Goal: Task Accomplishment & Management: Manage account settings

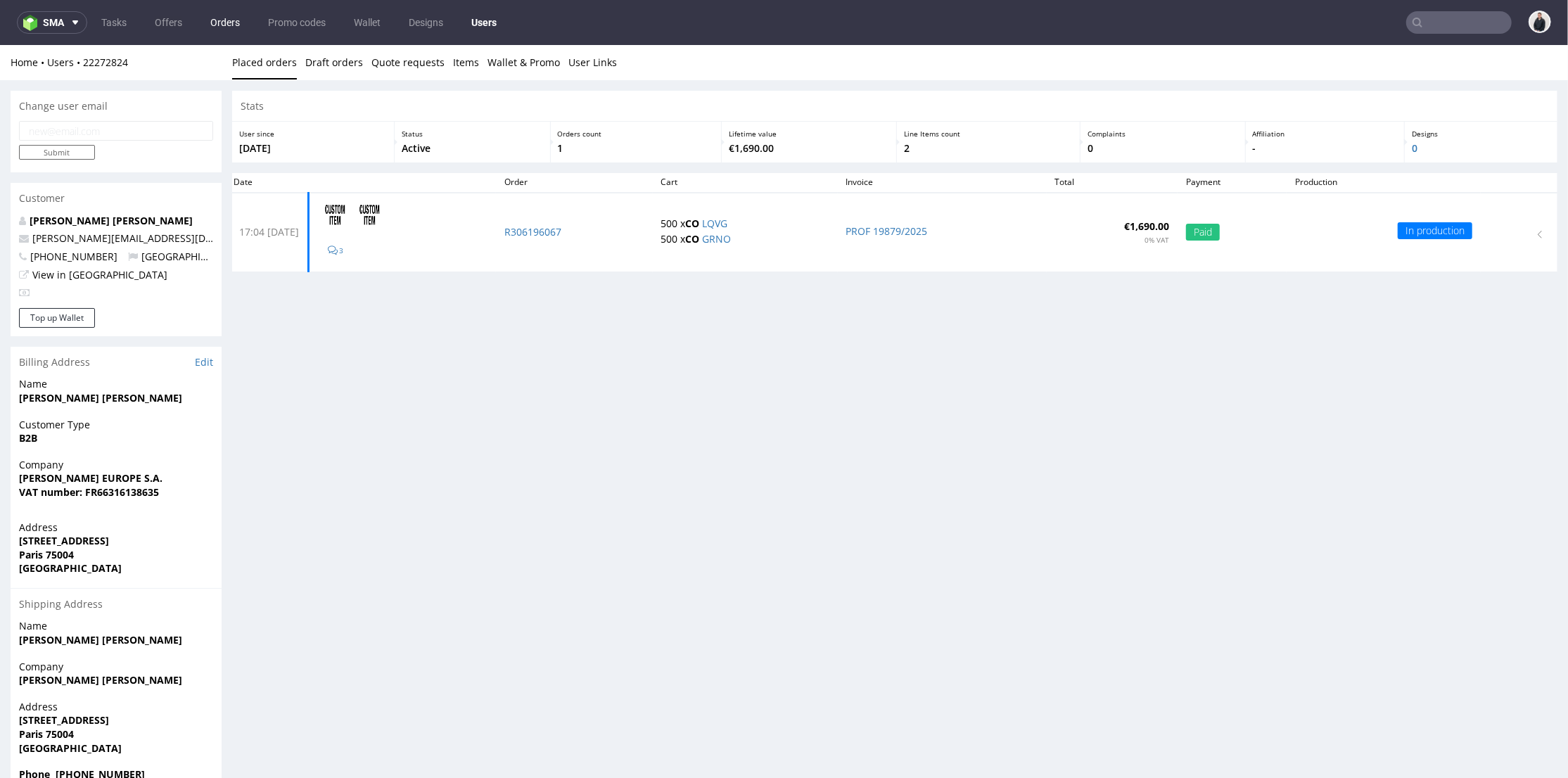
drag, startPoint x: 175, startPoint y: 23, endPoint x: 213, endPoint y: 21, distance: 38.1
click at [175, 22] on link "Offers" at bounding box center [168, 22] width 44 height 22
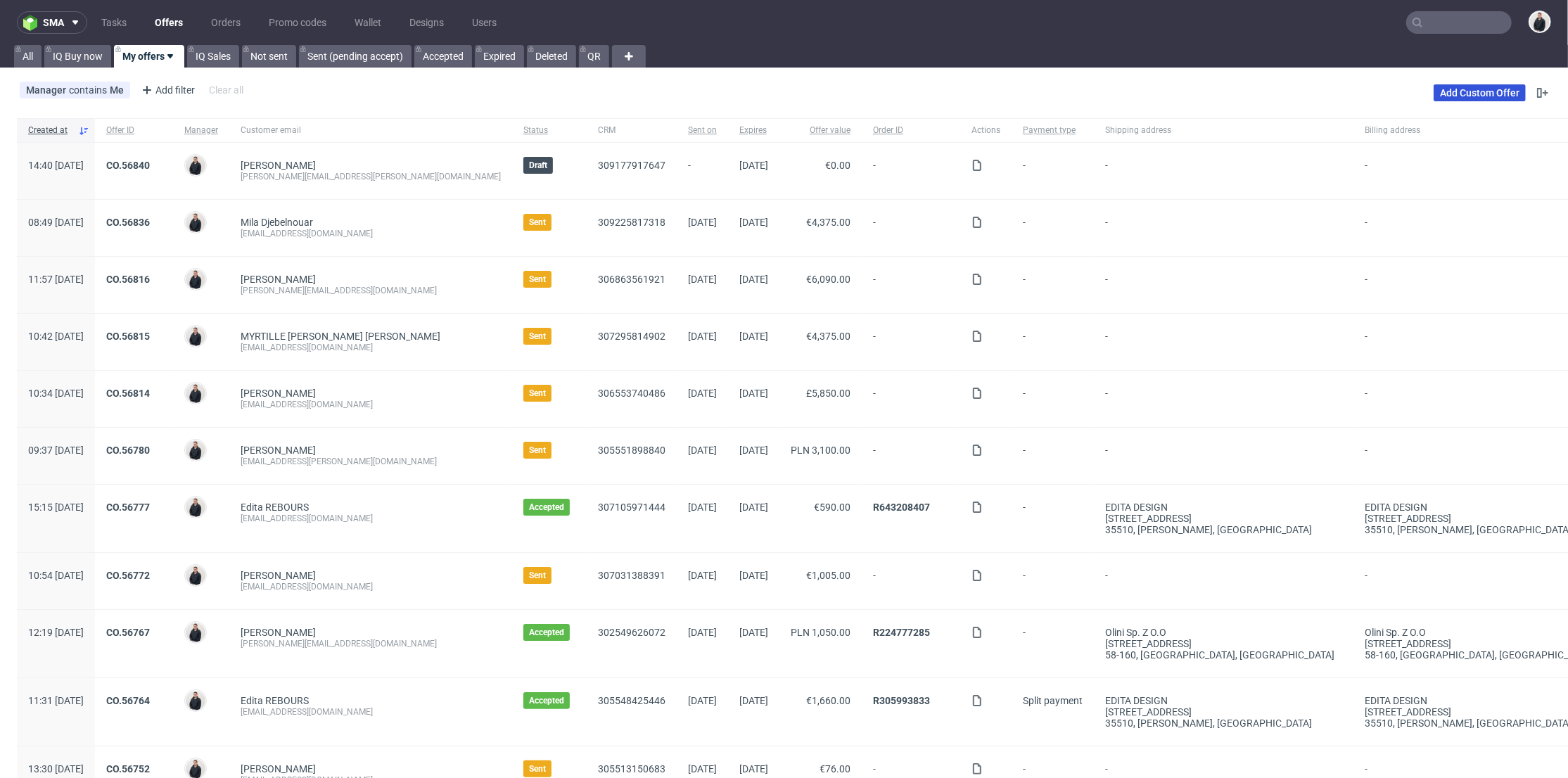
click at [1466, 95] on link "Add Custom Offer" at bounding box center [1480, 92] width 92 height 17
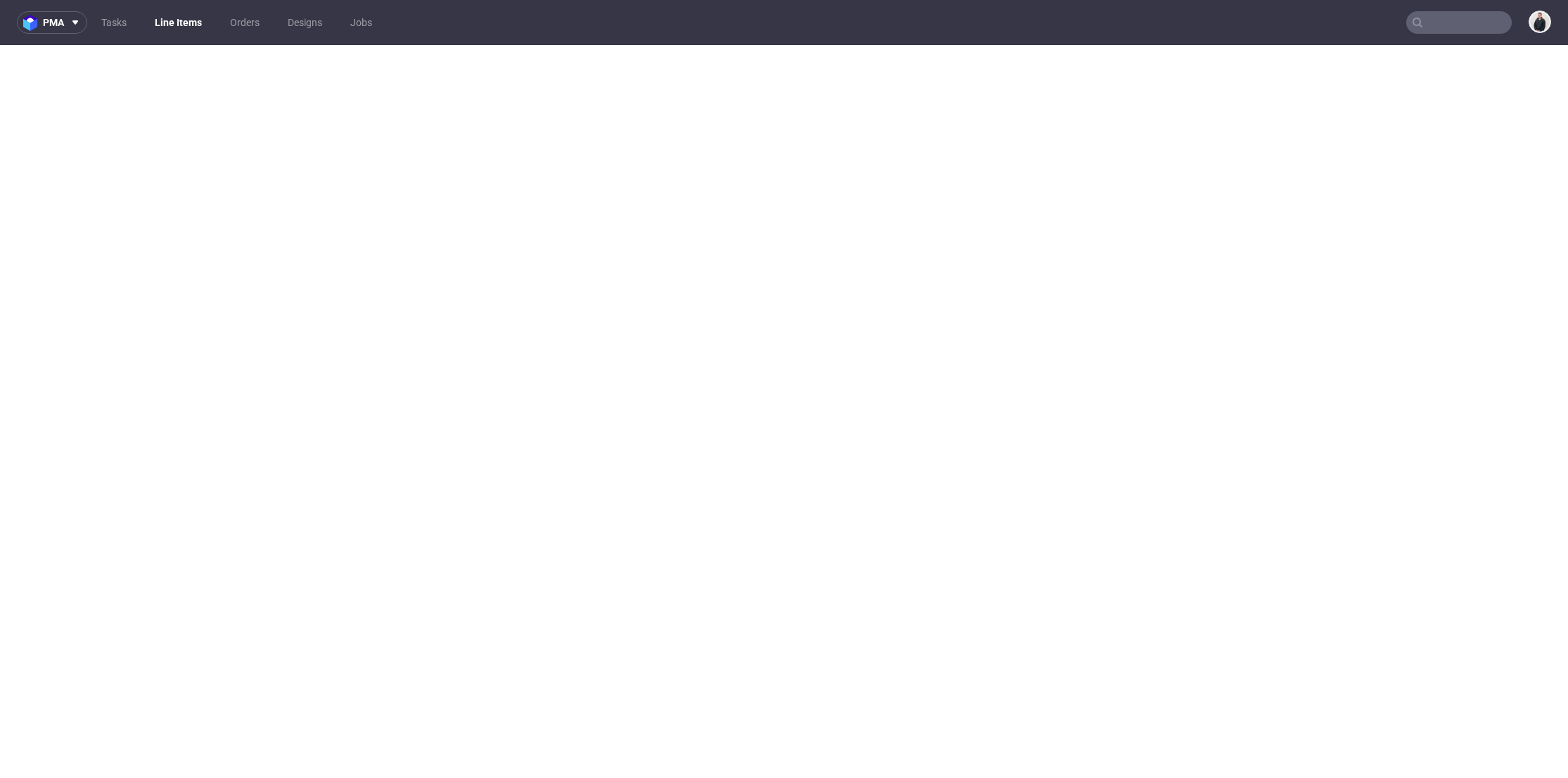
select select "in_progress"
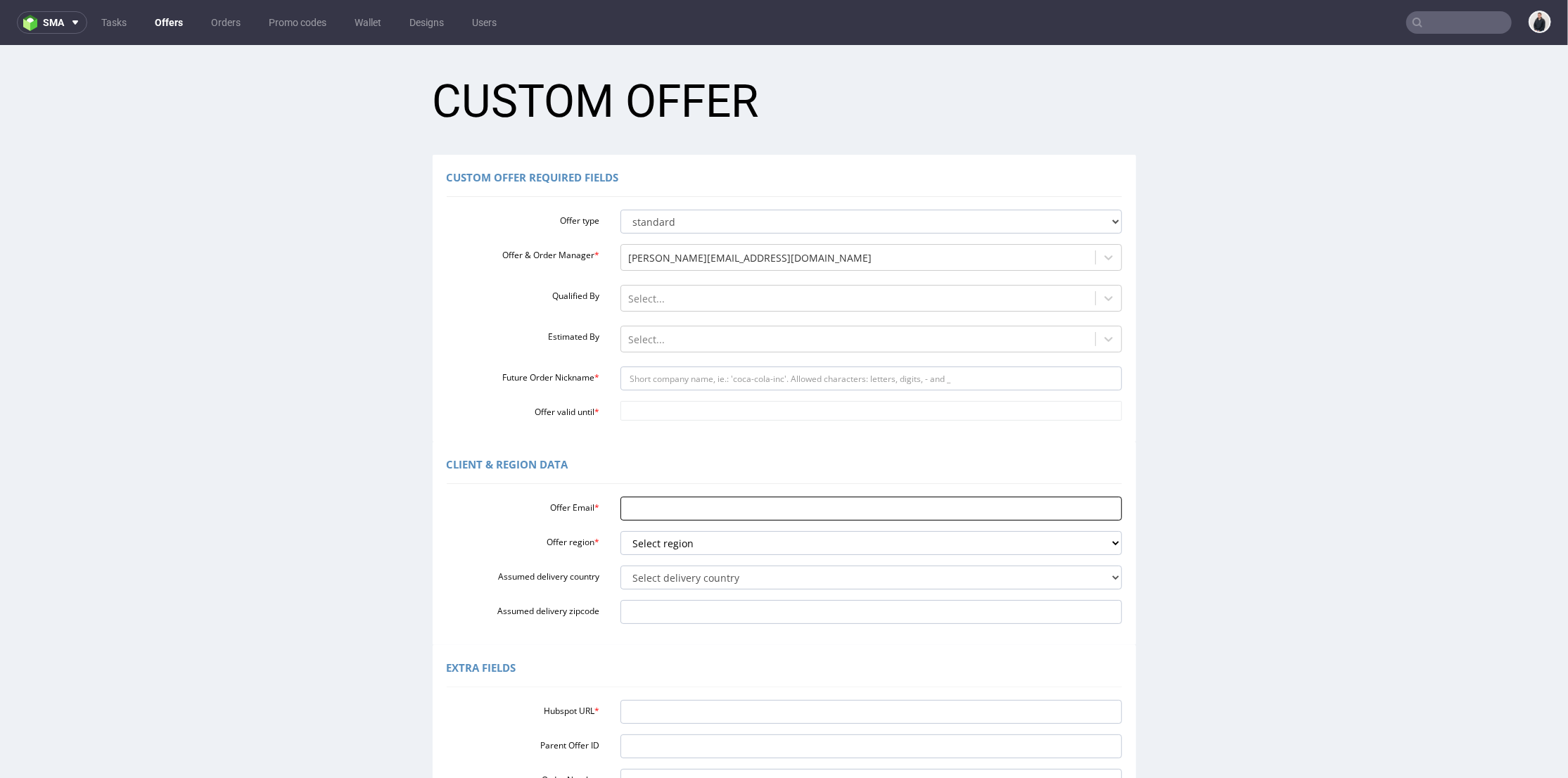
click at [656, 514] on input "Offer Email *" at bounding box center [871, 508] width 501 height 24
paste input "valentine.sevrain@bodyminute.fr"
type input "valentine.sevrain@bodyminute.fr"
click at [685, 548] on select "Select region eu gb de pl fr it es" at bounding box center [871, 542] width 501 height 24
select select "fr"
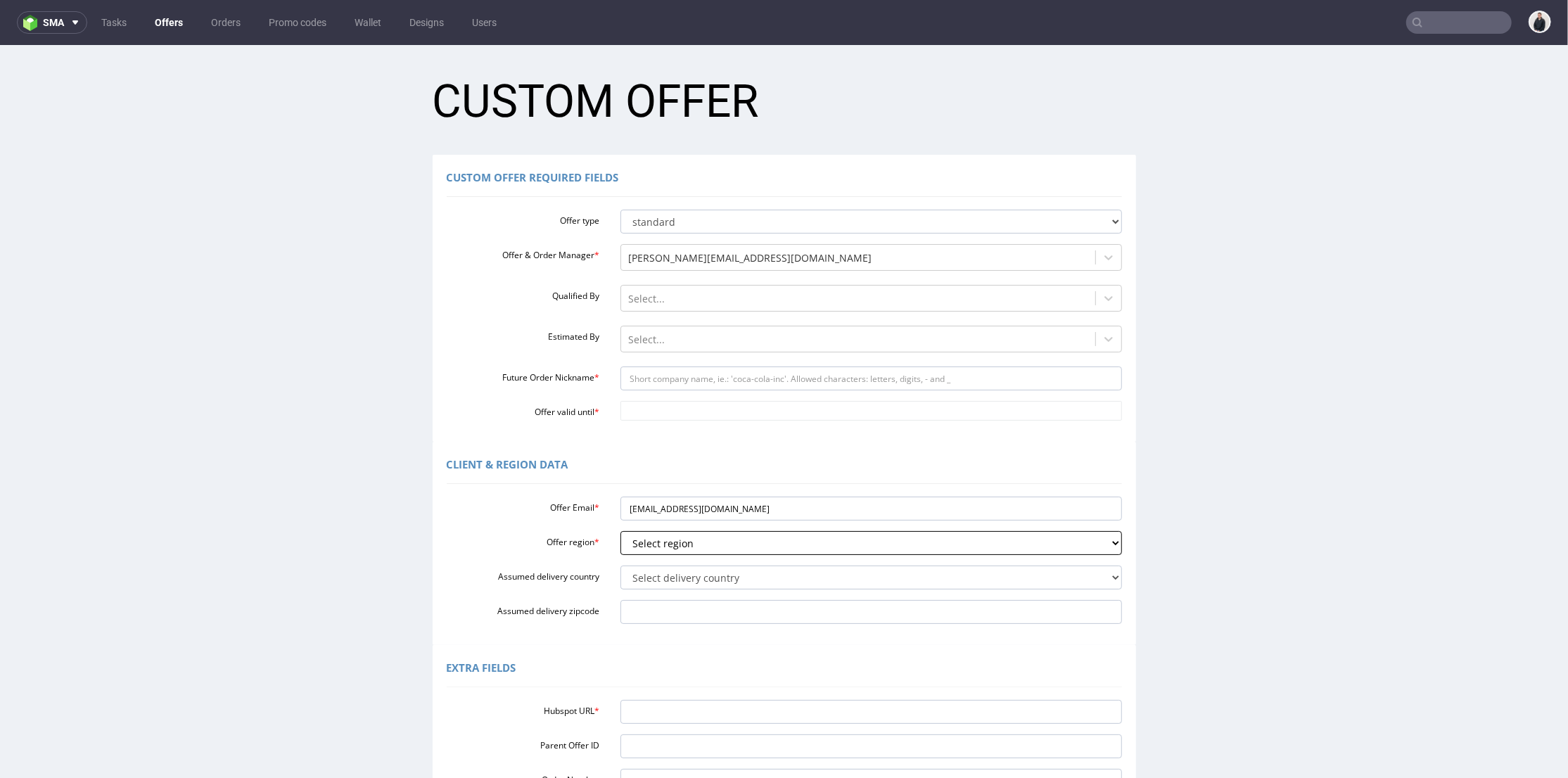
click at [621, 530] on select "Select region eu gb de pl fr it es" at bounding box center [871, 542] width 501 height 24
click at [682, 380] on input "Future Order Nickname *" at bounding box center [871, 377] width 501 height 24
type input "bodyminute"
click at [683, 420] on div "Custom Offer Required Fields Offer type standard prototyping sampling Offer & O…" at bounding box center [784, 298] width 703 height 287
click at [686, 412] on input "Offer valid until *" at bounding box center [871, 410] width 501 height 19
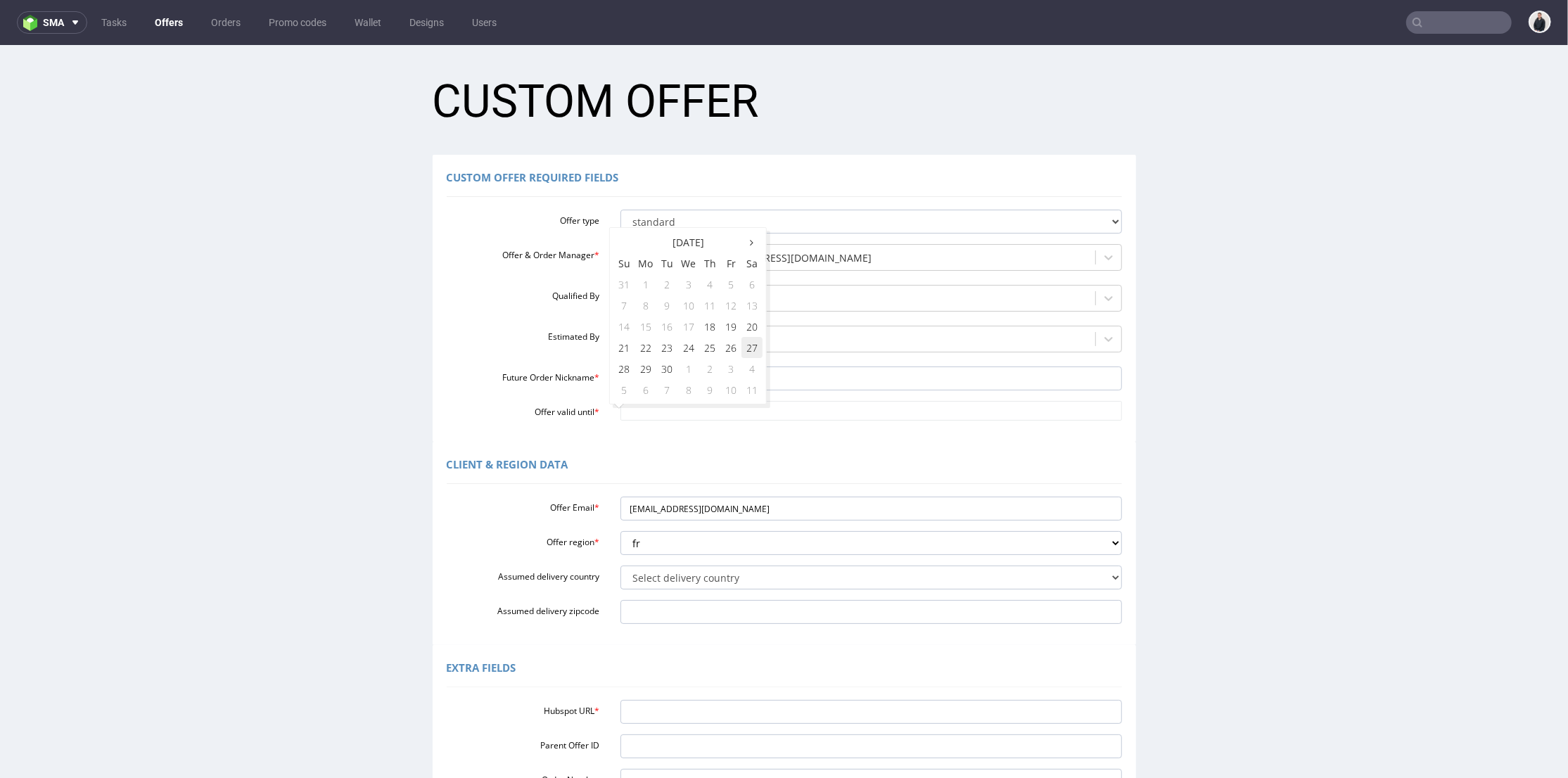
click at [756, 343] on td "27" at bounding box center [752, 347] width 21 height 21
type input "2025-09-27"
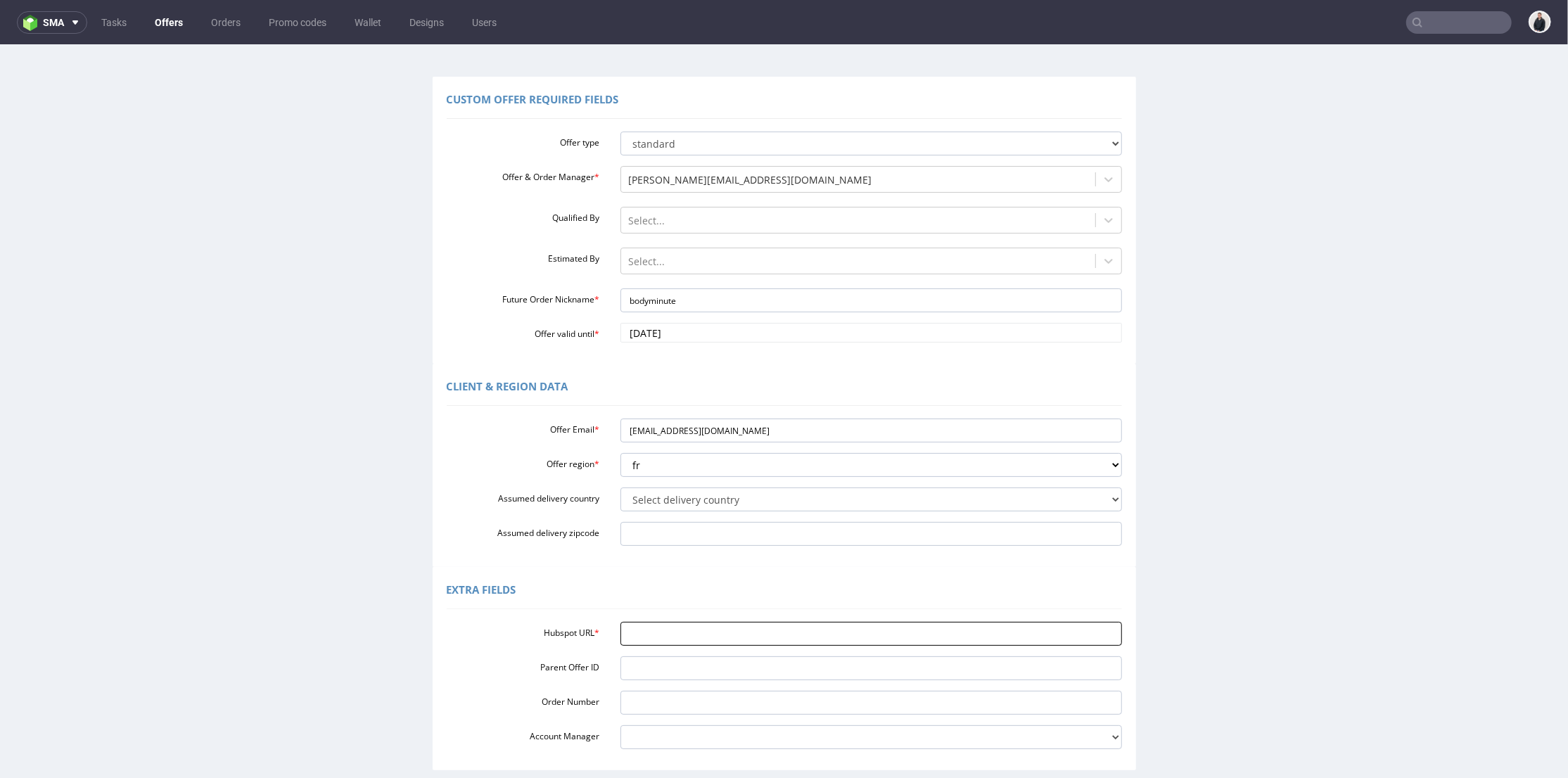
click at [683, 628] on input "Hubspot URL *" at bounding box center [871, 633] width 501 height 24
paste input "https://app-eu1.hubspot.com/contacts/25600958/record/0-3/307106033894/"
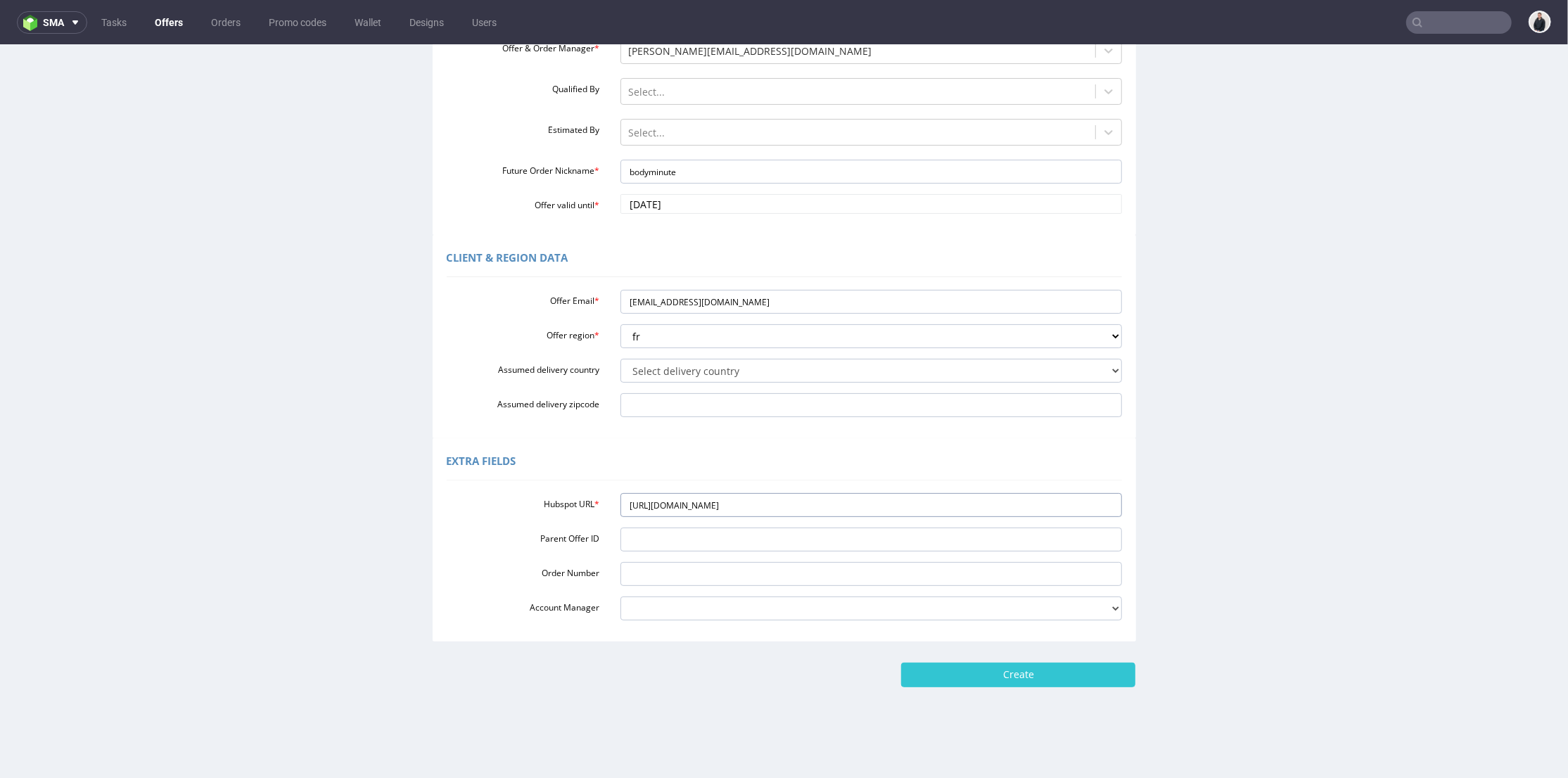
scroll to position [4, 0]
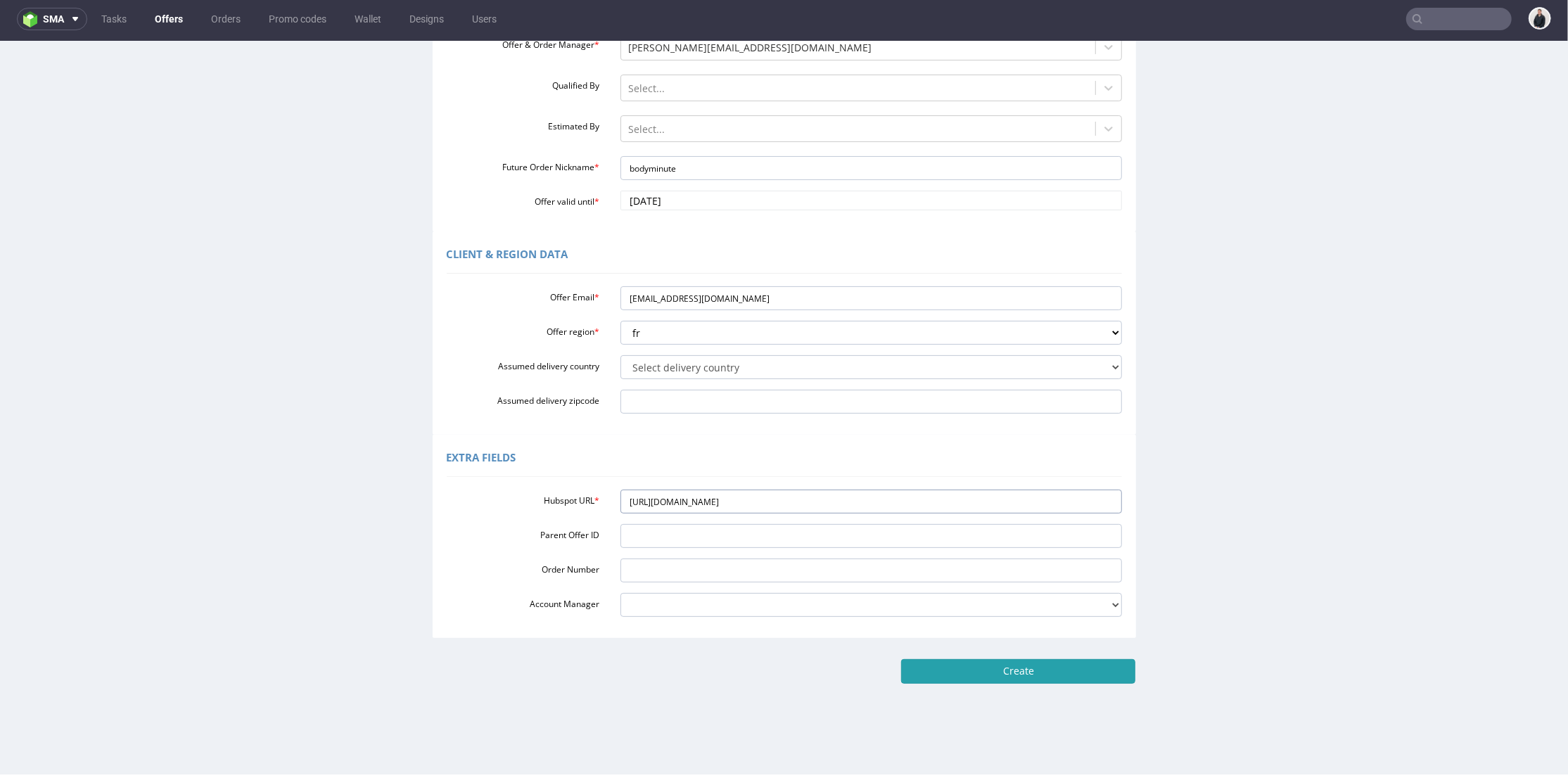
type input "https://app-eu1.hubspot.com/contacts/25600958/record/0-3/307106033894/"
click at [974, 678] on input "Create" at bounding box center [1018, 671] width 234 height 24
type input "Please wait..."
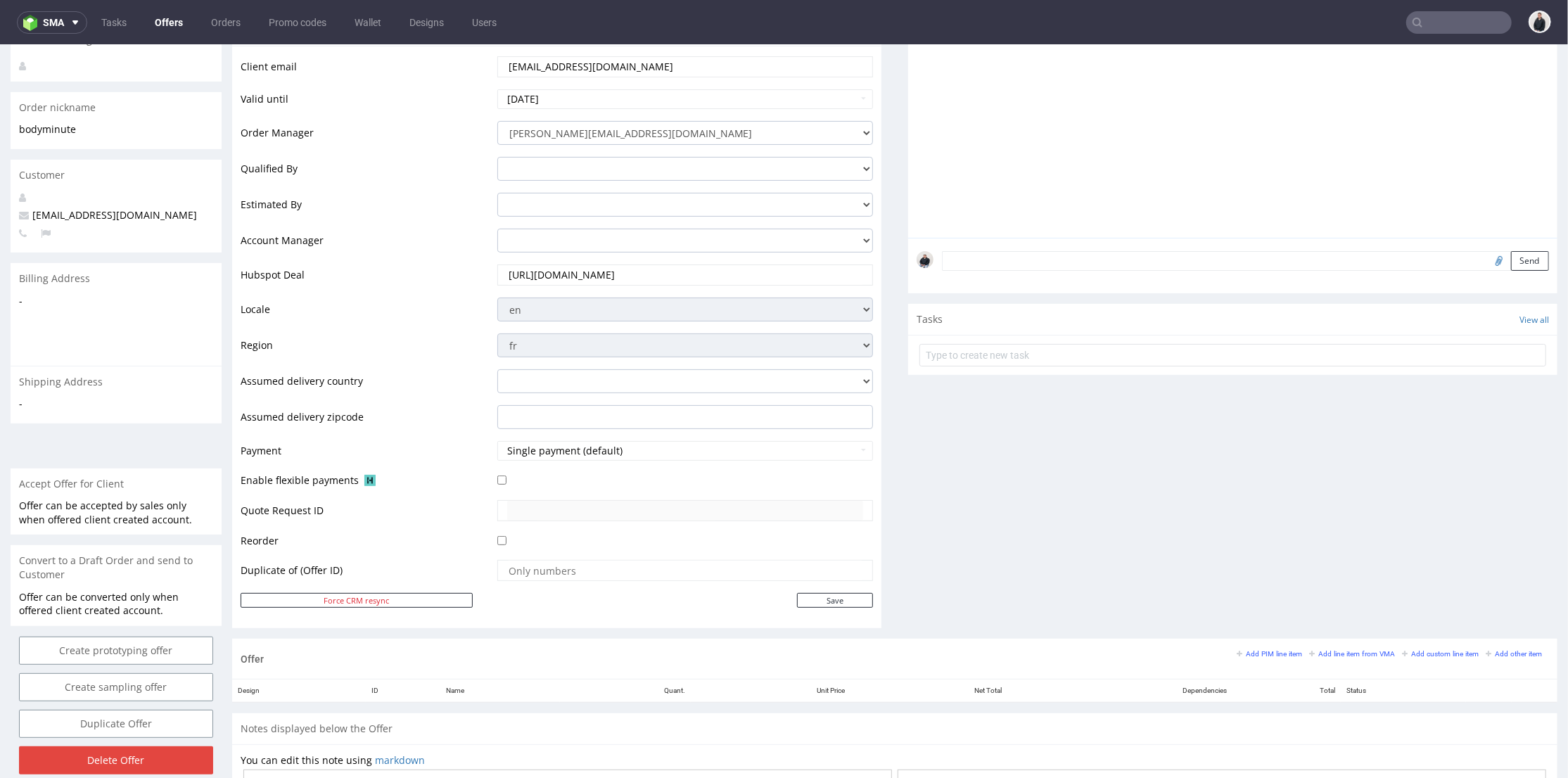
scroll to position [468, 0]
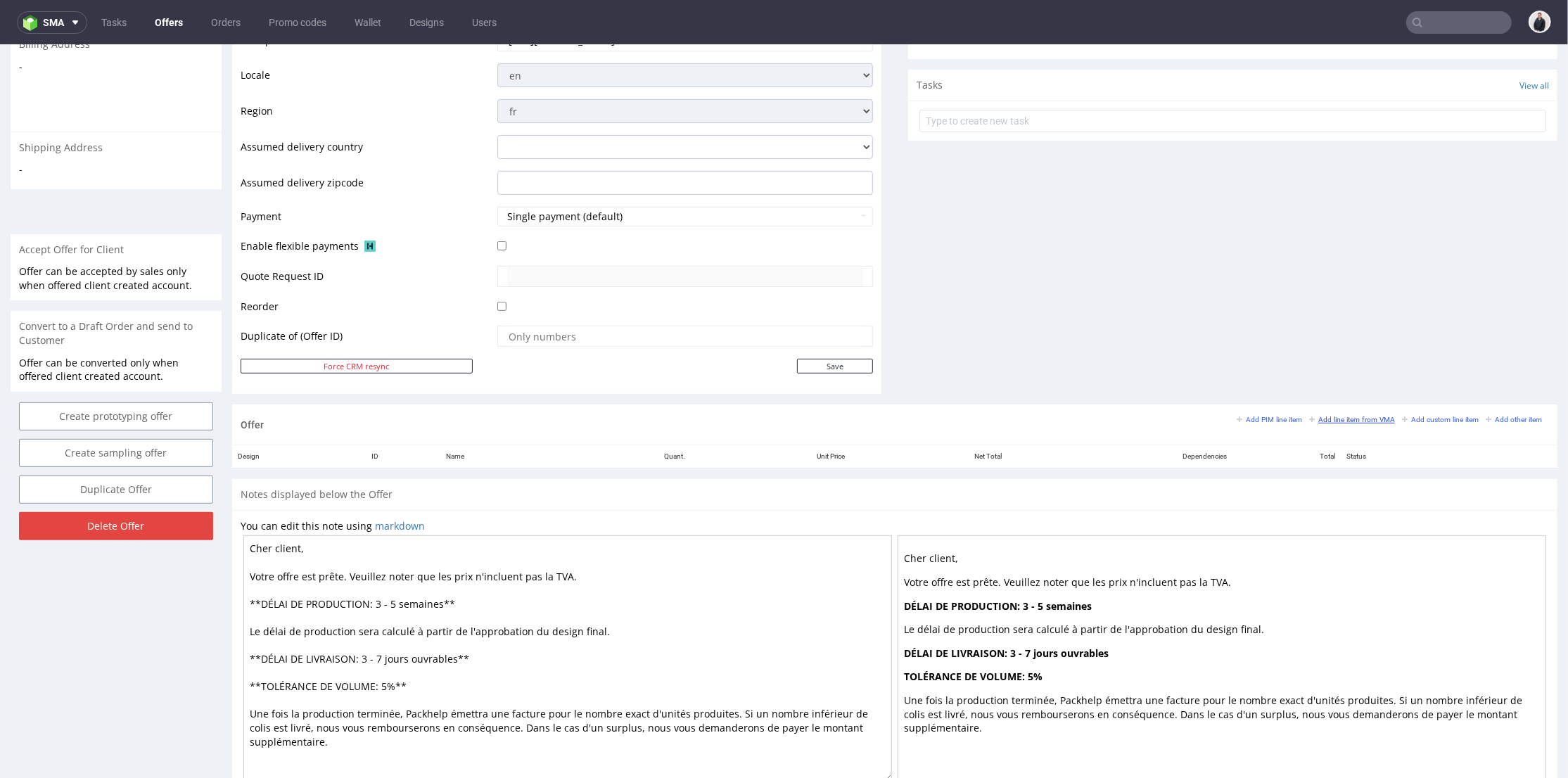
click at [1309, 419] on small "Add line item from VMA" at bounding box center [1352, 418] width 86 height 7
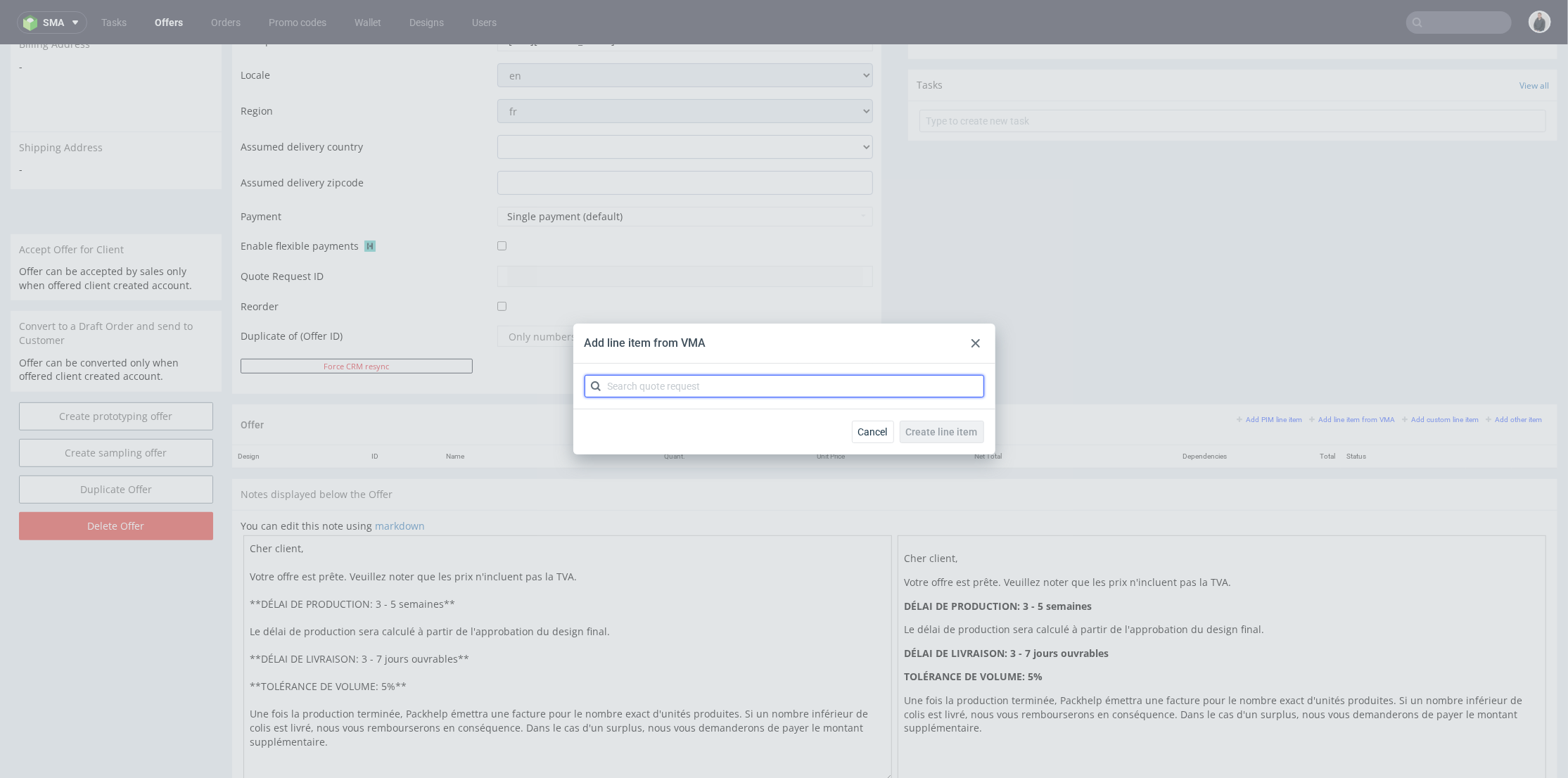
click at [789, 378] on input "text" at bounding box center [785, 386] width 400 height 22
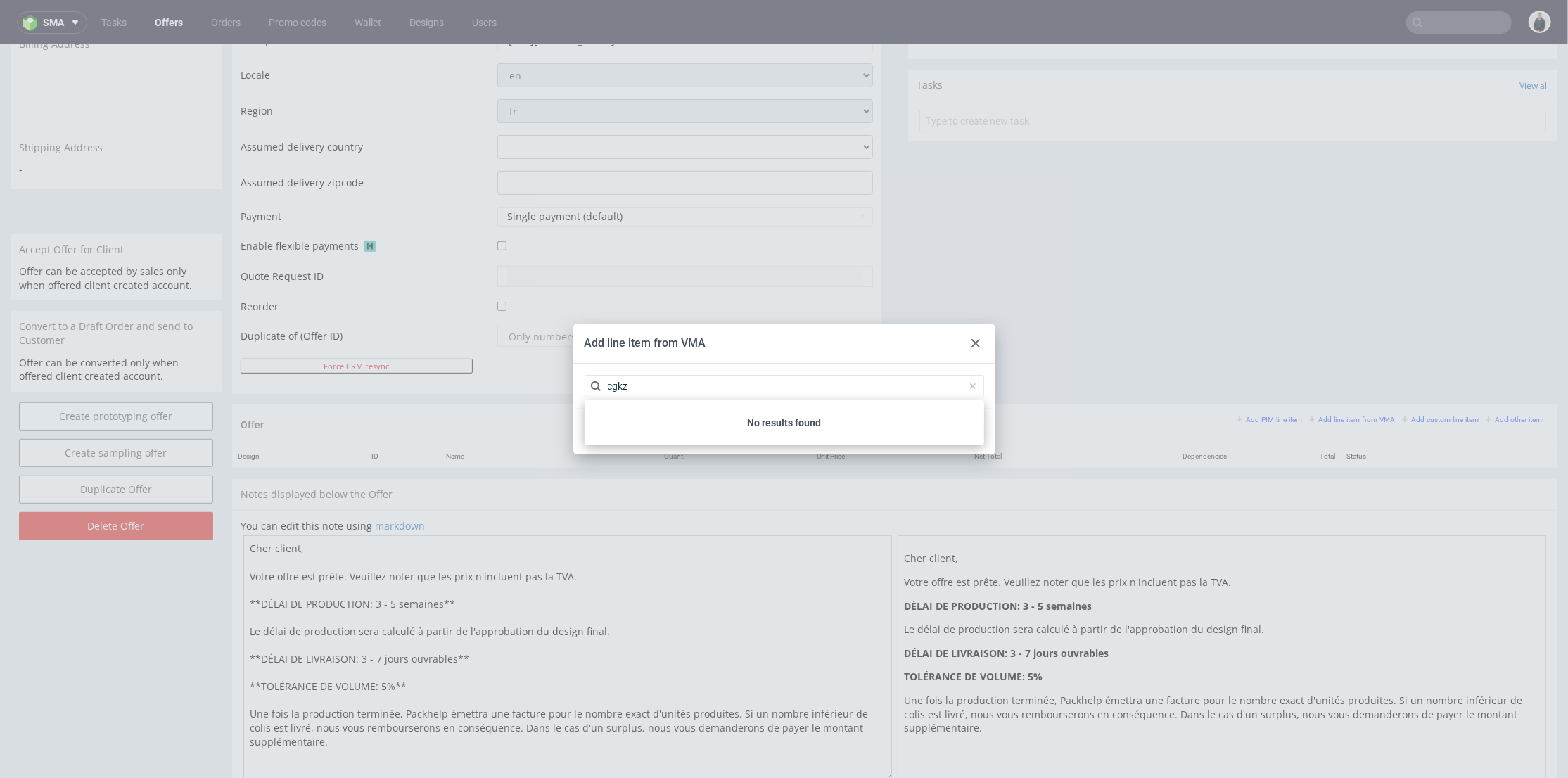
click at [662, 415] on p "No results found" at bounding box center [784, 422] width 389 height 14
click at [650, 389] on input "cgkz" at bounding box center [785, 386] width 400 height 22
click at [613, 388] on input "cgkz" at bounding box center [785, 386] width 400 height 22
type input "cbkz"
click at [630, 415] on div "CBKZ 1 variant" at bounding box center [784, 418] width 389 height 25
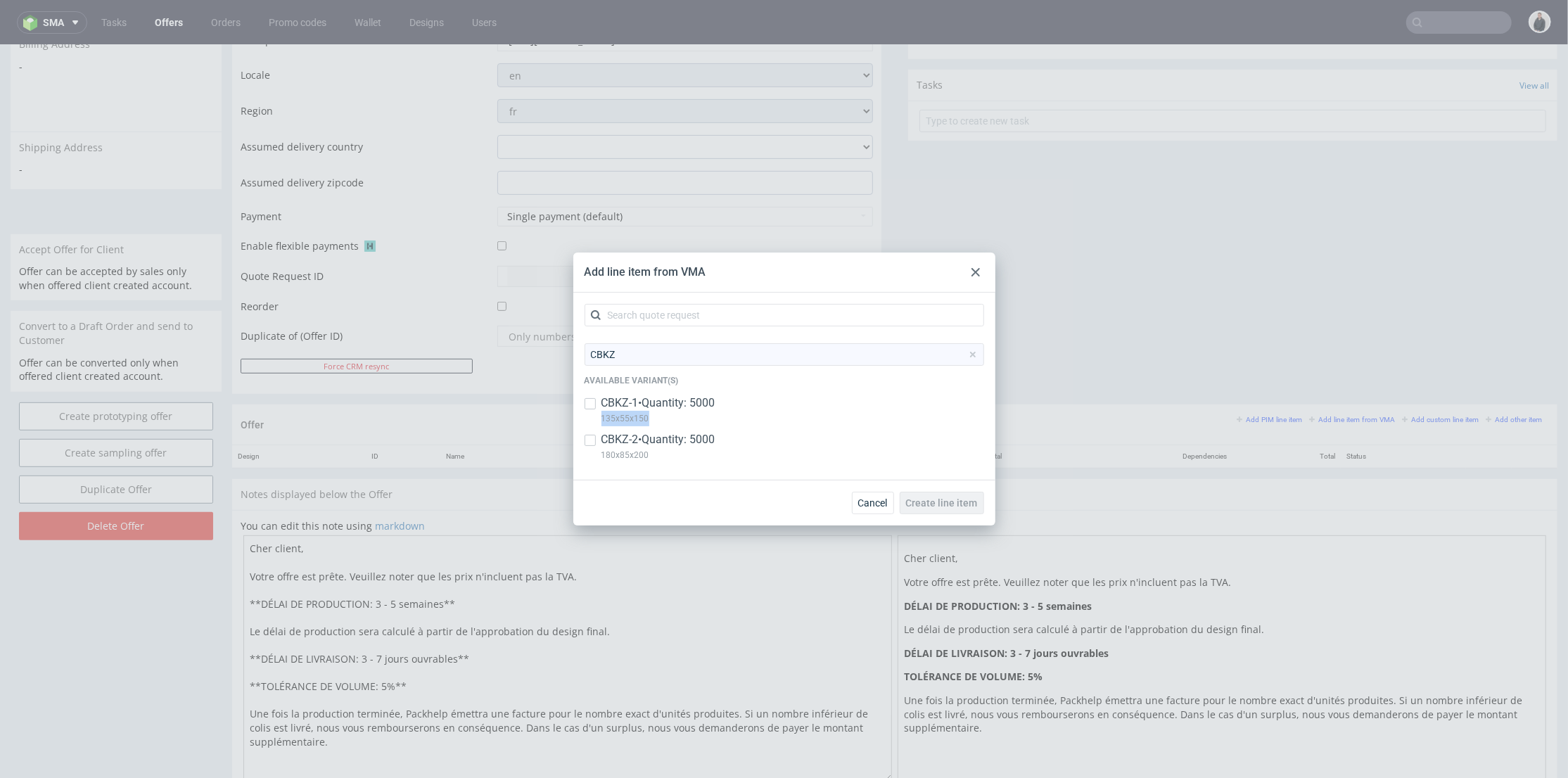
click at [630, 415] on p "135x55x150" at bounding box center [658, 418] width 114 height 16
checkbox input "true"
click at [643, 444] on p "CBKZ-2 • Quantity: 5000" at bounding box center [658, 439] width 114 height 16
checkbox input "true"
click at [949, 499] on span "Create line item" at bounding box center [942, 503] width 72 height 10
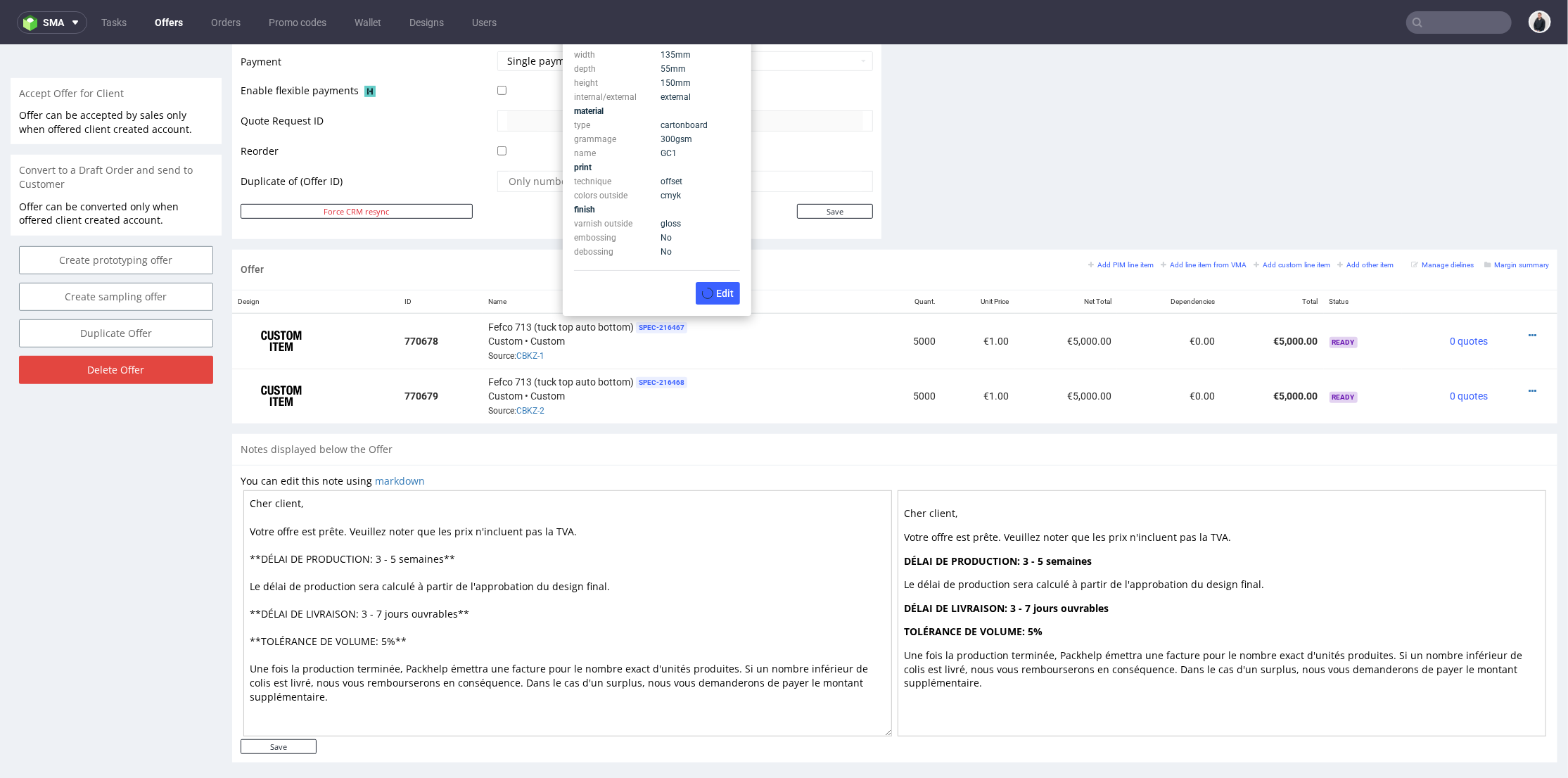
scroll to position [547, 0]
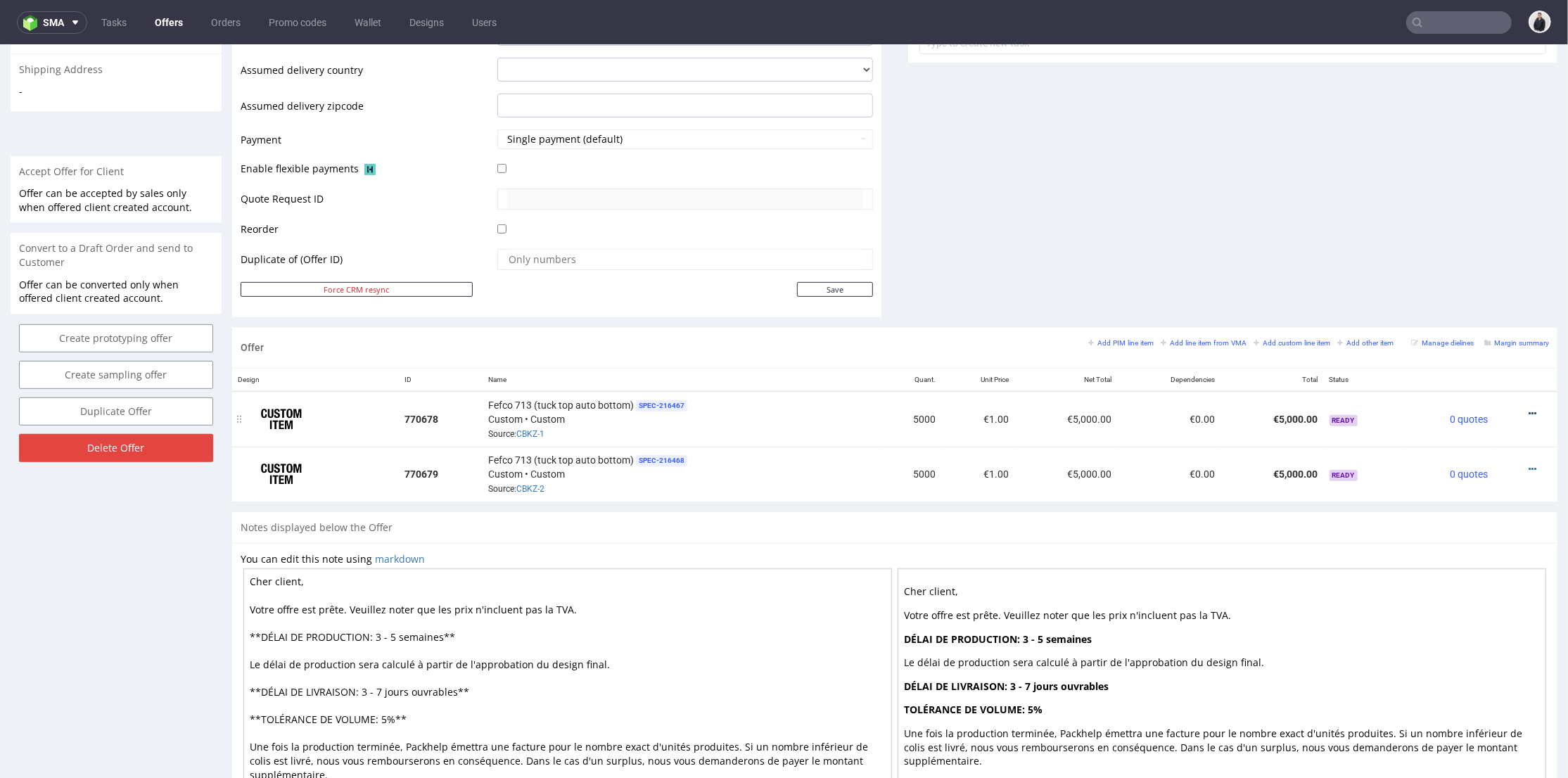
click at [1528, 408] on icon at bounding box center [1532, 412] width 7 height 10
click at [1476, 230] on span "Edit item specification" at bounding box center [1469, 231] width 113 height 14
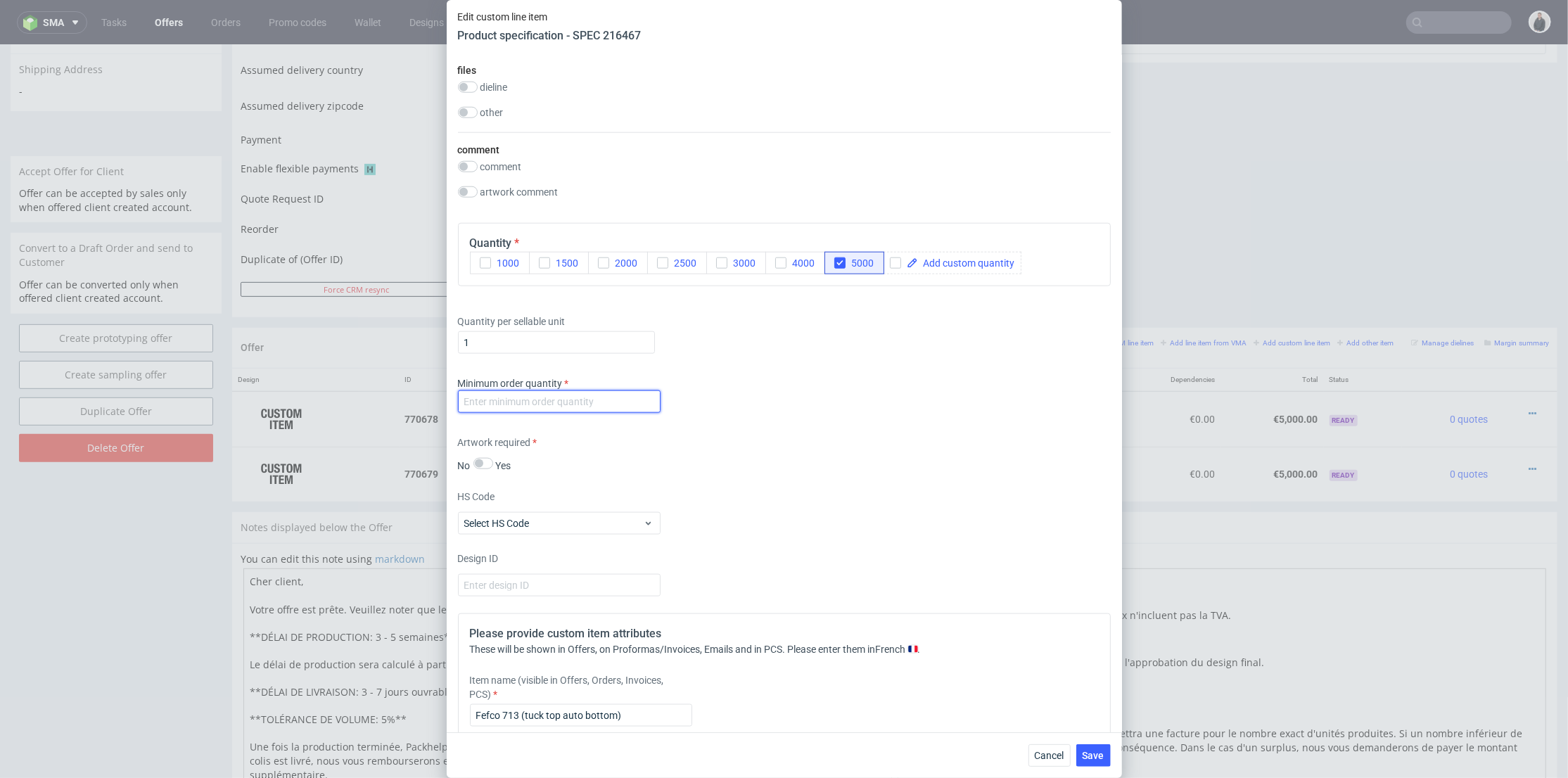
click at [601, 403] on input "number" at bounding box center [559, 401] width 203 height 22
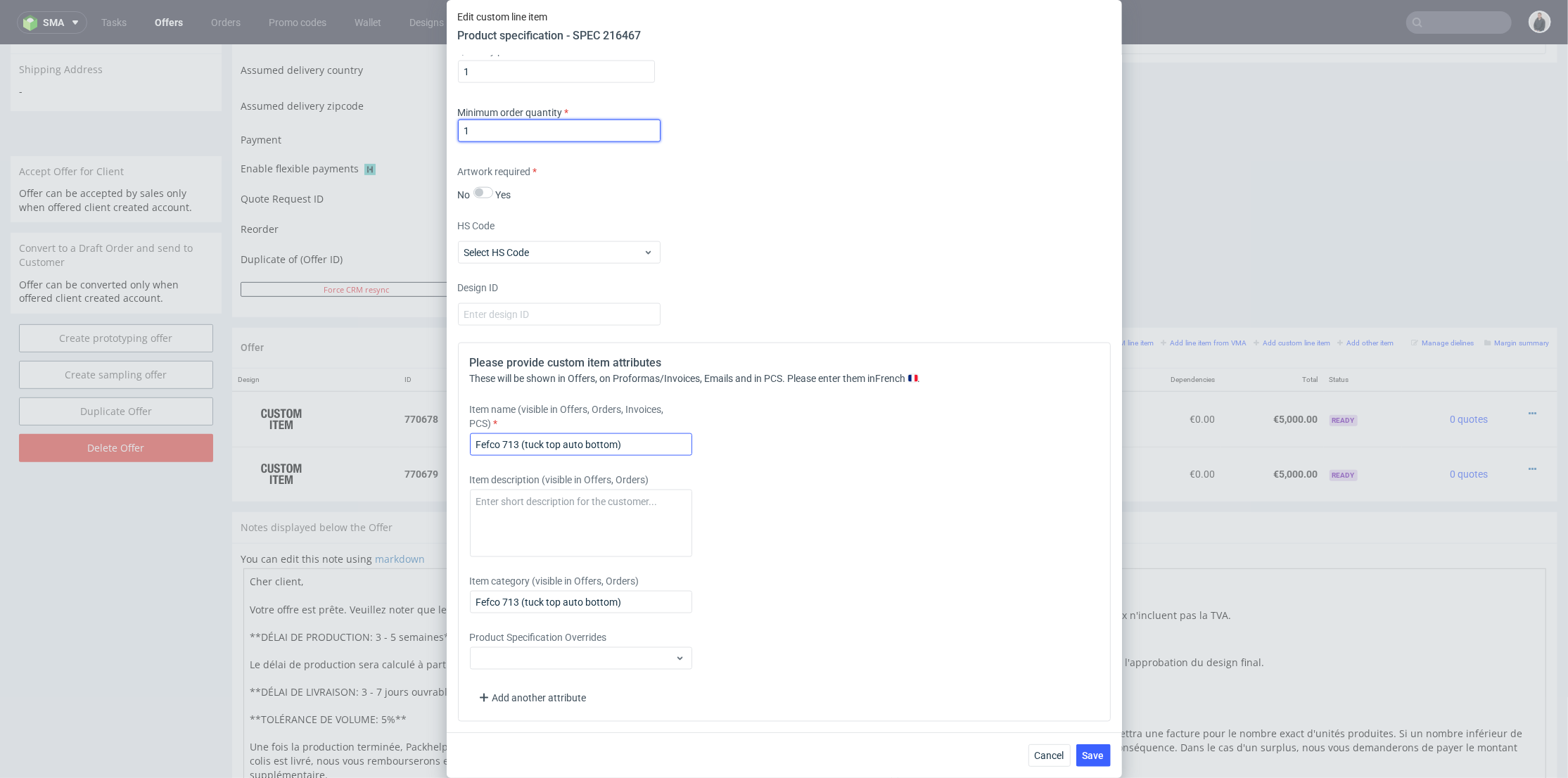
type input "1"
click at [642, 439] on input "Fefco 713 (tuck top auto bottom)" at bounding box center [581, 445] width 222 height 22
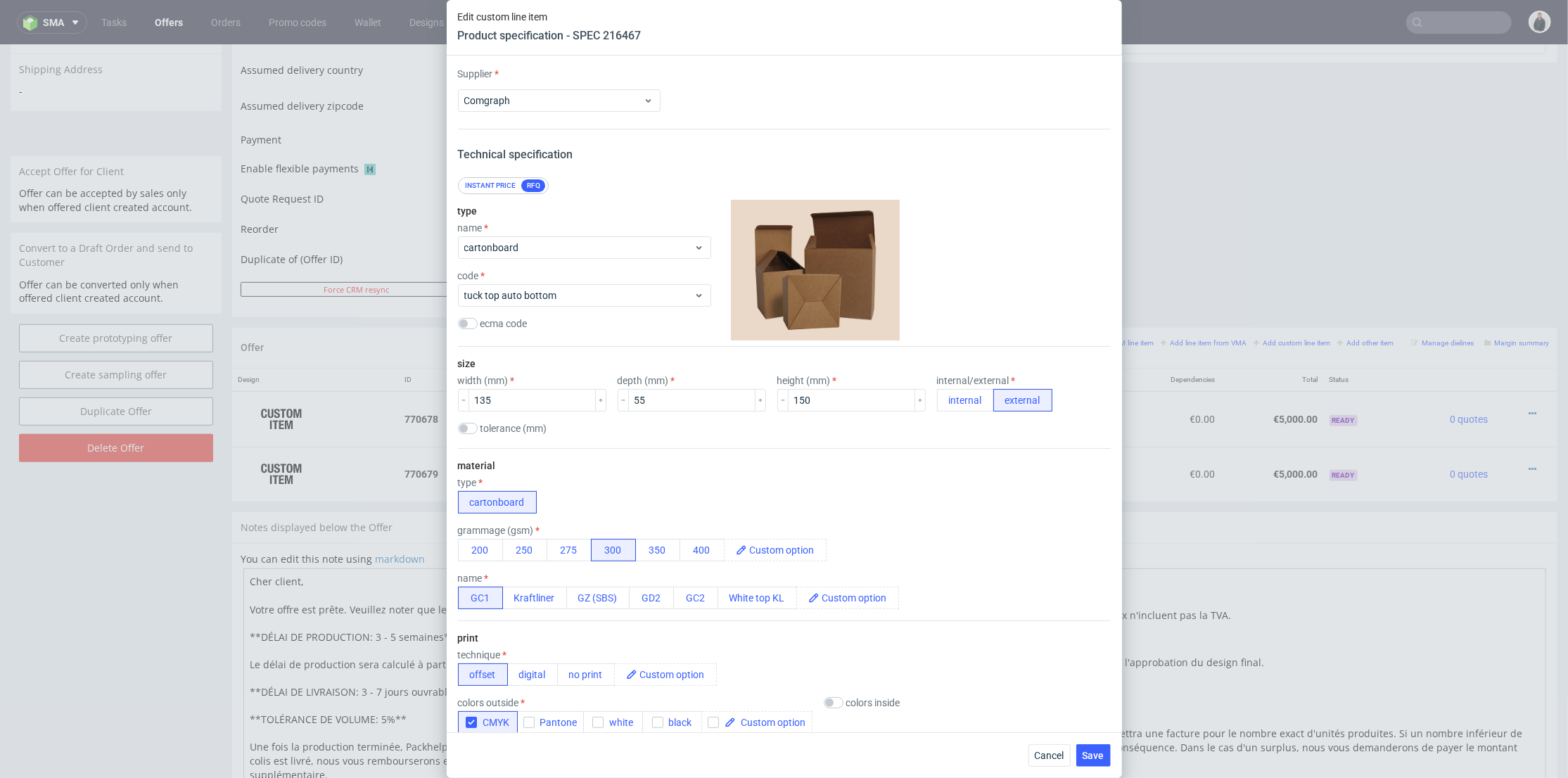
scroll to position [1396, 0]
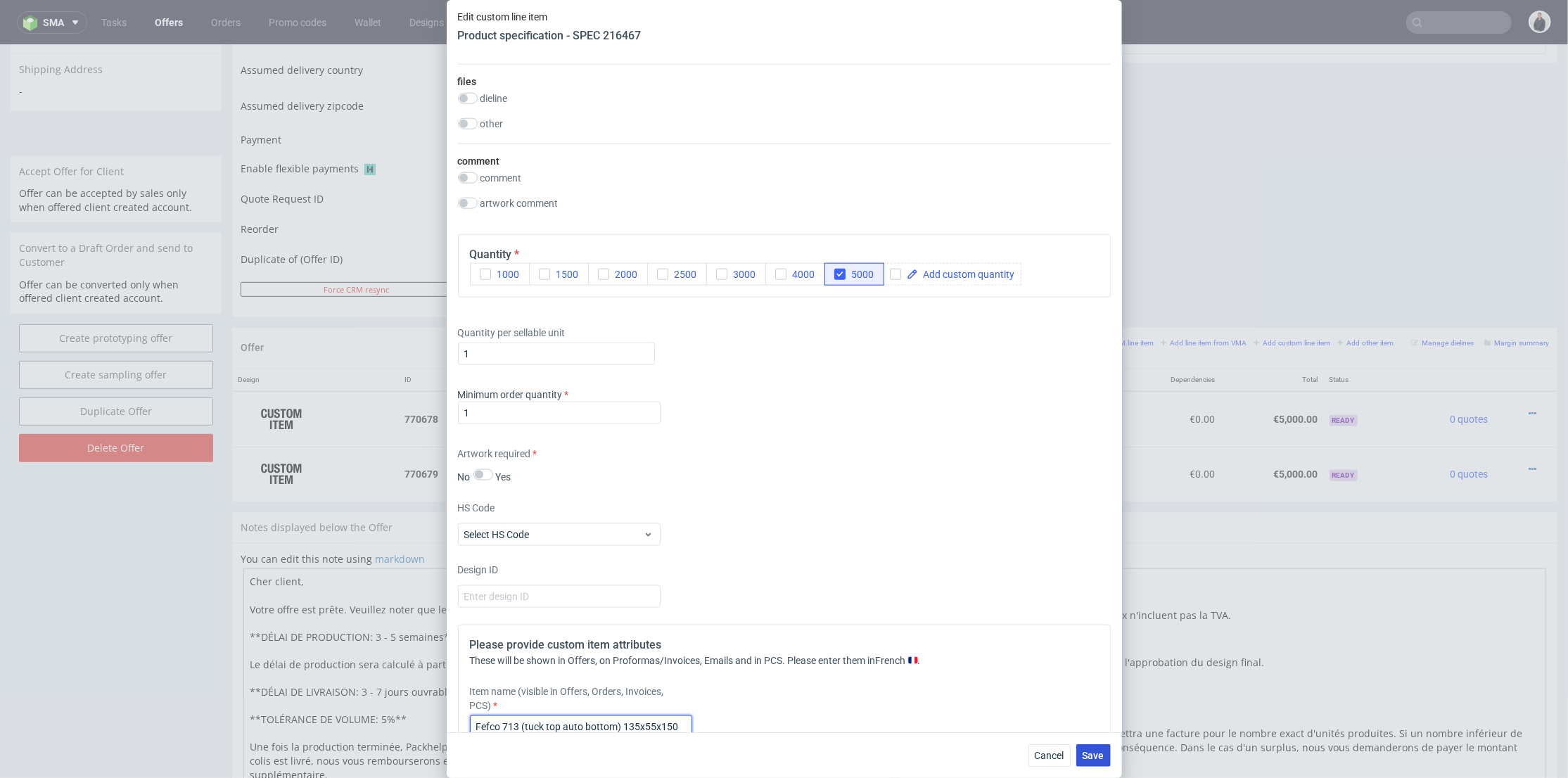
type input "Fefco 713 (tuck top auto bottom) 135x55x150"
click at [1100, 757] on span "Save" at bounding box center [1093, 755] width 22 height 10
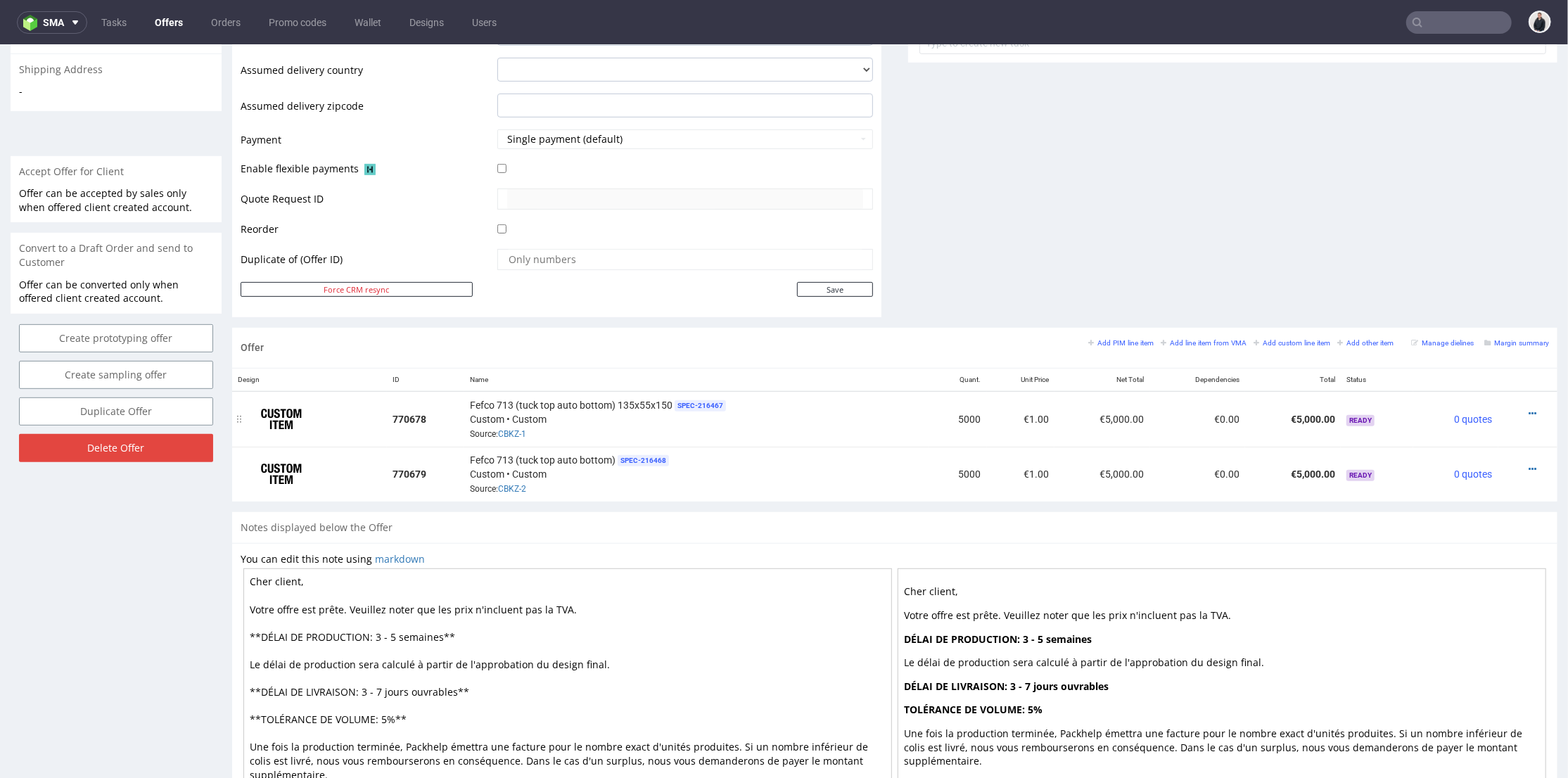
scroll to position [635, 0]
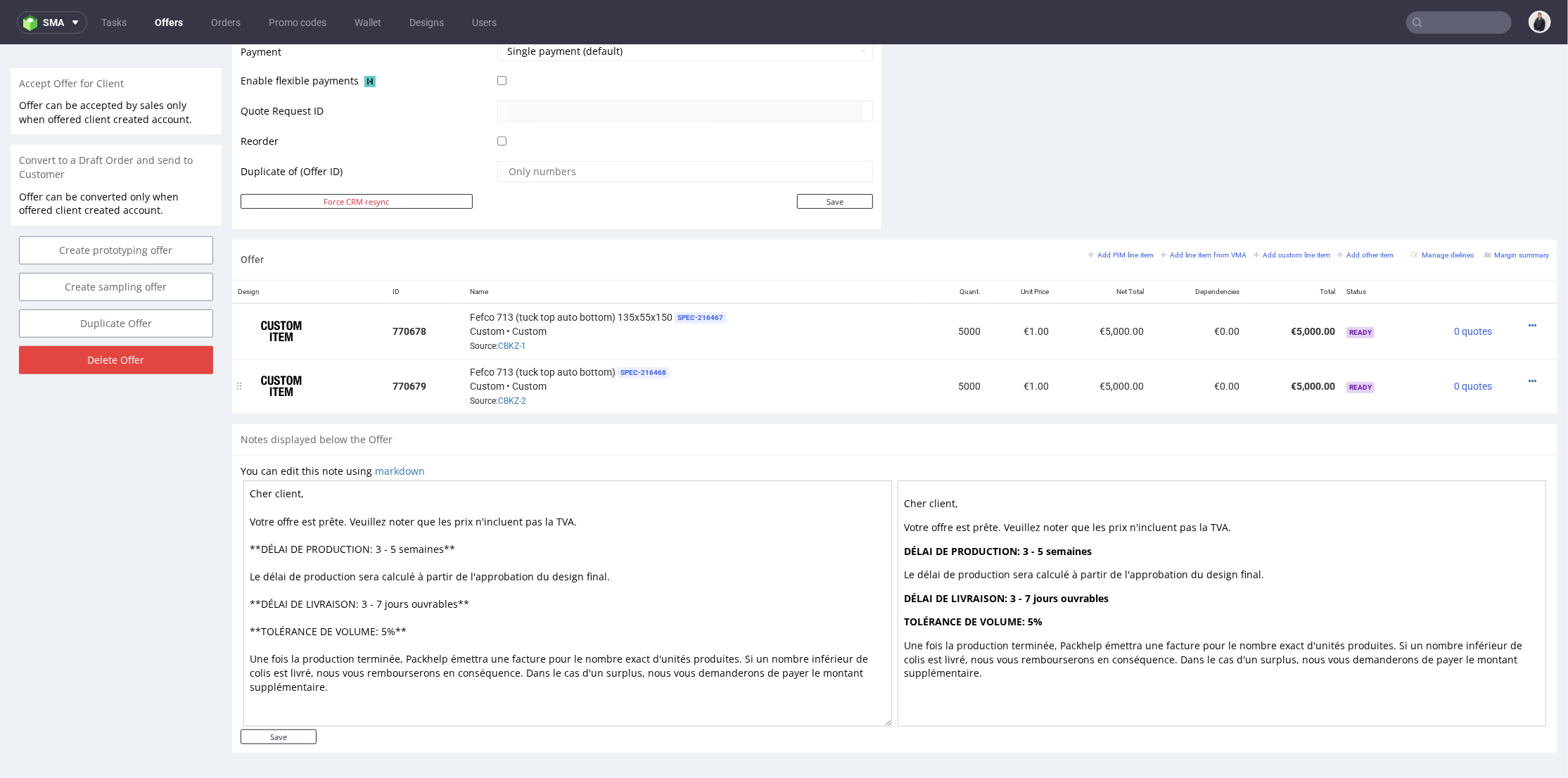
click at [1528, 376] on icon at bounding box center [1532, 380] width 7 height 10
click at [1470, 204] on li "Edit item specification" at bounding box center [1464, 198] width 136 height 25
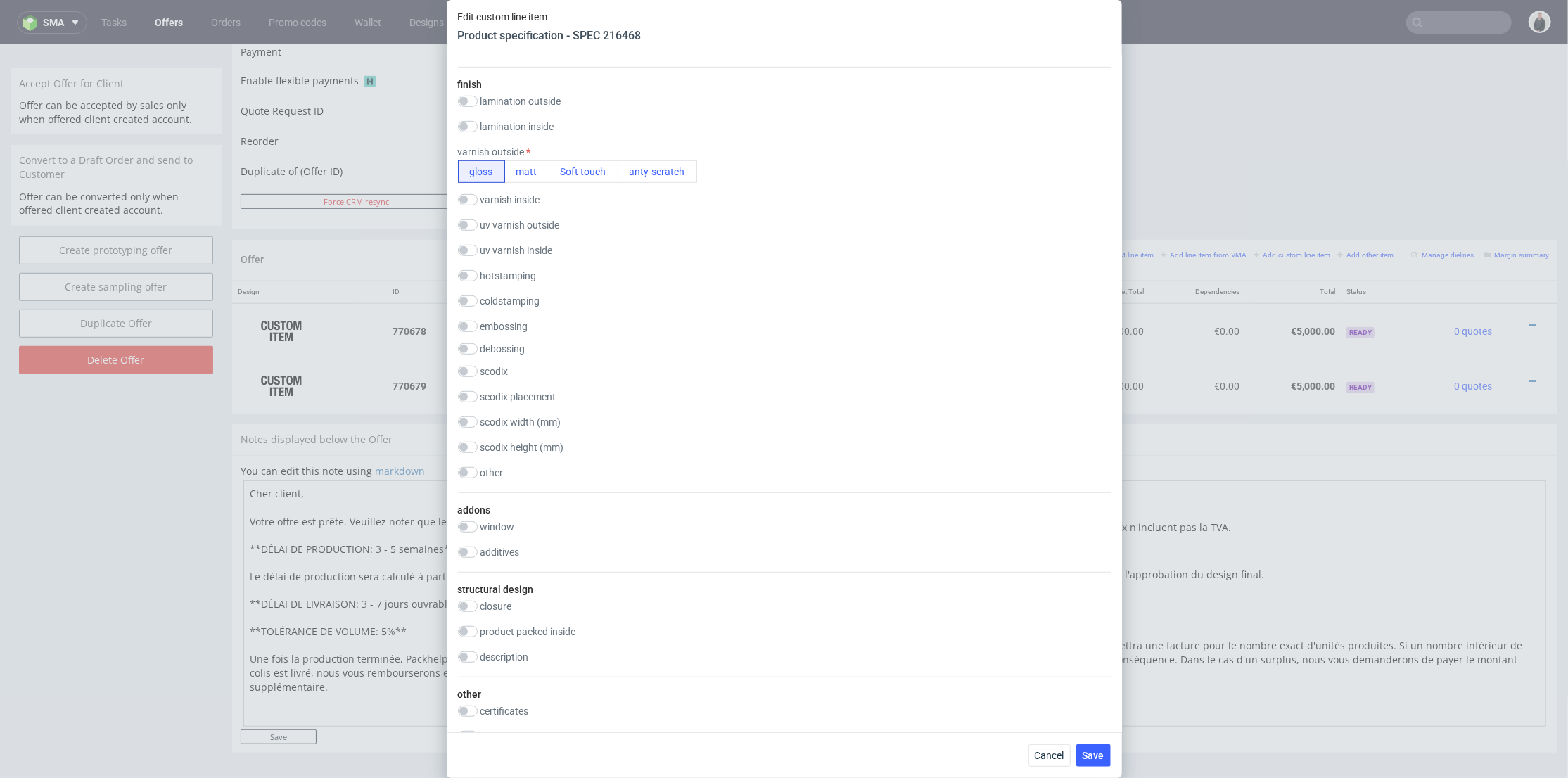
scroll to position [1328, 0]
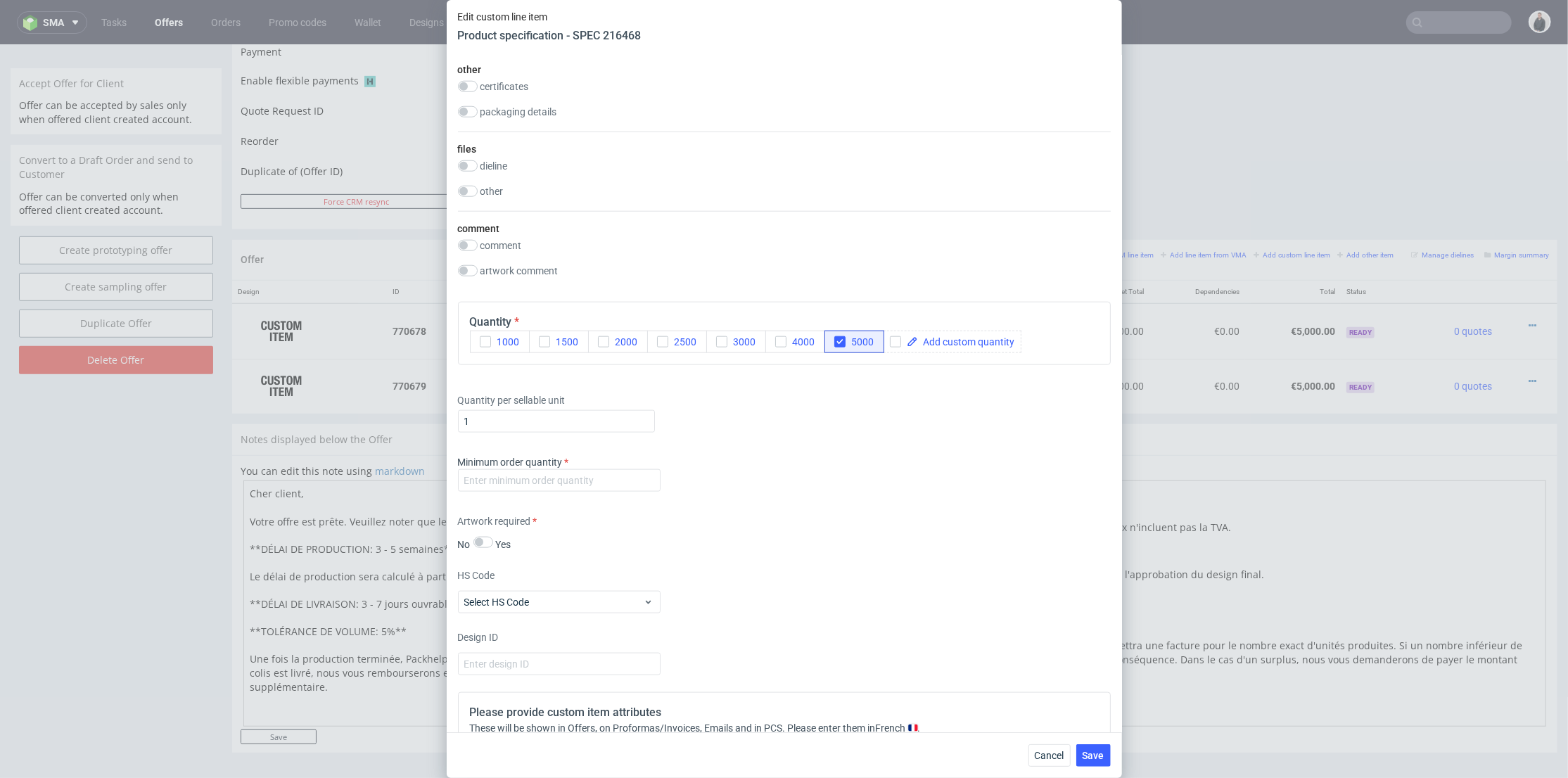
click at [612, 492] on div "Minimum order quantity" at bounding box center [784, 476] width 653 height 43
click at [615, 477] on input "number" at bounding box center [559, 480] width 203 height 22
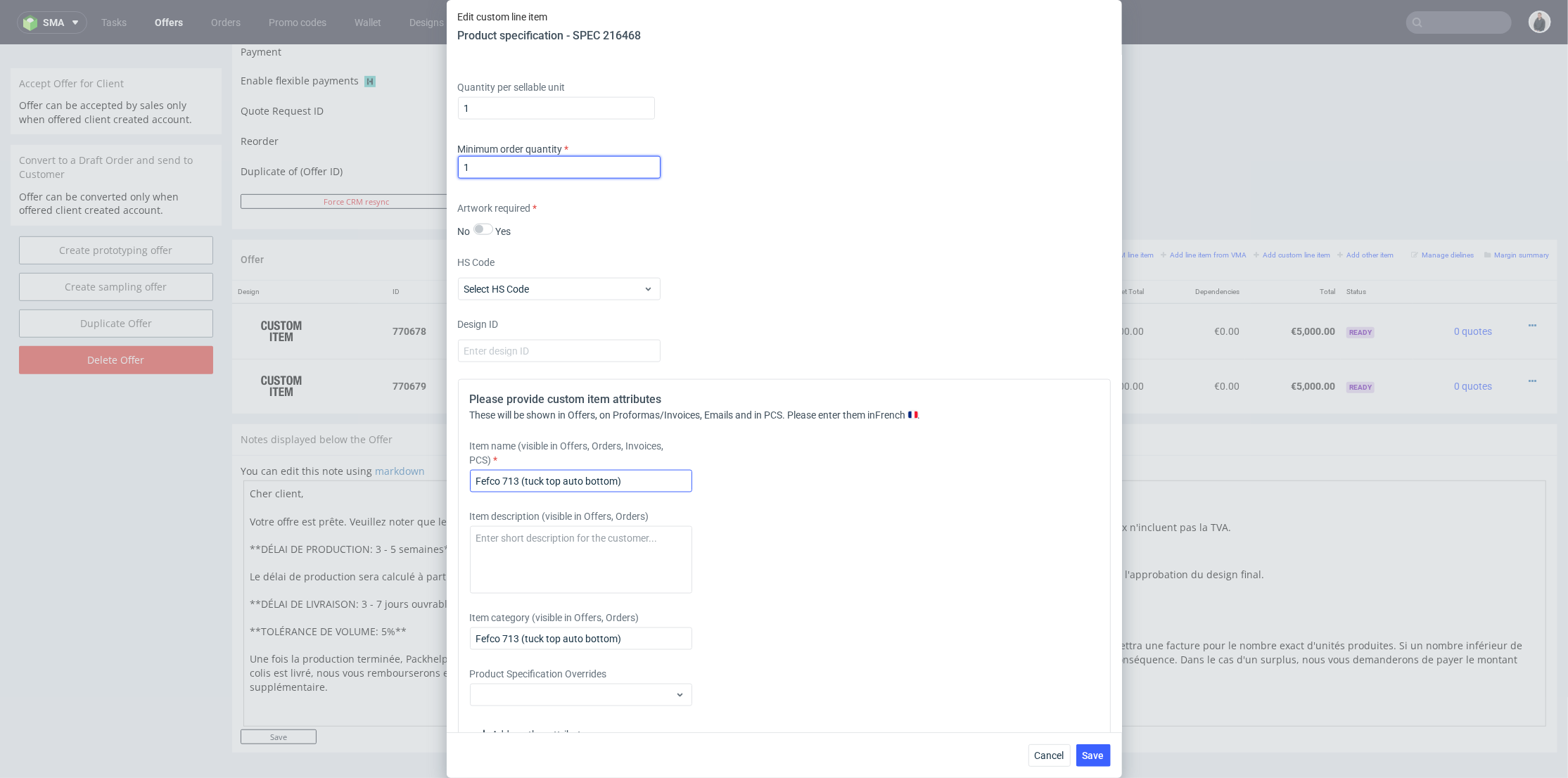
type input "1"
click at [639, 474] on input "Fefco 713 (tuck top auto bottom)" at bounding box center [581, 481] width 222 height 22
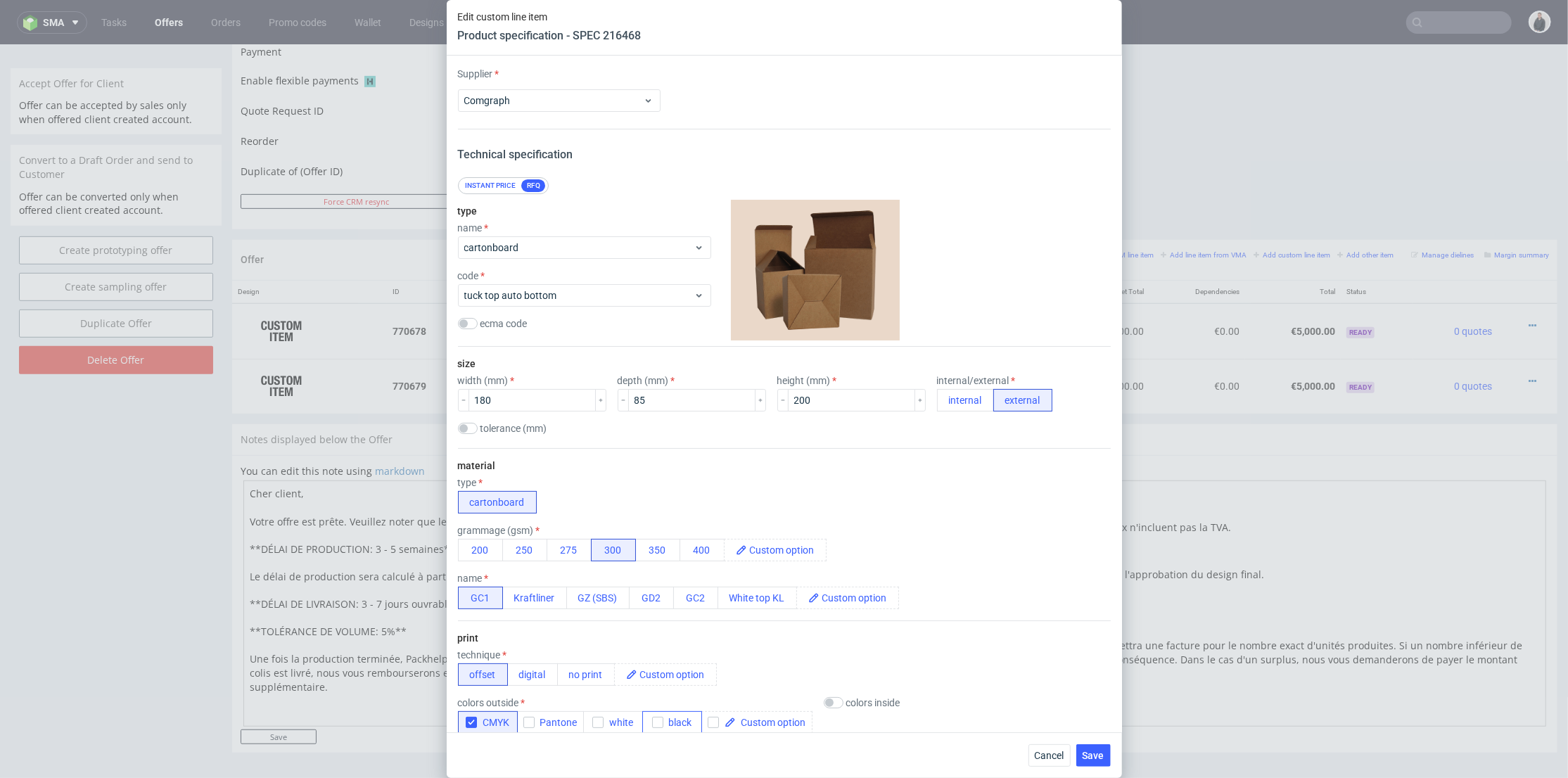
scroll to position [1396, 0]
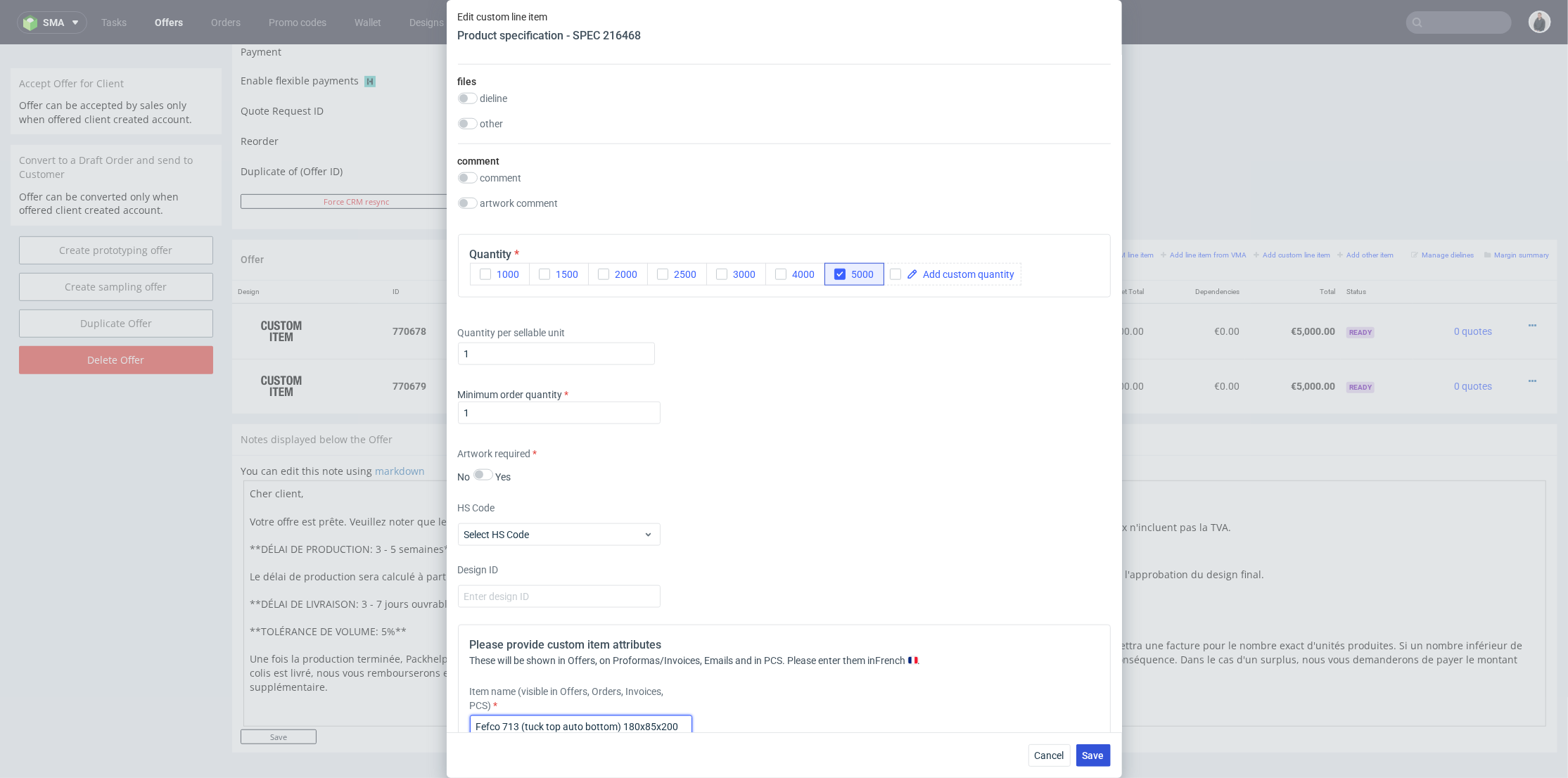
type input "Fefco 713 (tuck top auto bottom) 180x85x200"
click at [1091, 750] on span "Save" at bounding box center [1093, 755] width 22 height 10
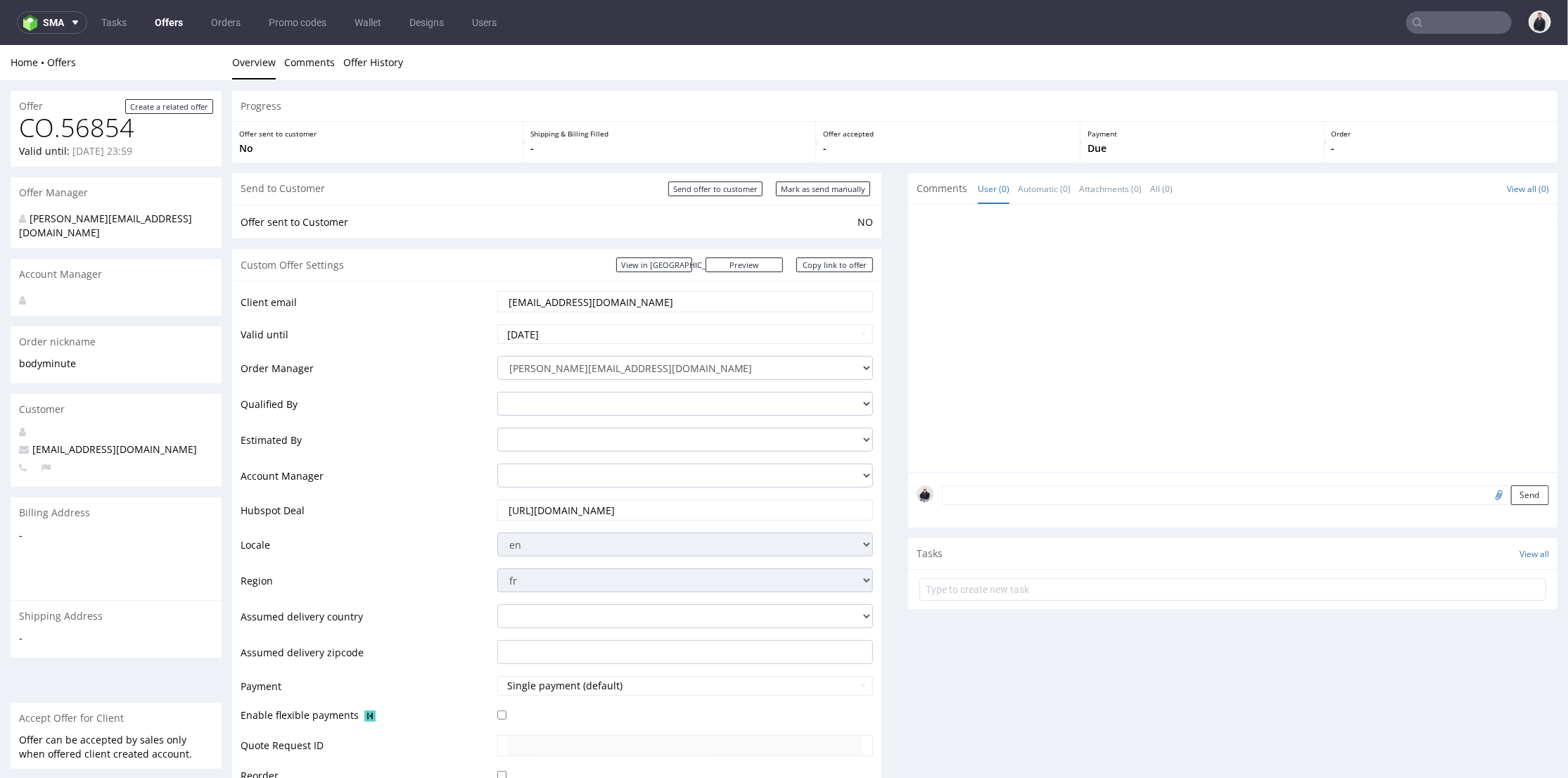
scroll to position [390, 0]
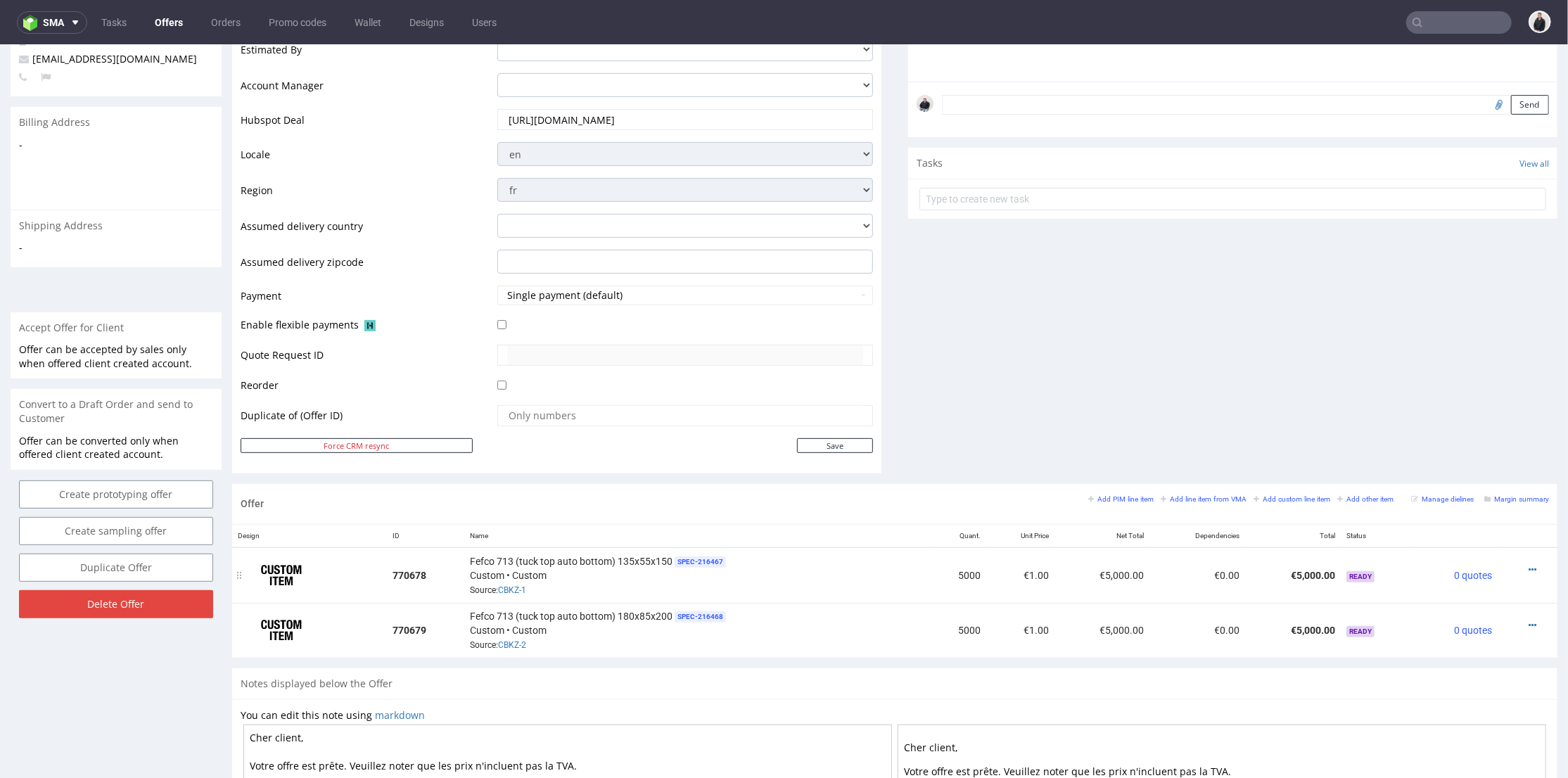
click at [1515, 568] on div at bounding box center [1523, 568] width 40 height 14
click at [1528, 566] on icon at bounding box center [1532, 568] width 7 height 10
click at [1478, 408] on span "Edit item price" at bounding box center [1469, 412] width 113 height 14
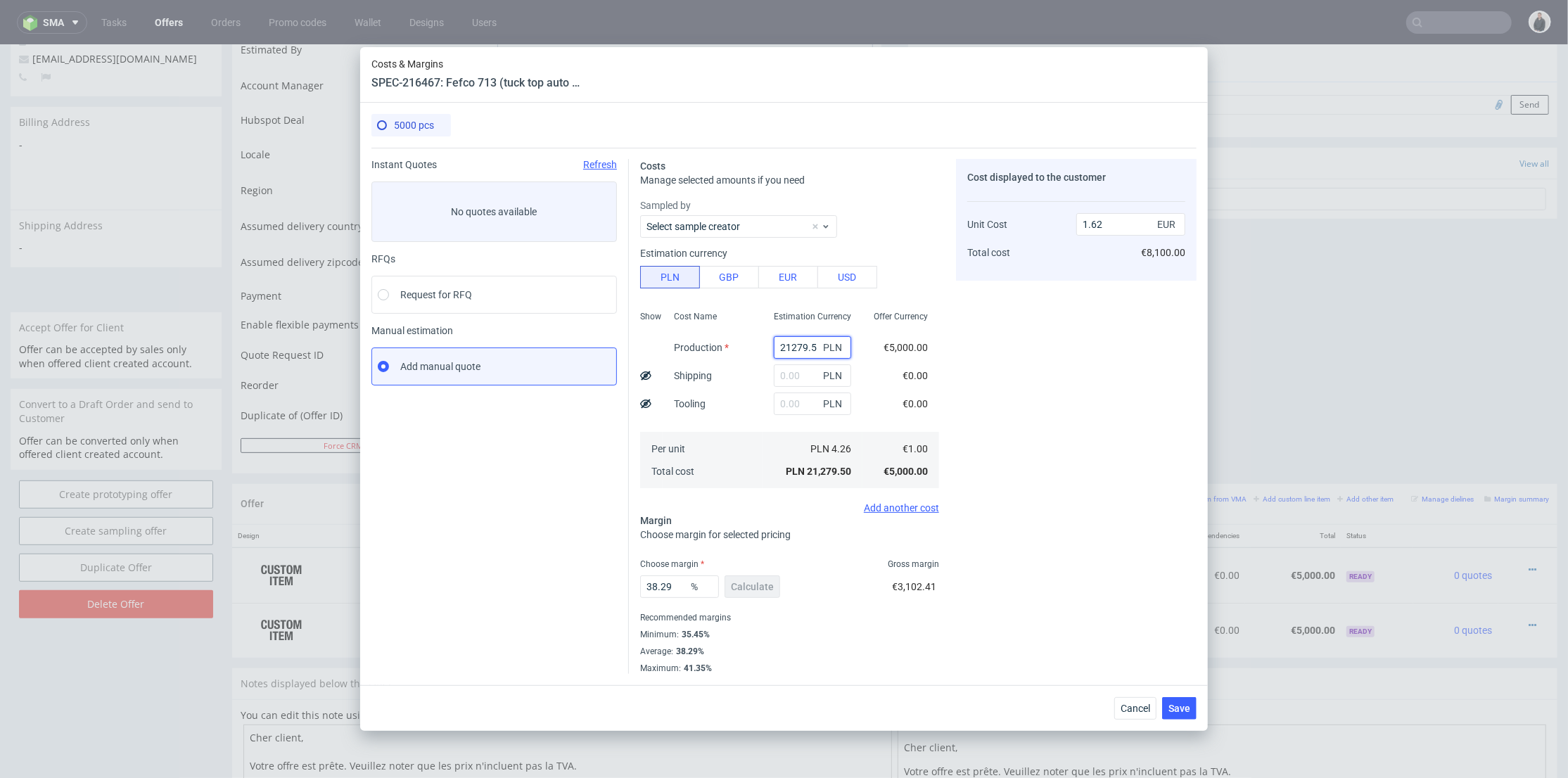
click at [800, 342] on input "21279.5" at bounding box center [812, 348] width 78 height 22
paste input "4250"
type input "4250"
type input "0.32"
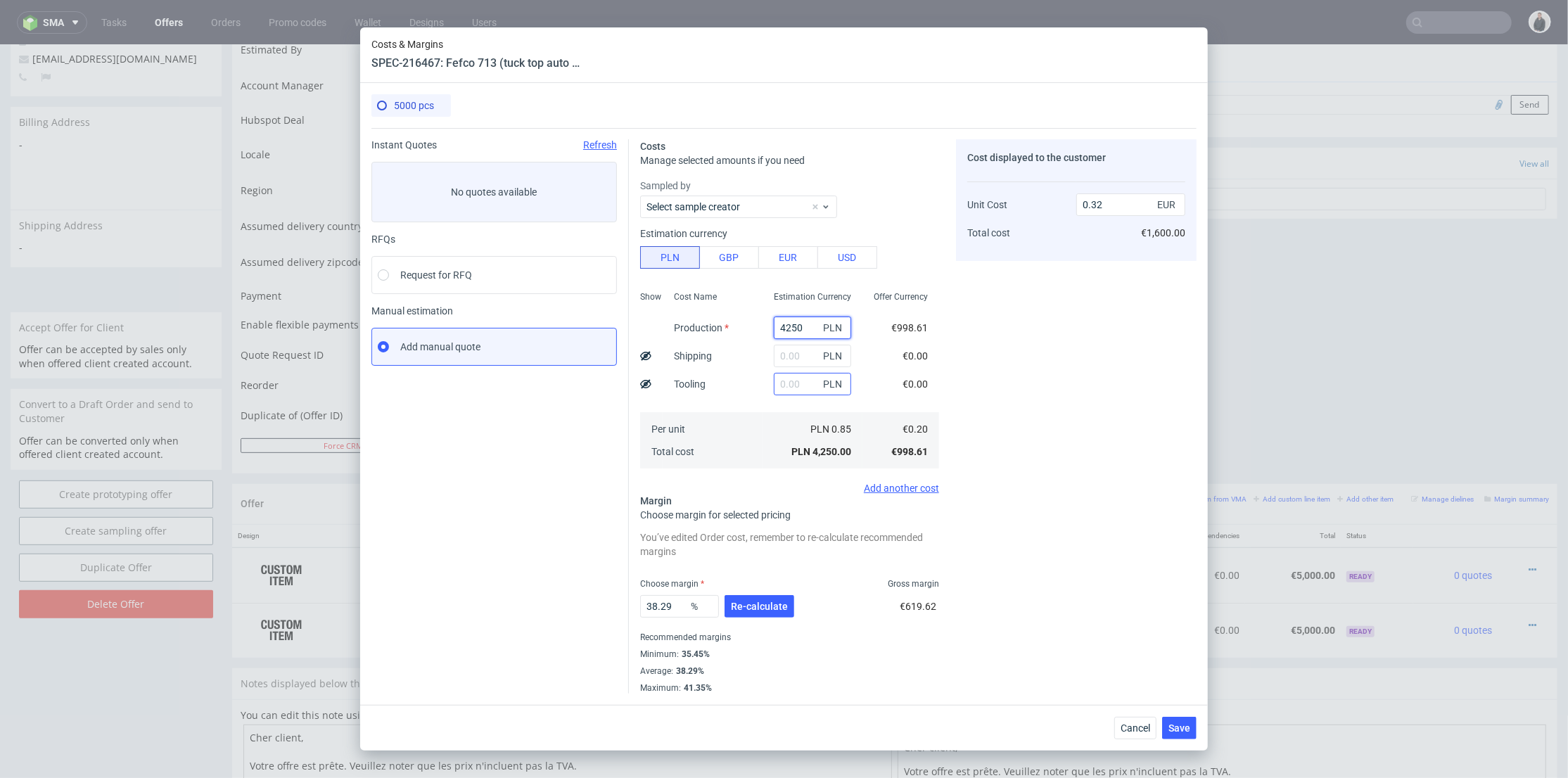
type input "4250"
click at [791, 383] on input "text" at bounding box center [812, 384] width 78 height 22
type input "625"
type input "0.37"
click at [786, 353] on input "text" at bounding box center [812, 356] width 78 height 22
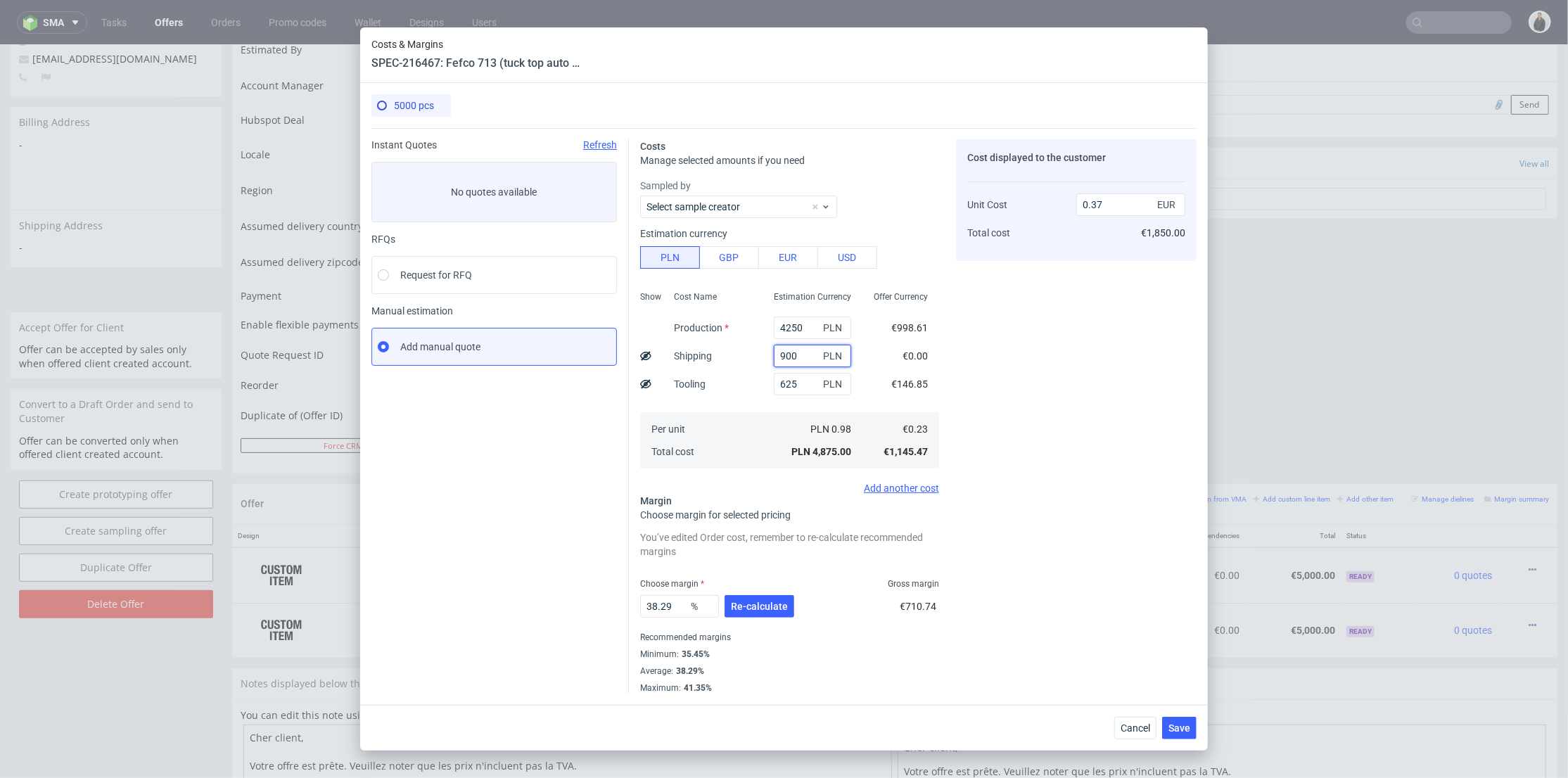
type input "900"
click at [733, 405] on div "Cost Name Production Shipping Tooling Per unit Total cost" at bounding box center [712, 378] width 100 height 186
type input "0.44"
click at [754, 606] on span "Re-calculate" at bounding box center [759, 606] width 57 height 10
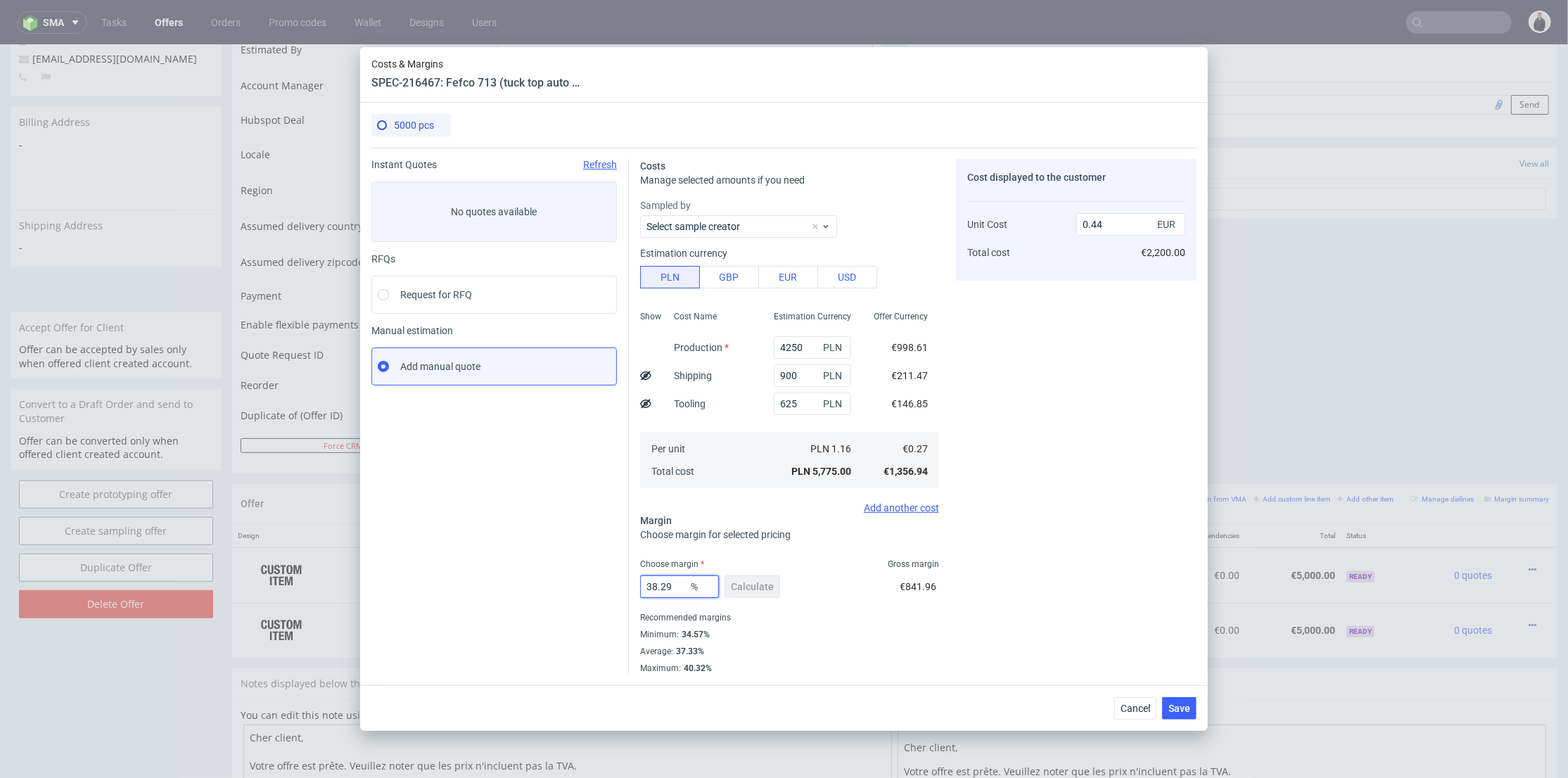
drag, startPoint x: 675, startPoint y: 583, endPoint x: 622, endPoint y: 576, distance: 53.5
click at [573, 577] on div "Instant Quotes Refresh No quotes available RFQs Request for RFQ Manual estimati…" at bounding box center [784, 410] width 825 height 526
click at [1068, 533] on div "Cost displayed to the customer Unit Cost Total cost 0.44 EUR €2,200.00" at bounding box center [1076, 416] width 240 height 515
click at [1177, 706] on span "Save" at bounding box center [1179, 708] width 22 height 10
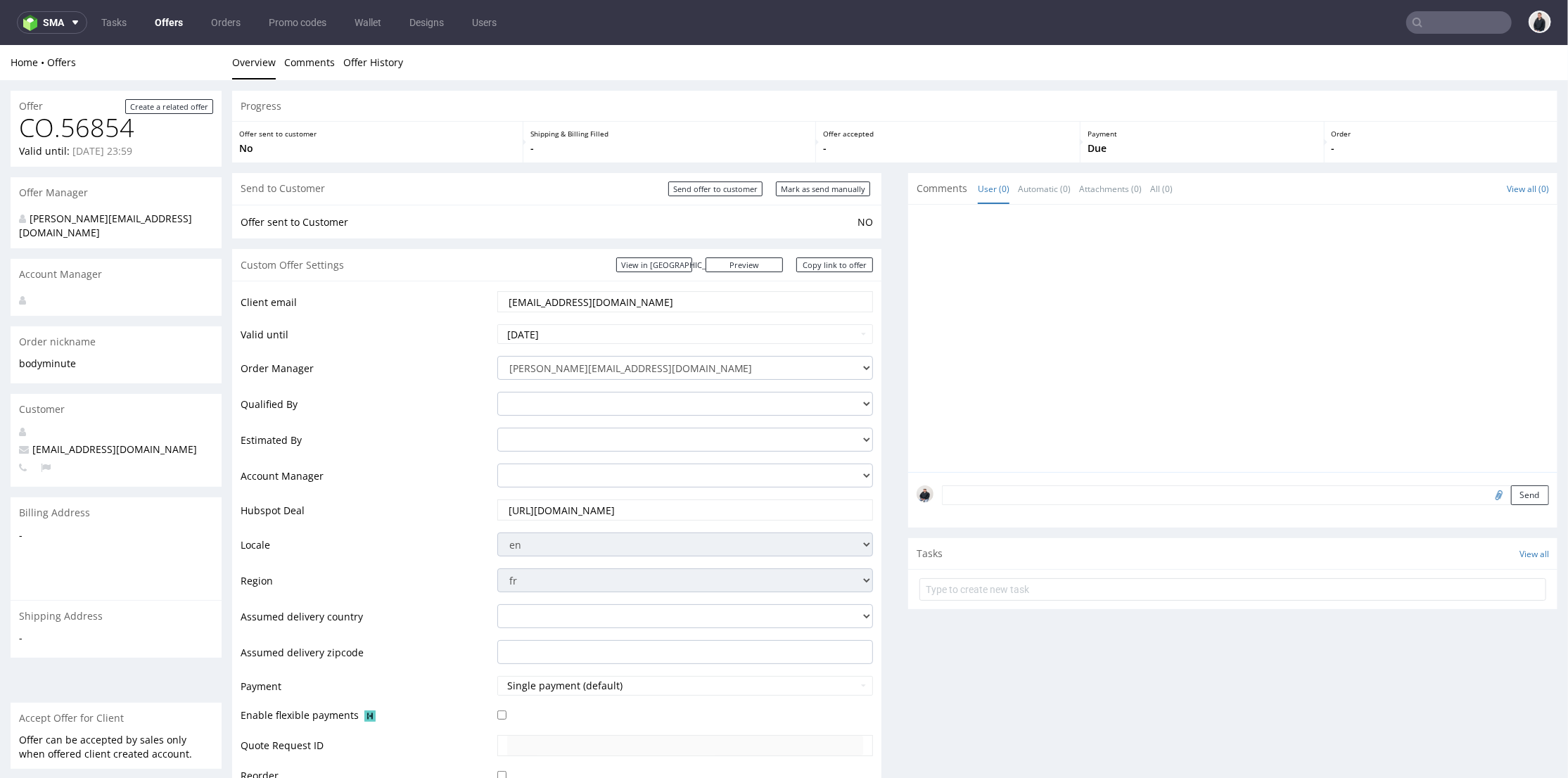
scroll to position [624, 0]
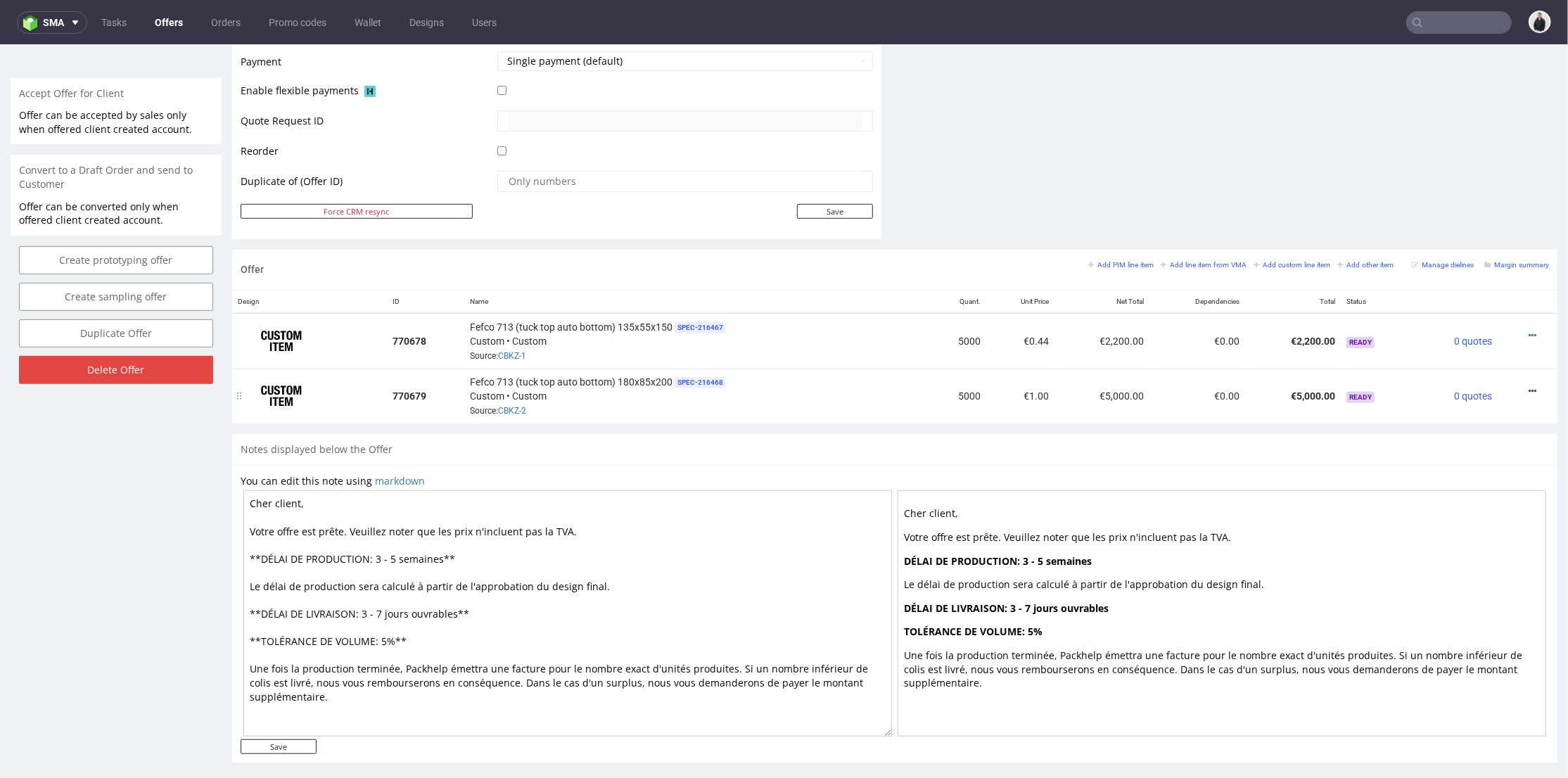
click at [1528, 386] on icon at bounding box center [1532, 390] width 7 height 10
click at [1473, 226] on span "Edit item price" at bounding box center [1469, 233] width 113 height 14
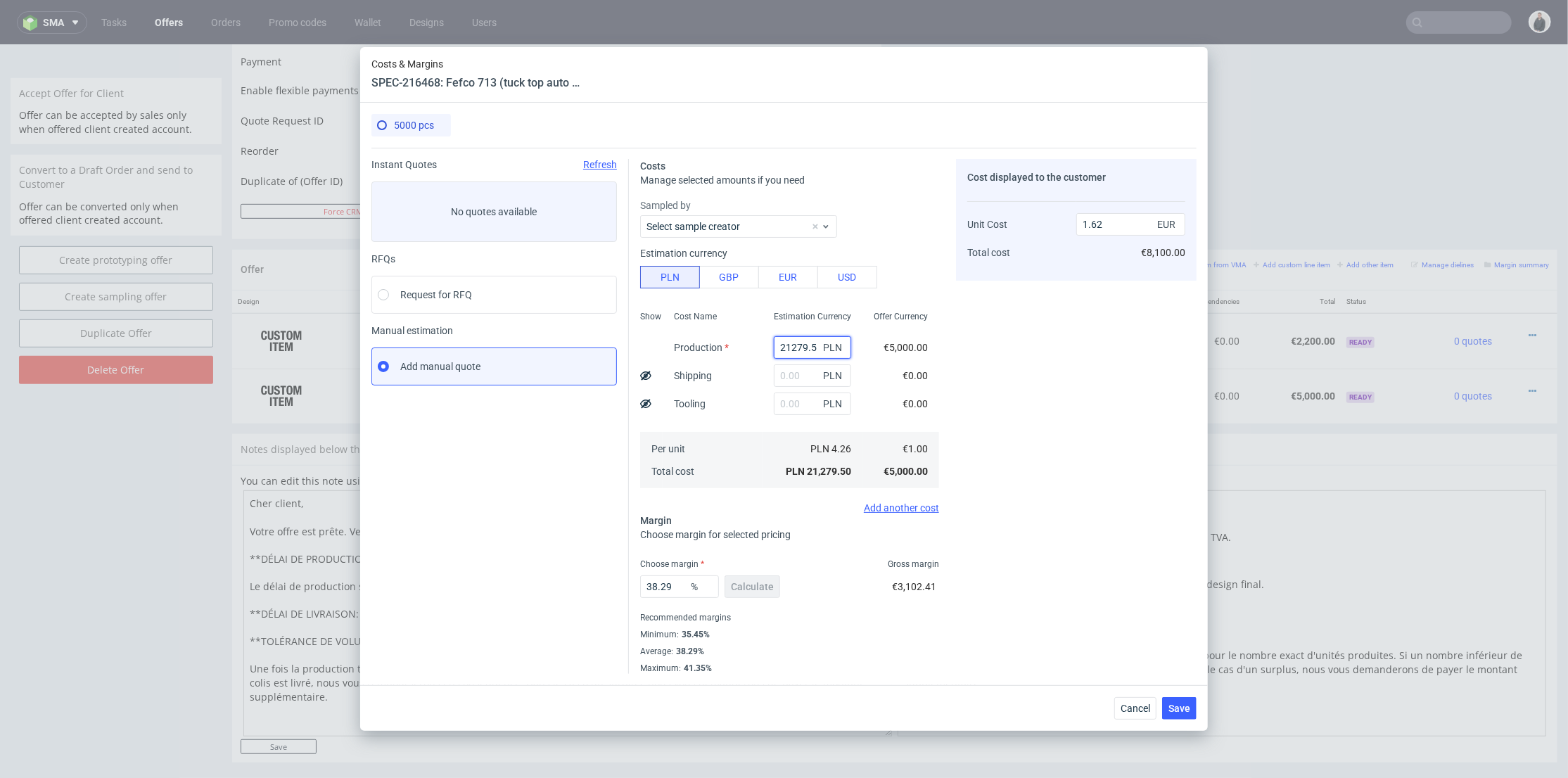
click at [799, 348] on input "21279.5" at bounding box center [812, 348] width 78 height 22
paste input "6250"
type input "6250"
type input "0.48"
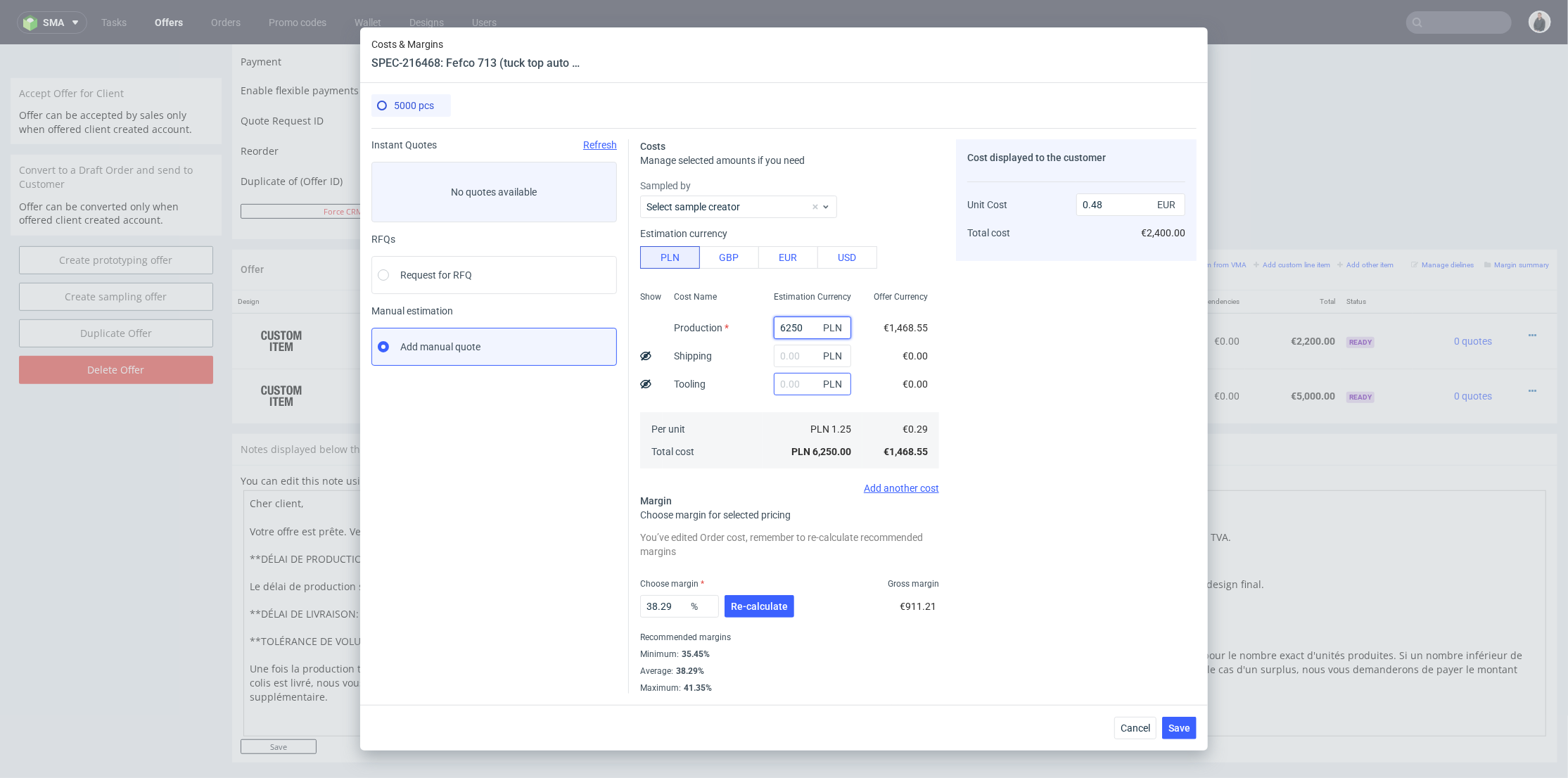
type input "6250"
click at [783, 387] on input "text" at bounding box center [812, 384] width 78 height 22
type input "440"
type input "0.51"
click at [785, 348] on input "text" at bounding box center [812, 356] width 78 height 22
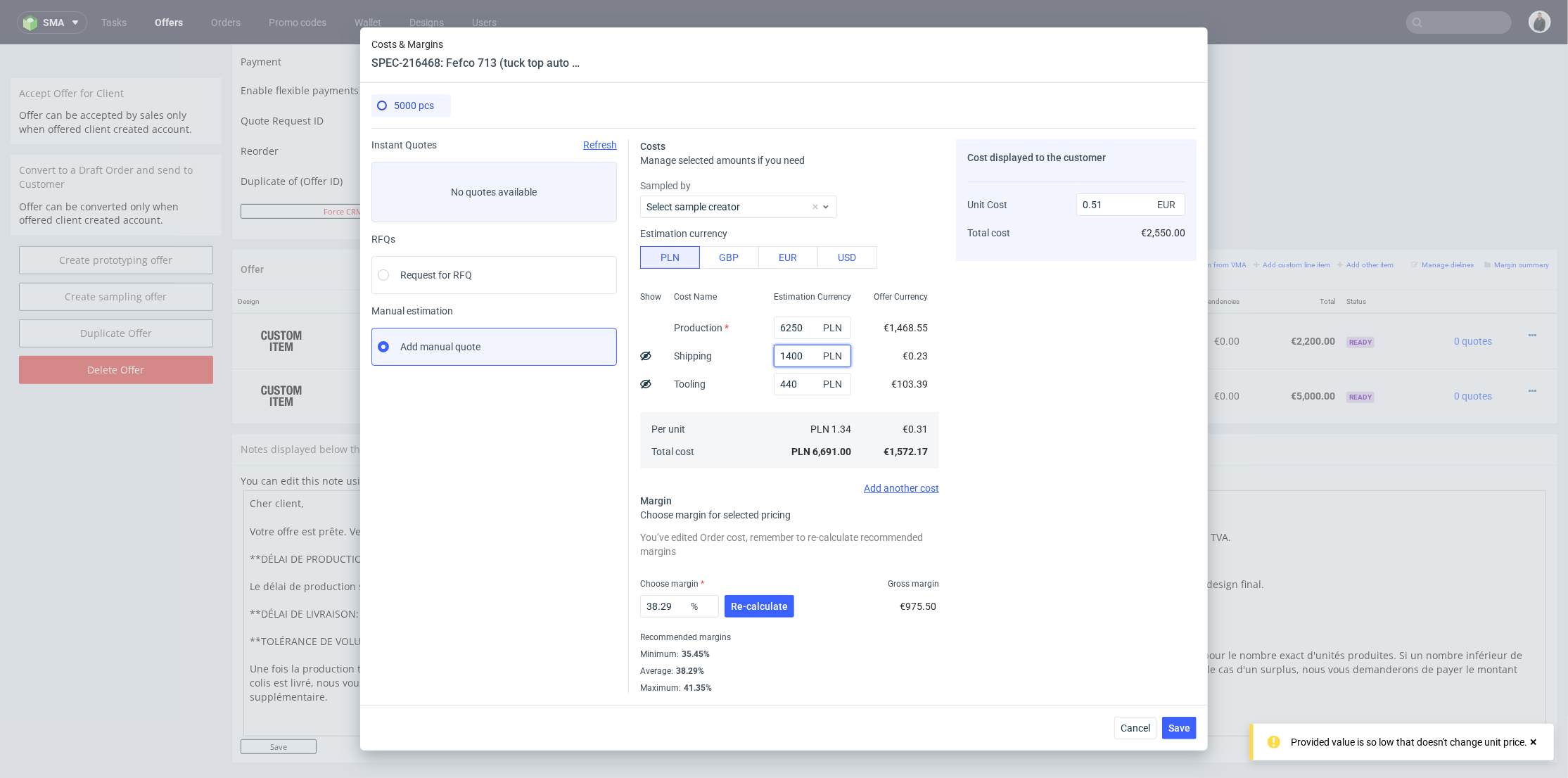
type input "1400"
drag, startPoint x: 759, startPoint y: 398, endPoint x: 757, endPoint y: 410, distance: 12.2
click at [762, 398] on div "Estimation Currency 6250 PLN 1400 PLN 440 PLN PLN 1.34 PLN 6,691.00" at bounding box center [812, 378] width 100 height 186
type input "0.62"
drag, startPoint x: 770, startPoint y: 605, endPoint x: 757, endPoint y: 600, distance: 13.9
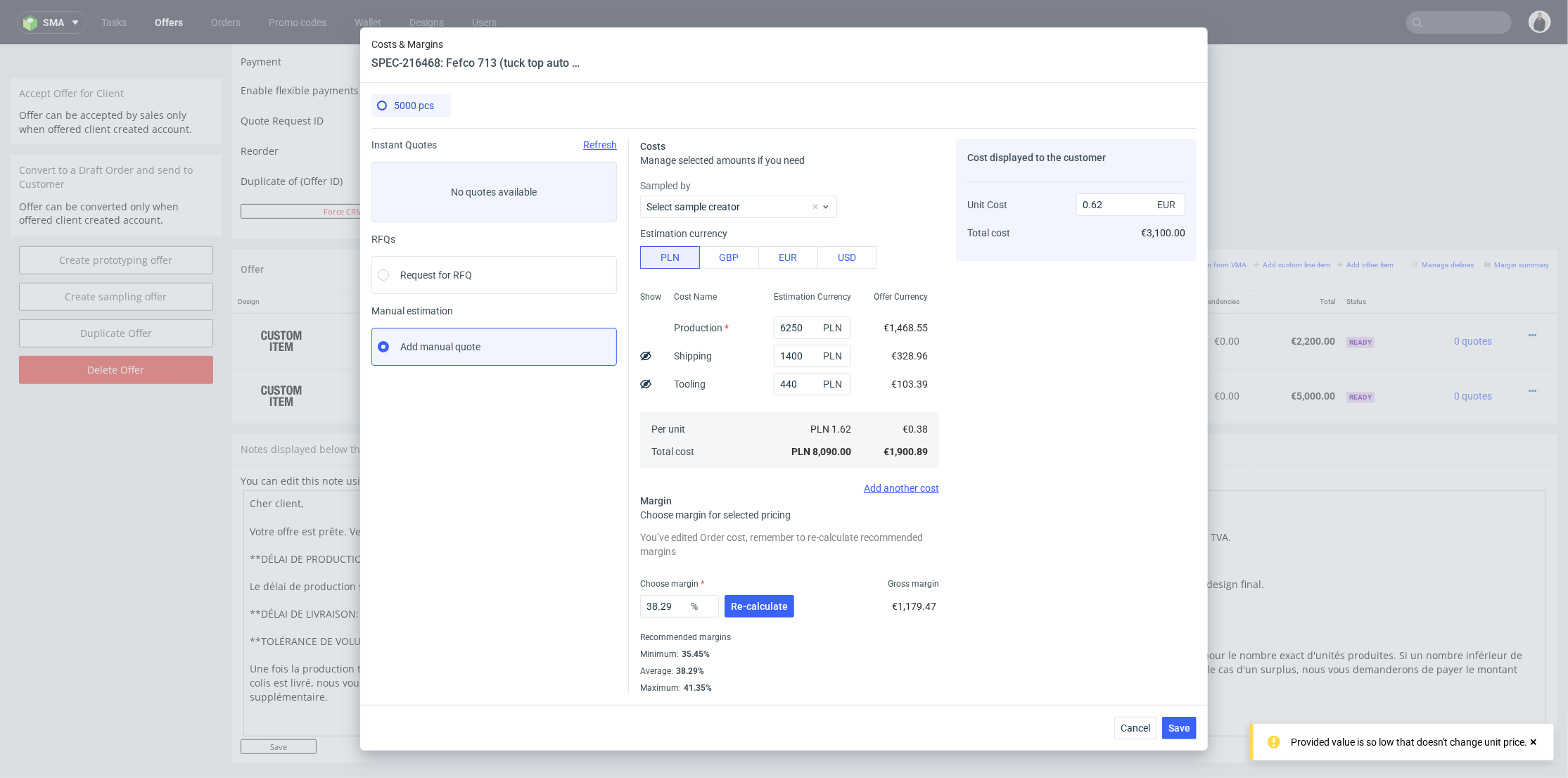
click at [769, 604] on span "Re-calculate" at bounding box center [759, 606] width 57 height 10
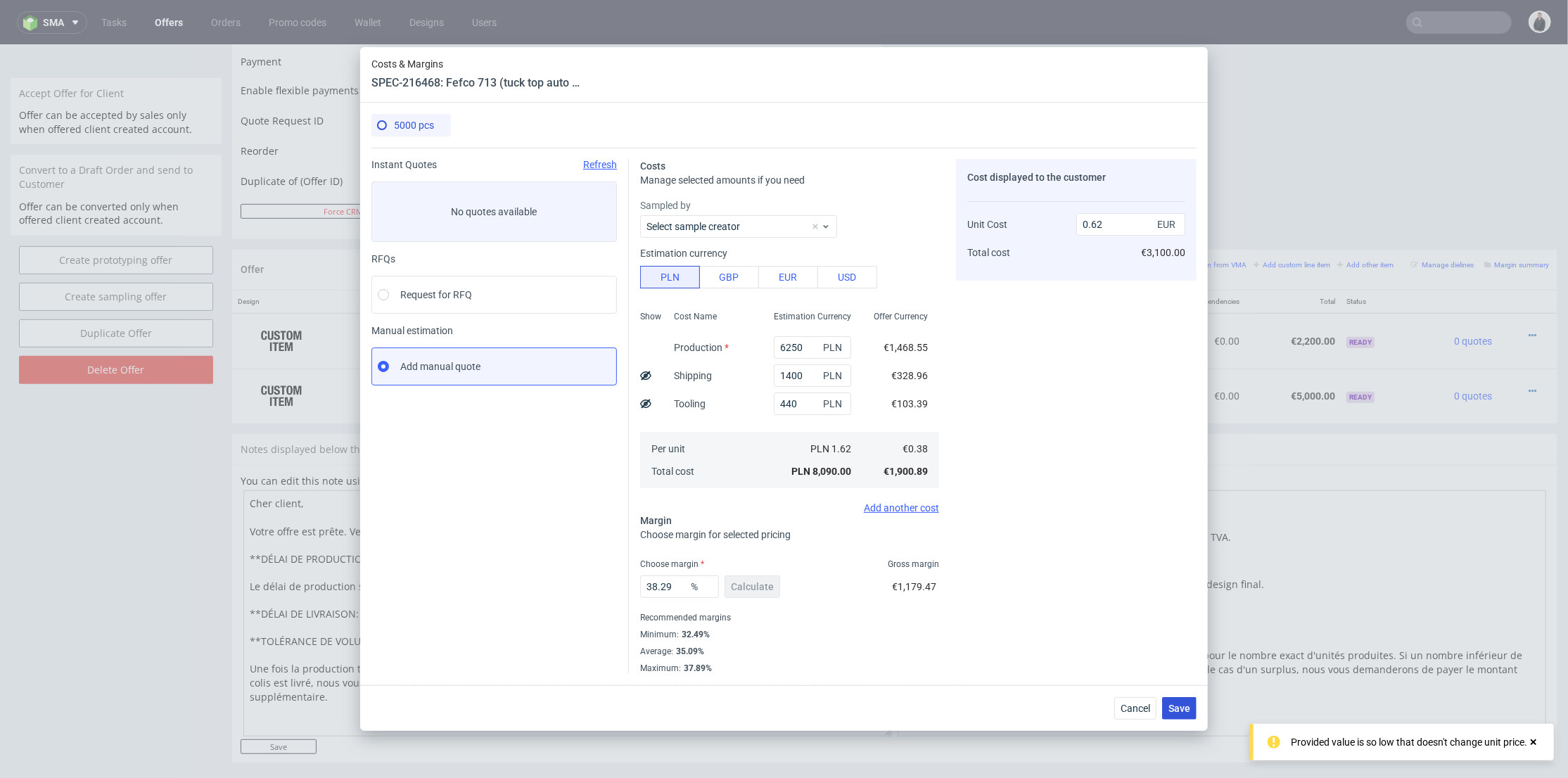
click at [1170, 703] on span "Save" at bounding box center [1179, 708] width 22 height 10
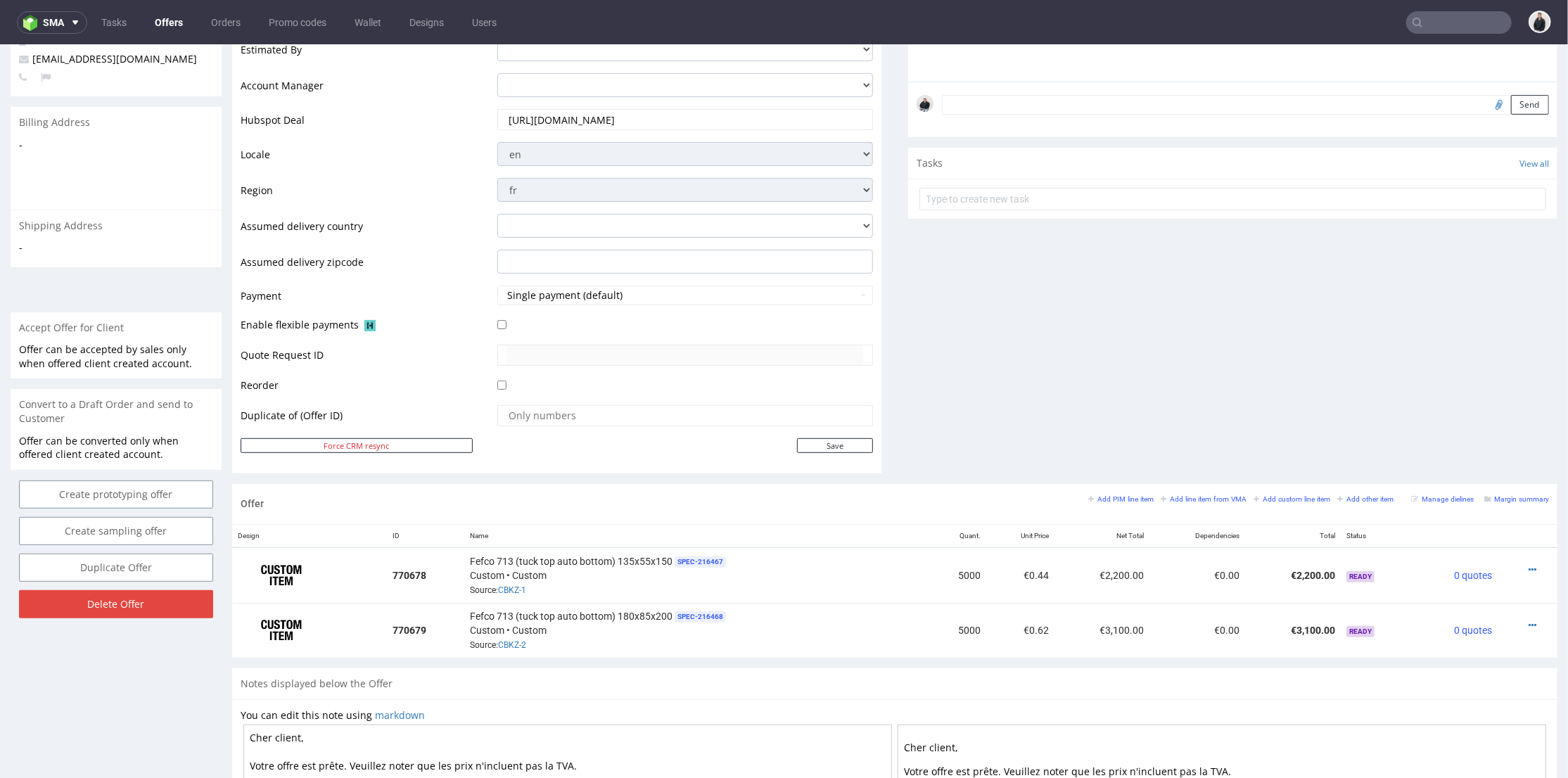
scroll to position [547, 0]
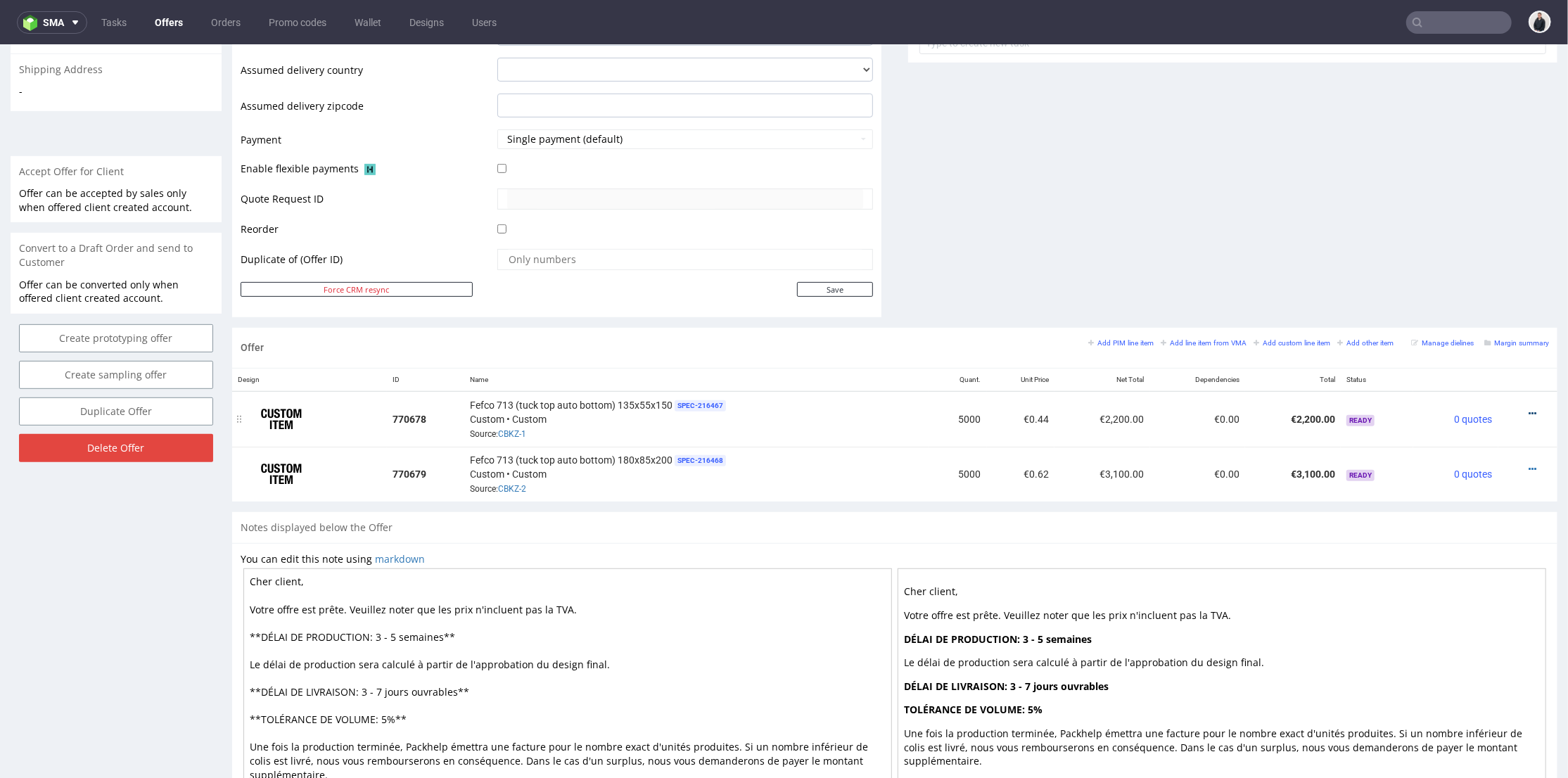
click at [1528, 409] on icon at bounding box center [1532, 412] width 7 height 10
click at [1467, 230] on span "Edit item specification" at bounding box center [1469, 231] width 113 height 14
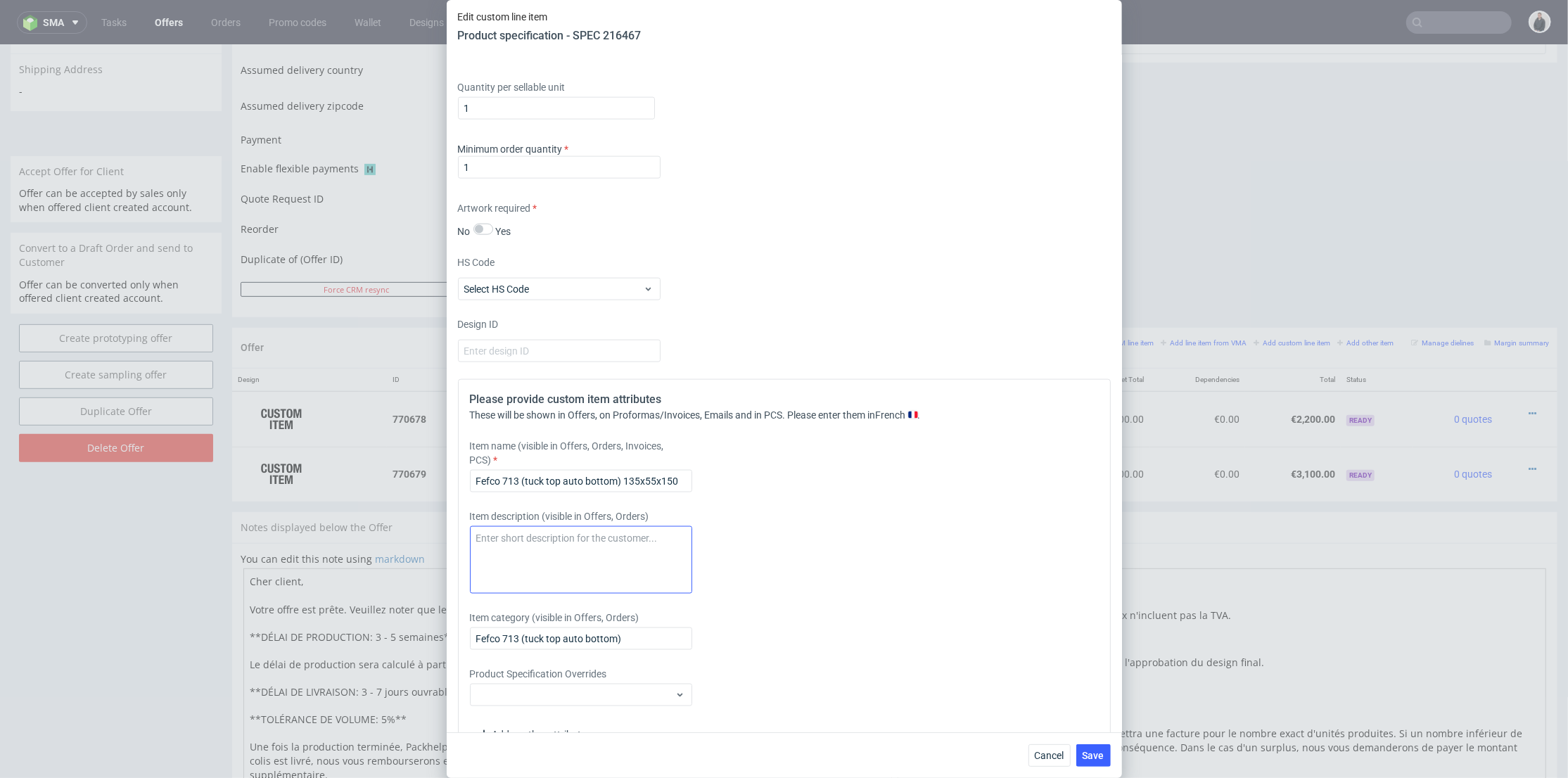
scroll to position [1678, 0]
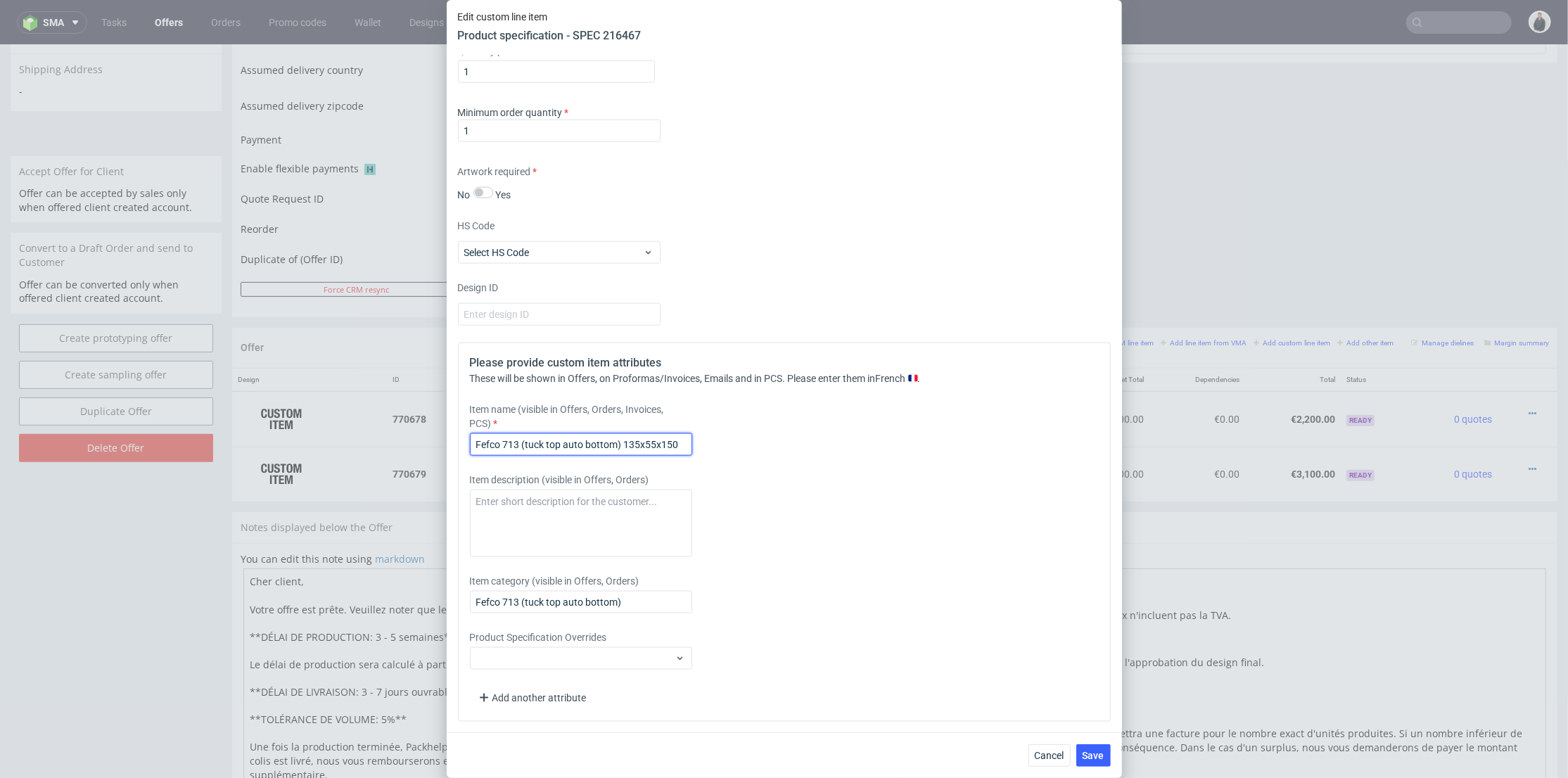
drag, startPoint x: 620, startPoint y: 445, endPoint x: 523, endPoint y: 450, distance: 97.1
click at [523, 450] on input "Fefco 713 (tuck top auto bottom) 135x55x150" at bounding box center [581, 445] width 222 height 22
type input "Fefco 713 135x55x150"
click at [1091, 753] on span "Save" at bounding box center [1093, 755] width 22 height 10
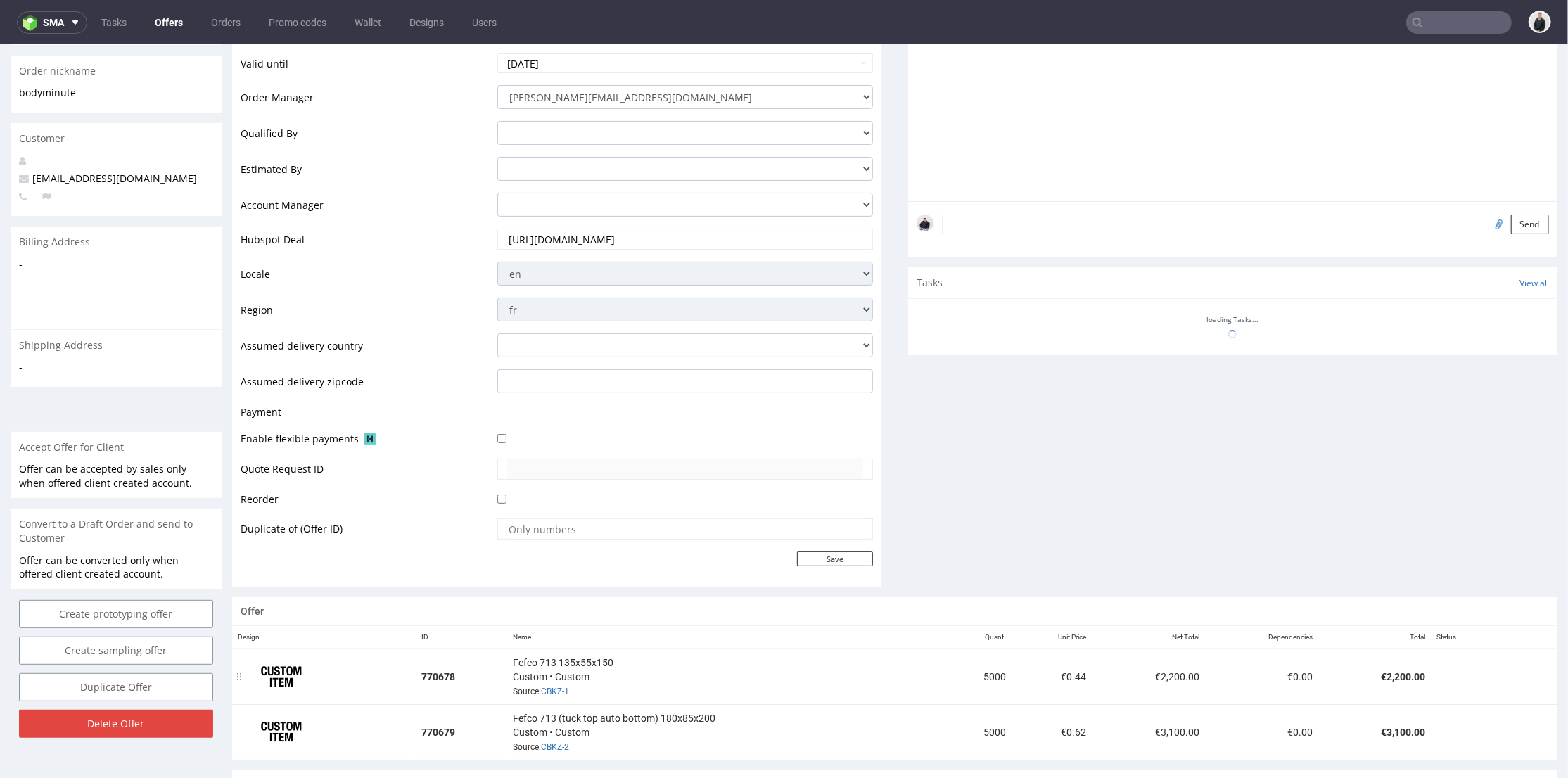
scroll to position [506, 0]
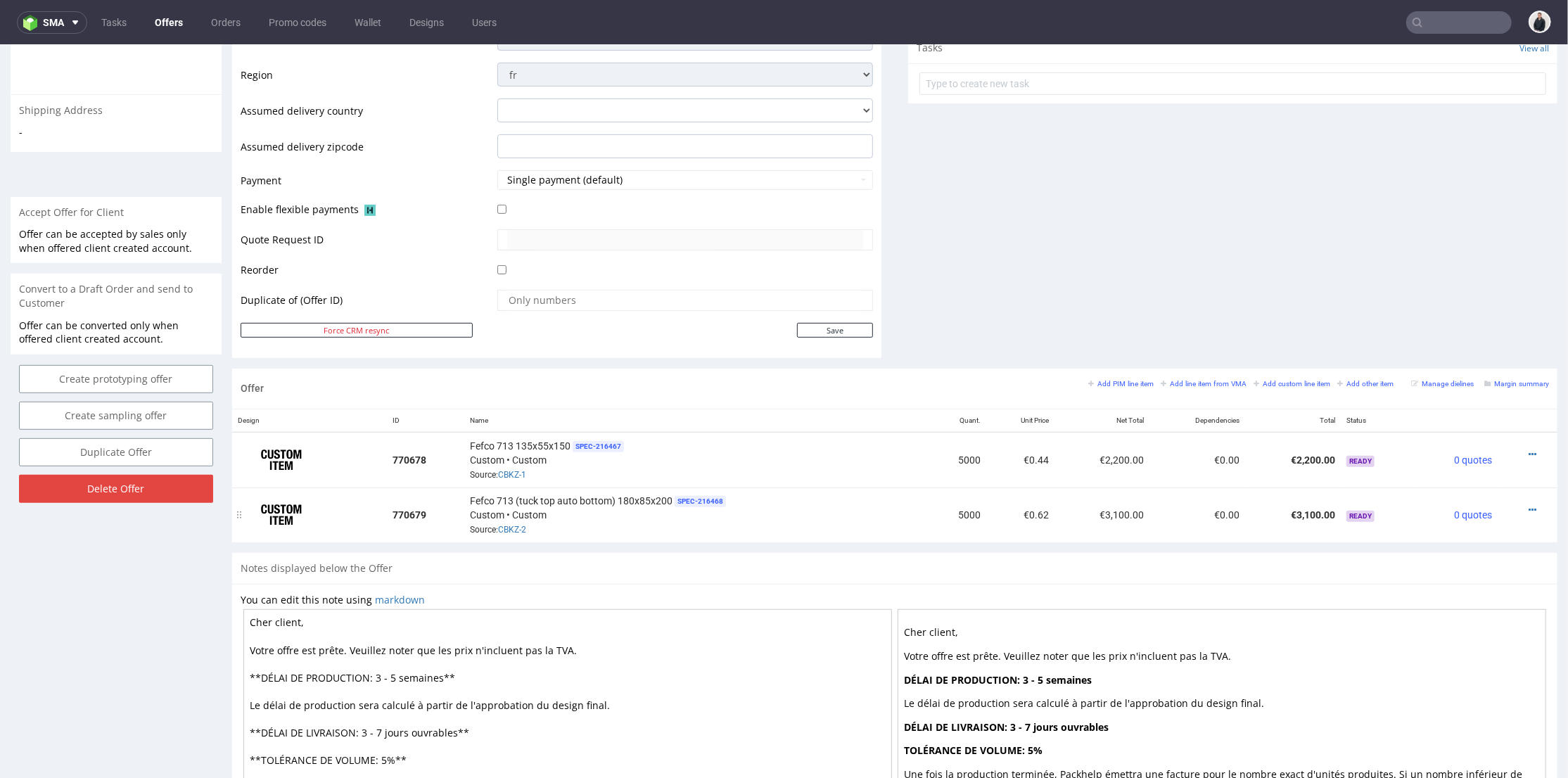
click at [1514, 503] on div at bounding box center [1523, 509] width 40 height 14
click at [1528, 504] on icon at bounding box center [1532, 509] width 7 height 10
drag, startPoint x: 1474, startPoint y: 332, endPoint x: 1067, endPoint y: 380, distance: 409.8
click at [1474, 332] on span "Edit item specification" at bounding box center [1469, 326] width 113 height 14
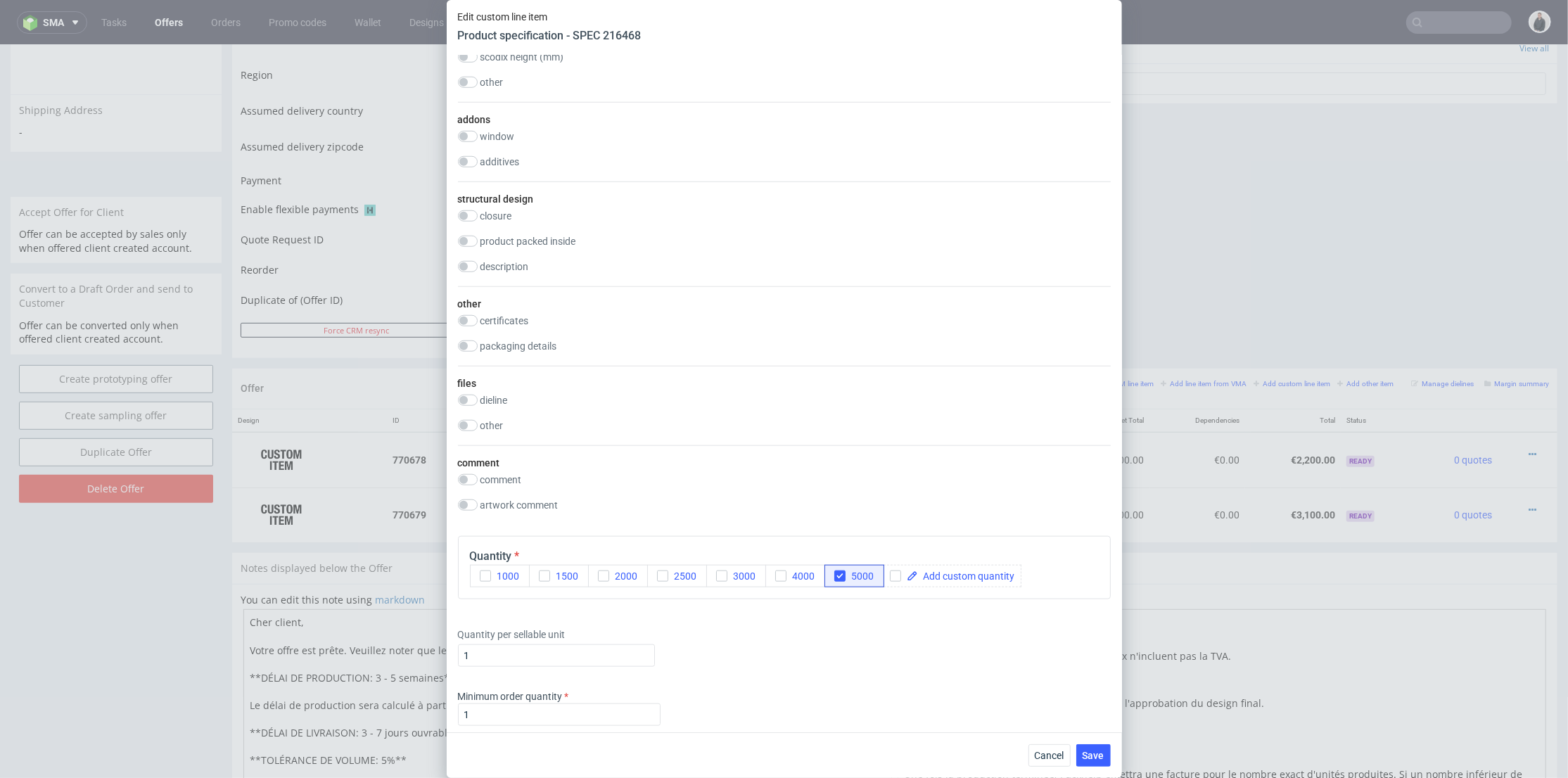
scroll to position [1563, 0]
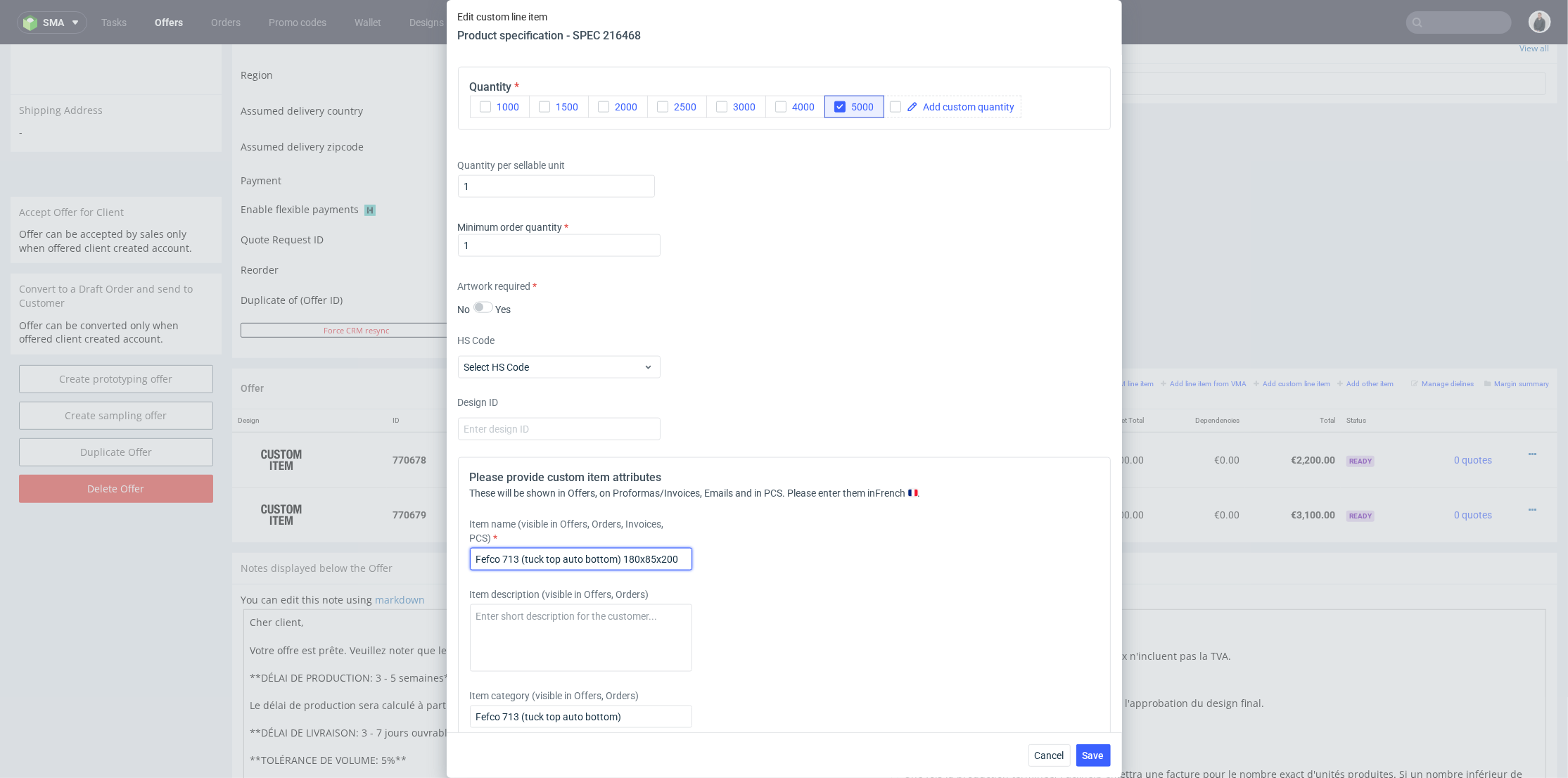
drag, startPoint x: 621, startPoint y: 559, endPoint x: 521, endPoint y: 561, distance: 100.0
click at [521, 561] on input "Fefco 713 (tuck top auto bottom) 180x85x200" at bounding box center [581, 559] width 222 height 22
type input "Fefco 713 180x85x200"
click at [1094, 753] on span "Save" at bounding box center [1093, 755] width 22 height 10
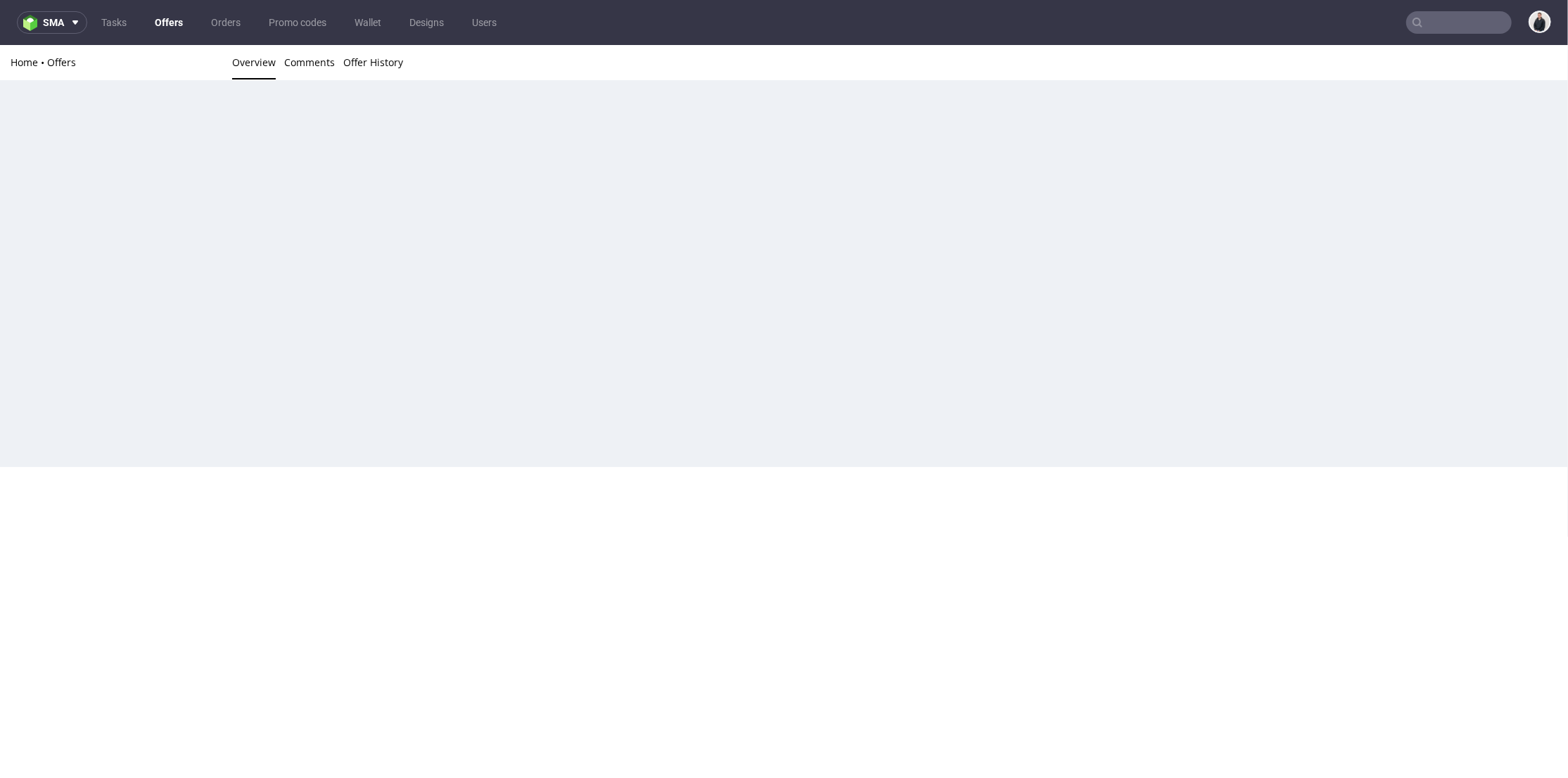
scroll to position [0, 0]
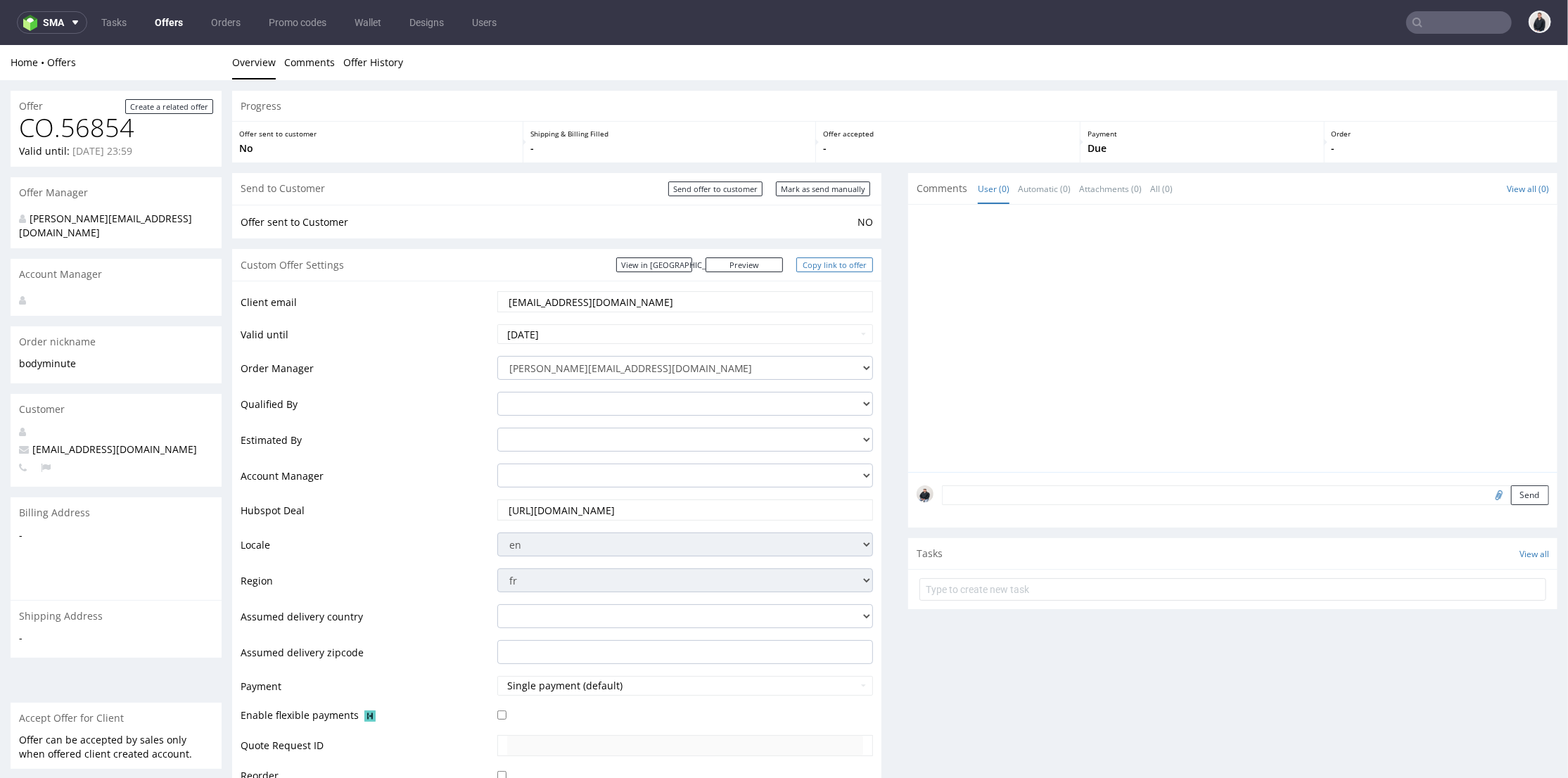
click at [820, 264] on link "Copy link to offer" at bounding box center [835, 264] width 78 height 15
click at [724, 190] on input "Send offer to customer" at bounding box center [715, 188] width 94 height 15
type input "In progress..."
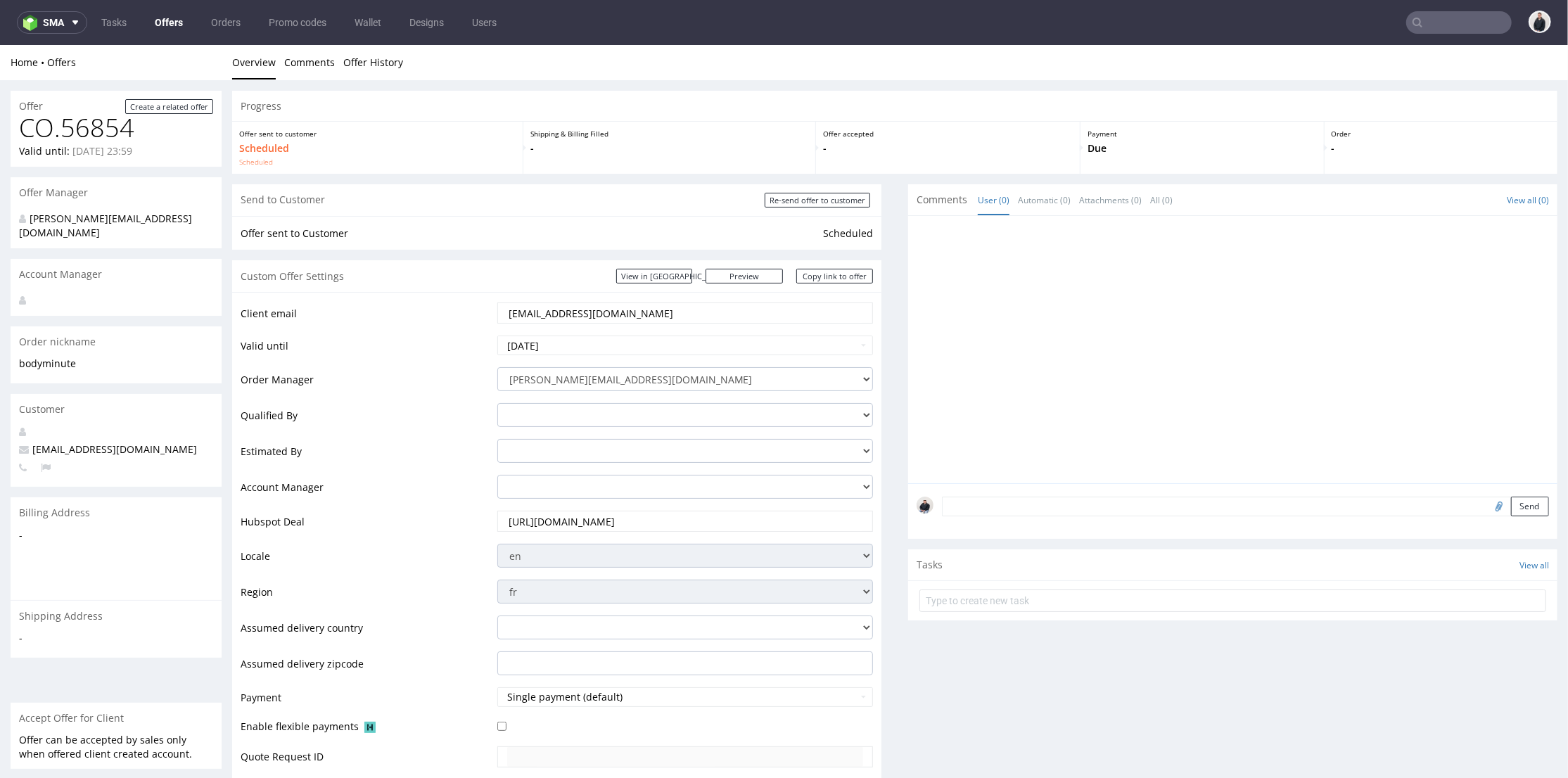
click at [1437, 37] on nav "sma Tasks Offers Orders Promo codes Wallet Designs Users" at bounding box center [784, 22] width 1568 height 45
click at [1429, 24] on input "text" at bounding box center [1458, 22] width 105 height 22
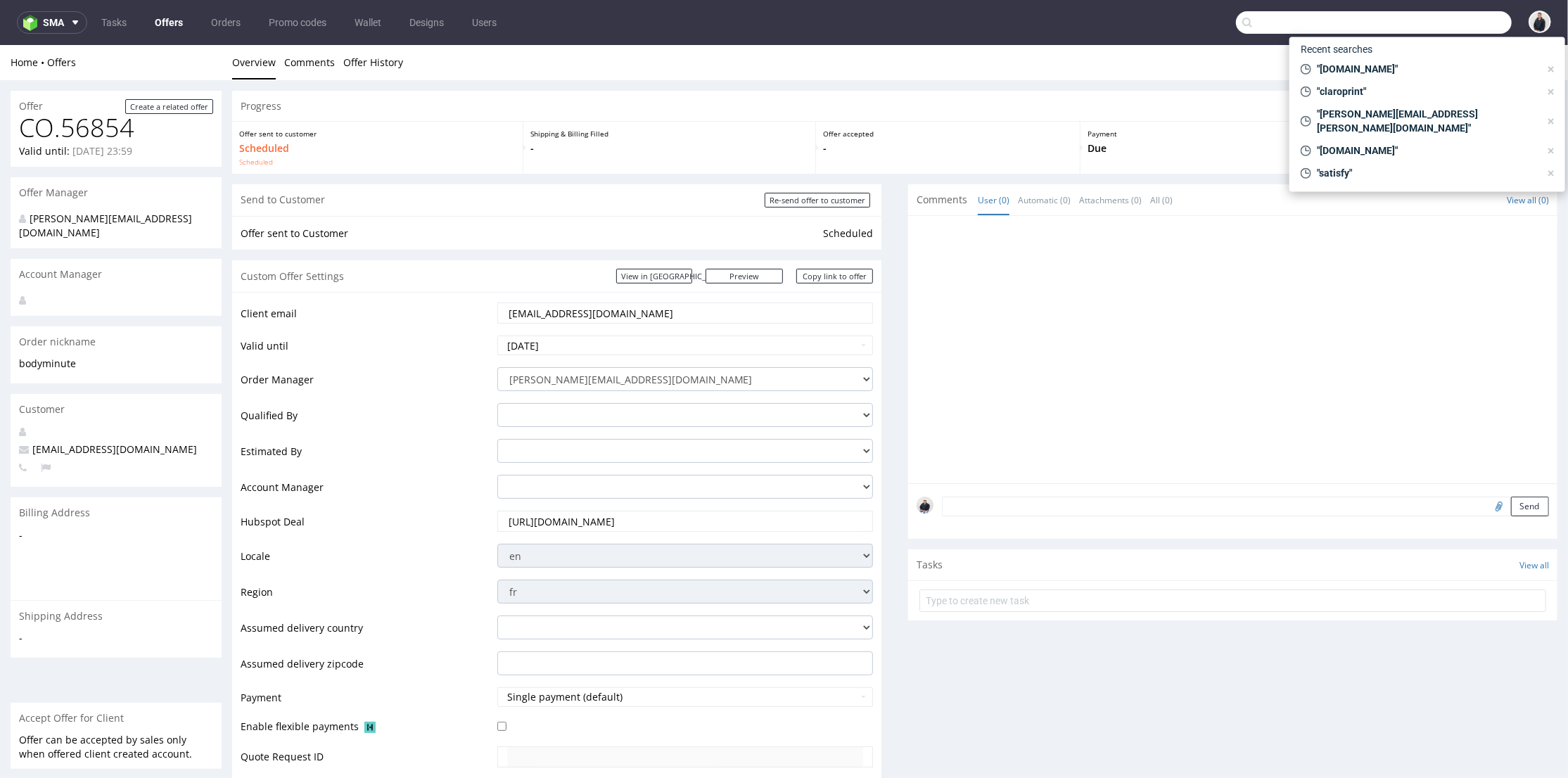
paste input "kninconceptstore@gmail.com"
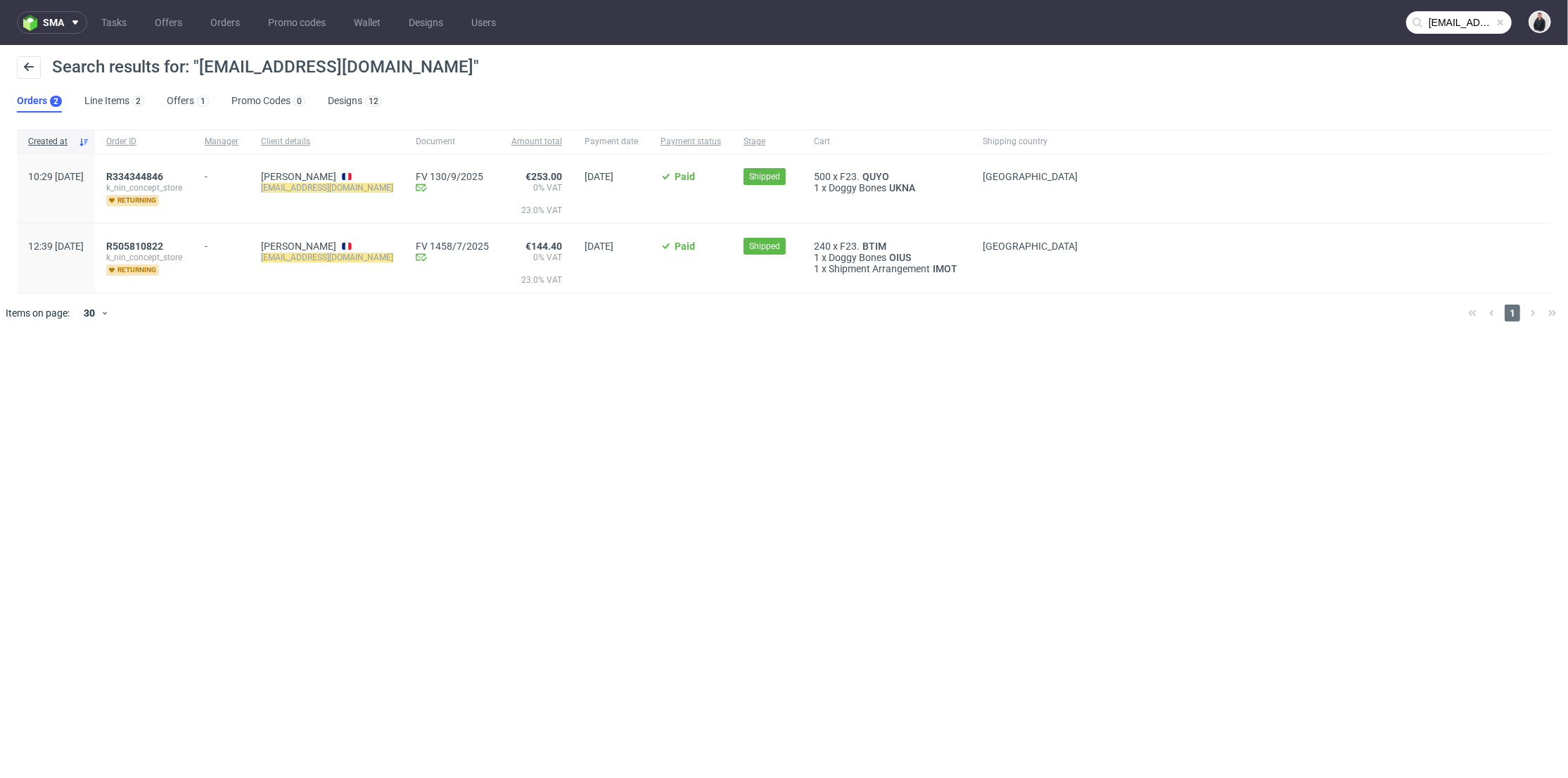
click at [1476, 26] on input "kninconceptstore@gmail.com" at bounding box center [1458, 22] width 105 height 22
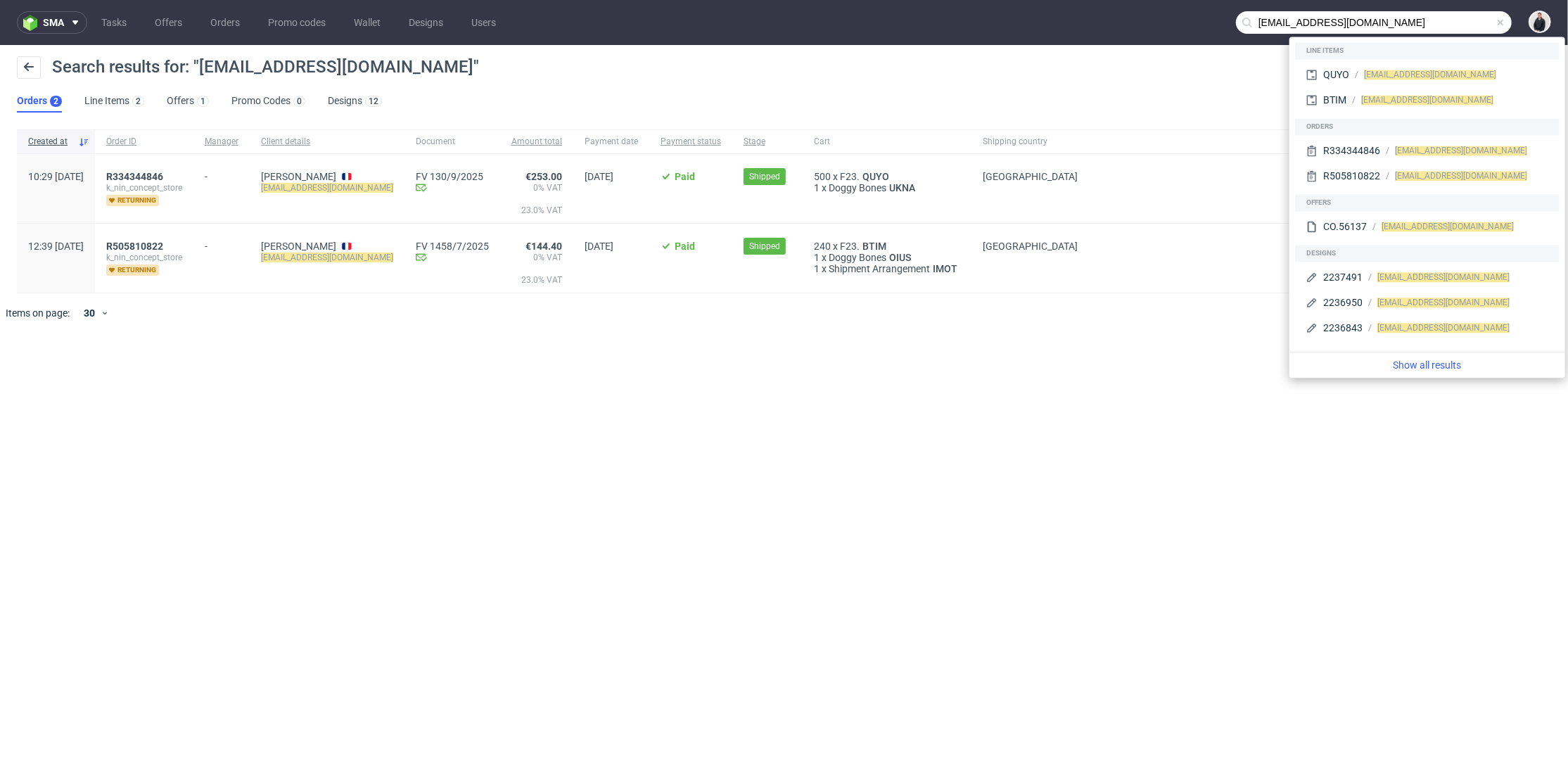
paste input "samotics"
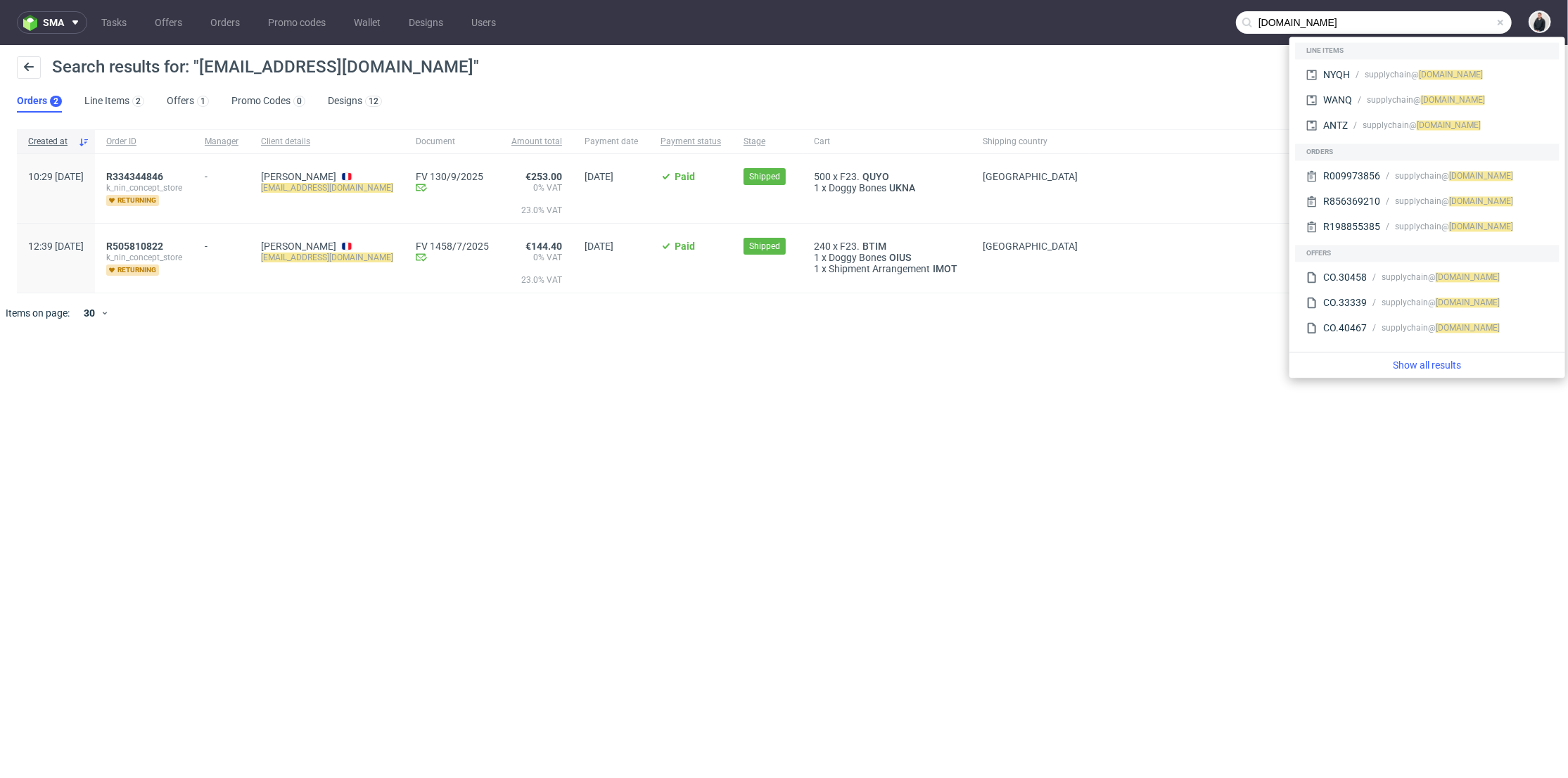
type input "samotics.com"
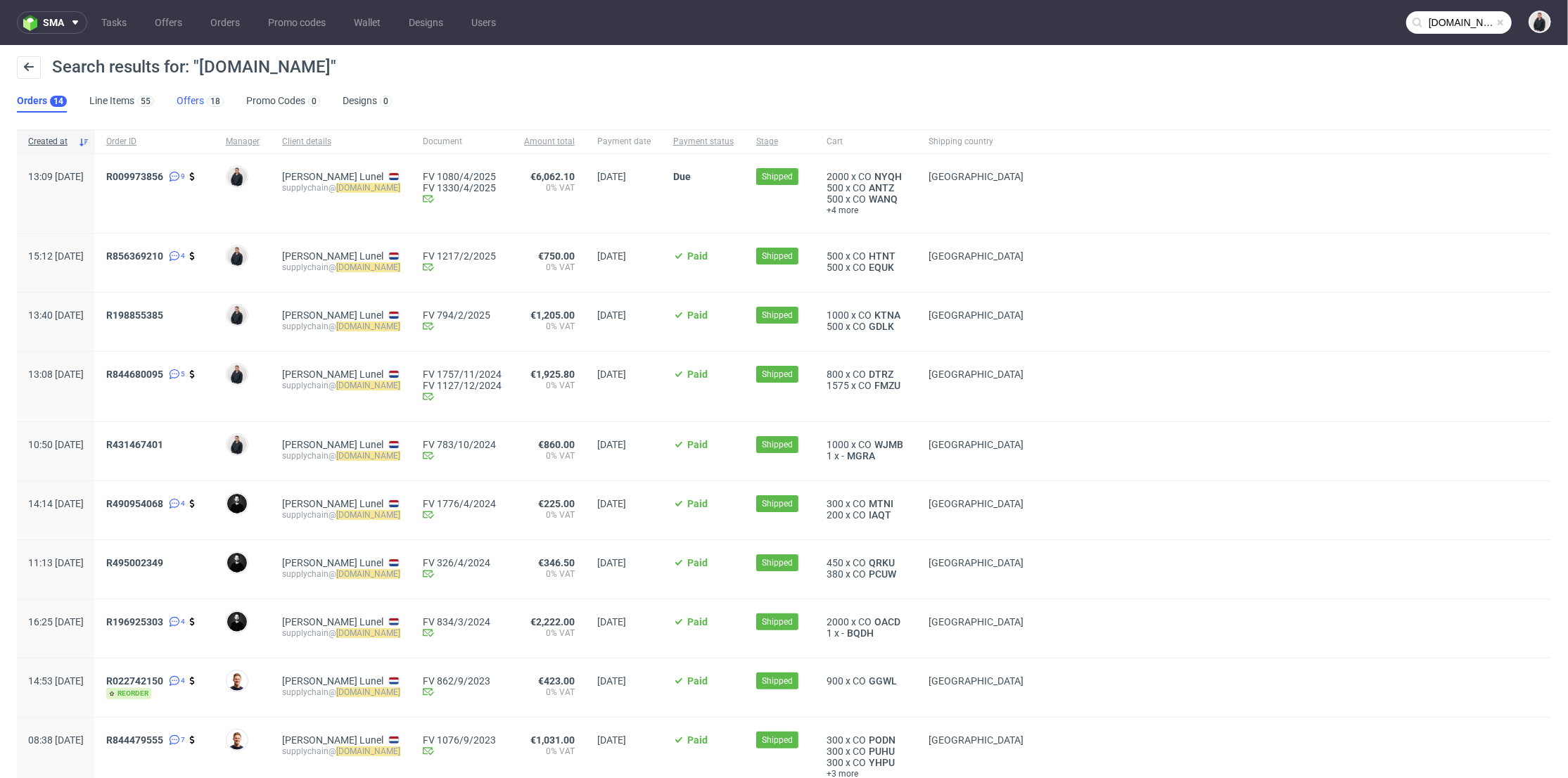
click at [189, 91] on link "Offers 18" at bounding box center [200, 101] width 47 height 22
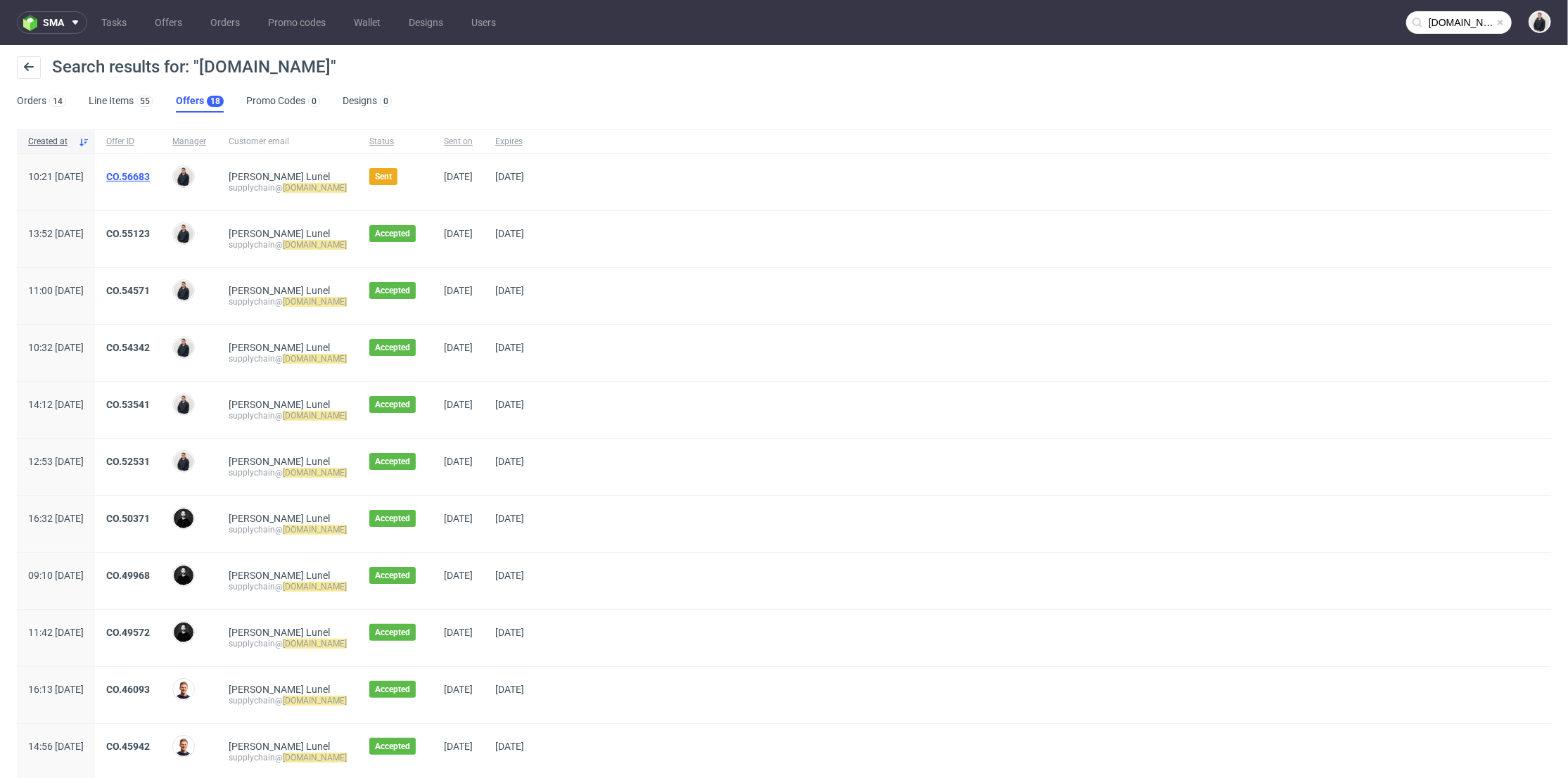
click at [150, 175] on link "CO.56683" at bounding box center [128, 176] width 43 height 11
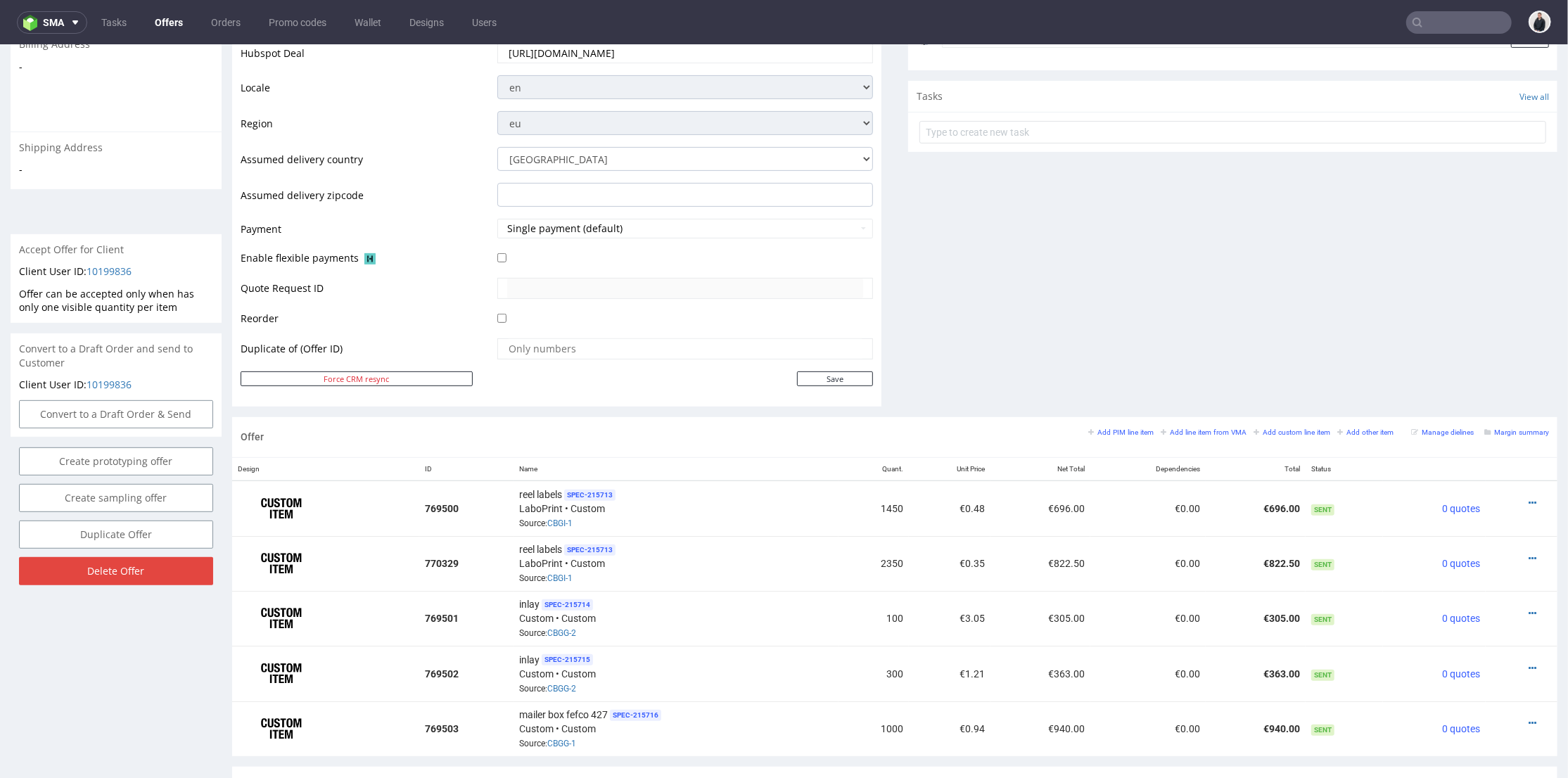
scroll to position [547, 0]
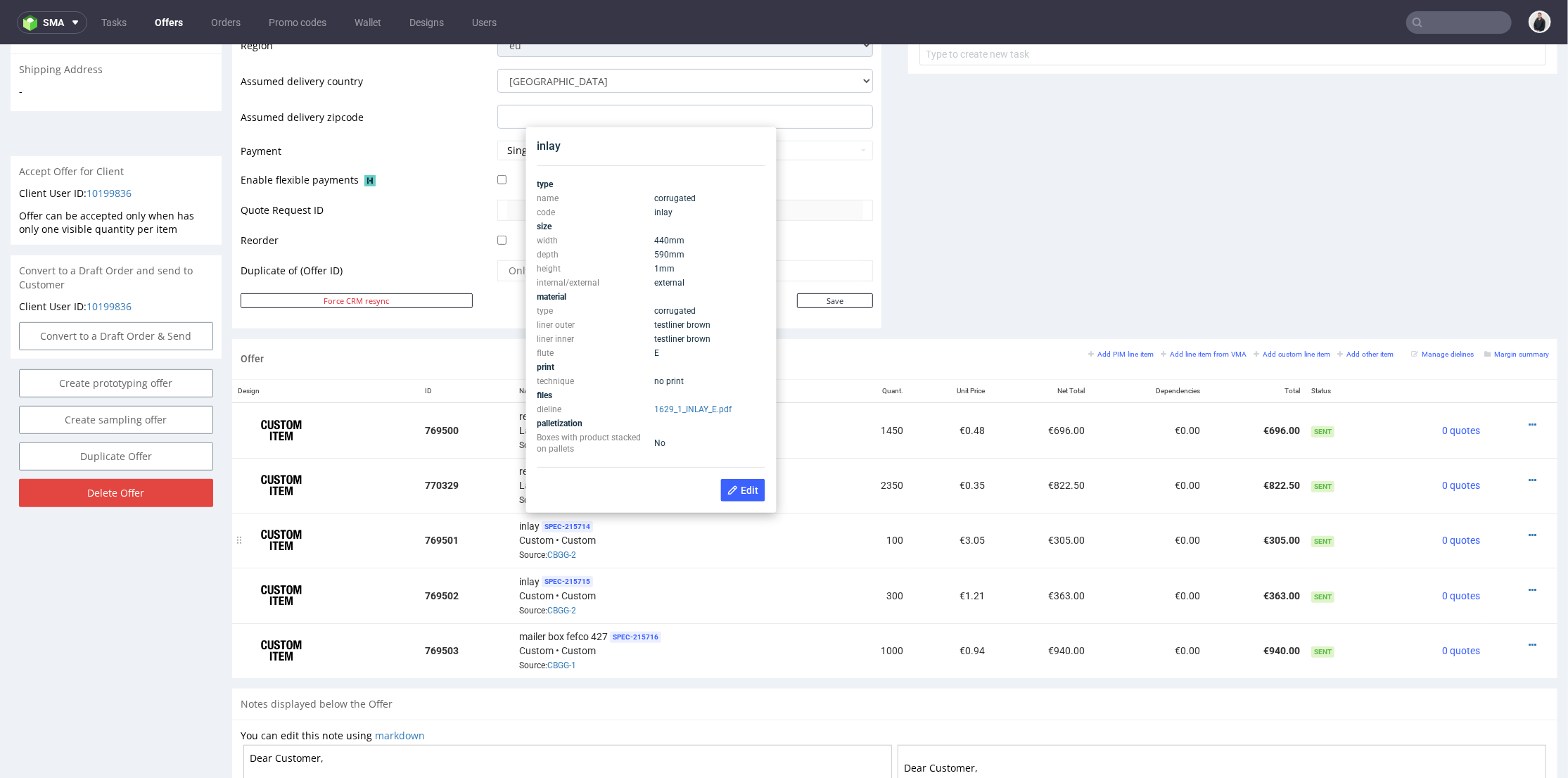
click at [654, 548] on div "inlay SPEC- 215714 Custom • Custom Source: CBGG-2" at bounding box center [676, 539] width 314 height 43
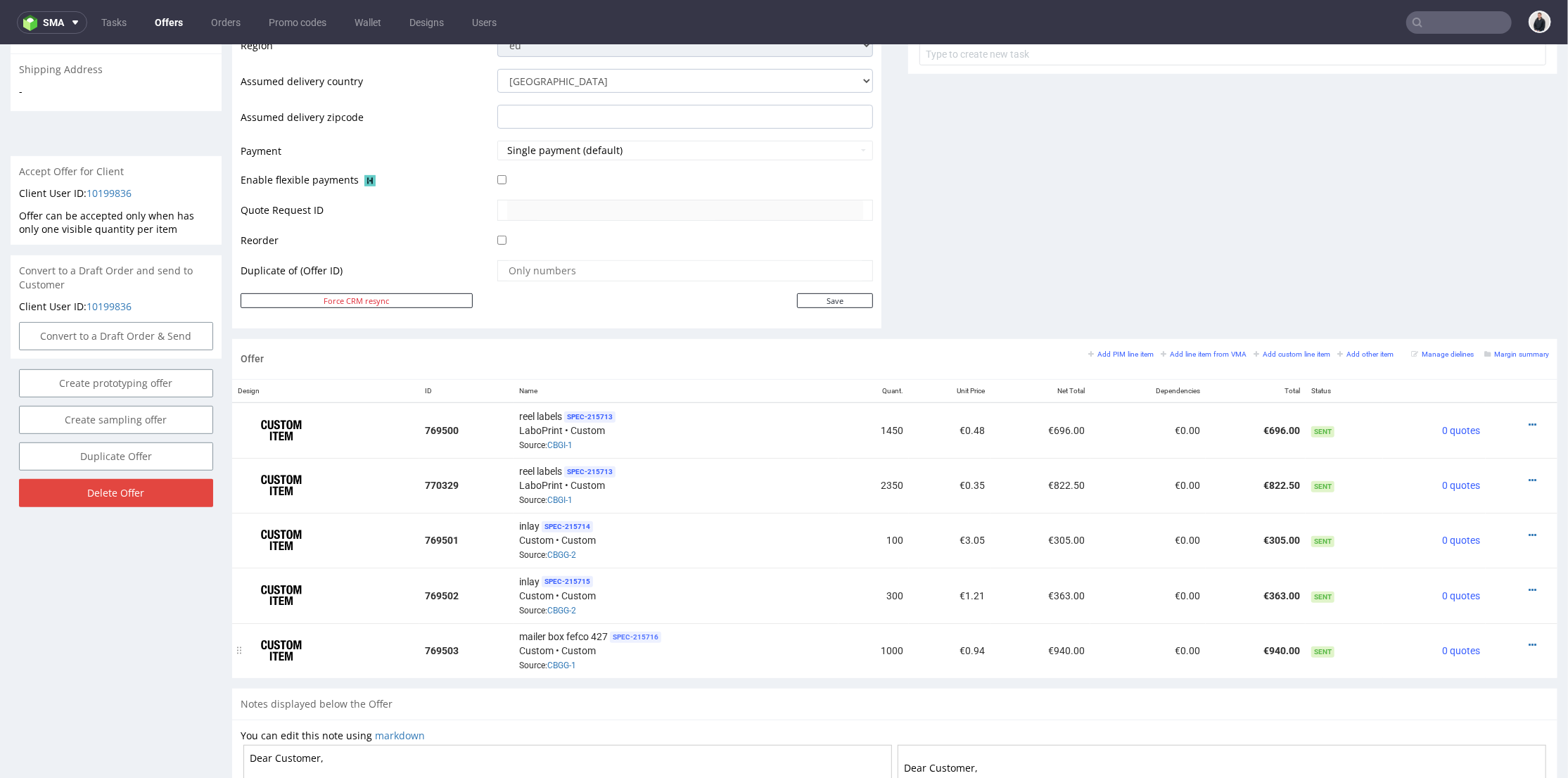
scroll to position [624, 0]
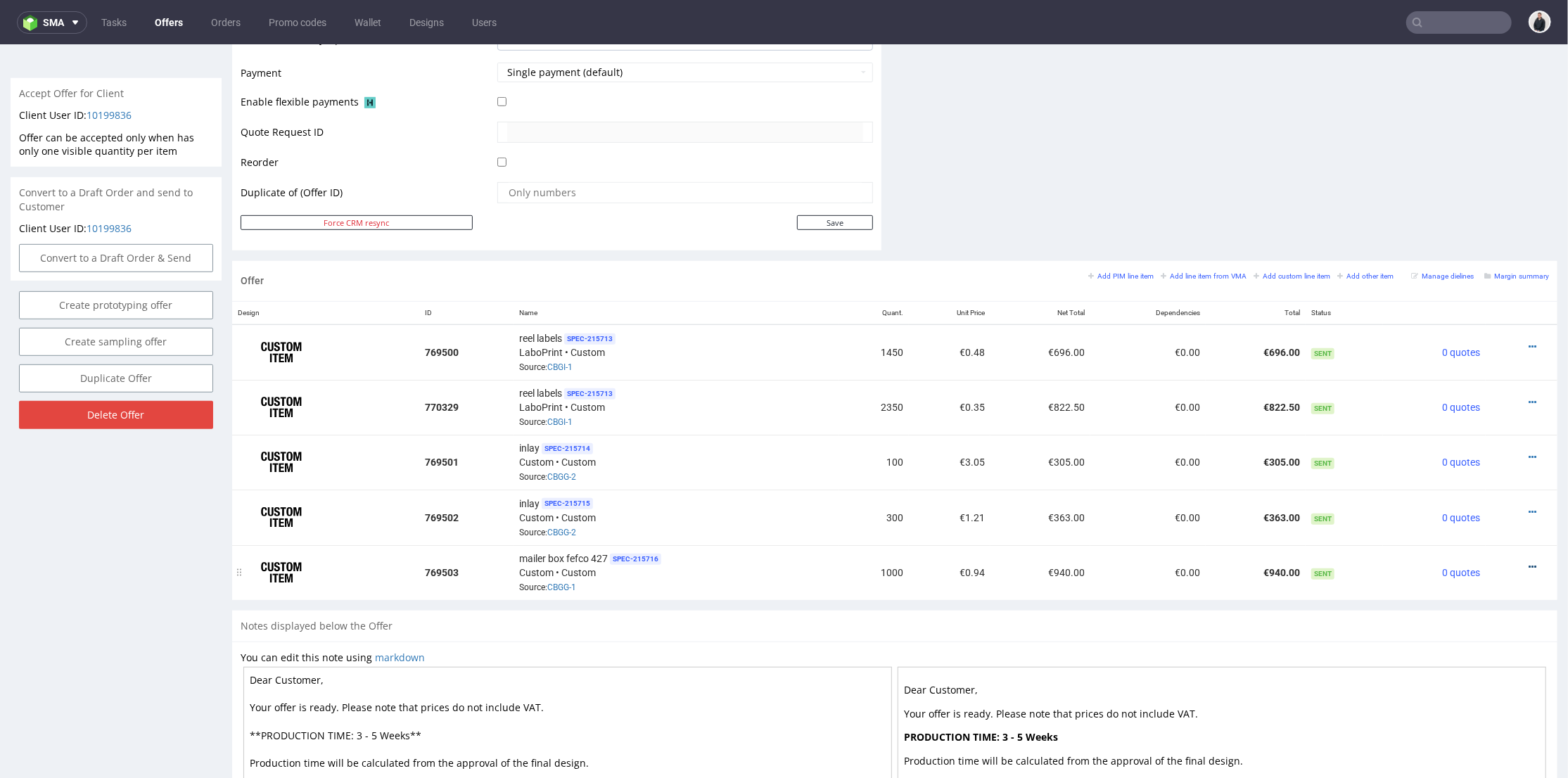
click at [1528, 561] on icon at bounding box center [1532, 565] width 7 height 10
click at [1467, 404] on span "Edit item price" at bounding box center [1469, 405] width 113 height 14
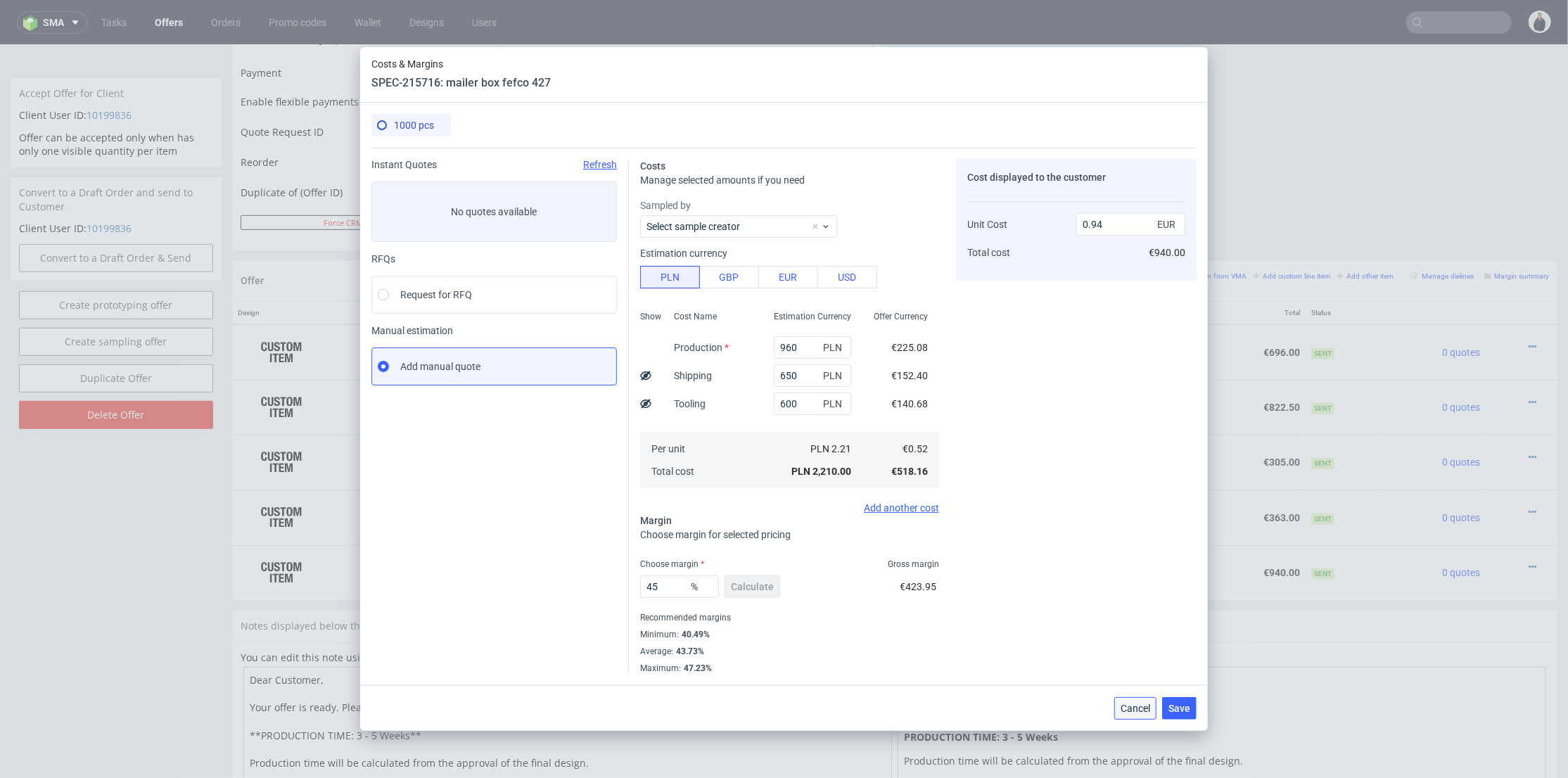
click at [1132, 700] on button "Cancel" at bounding box center [1135, 708] width 43 height 22
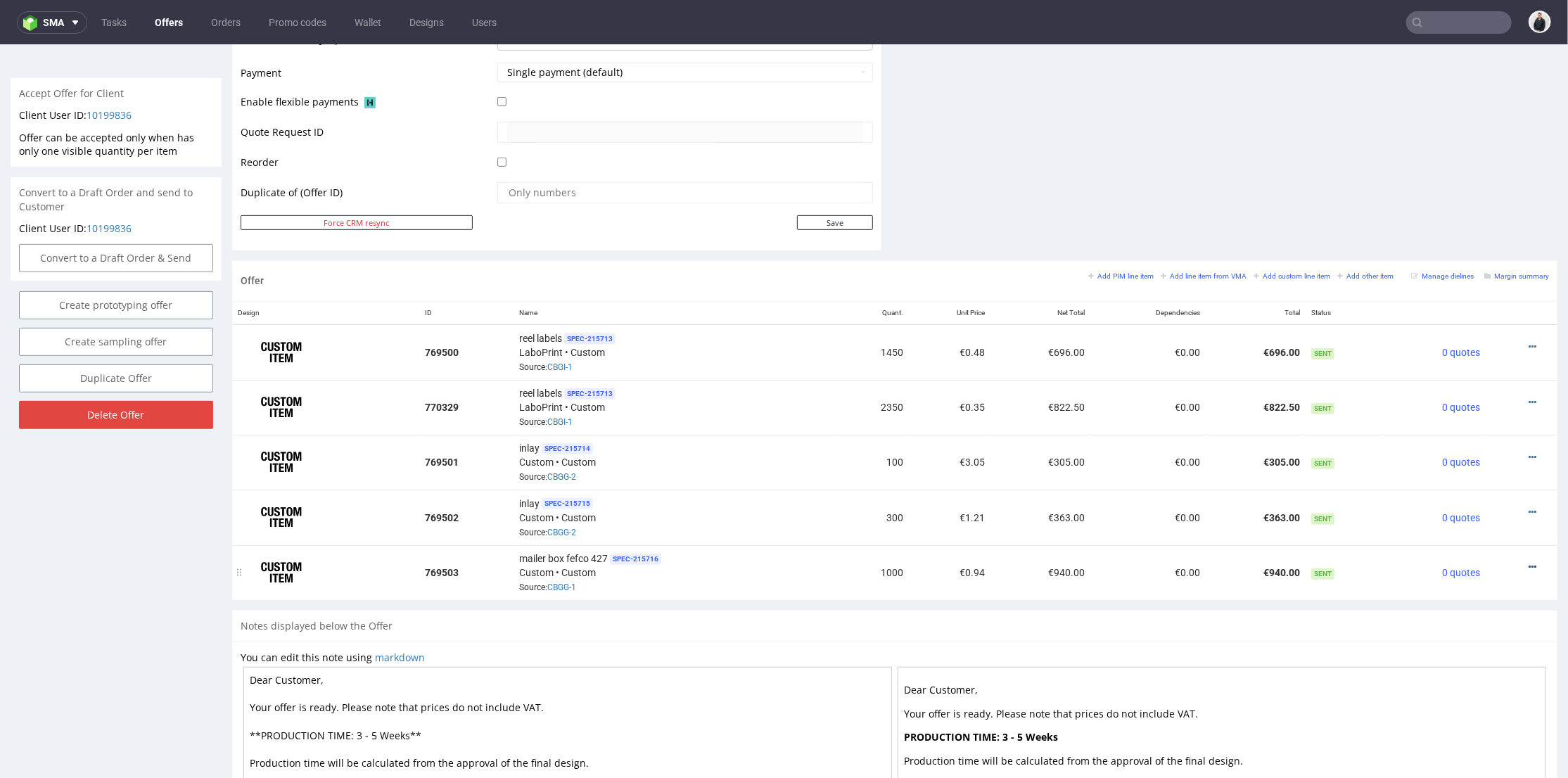
click at [1528, 561] on icon at bounding box center [1532, 565] width 7 height 10
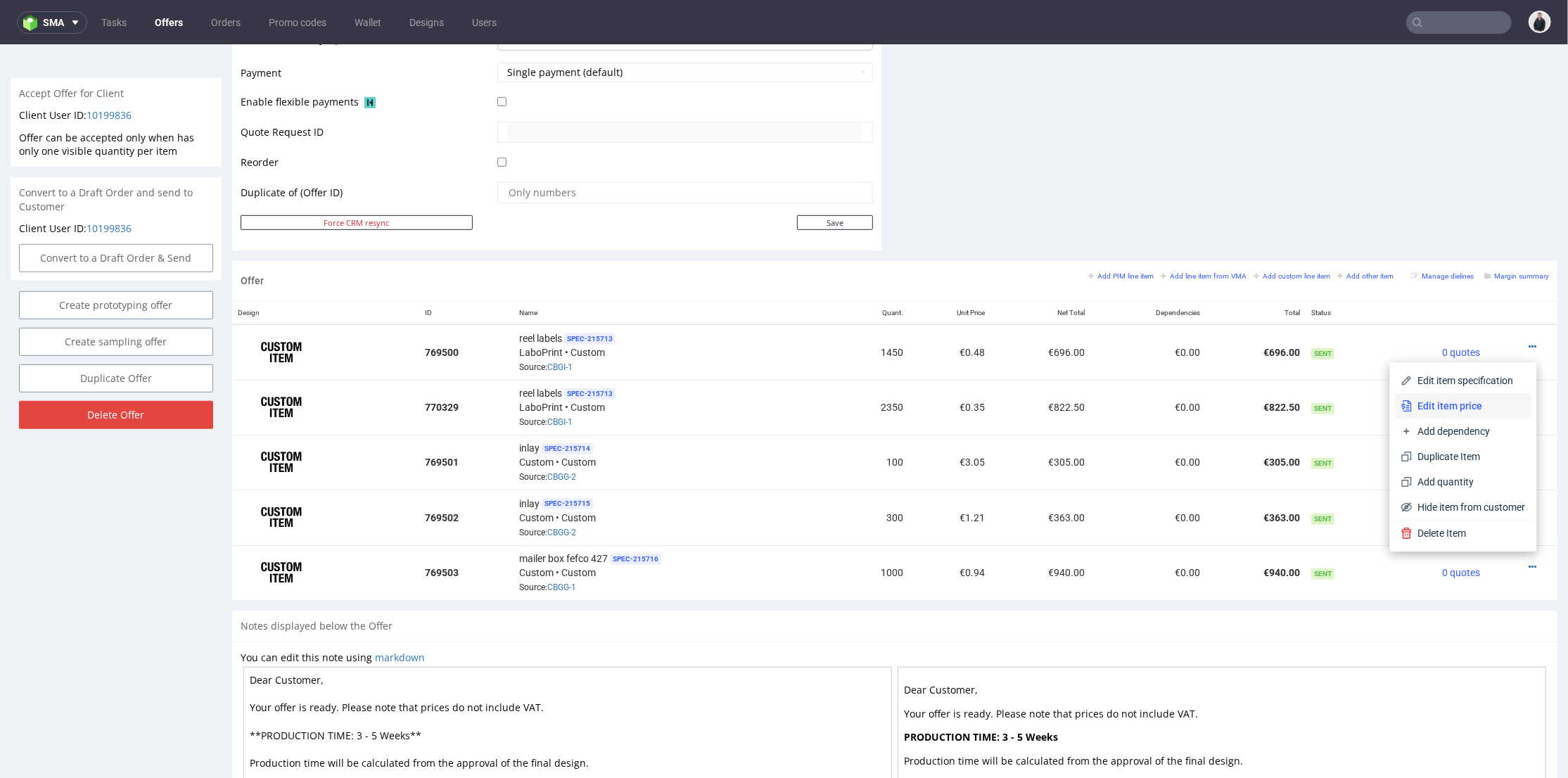
click at [1451, 403] on span "Edit item price" at bounding box center [1469, 405] width 113 height 14
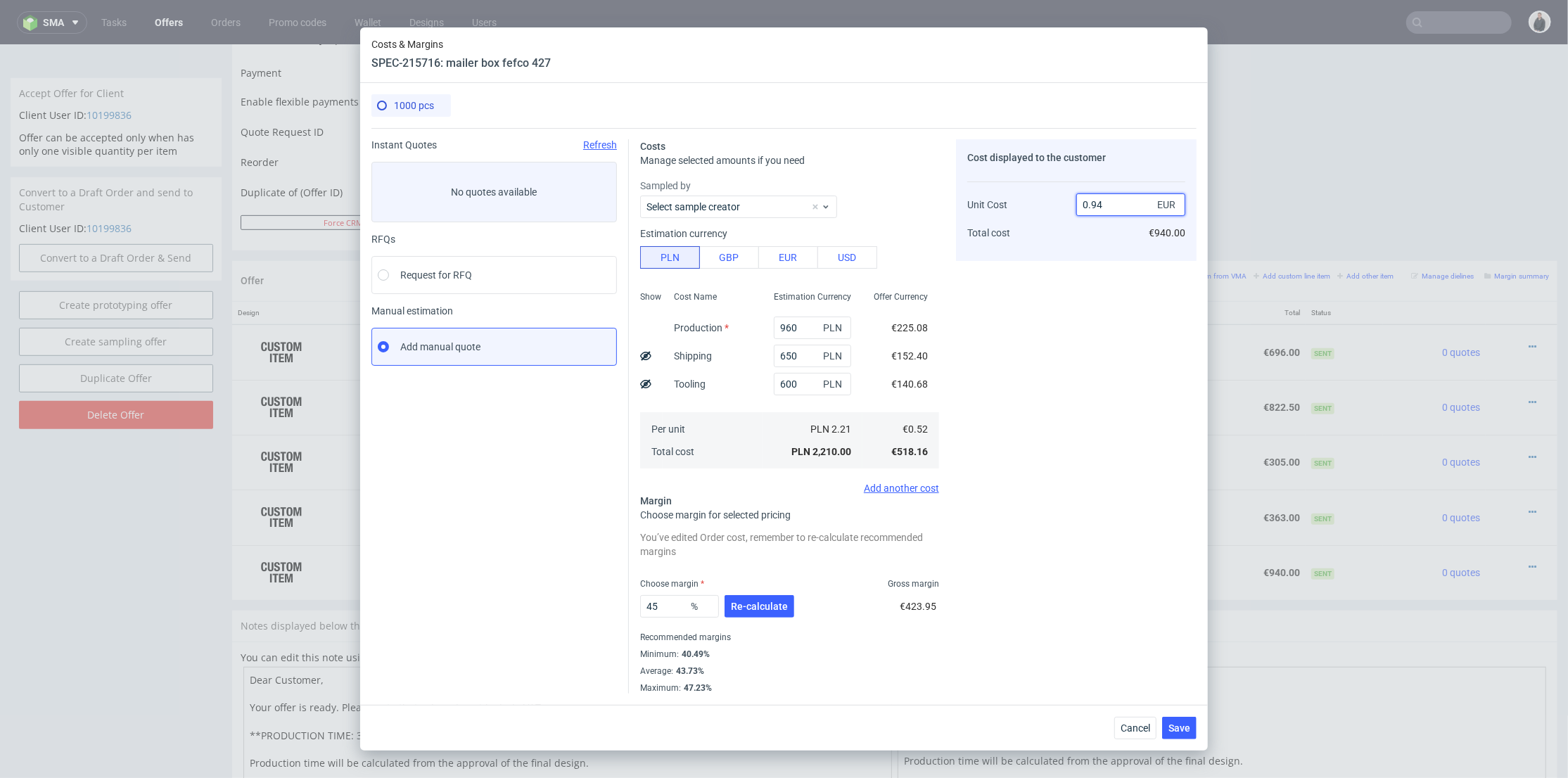
drag, startPoint x: 1098, startPoint y: 207, endPoint x: 1106, endPoint y: 195, distance: 14.4
click at [1105, 198] on input "0.94" at bounding box center [1131, 204] width 109 height 22
type input "0.91"
type input "42.857142857142854"
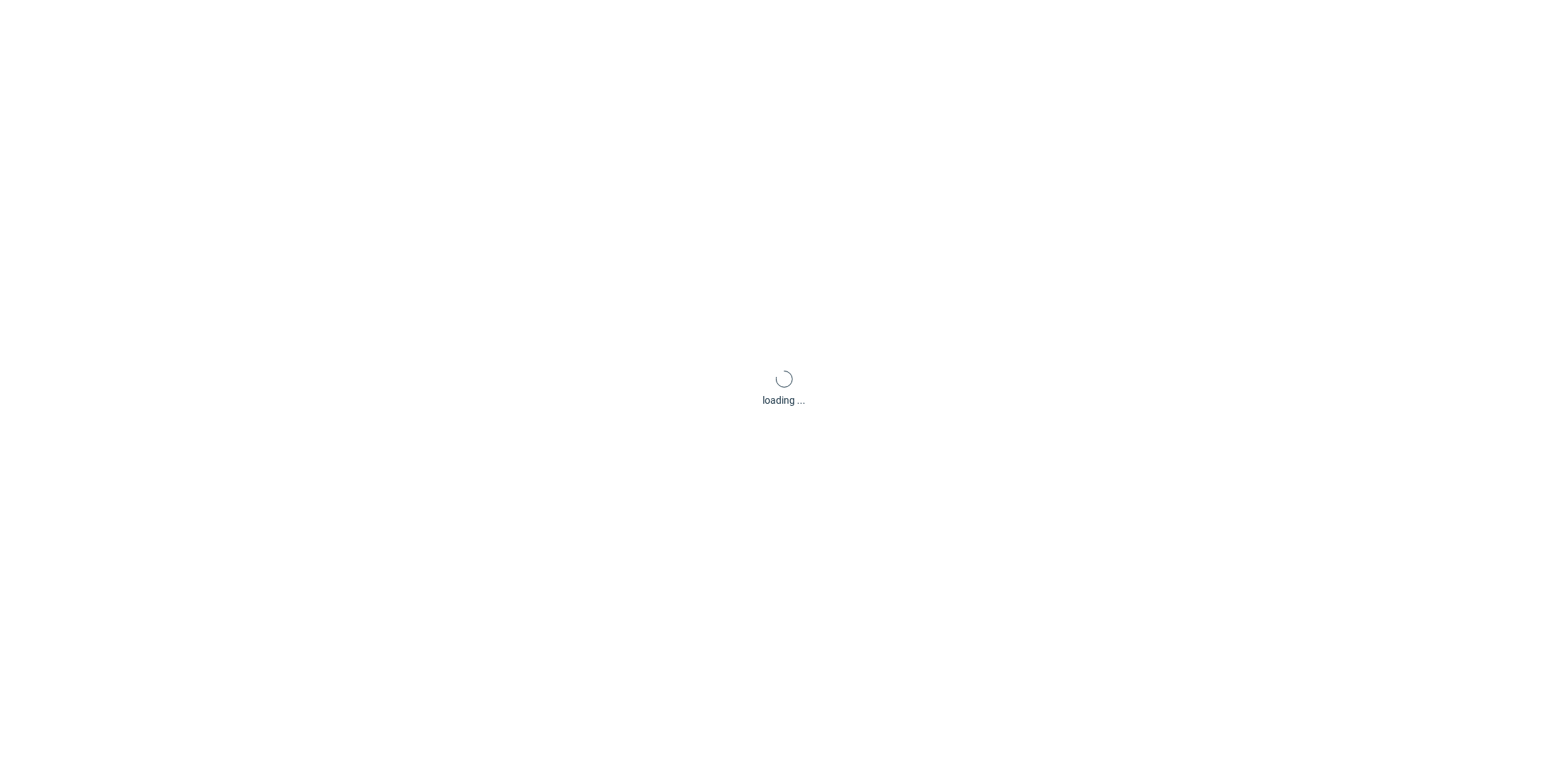
scroll to position [0, 0]
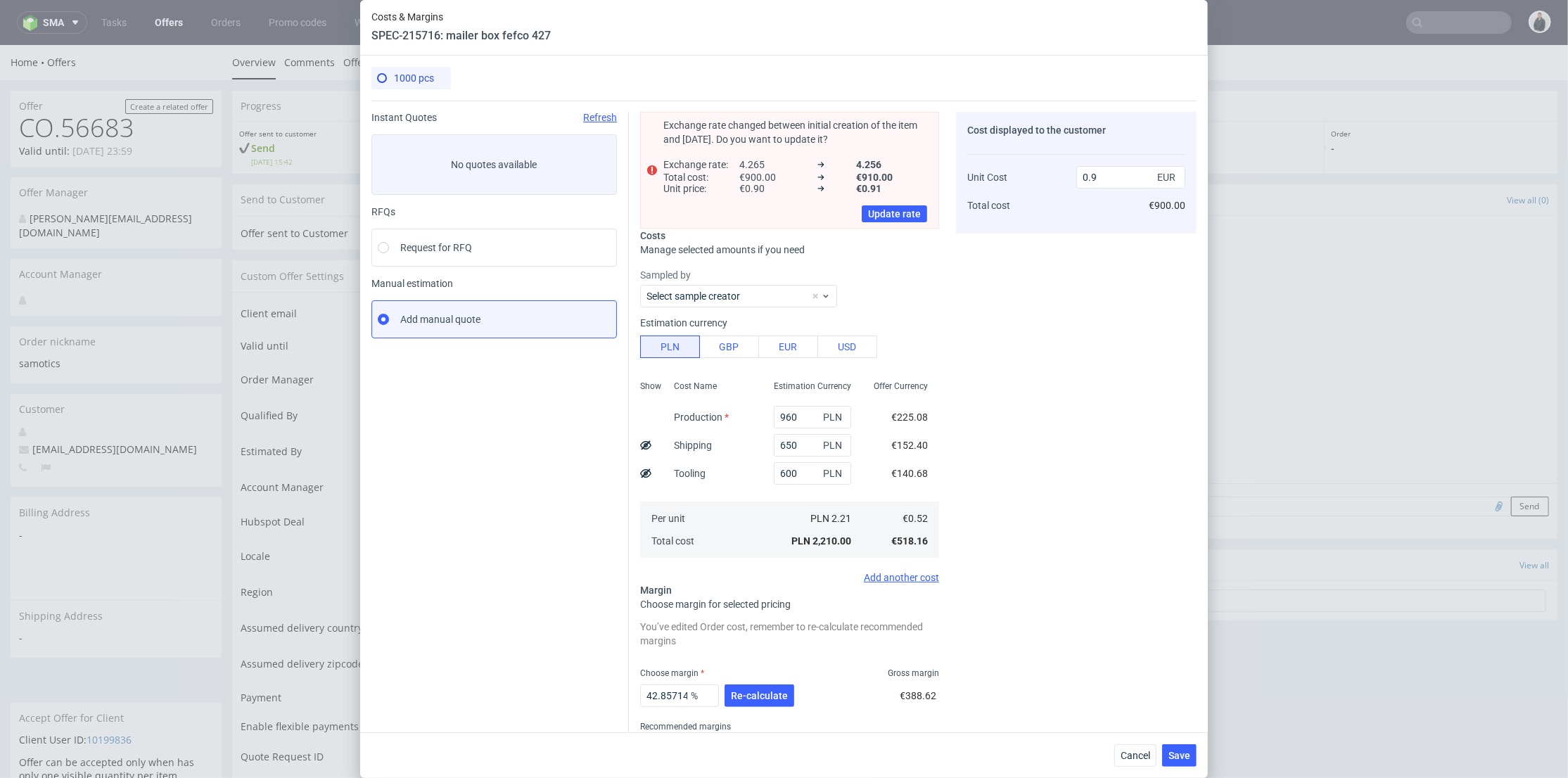
click at [1085, 226] on div "Cost displayed to the customer Unit Cost Total cost 0.9 EUR €900.00" at bounding box center [1076, 172] width 240 height 122
click at [1102, 178] on input "0.9" at bounding box center [1131, 178] width 109 height 22
type input "0.92"
click at [1085, 377] on div "Cost displayed to the customer Unit Cost Total cost 0.92 EUR €900.00" at bounding box center [1076, 448] width 240 height 671
type input "43.47826086956522"
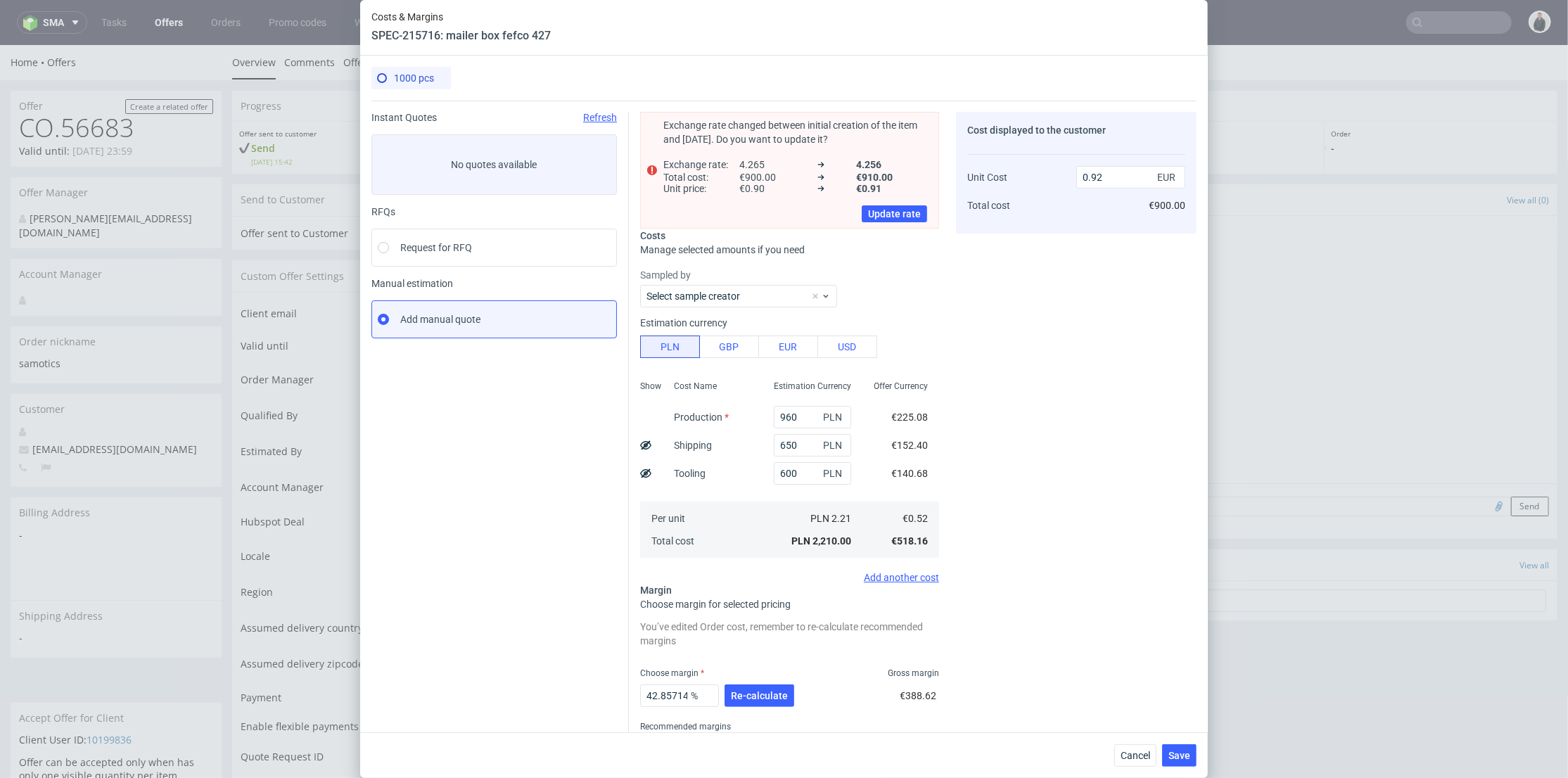
type input "0.91"
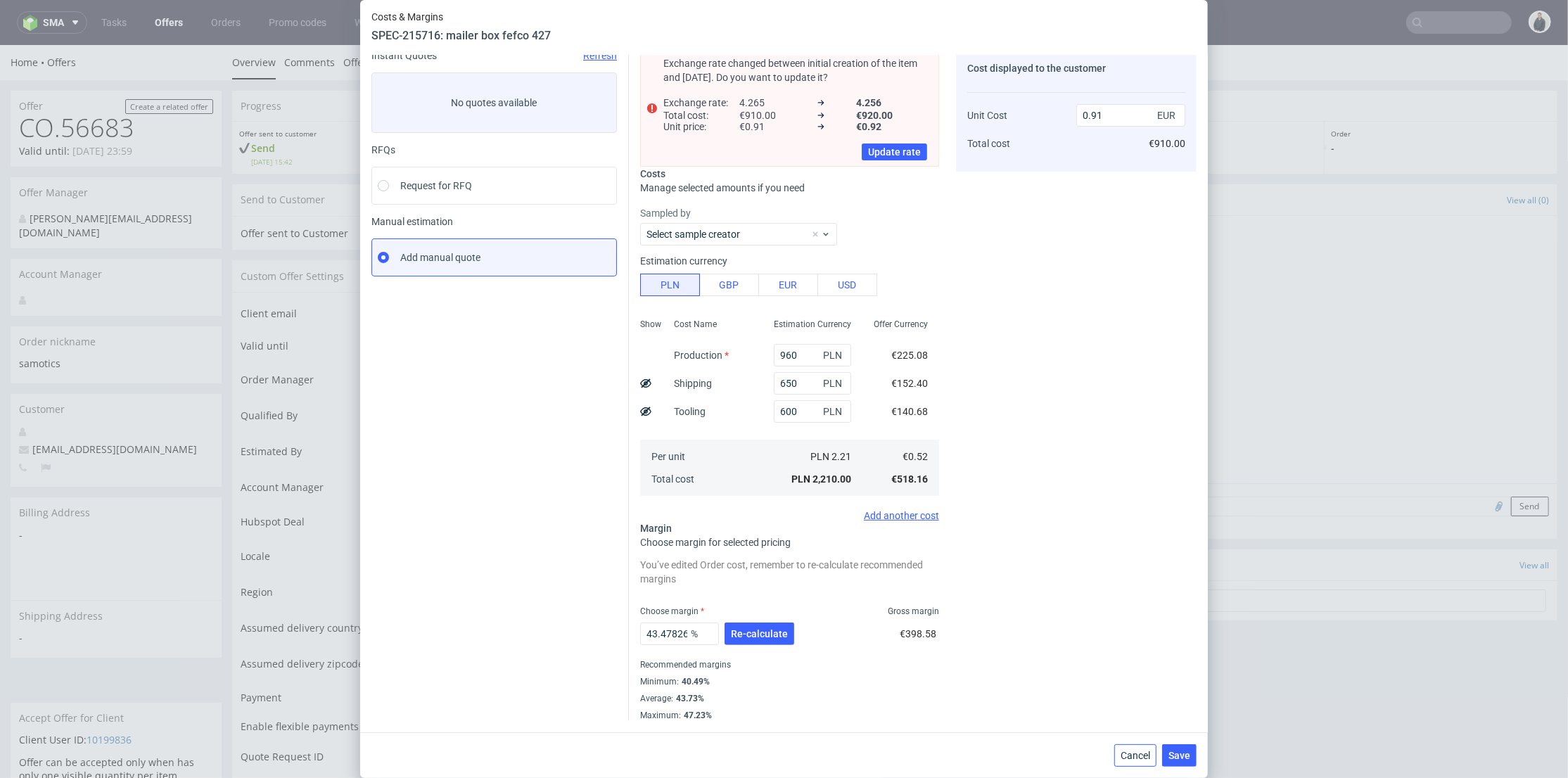
drag, startPoint x: 1136, startPoint y: 745, endPoint x: 1097, endPoint y: 584, distance: 165.7
click at [1137, 743] on div "Cancel Save" at bounding box center [784, 755] width 847 height 46
click at [1137, 750] on span "Cancel" at bounding box center [1135, 755] width 30 height 10
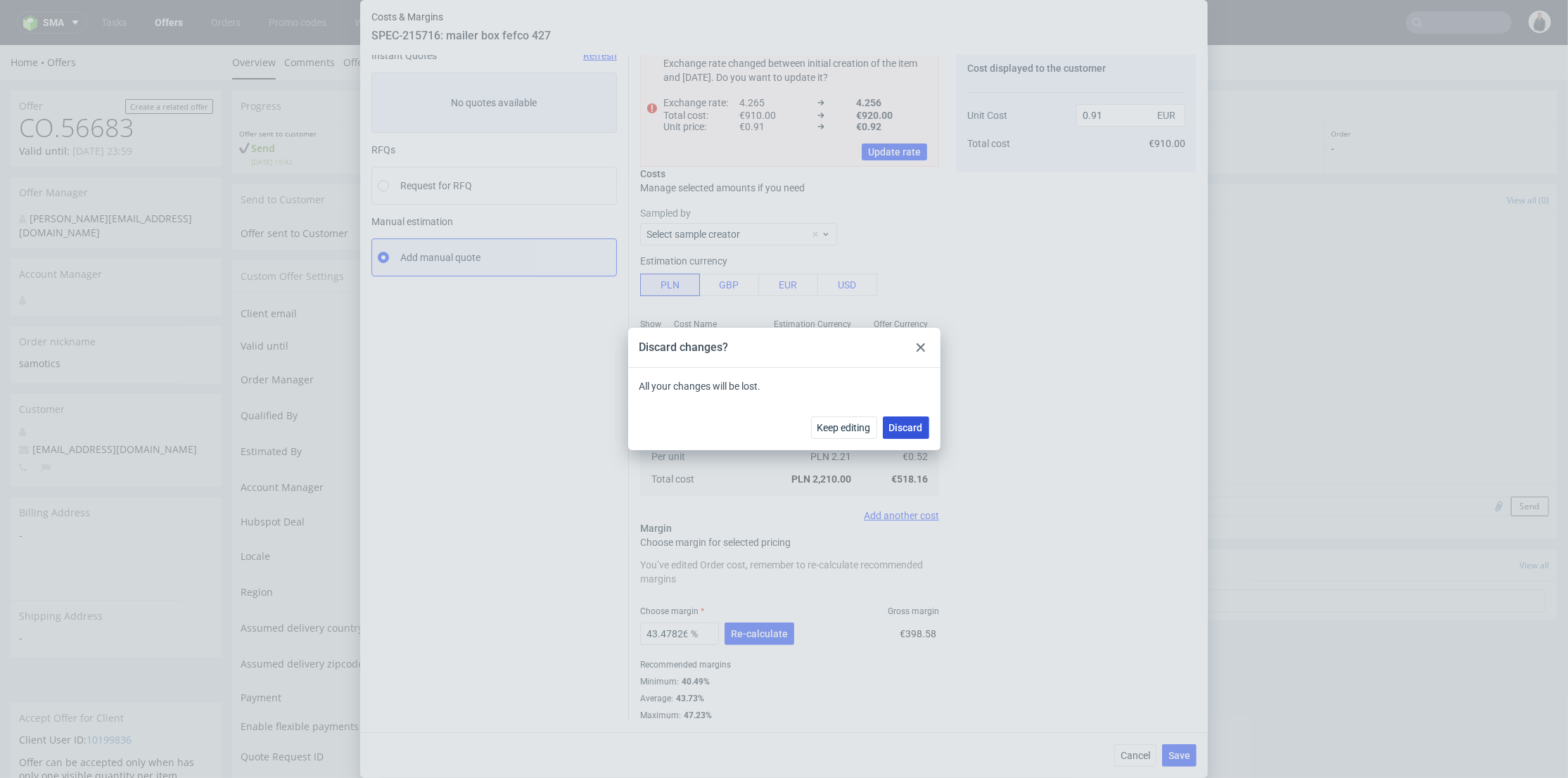
drag, startPoint x: 906, startPoint y: 424, endPoint x: 1029, endPoint y: 371, distance: 133.9
click at [906, 424] on span "Discard" at bounding box center [906, 427] width 34 height 10
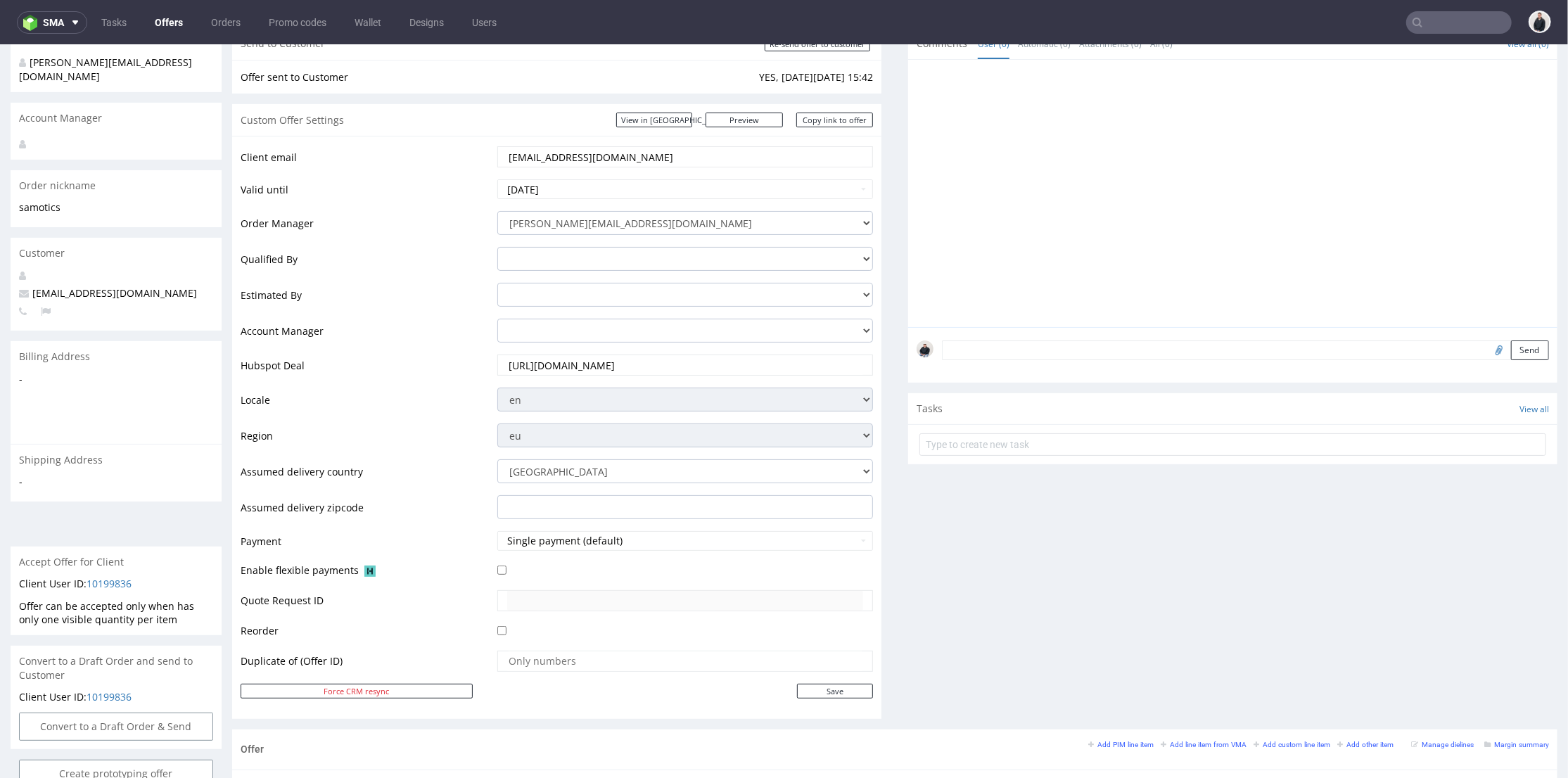
scroll to position [468, 0]
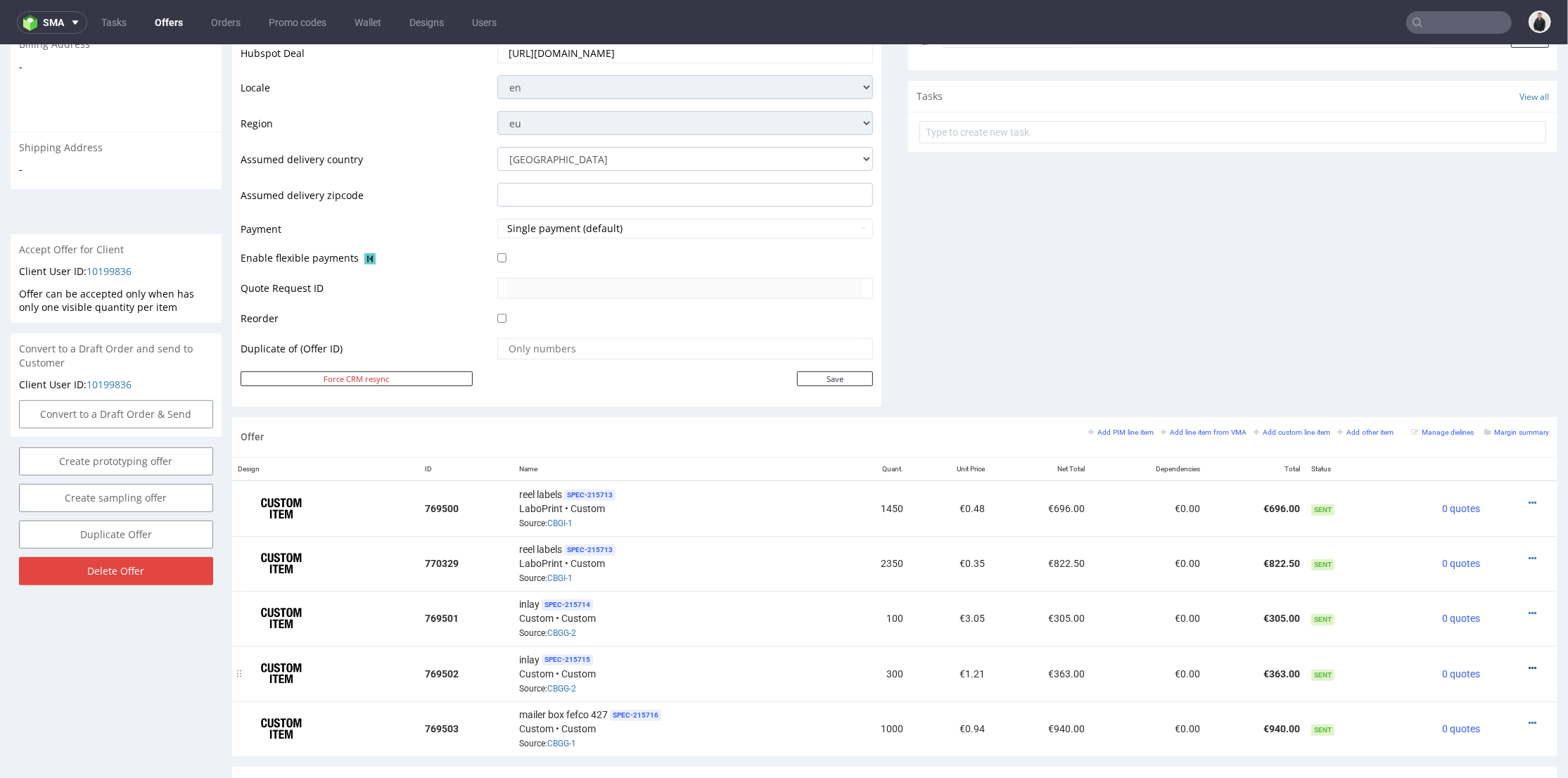
click at [1528, 662] on icon at bounding box center [1532, 667] width 7 height 10
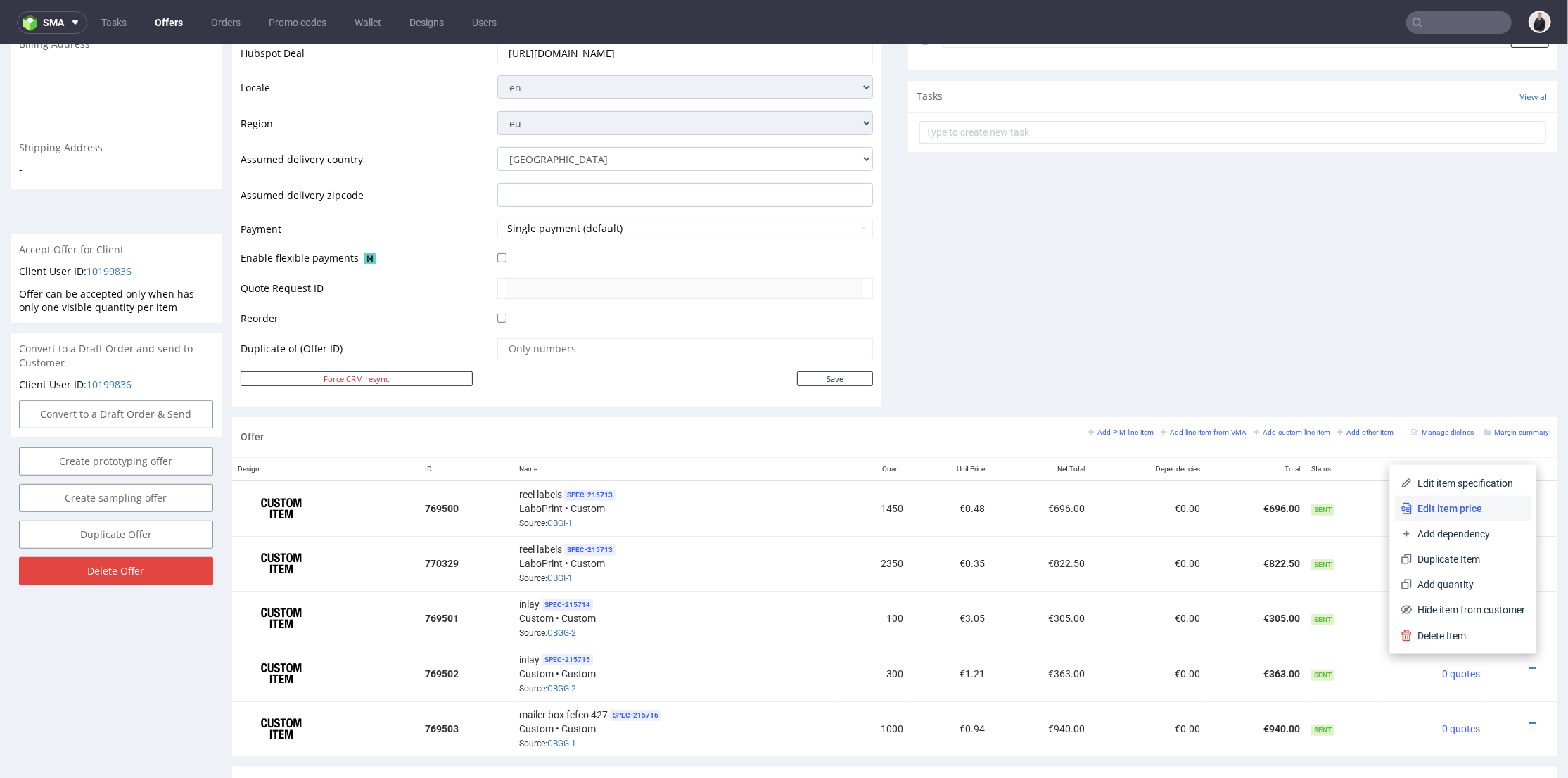
click at [1445, 509] on span "Edit item price" at bounding box center [1469, 507] width 113 height 14
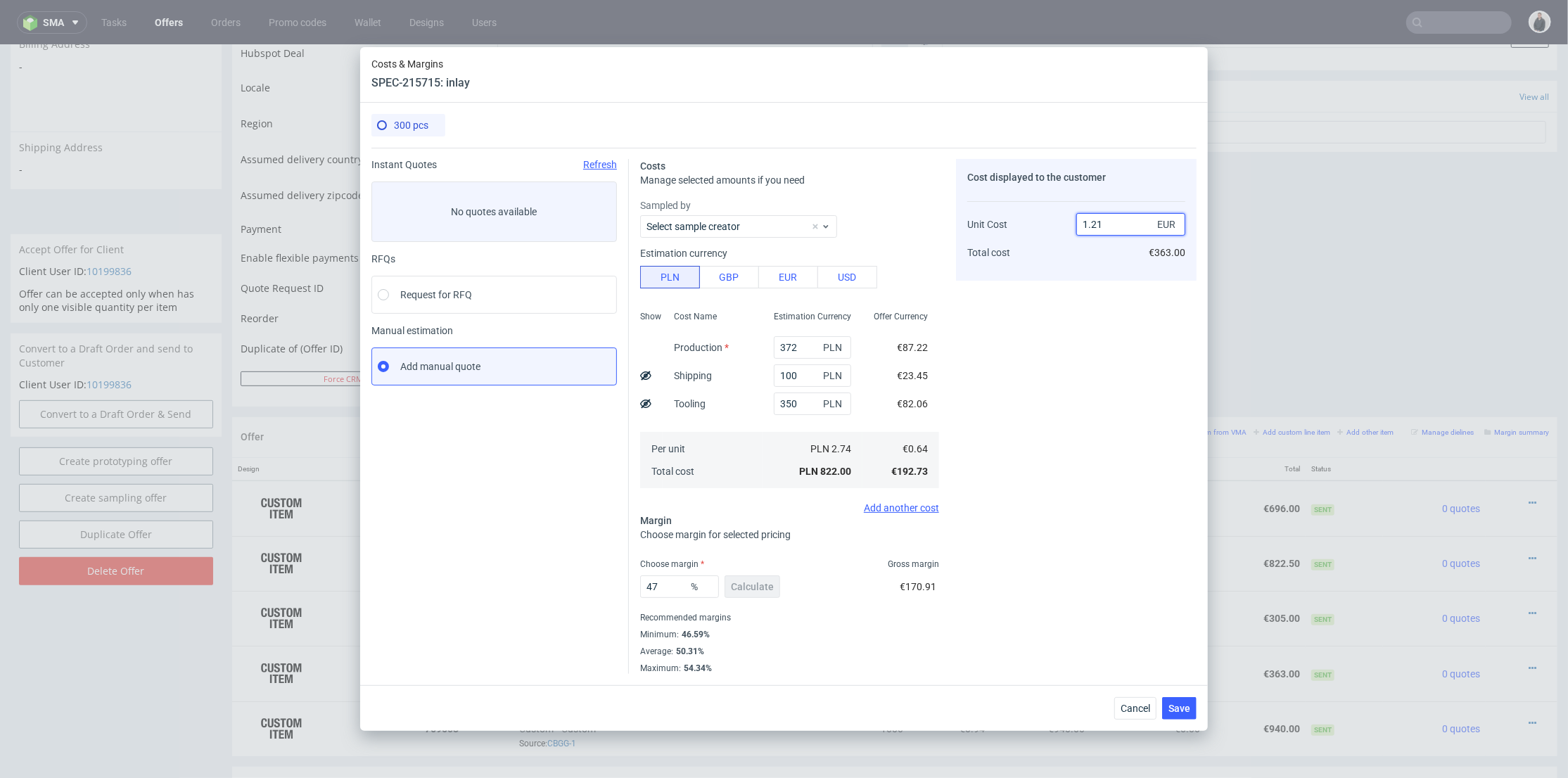
drag, startPoint x: 1091, startPoint y: 221, endPoint x: 1106, endPoint y: 224, distance: 15.3
click at [1106, 224] on input "1.21" at bounding box center [1131, 225] width 109 height 22
type input "1.17"
type input "45.2991452991453"
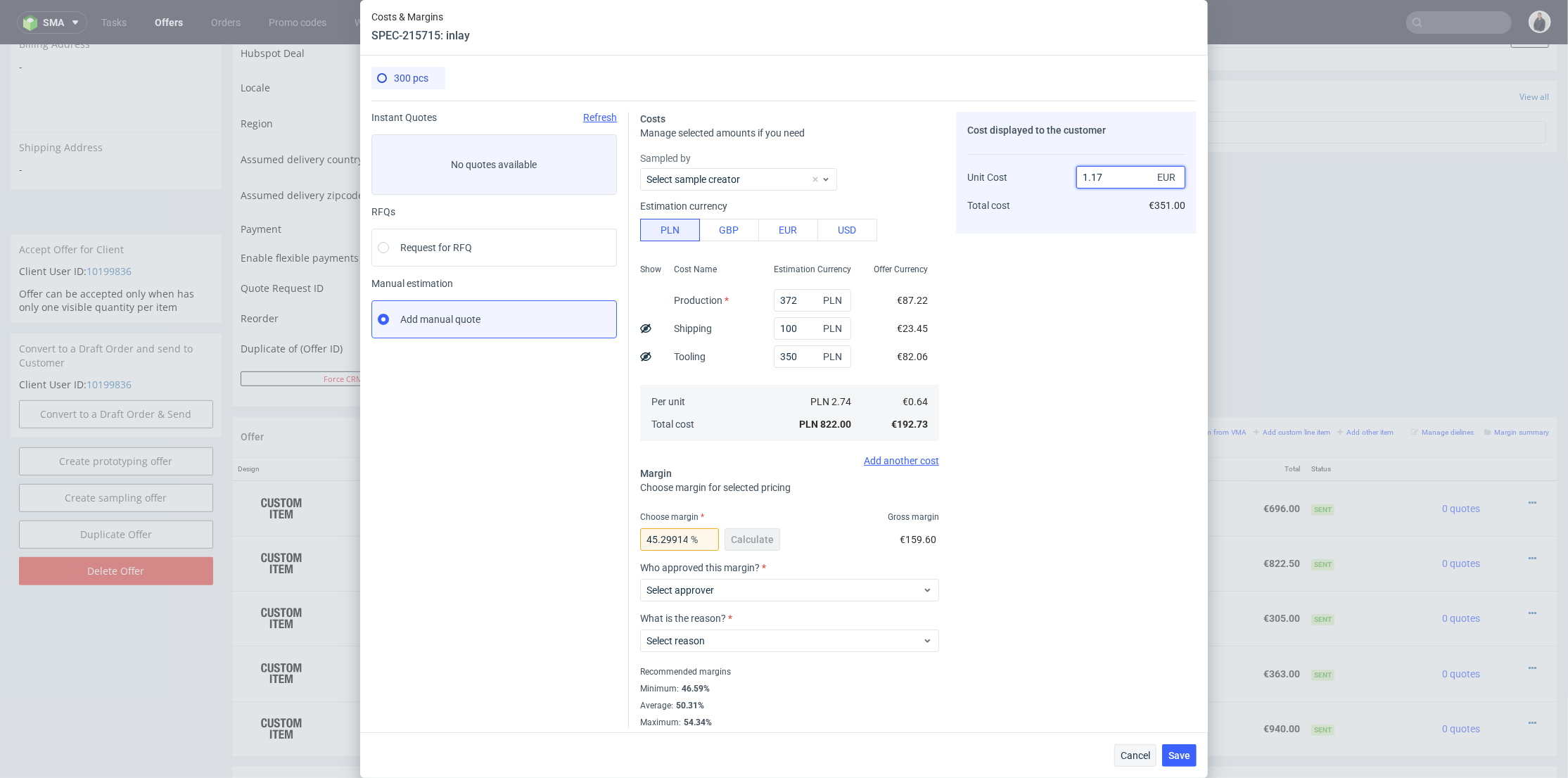
type input "1.17"
click at [1140, 746] on button "Cancel" at bounding box center [1135, 756] width 43 height 22
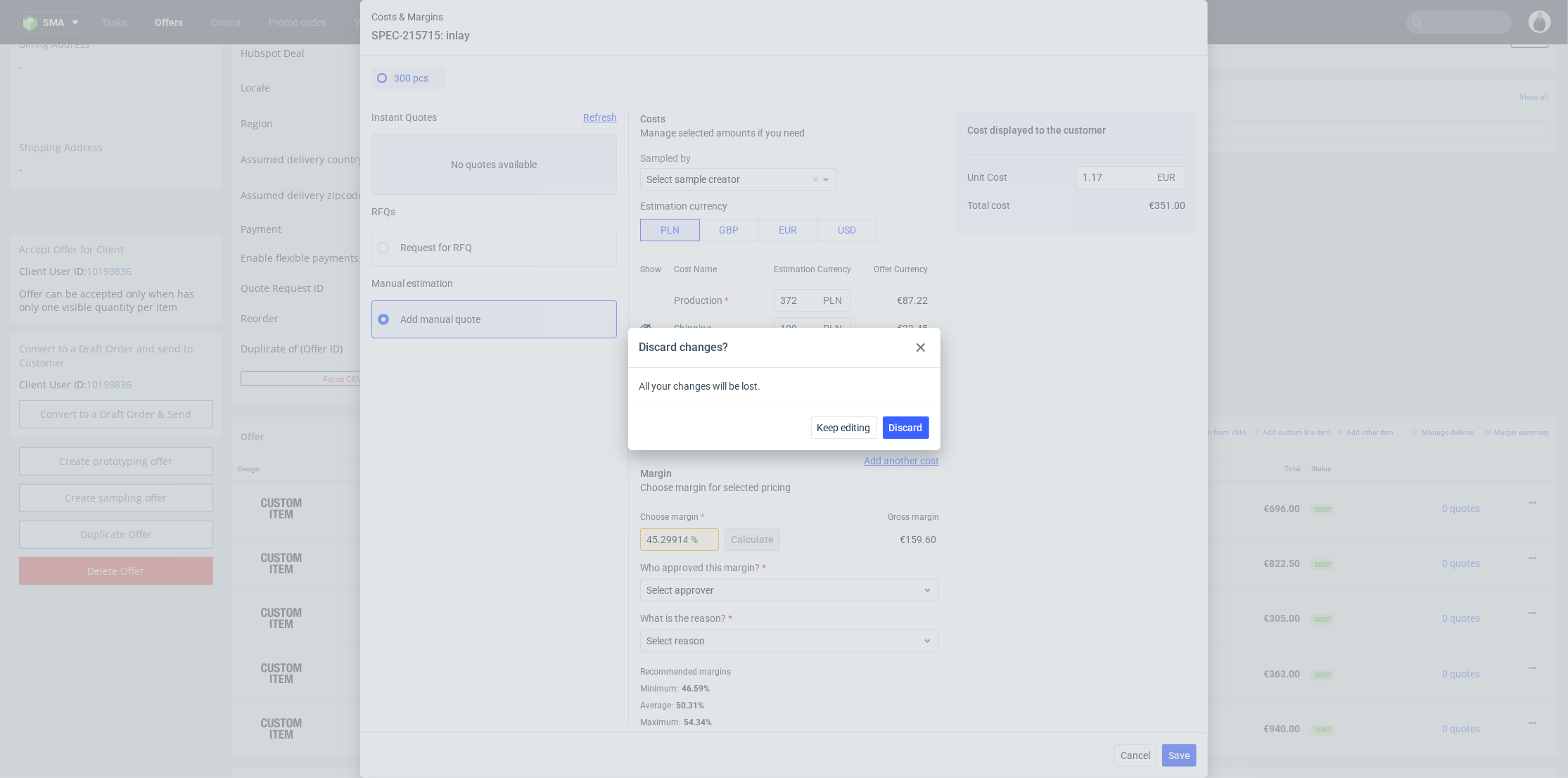
click at [891, 438] on div "Keep editing Discard" at bounding box center [784, 427] width 313 height 46
click at [902, 424] on span "Discard" at bounding box center [906, 427] width 34 height 10
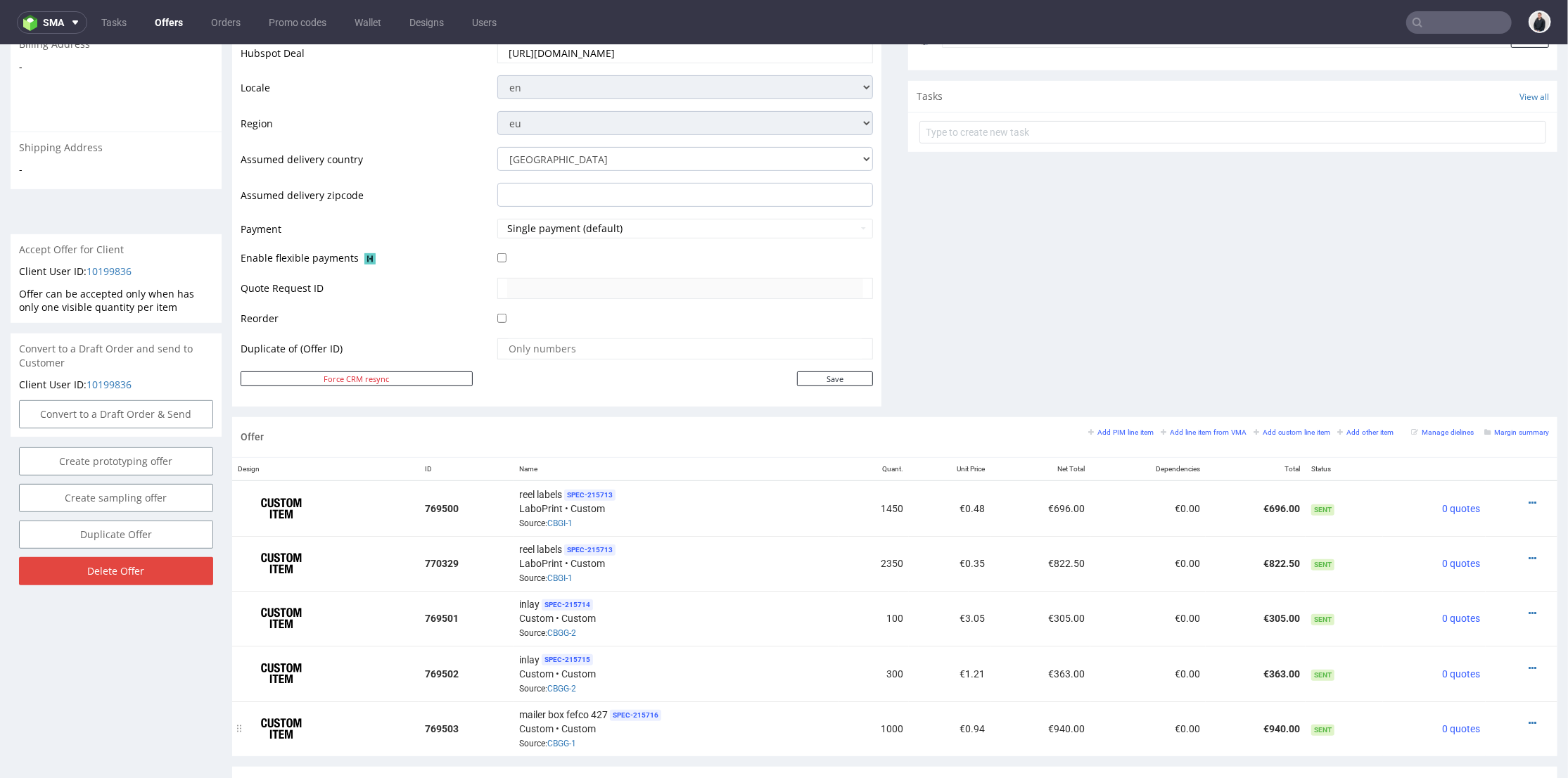
scroll to position [703, 0]
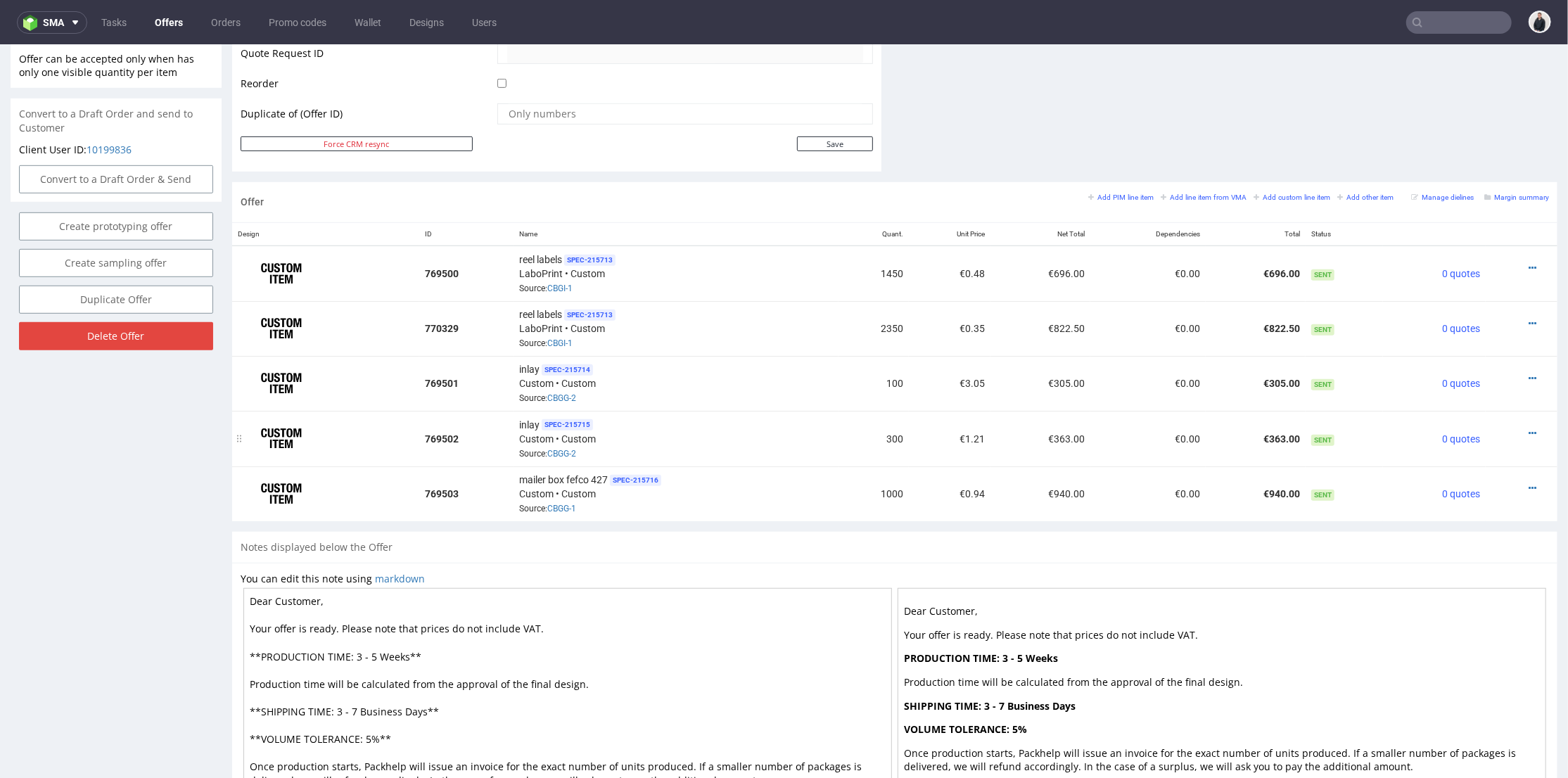
click at [571, 454] on div "inlay SPEC- 215715 Custom • Custom Source: CBGG-2" at bounding box center [676, 437] width 314 height 43
click at [565, 506] on div "mailer box fefco 427 SPEC- 215716 Custom • Custom Source: CBGG-1" at bounding box center [676, 493] width 314 height 43
click at [565, 503] on link "CBGG-1" at bounding box center [562, 507] width 29 height 10
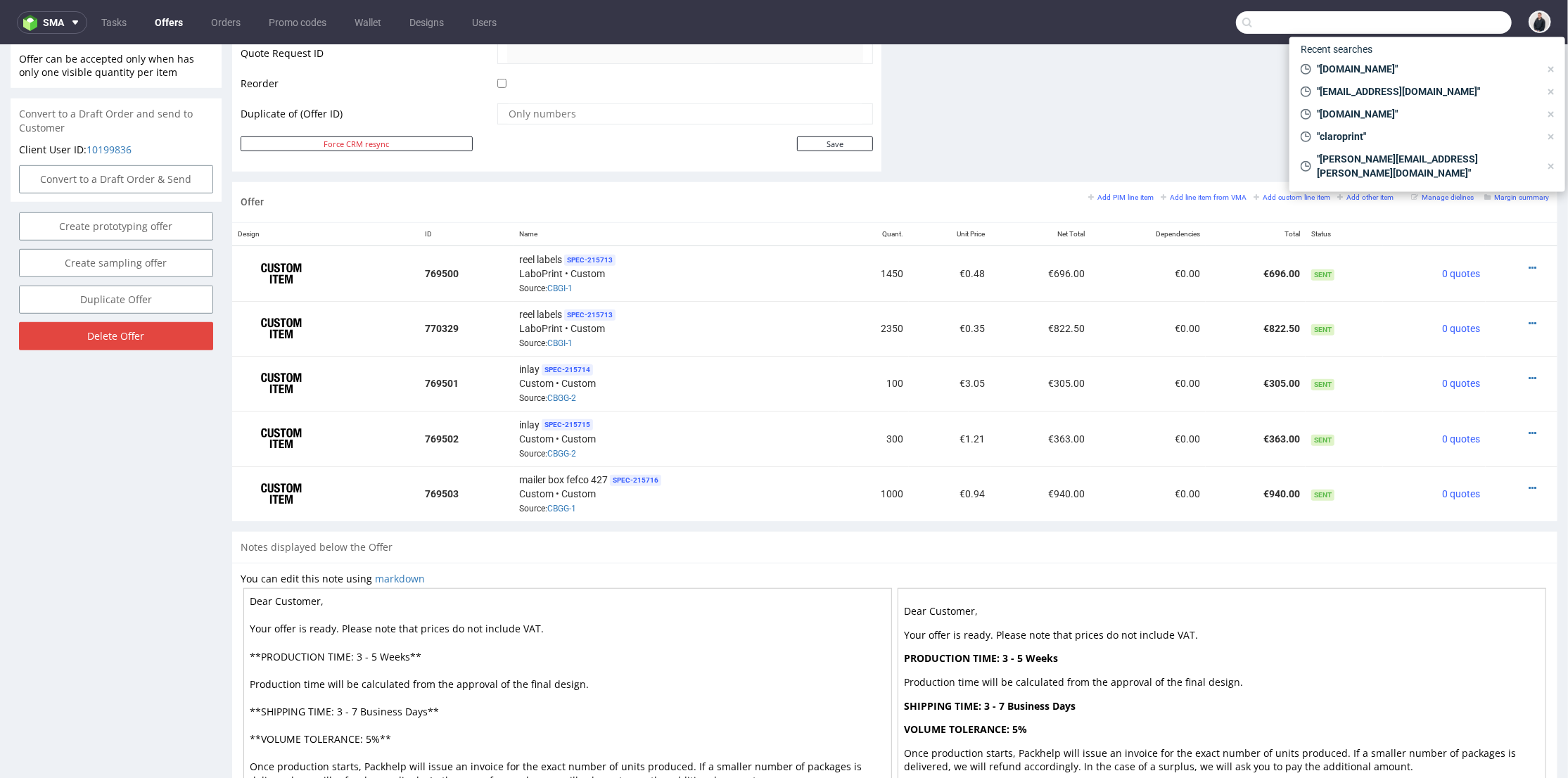
click at [1415, 20] on input "text" at bounding box center [1374, 22] width 276 height 22
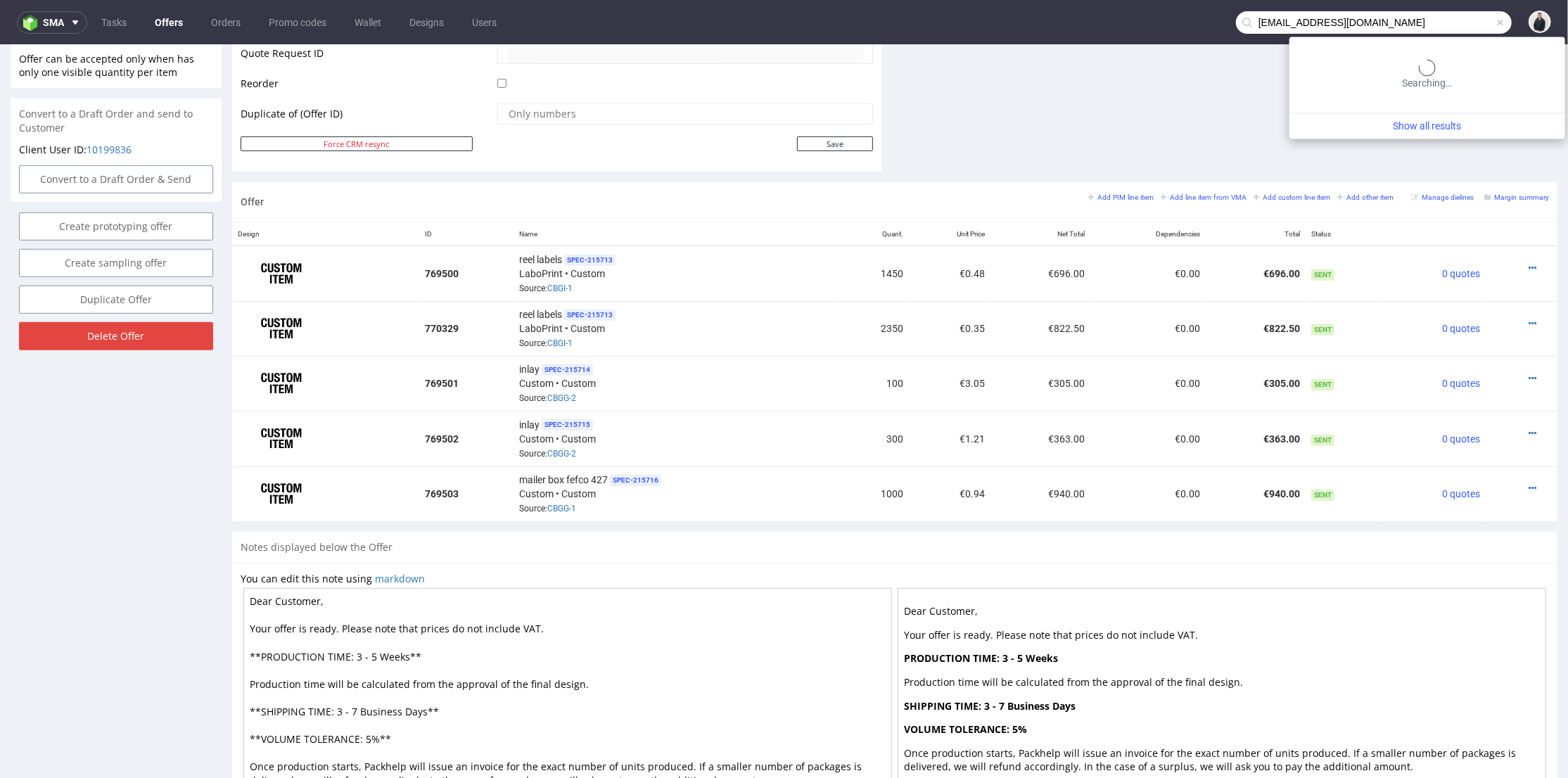
type input "mila.d@dermaceutic.com"
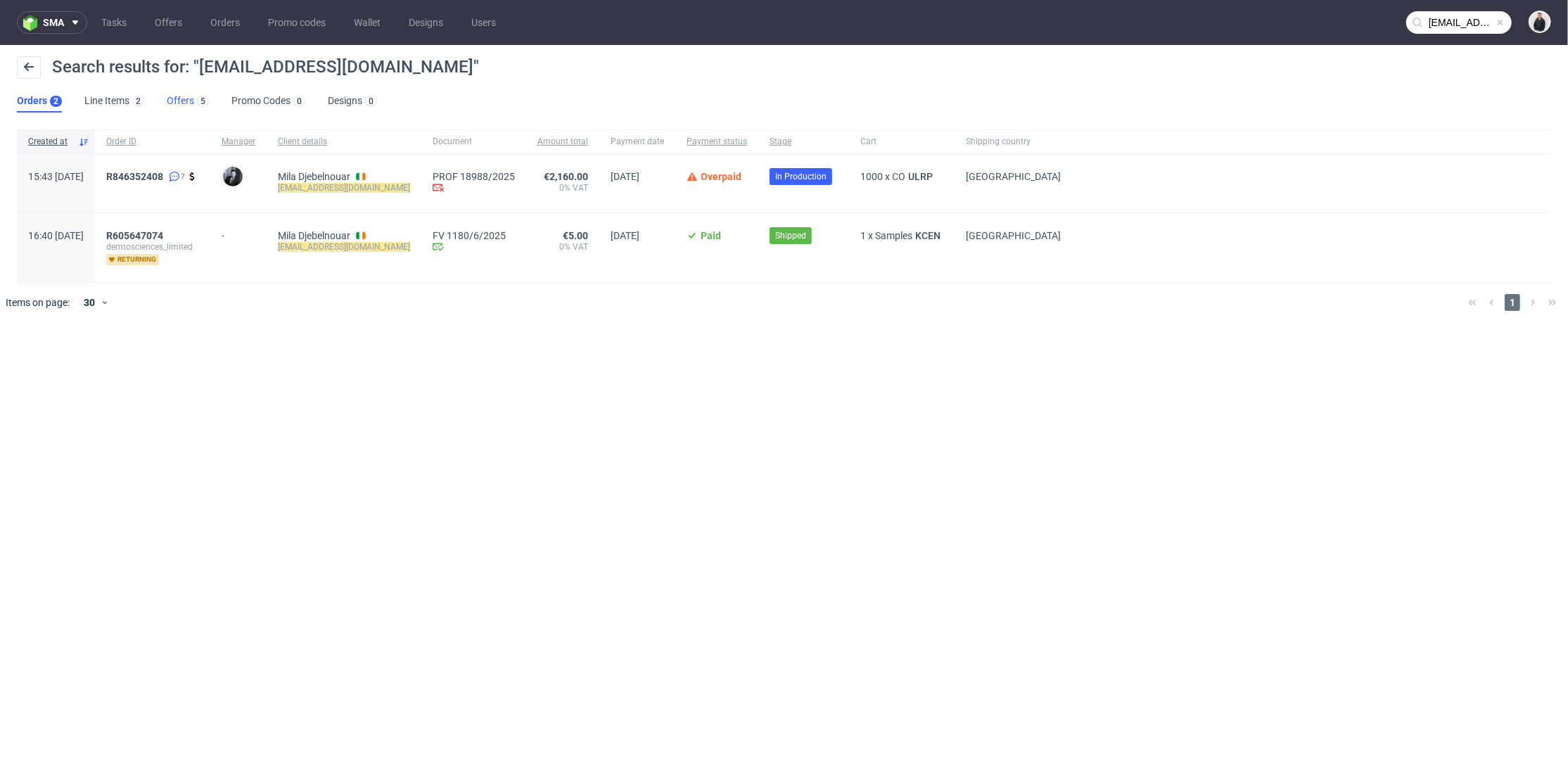
click at [183, 98] on link "Offers 5" at bounding box center [187, 101] width 43 height 22
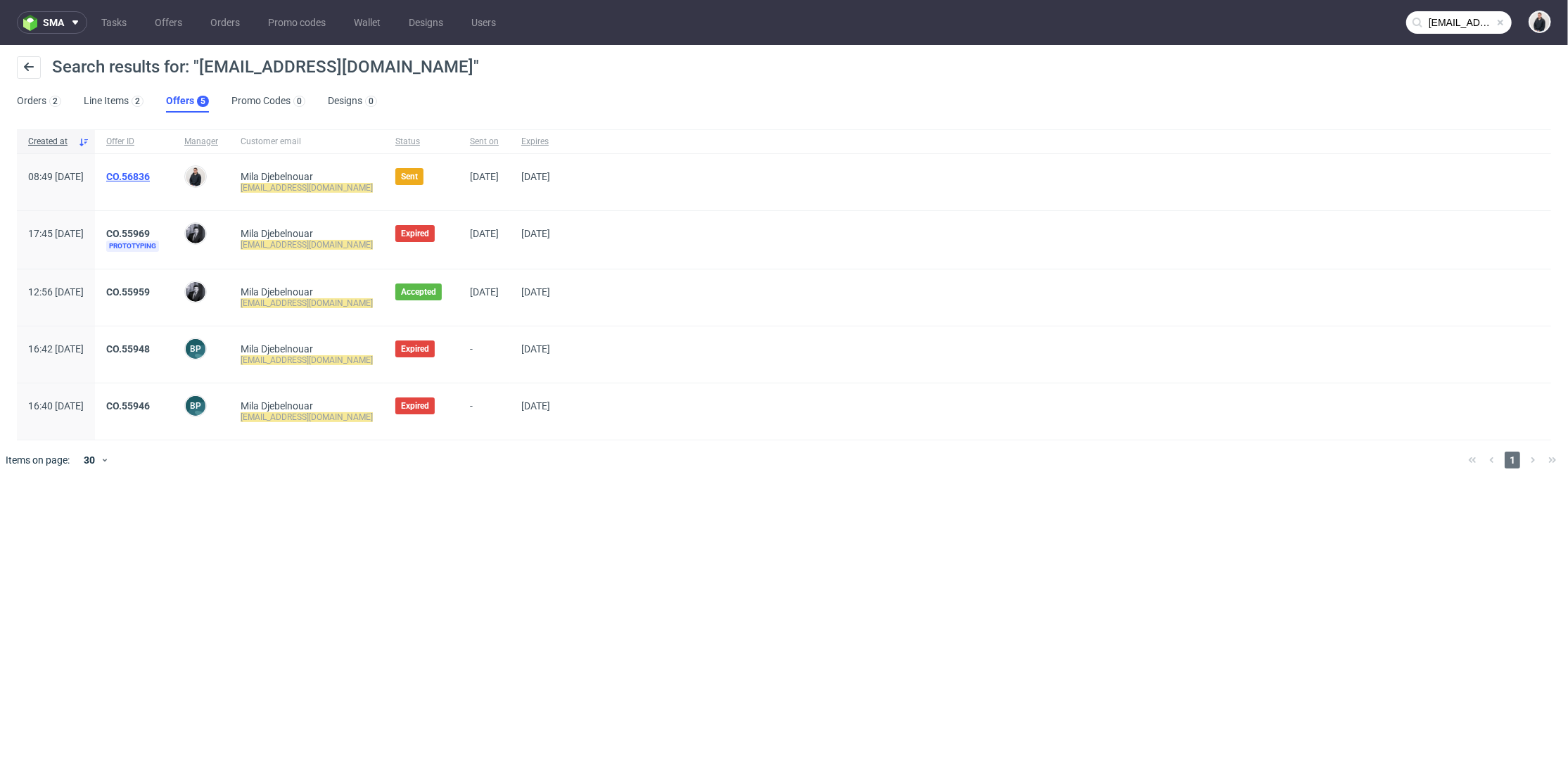
click at [150, 178] on link "CO.56836" at bounding box center [128, 176] width 43 height 11
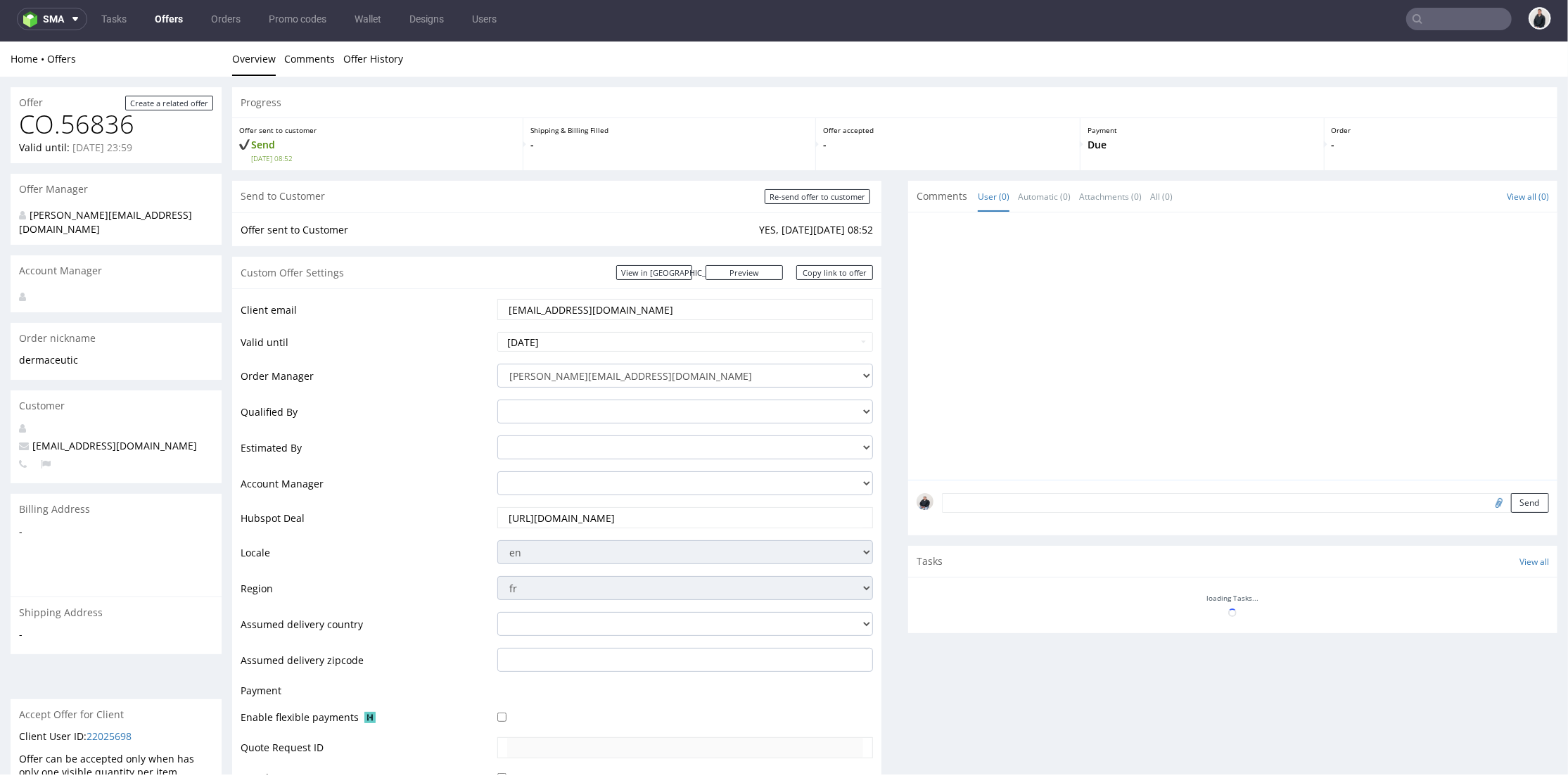
scroll to position [390, 0]
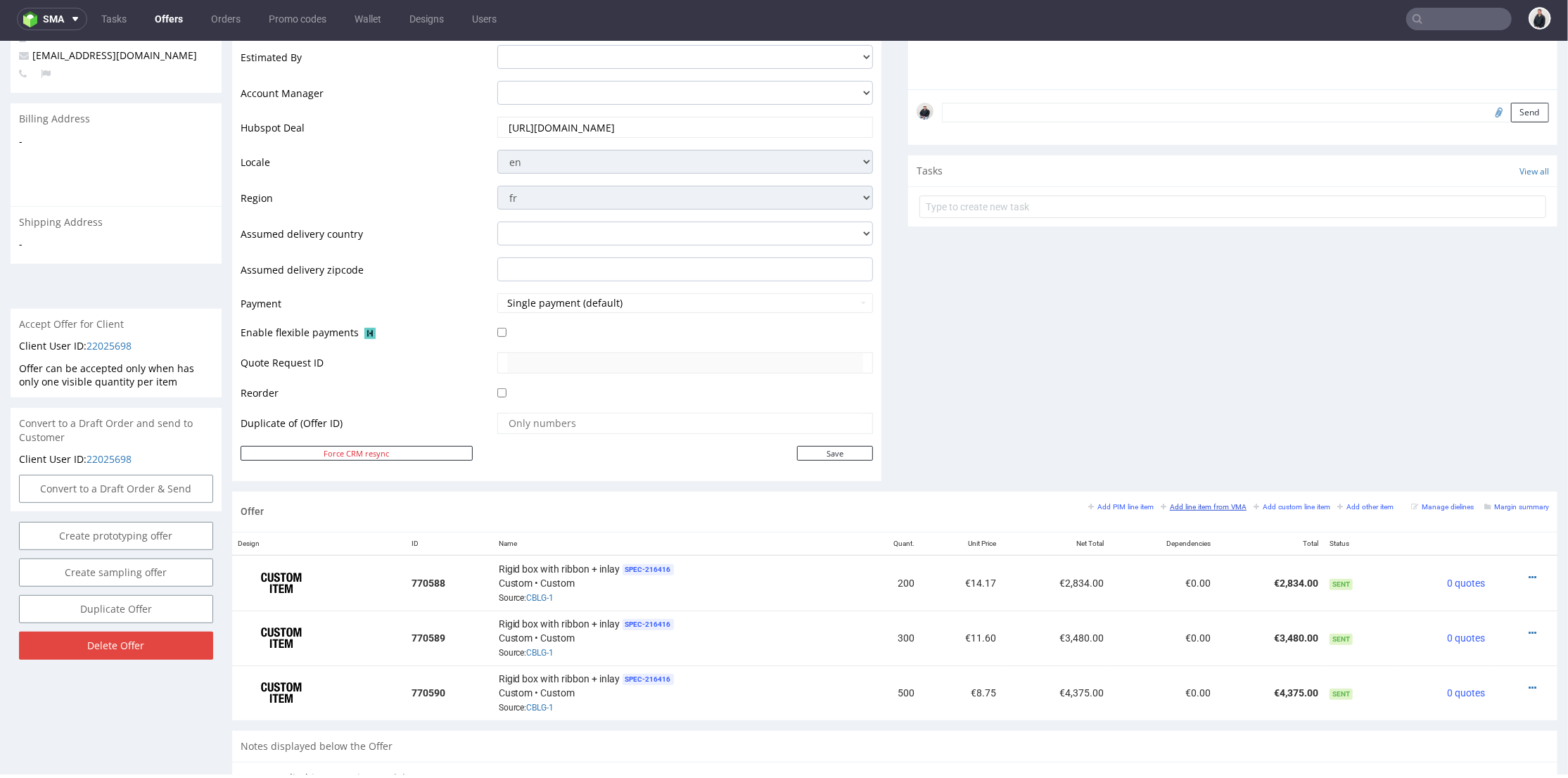
click at [1173, 502] on small "Add line item from VMA" at bounding box center [1203, 506] width 86 height 7
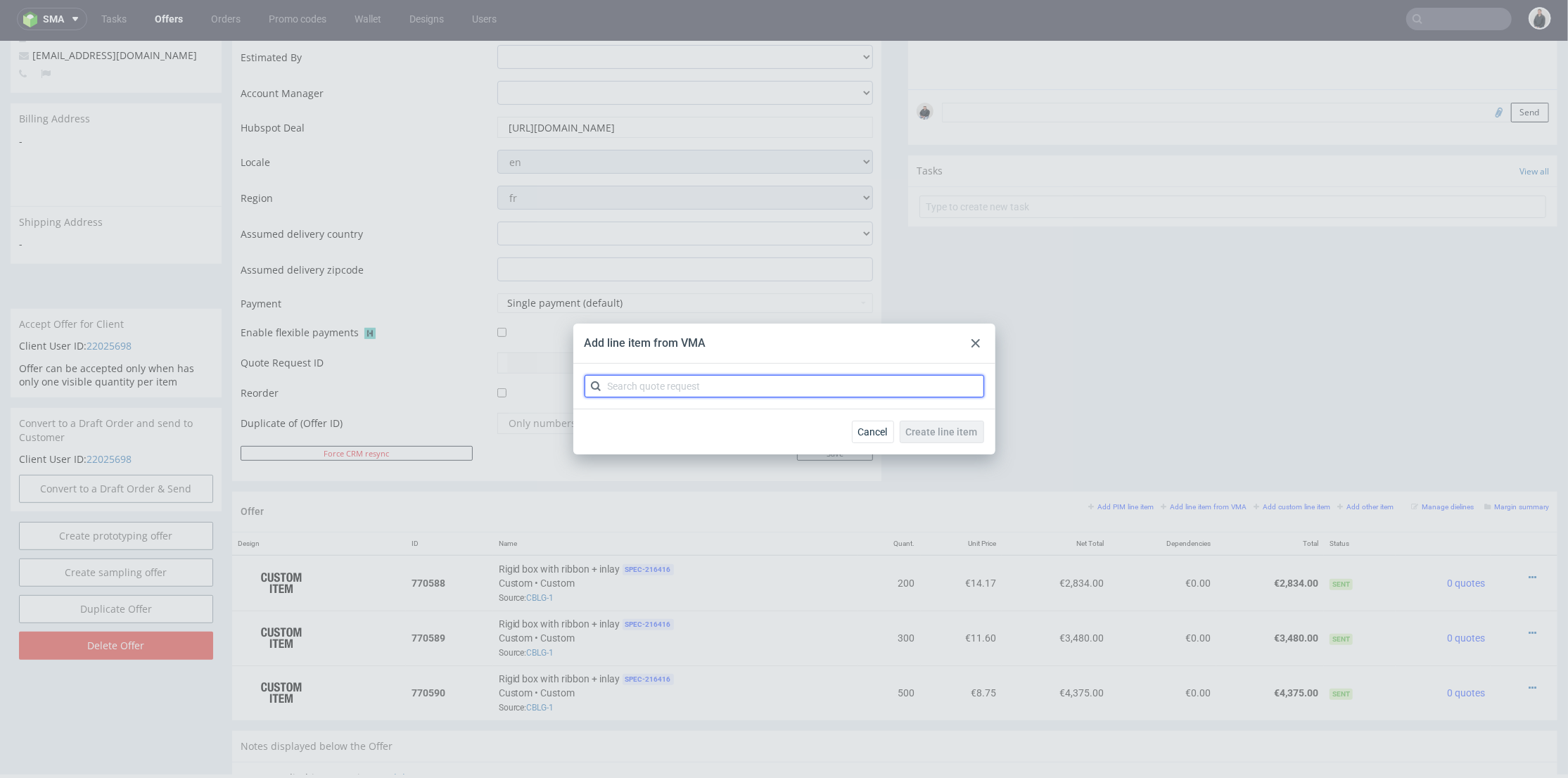
click at [684, 381] on input "text" at bounding box center [785, 386] width 400 height 22
type input "cblf"
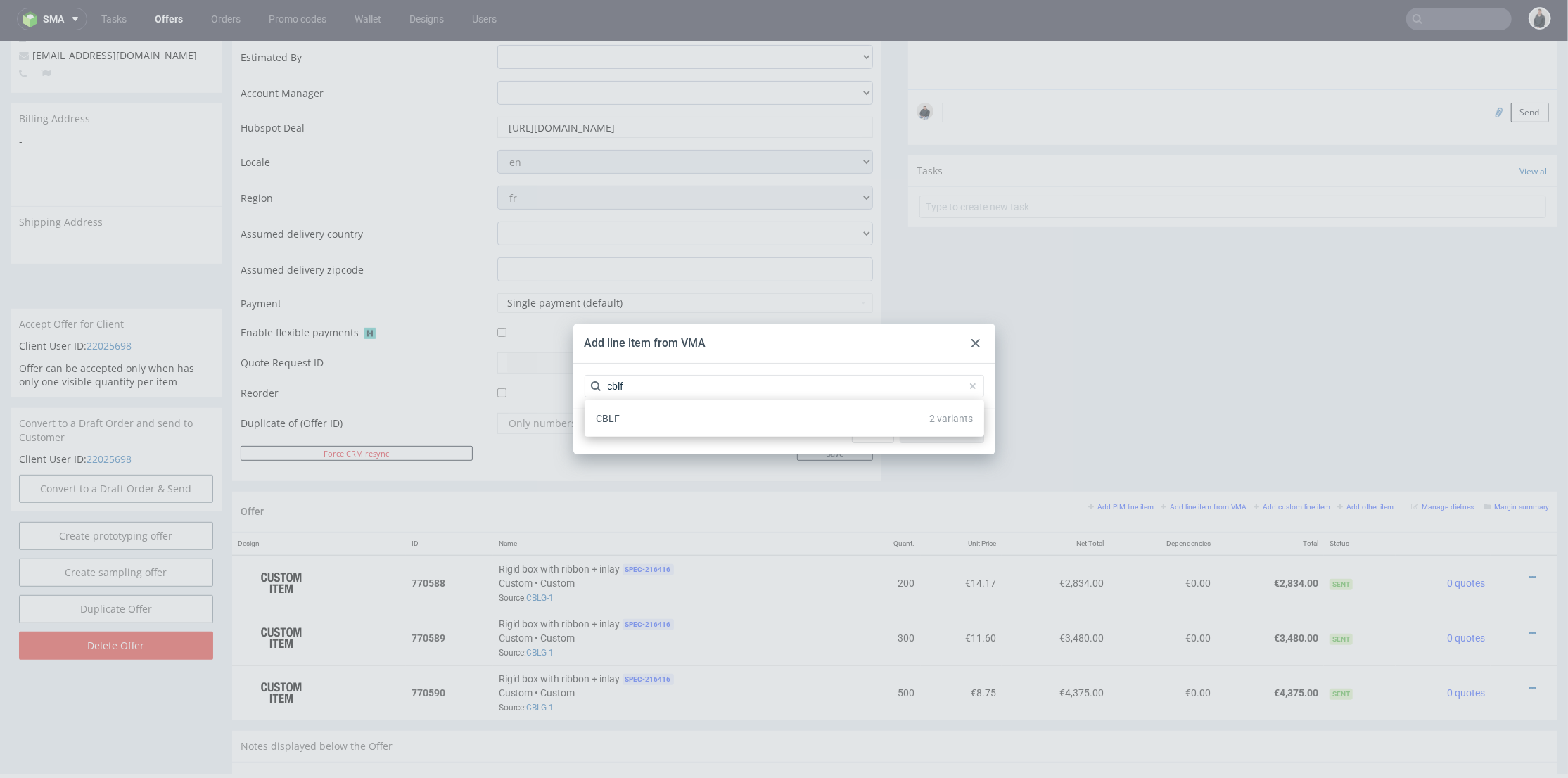
click at [686, 418] on div "CBLF 2 variants" at bounding box center [784, 418] width 389 height 25
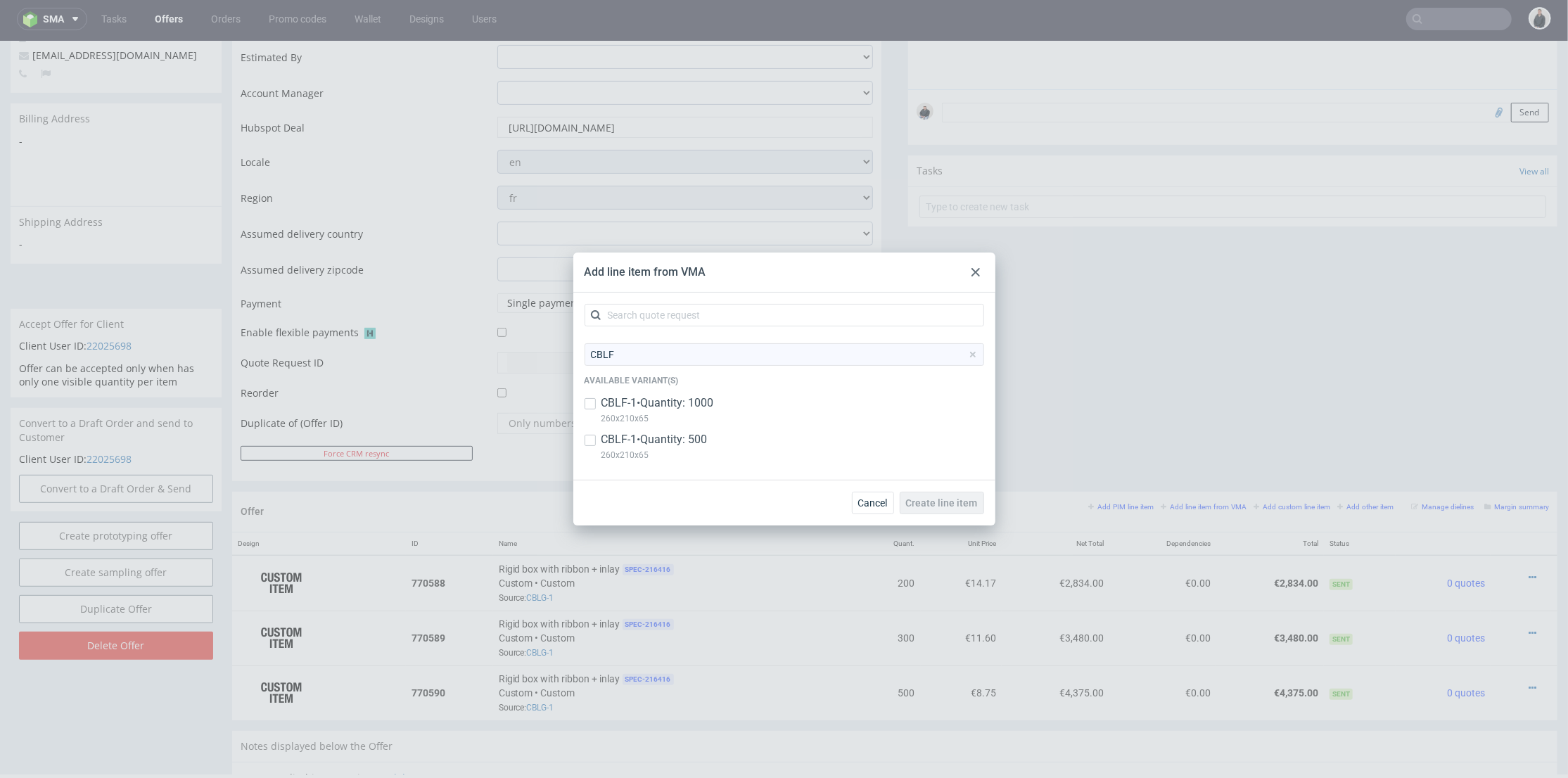
click at [700, 412] on p "260x210x65" at bounding box center [657, 418] width 113 height 16
click at [672, 398] on p "CBLF-1 • Quantity: 1000" at bounding box center [657, 403] width 113 height 16
checkbox input "false"
click at [672, 438] on p "CBLF-1 • Quantity: 500" at bounding box center [654, 439] width 106 height 16
checkbox input "true"
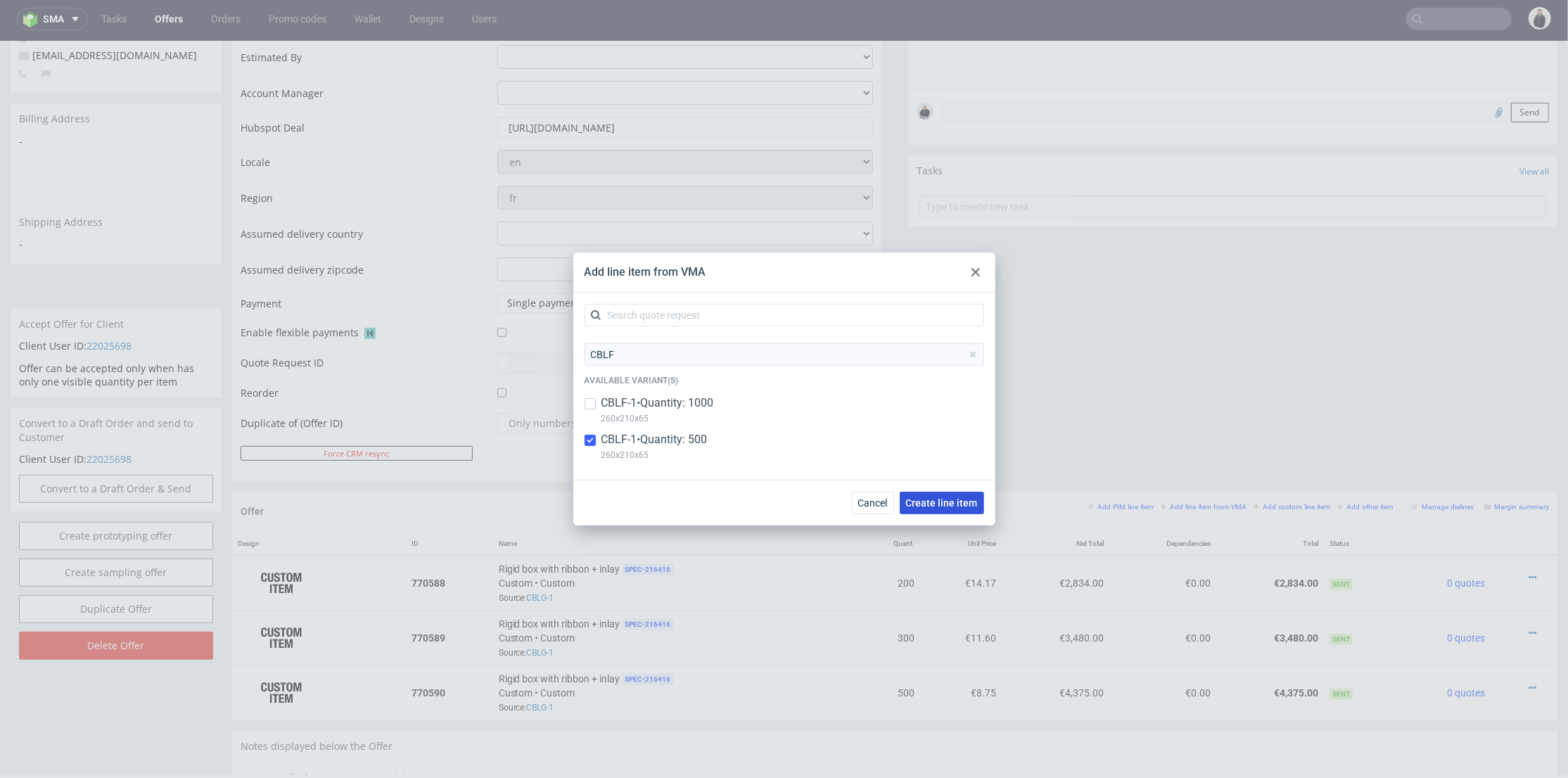
click at [932, 503] on span "Create line item" at bounding box center [942, 503] width 72 height 10
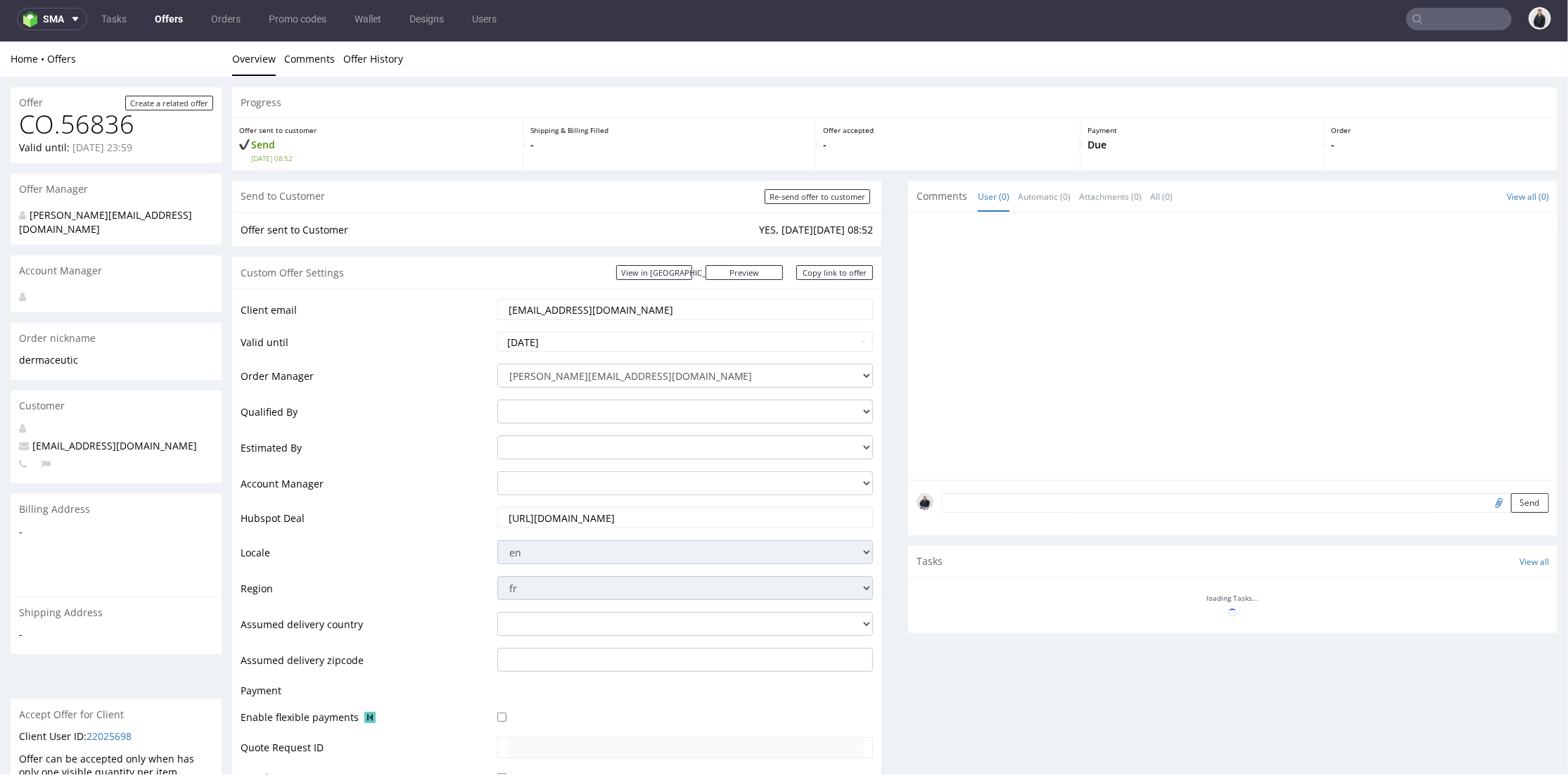
scroll to position [468, 0]
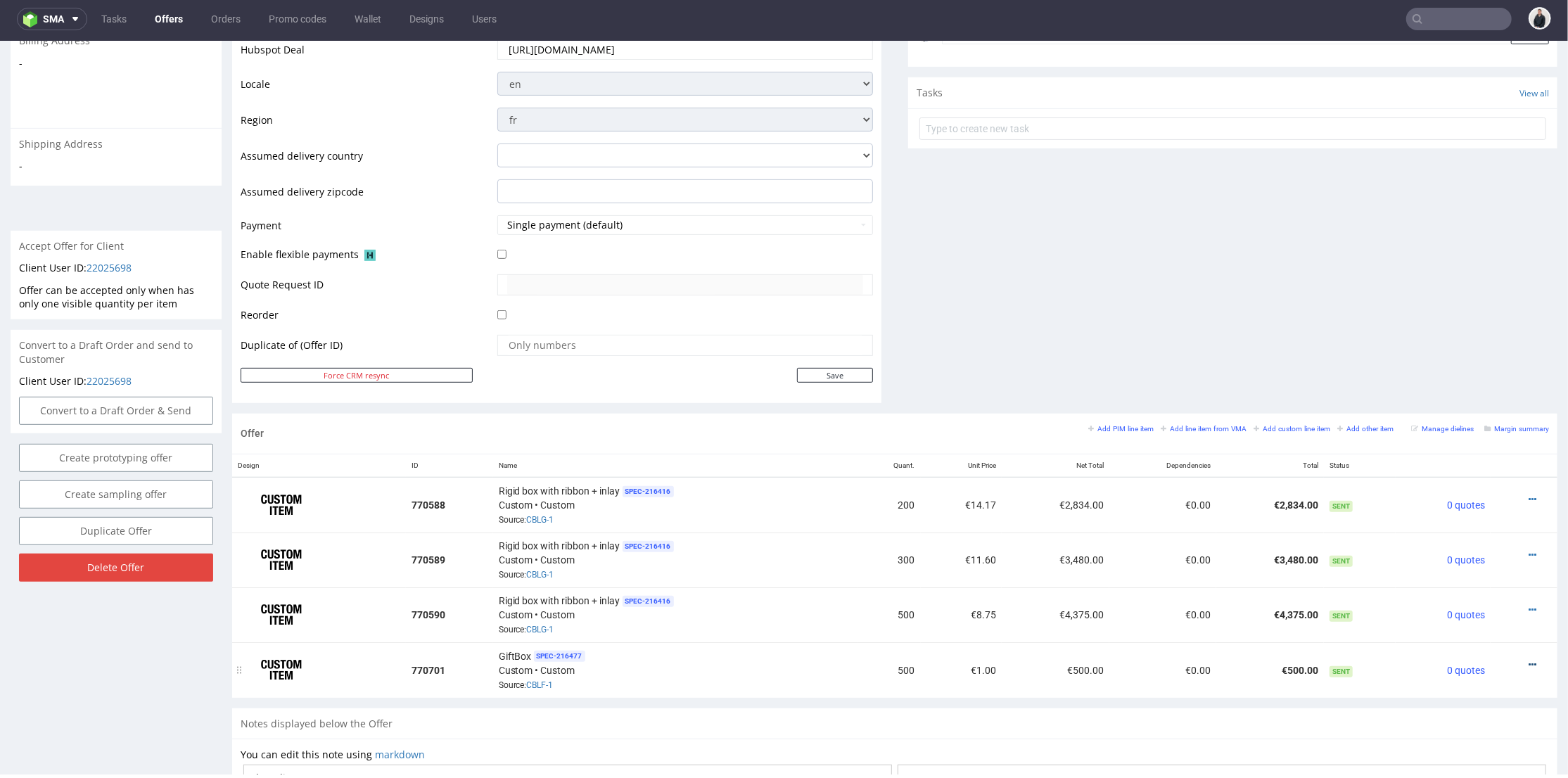
click at [1528, 659] on icon at bounding box center [1532, 664] width 7 height 10
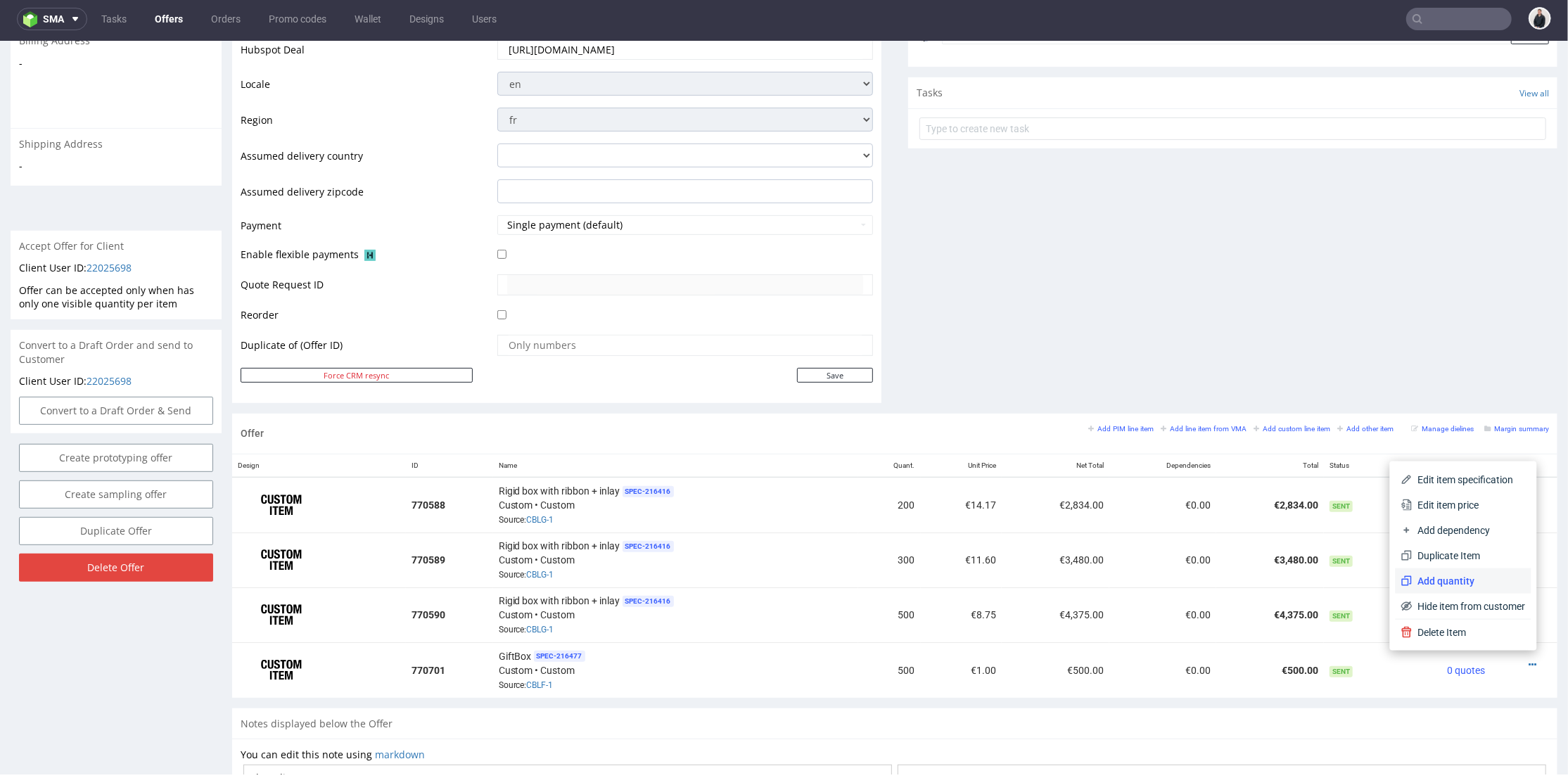
click at [1461, 582] on span "Add quantity" at bounding box center [1469, 580] width 113 height 14
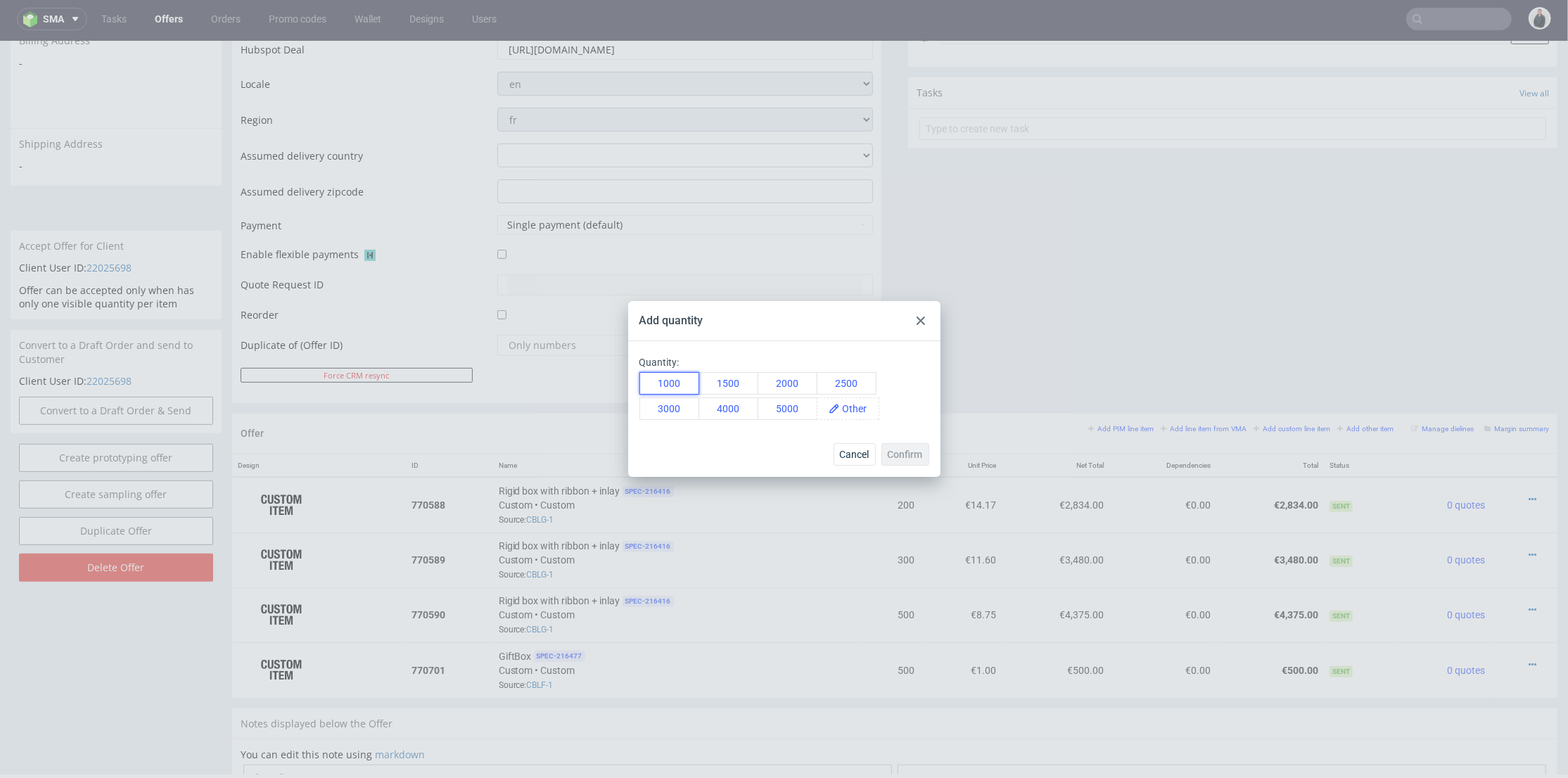
drag, startPoint x: 667, startPoint y: 377, endPoint x: 697, endPoint y: 381, distance: 30.3
click at [668, 377] on button "1000" at bounding box center [669, 383] width 60 height 22
click at [908, 448] on button "Confirm" at bounding box center [906, 454] width 48 height 22
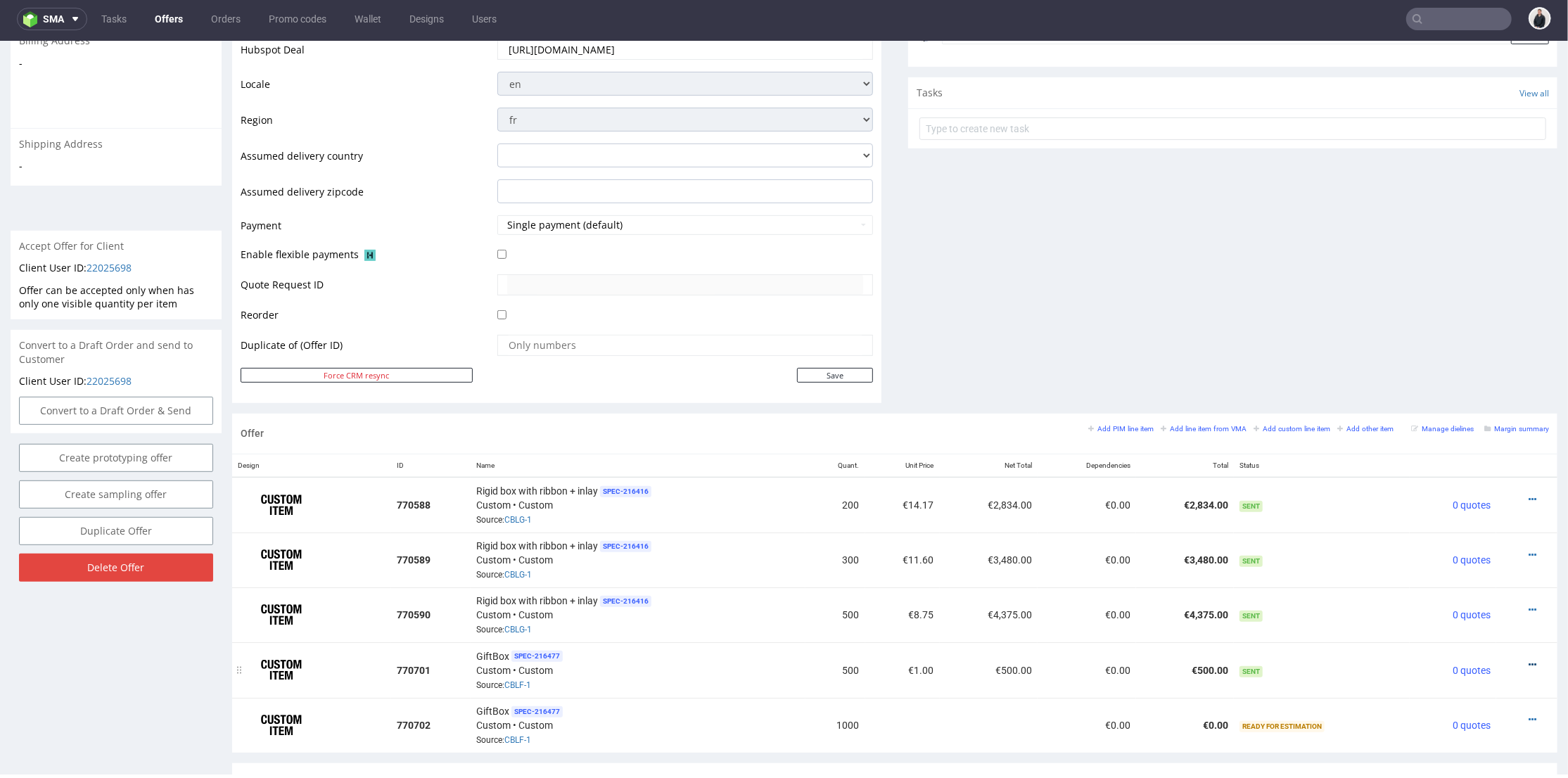
click at [1528, 659] on icon at bounding box center [1532, 664] width 7 height 10
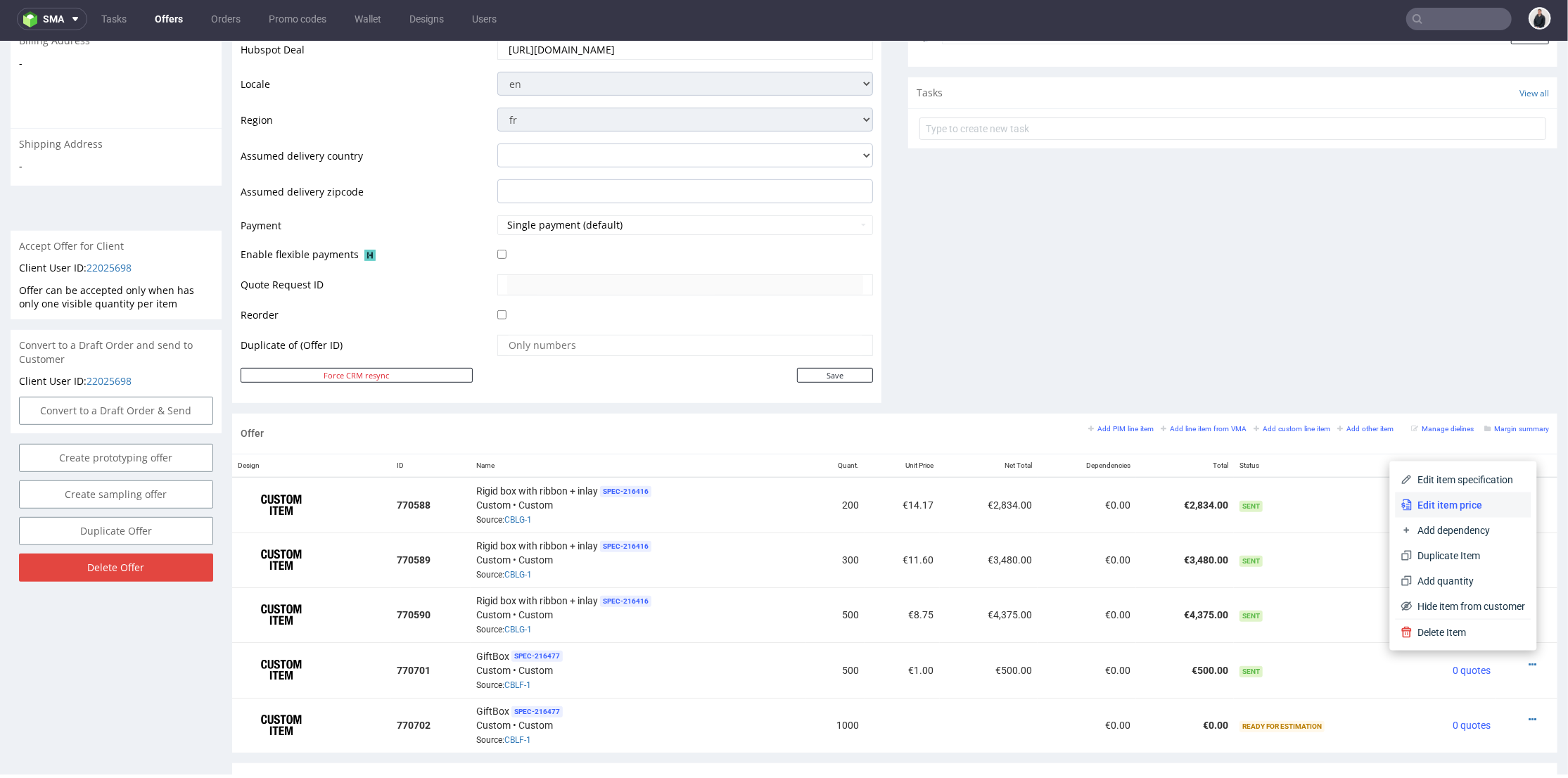
click at [1468, 498] on span "Edit item price" at bounding box center [1469, 504] width 113 height 14
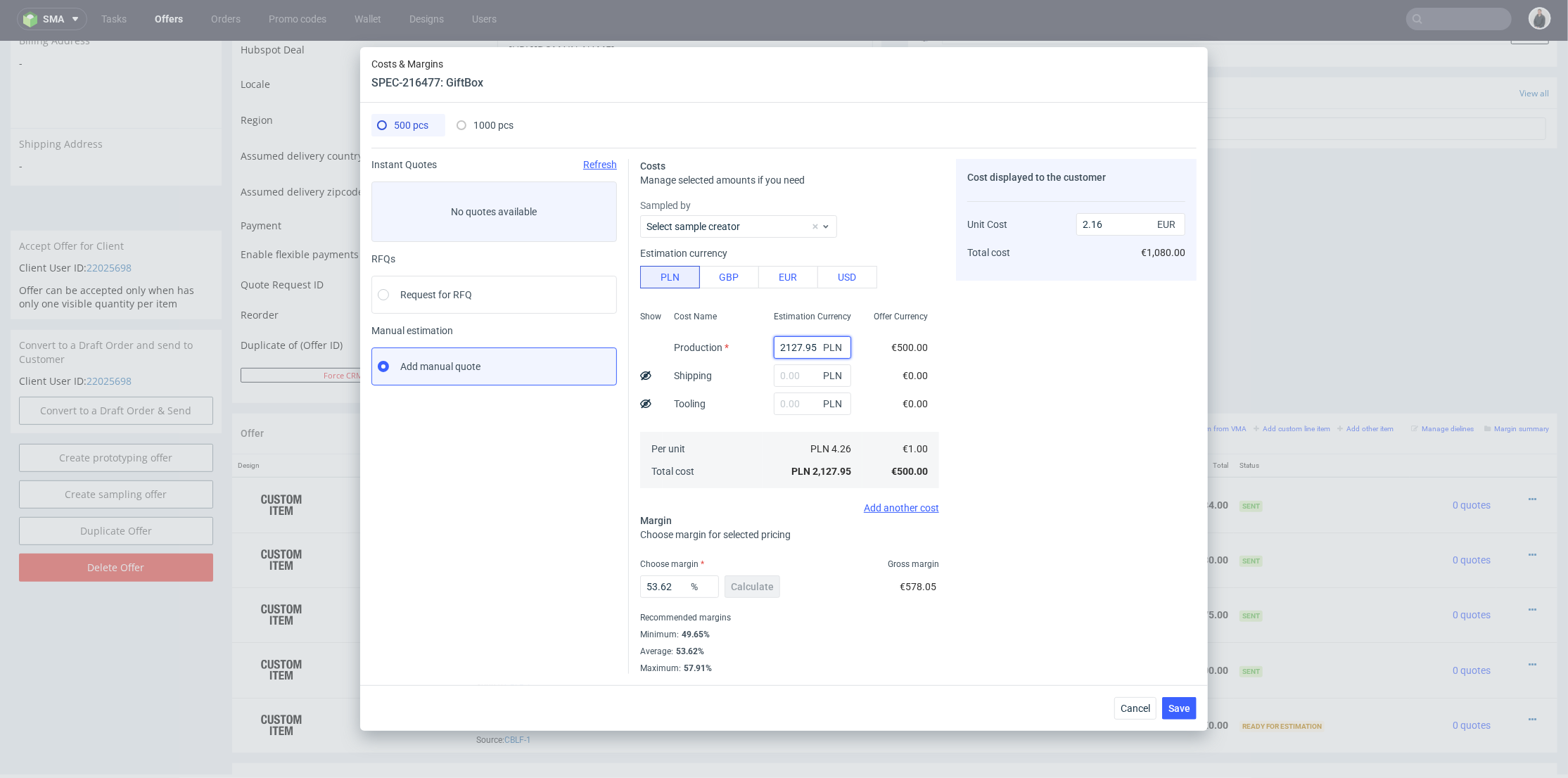
click at [796, 351] on input "2127.95" at bounding box center [812, 348] width 78 height 22
paste input "312"
type input "3125"
type input "3.17"
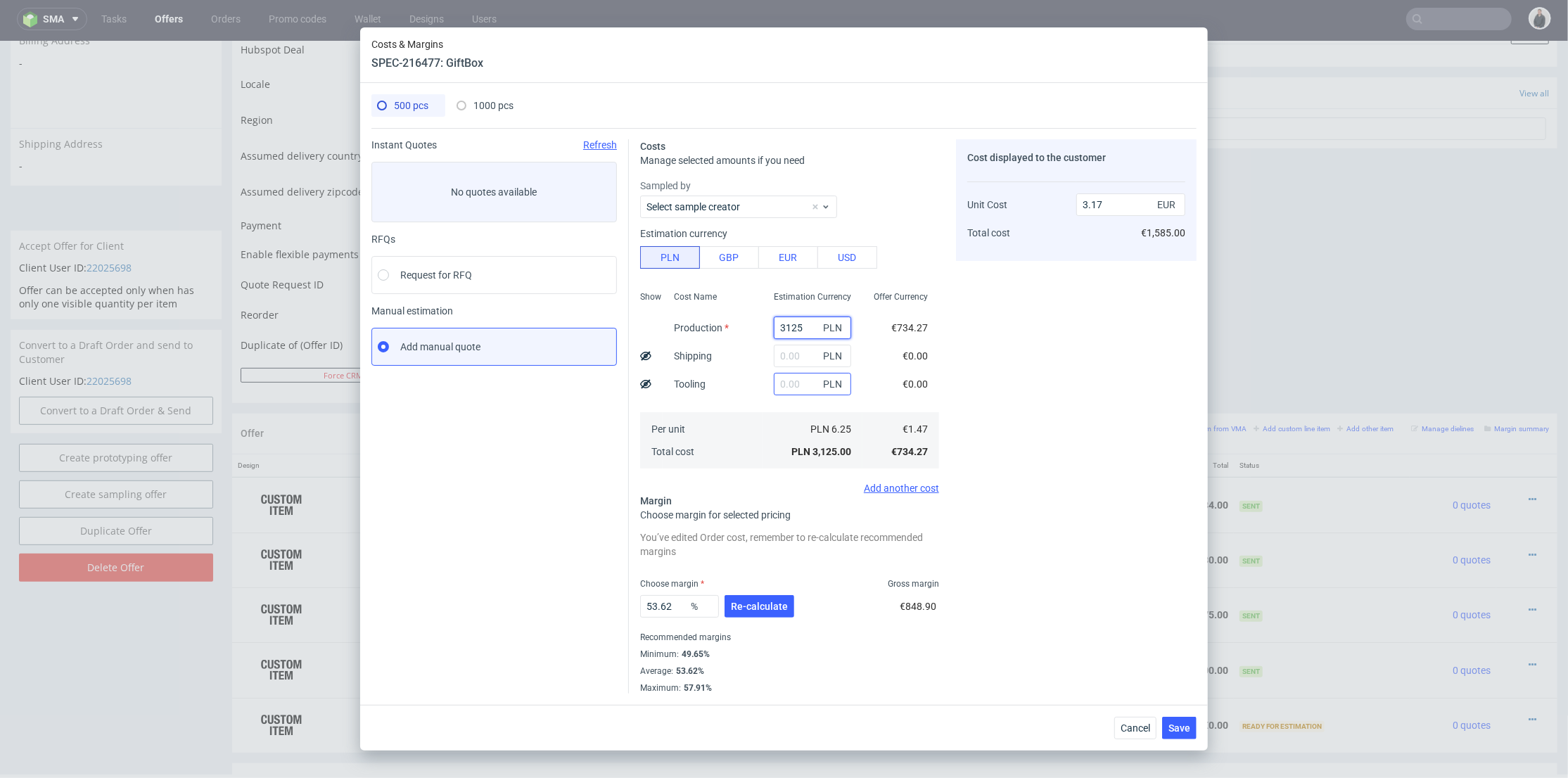
type input "3125"
click at [789, 382] on input "text" at bounding box center [812, 384] width 78 height 22
type input "1135"
type input "4.31"
click at [791, 347] on input "text" at bounding box center [812, 356] width 78 height 22
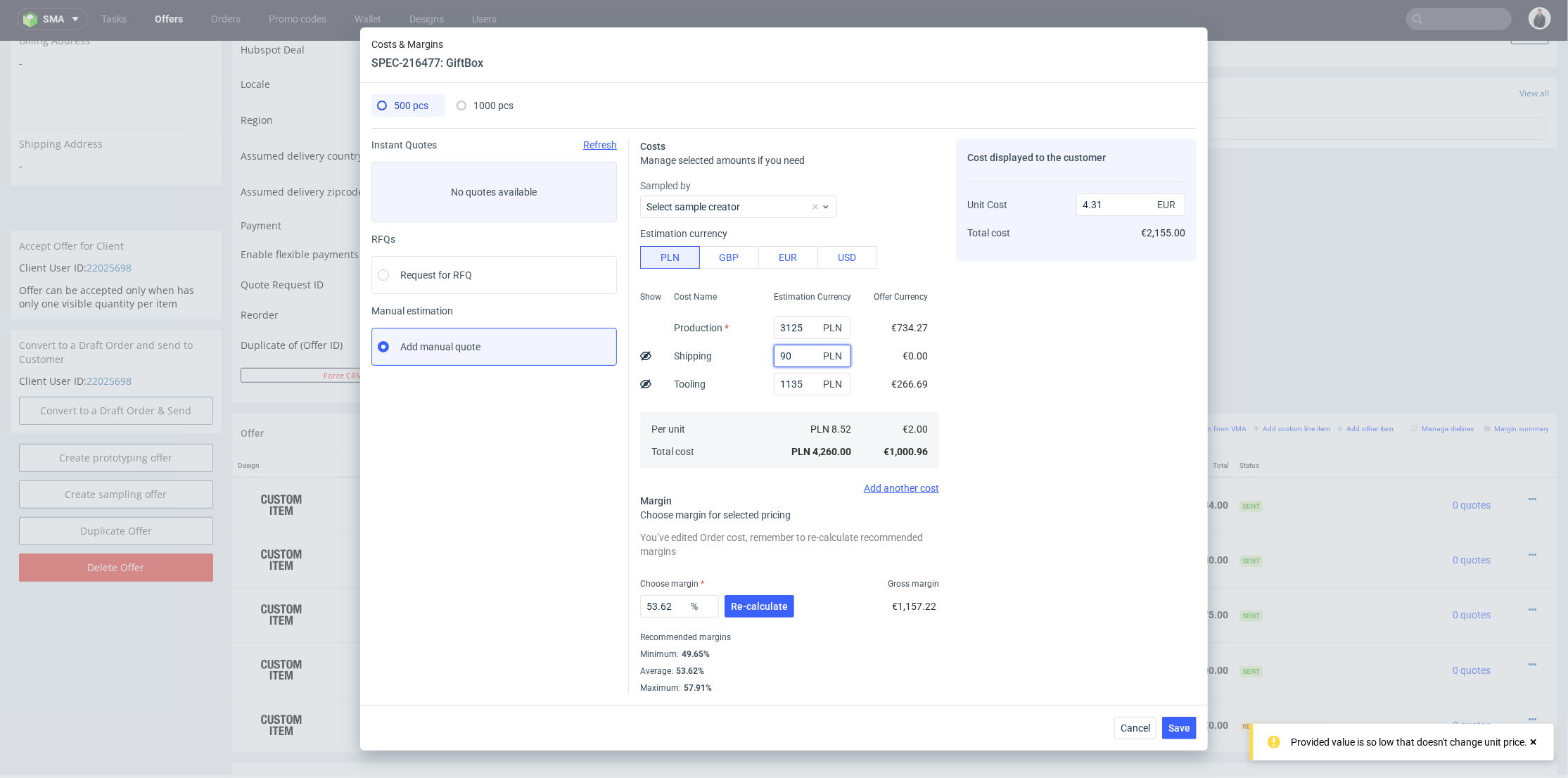
type input "900"
type input "5.22"
type input "900"
drag, startPoint x: 742, startPoint y: 622, endPoint x: 746, endPoint y: 612, distance: 10.8
click at [744, 621] on div "53.62 % Re-calculate" at bounding box center [718, 609] width 157 height 40
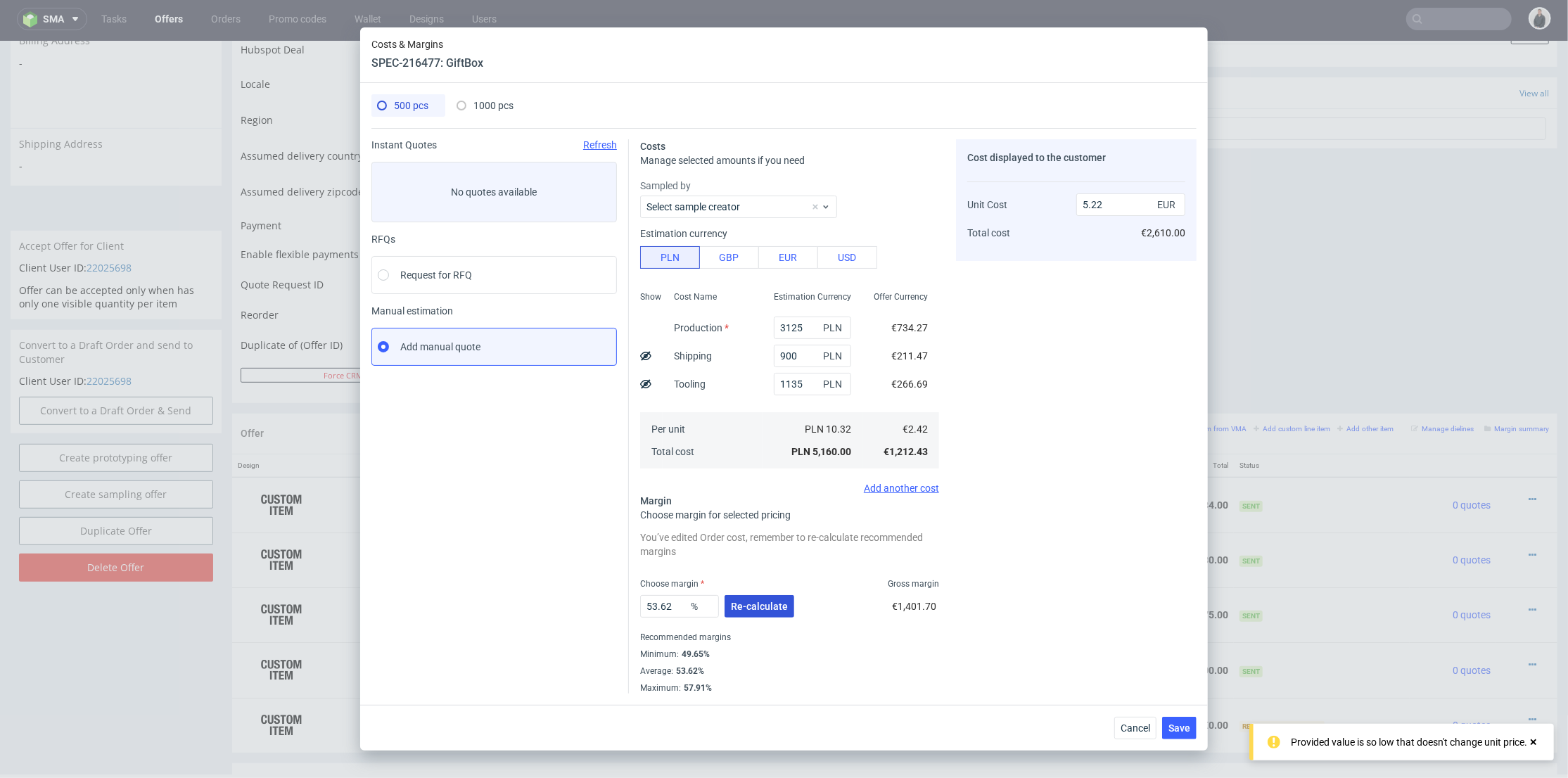
drag, startPoint x: 747, startPoint y: 609, endPoint x: 743, endPoint y: 603, distance: 7.2
click at [748, 609] on span "Re-calculate" at bounding box center [759, 606] width 57 height 10
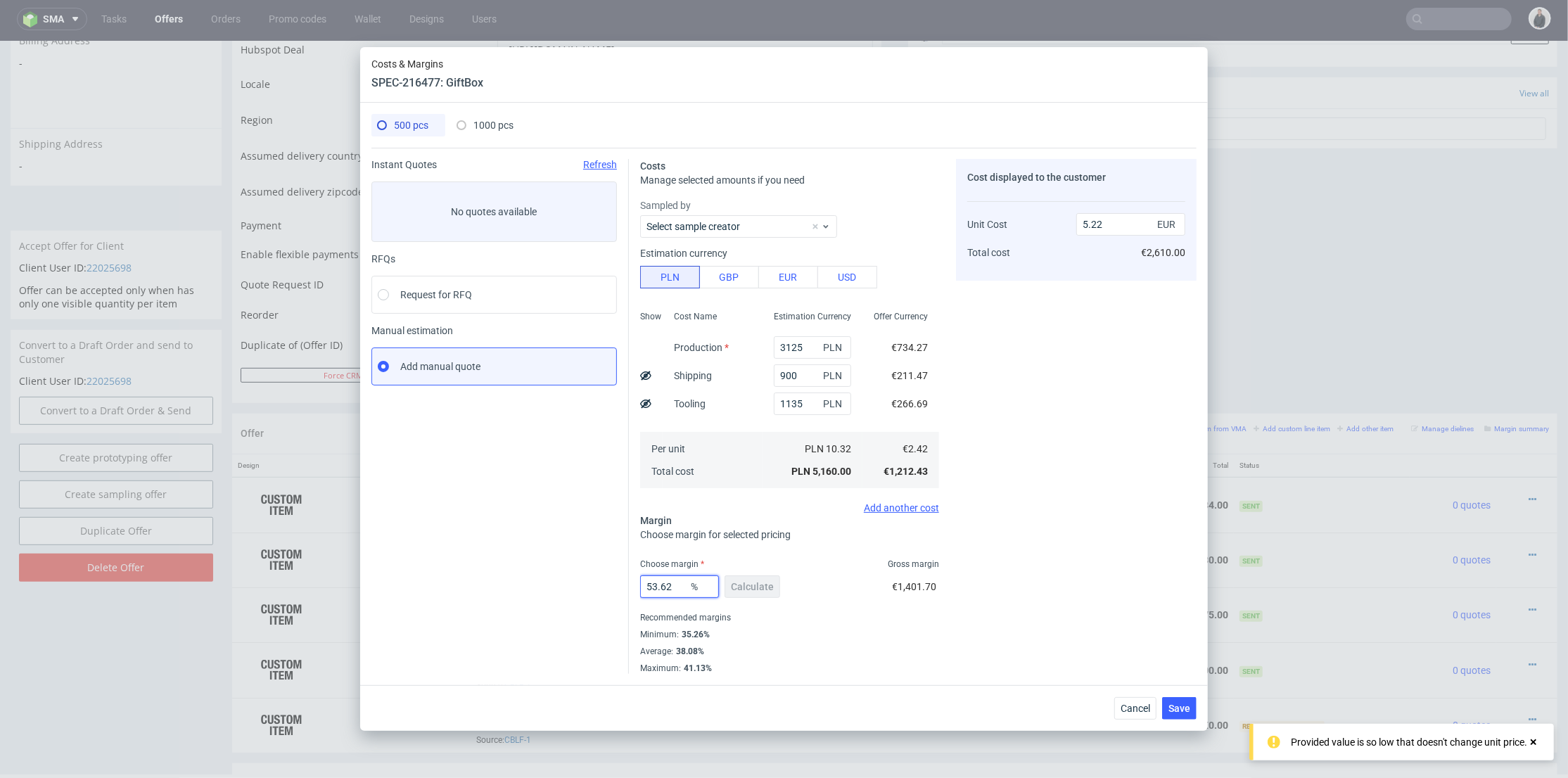
drag, startPoint x: 674, startPoint y: 582, endPoint x: 561, endPoint y: 577, distance: 113.1
click at [548, 578] on div "Instant Quotes Refresh No quotes available RFQs Request for RFQ Manual estimati…" at bounding box center [784, 410] width 825 height 526
type input "36"
click at [1093, 535] on div "Cost displayed to the customer Unit Cost Total cost 5.22 EUR €2,610.00" at bounding box center [1076, 416] width 240 height 515
type input "3.78"
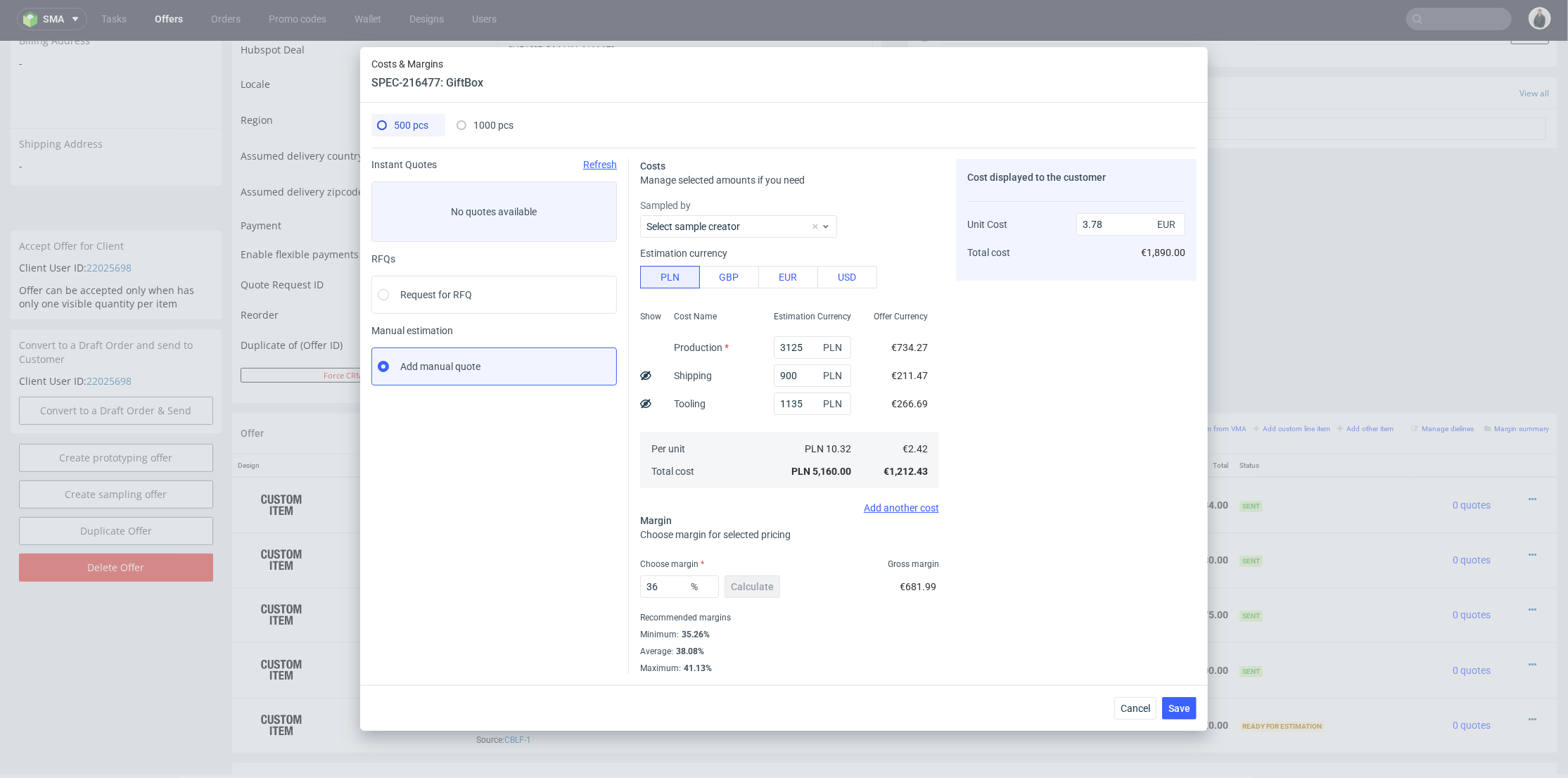
click at [504, 120] on span "1000 pcs" at bounding box center [494, 125] width 40 height 11
type input "0"
click at [788, 370] on input "text" at bounding box center [812, 375] width 78 height 22
type input "900"
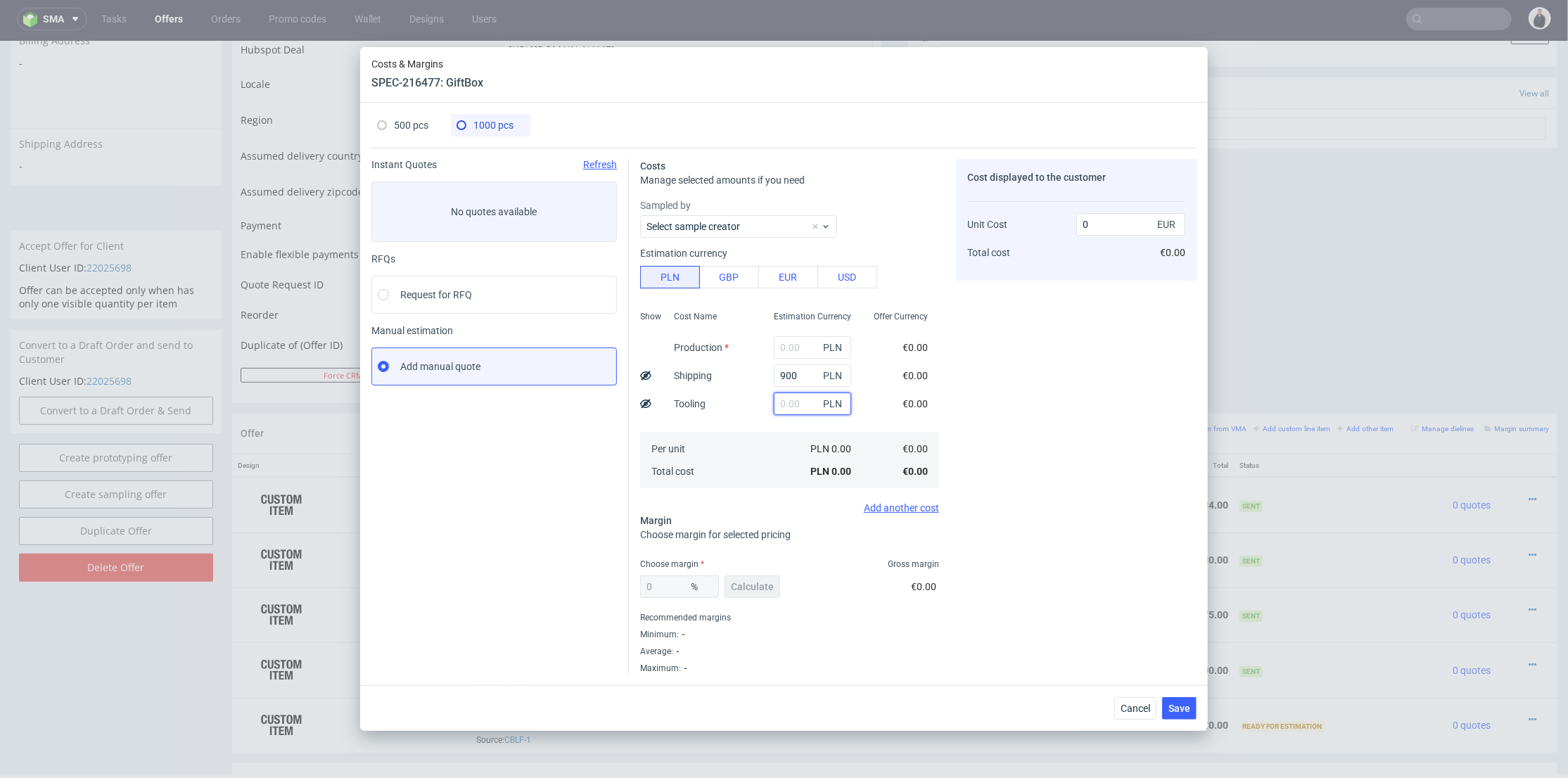
click at [781, 398] on input "text" at bounding box center [812, 404] width 78 height 22
type input "0.21"
type input "113"
type input "0.24"
type input "1135"
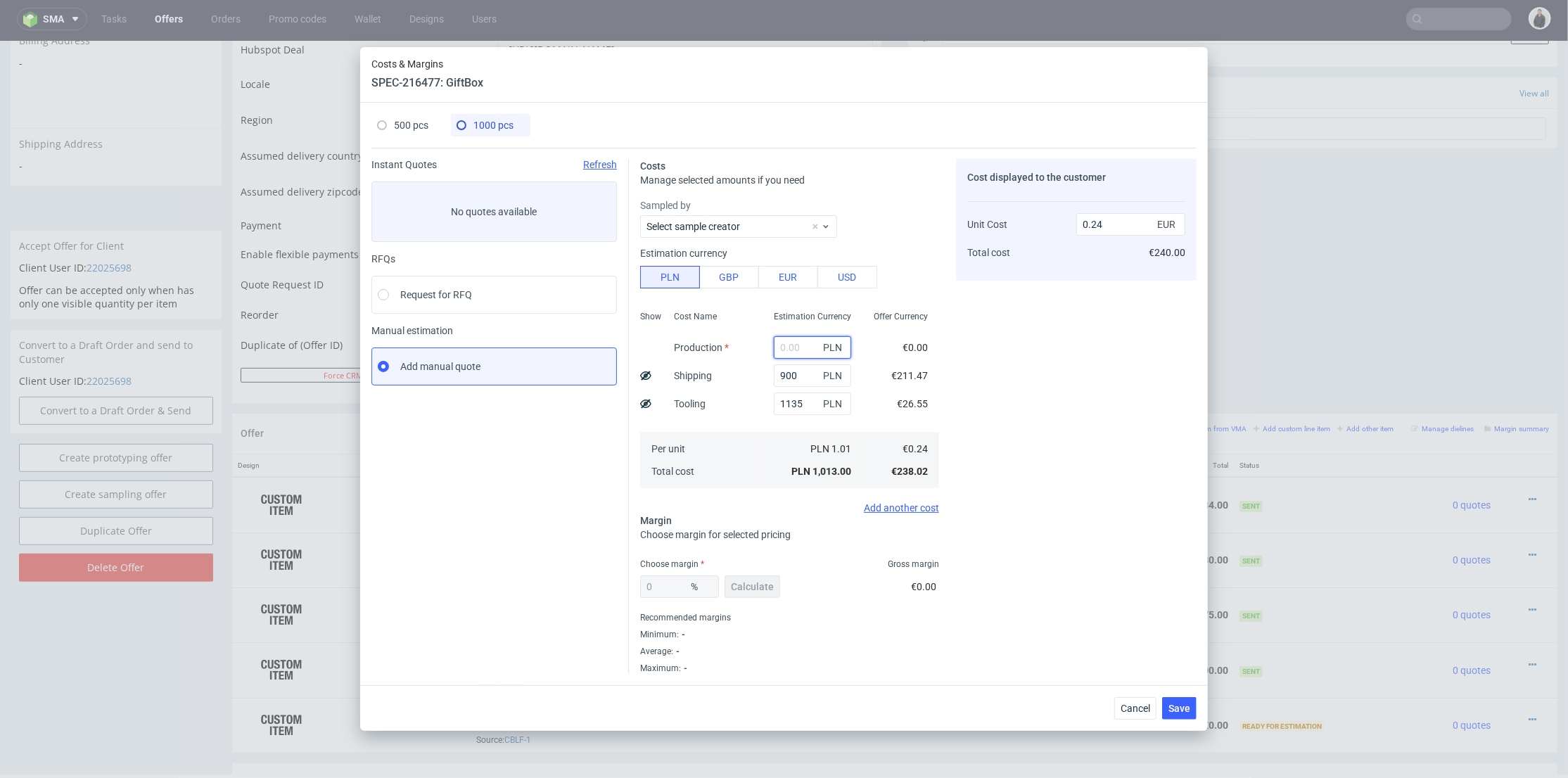
drag, startPoint x: 791, startPoint y: 342, endPoint x: 856, endPoint y: 260, distance: 104.6
click at [791, 342] on input "text" at bounding box center [812, 348] width 78 height 22
type input "0.48"
paste input "4250"
type input "4250"
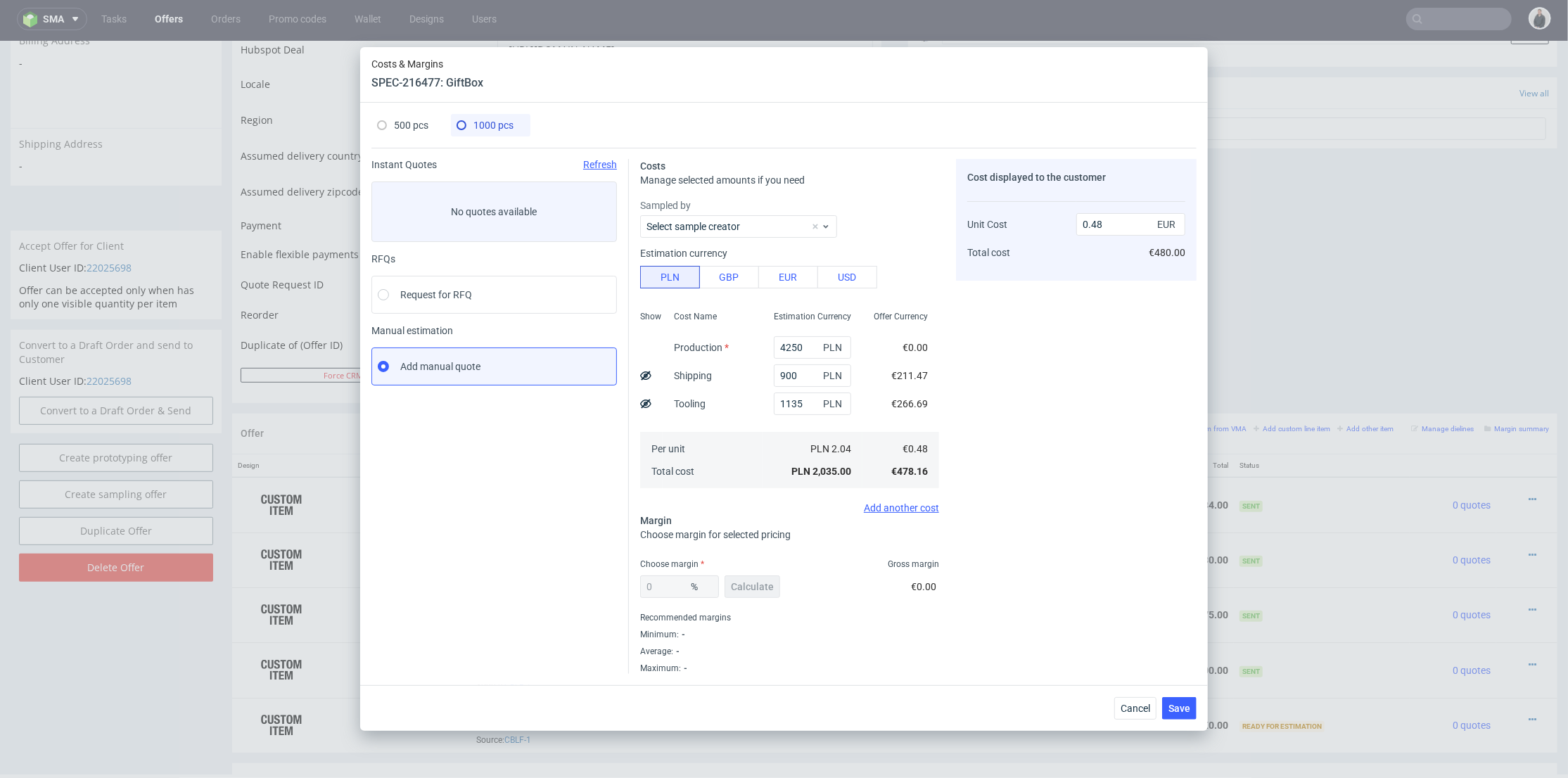
click at [1028, 401] on div "Cost displayed to the customer Unit Cost Total cost 0.48 EUR €480.00" at bounding box center [1076, 416] width 240 height 515
type input "1.48"
click at [759, 586] on span "Calculate" at bounding box center [753, 586] width 43 height 10
type input "36.77"
type input "2.34"
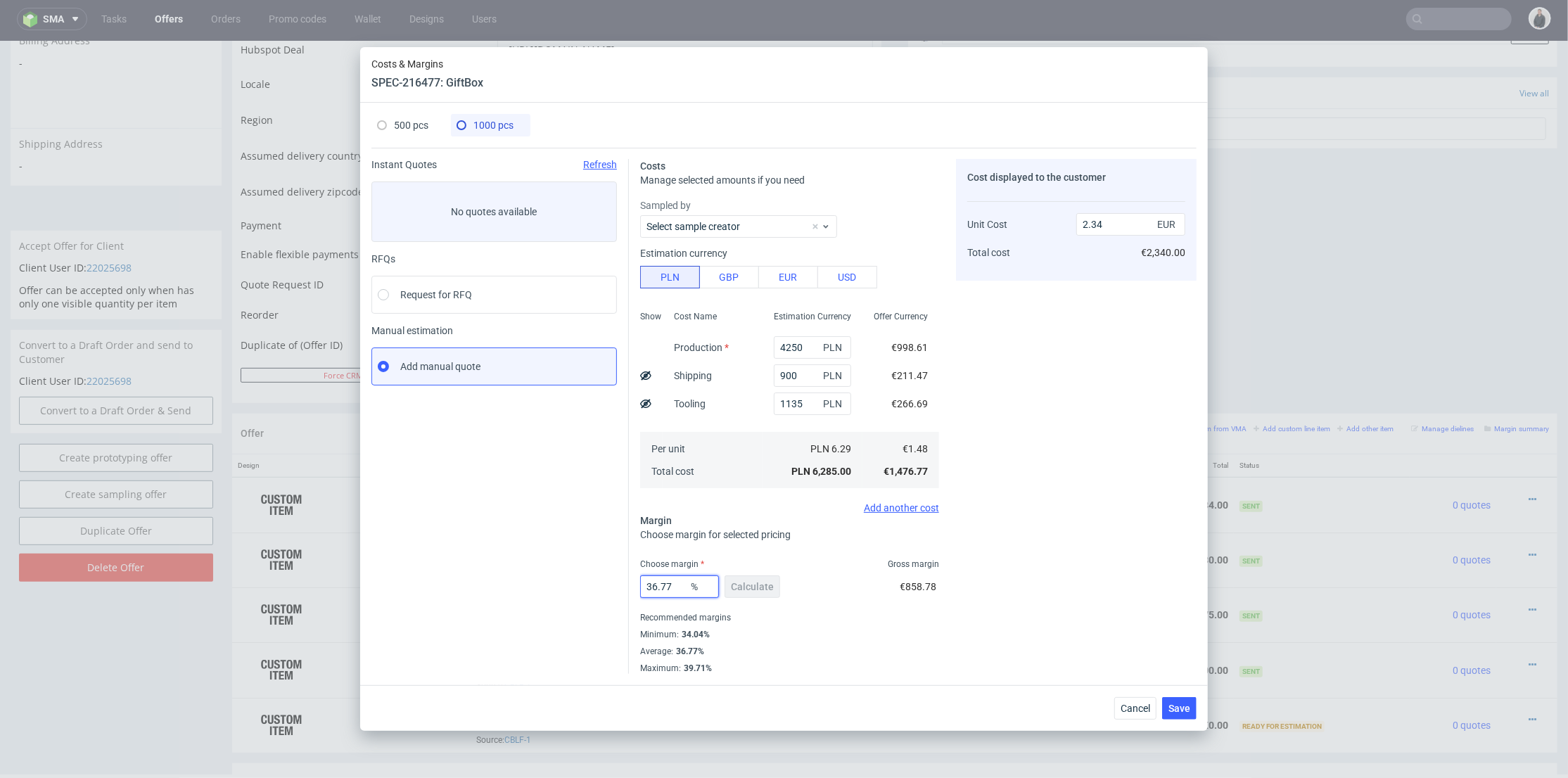
drag, startPoint x: 678, startPoint y: 587, endPoint x: 627, endPoint y: 580, distance: 51.5
click at [577, 585] on div "Instant Quotes Refresh No quotes available RFQs Request for RFQ Manual estimati…" at bounding box center [784, 410] width 825 height 526
type input "35"
click at [1047, 502] on div "Cost displayed to the customer Unit Cost Total cost 2.34 EUR €2,340.00" at bounding box center [1076, 416] width 240 height 515
type input "2.27"
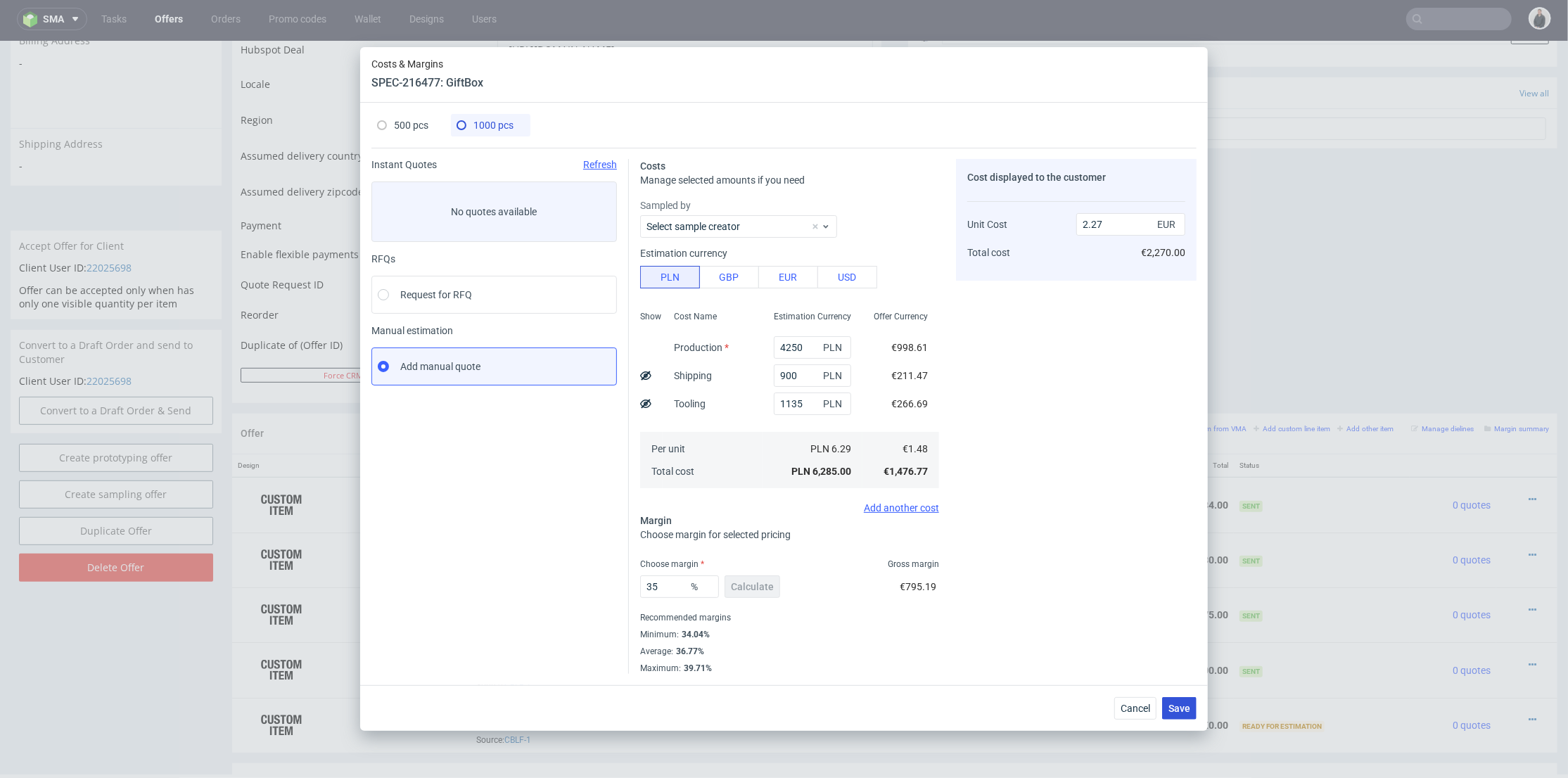
click at [1179, 713] on button "Save" at bounding box center [1179, 708] width 34 height 22
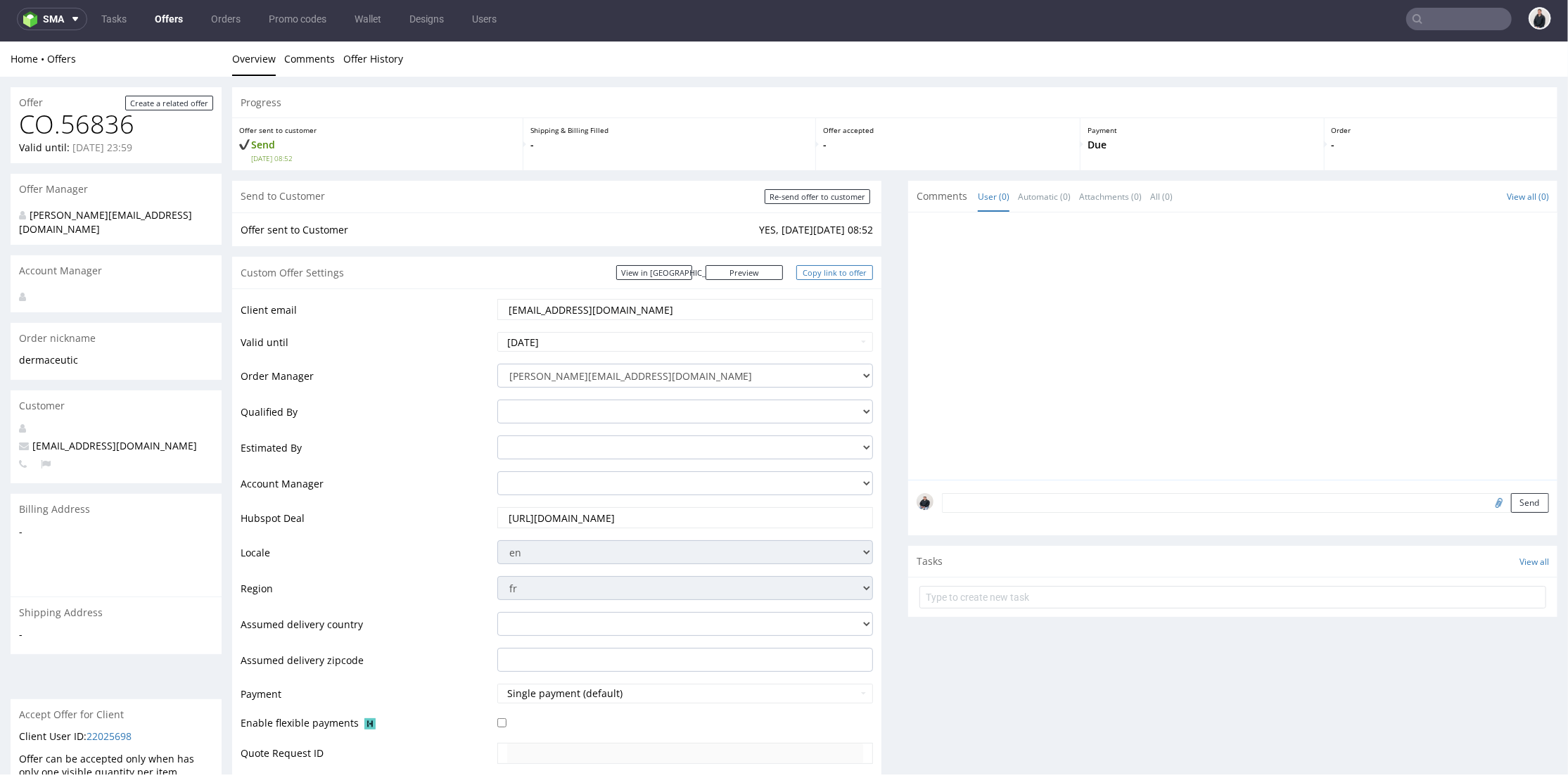
click at [820, 270] on link "Copy link to offer" at bounding box center [835, 272] width 78 height 15
click at [803, 194] on input "Re-send offer to customer" at bounding box center [817, 196] width 105 height 15
type input "In progress..."
click at [847, 275] on link "Copy link to offer" at bounding box center [835, 272] width 78 height 15
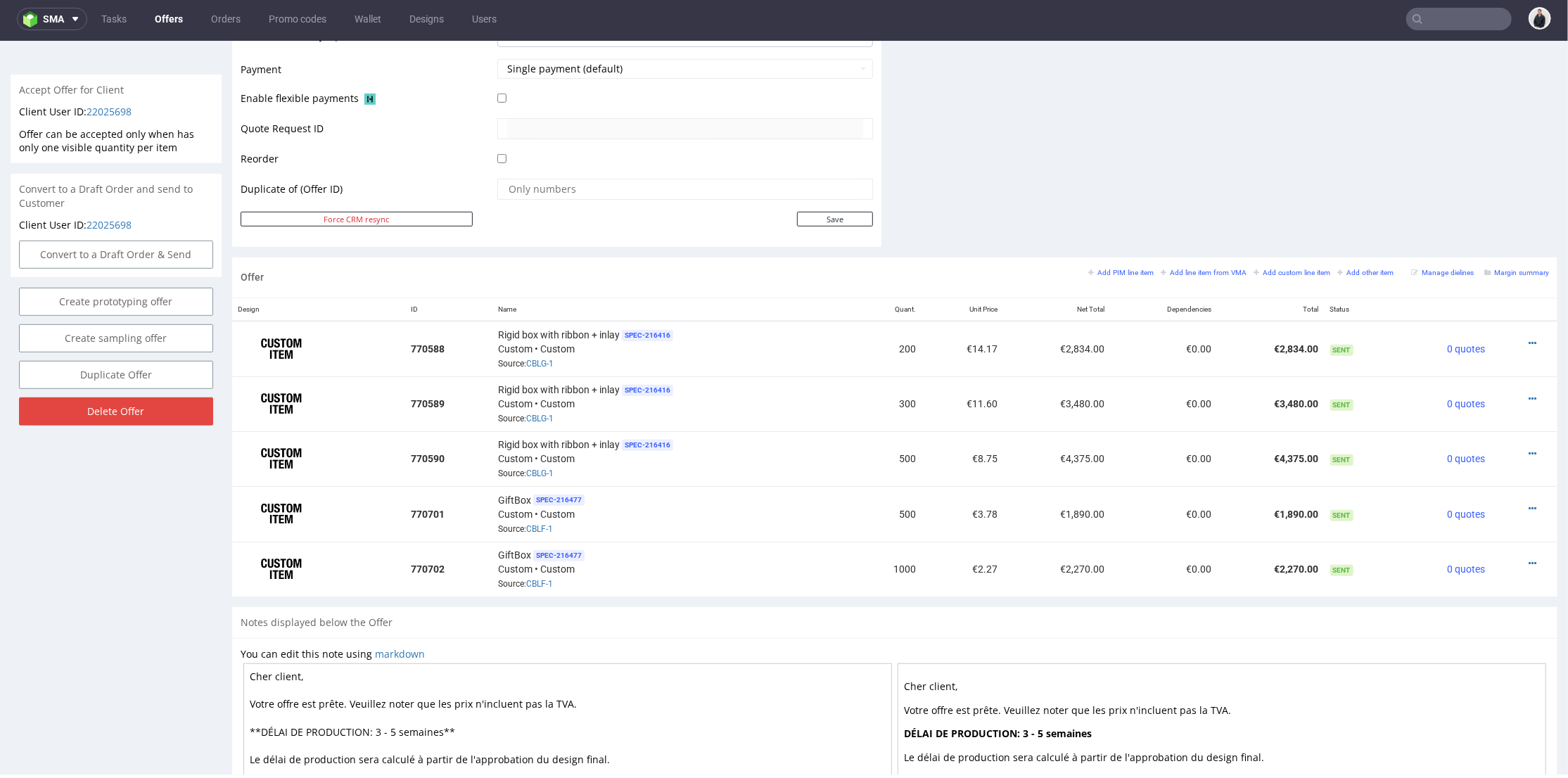
scroll to position [782, 0]
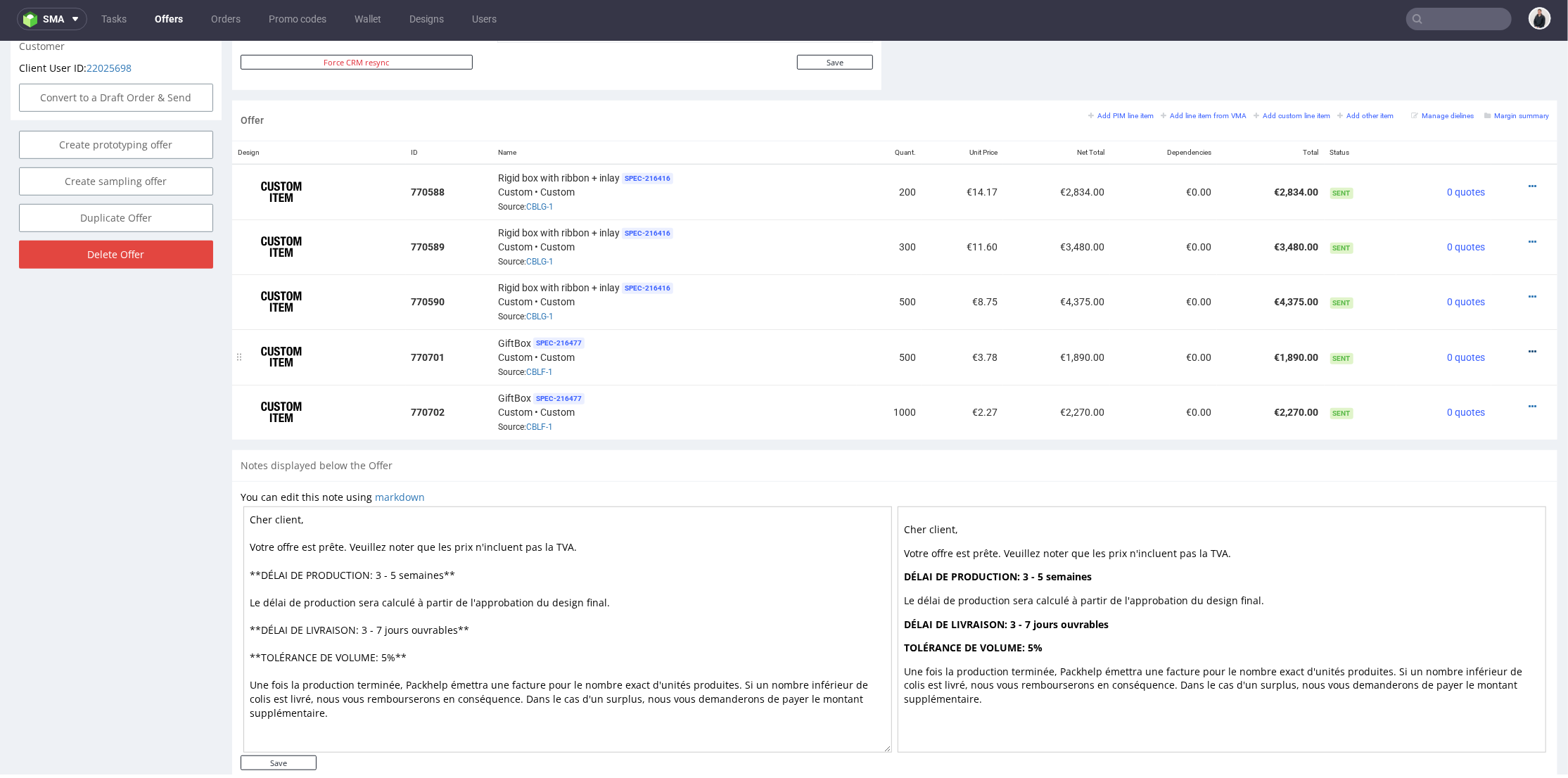
click at [1528, 346] on icon at bounding box center [1532, 351] width 7 height 10
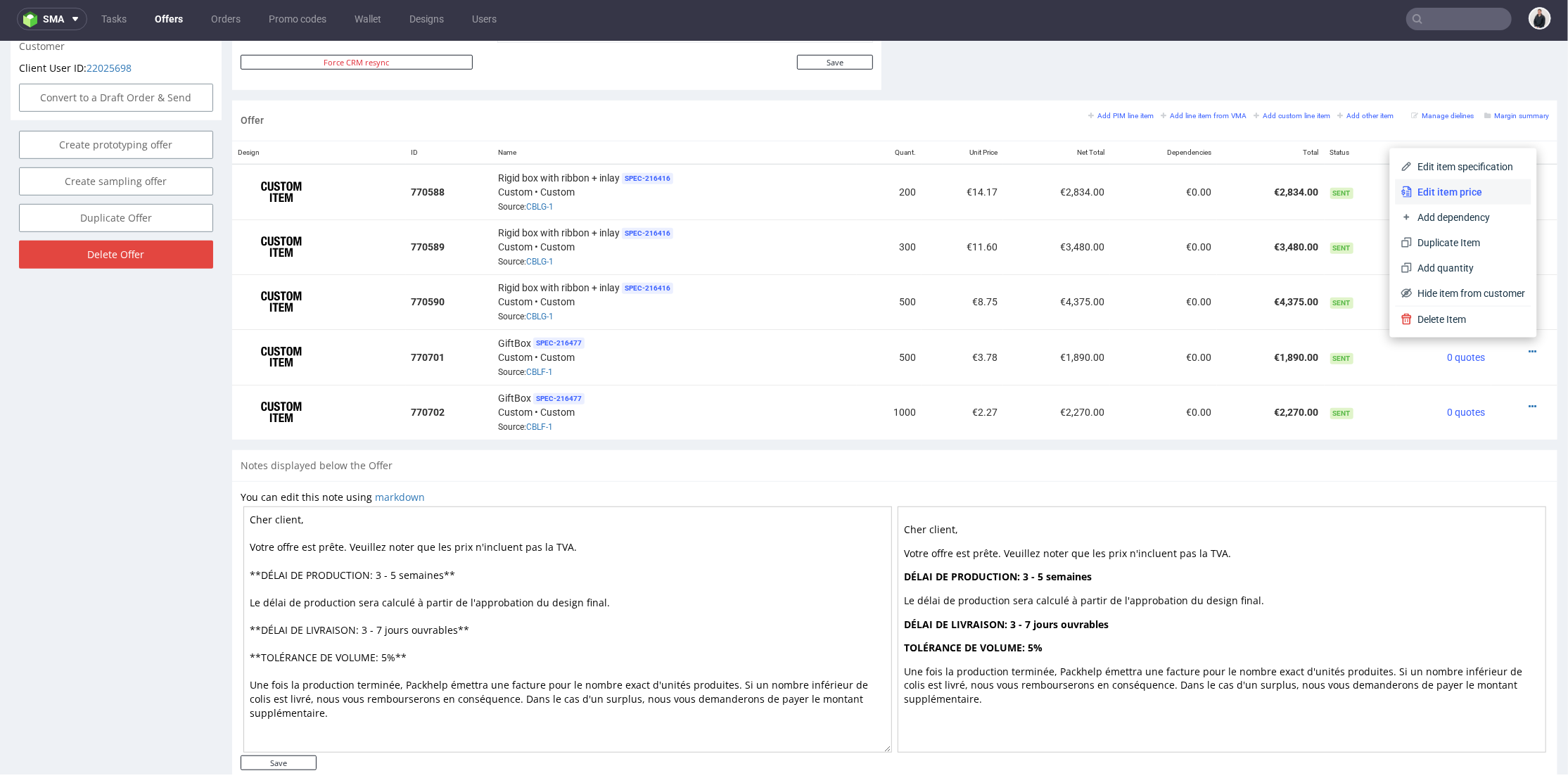
click at [1464, 194] on span "Edit item price" at bounding box center [1469, 191] width 113 height 14
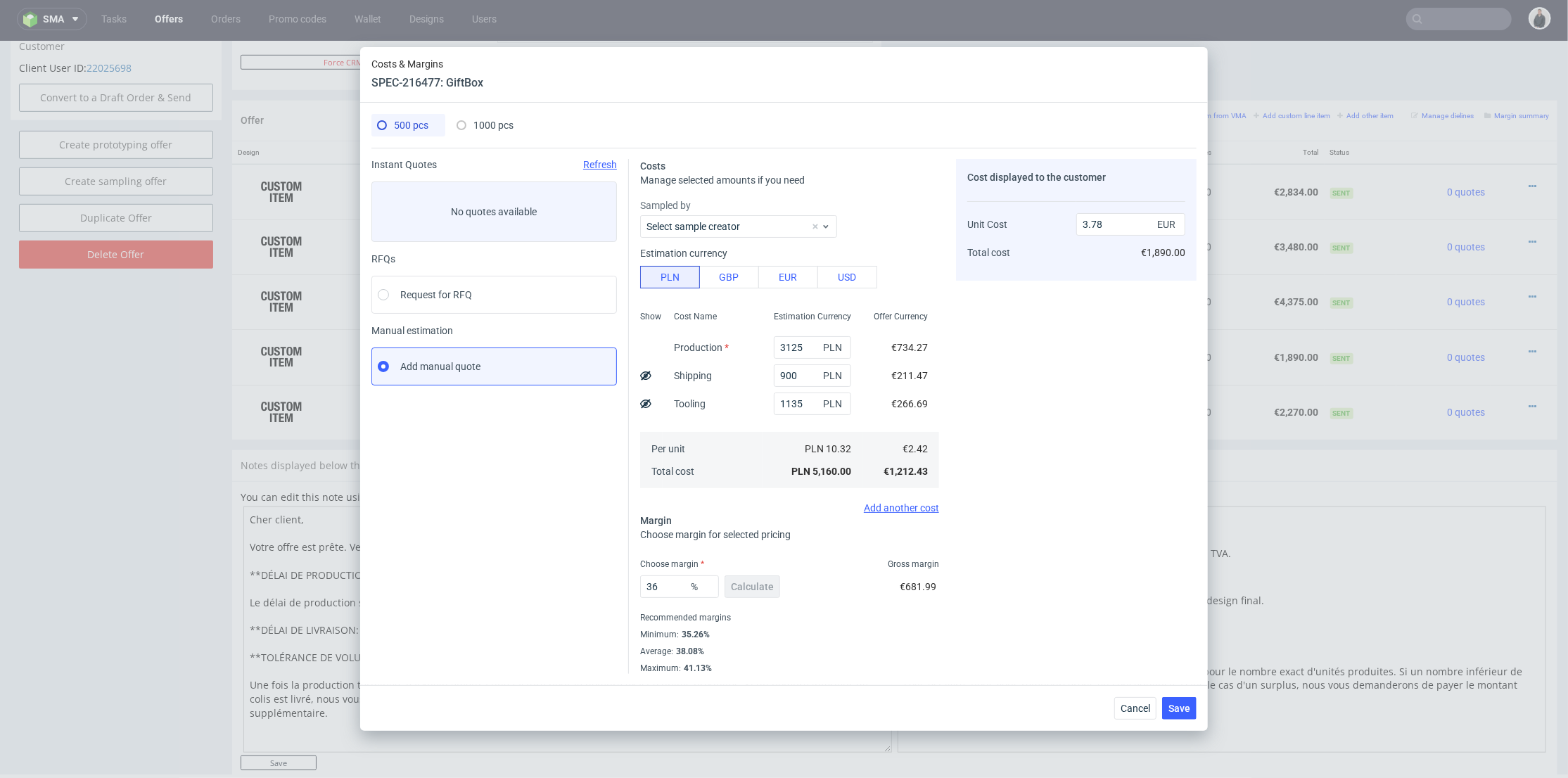
click at [647, 407] on icon at bounding box center [645, 404] width 11 height 11
type input "3.25"
click at [488, 122] on span "1000 pcs" at bounding box center [494, 125] width 40 height 11
type input "4250"
type input "35"
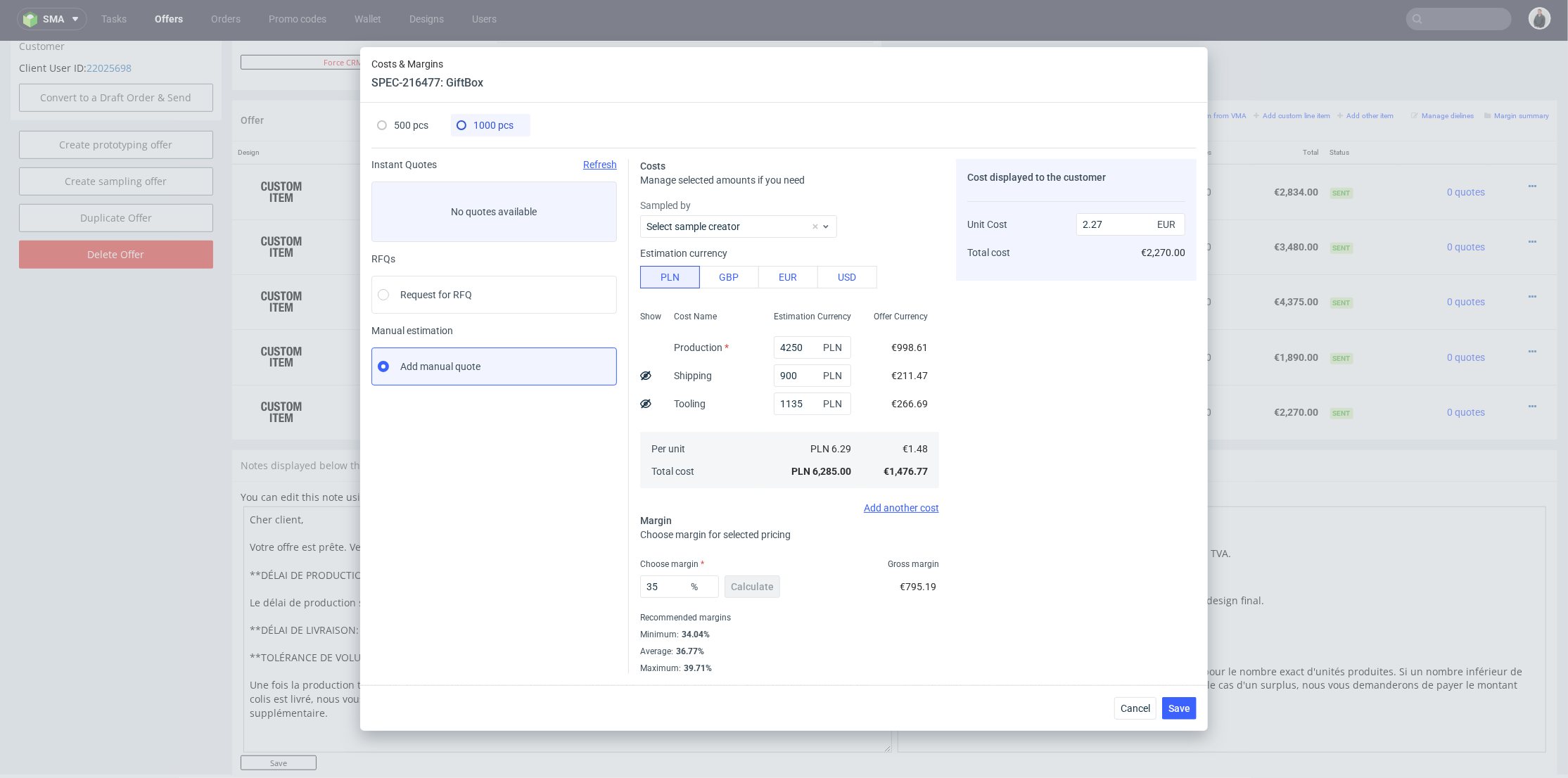
click at [642, 401] on use at bounding box center [645, 404] width 11 height 9
type input "2"
drag, startPoint x: 1095, startPoint y: 208, endPoint x: 1116, endPoint y: 208, distance: 21.0
click at [1116, 208] on input "270" at bounding box center [1131, 213] width 109 height 22
type input "298"
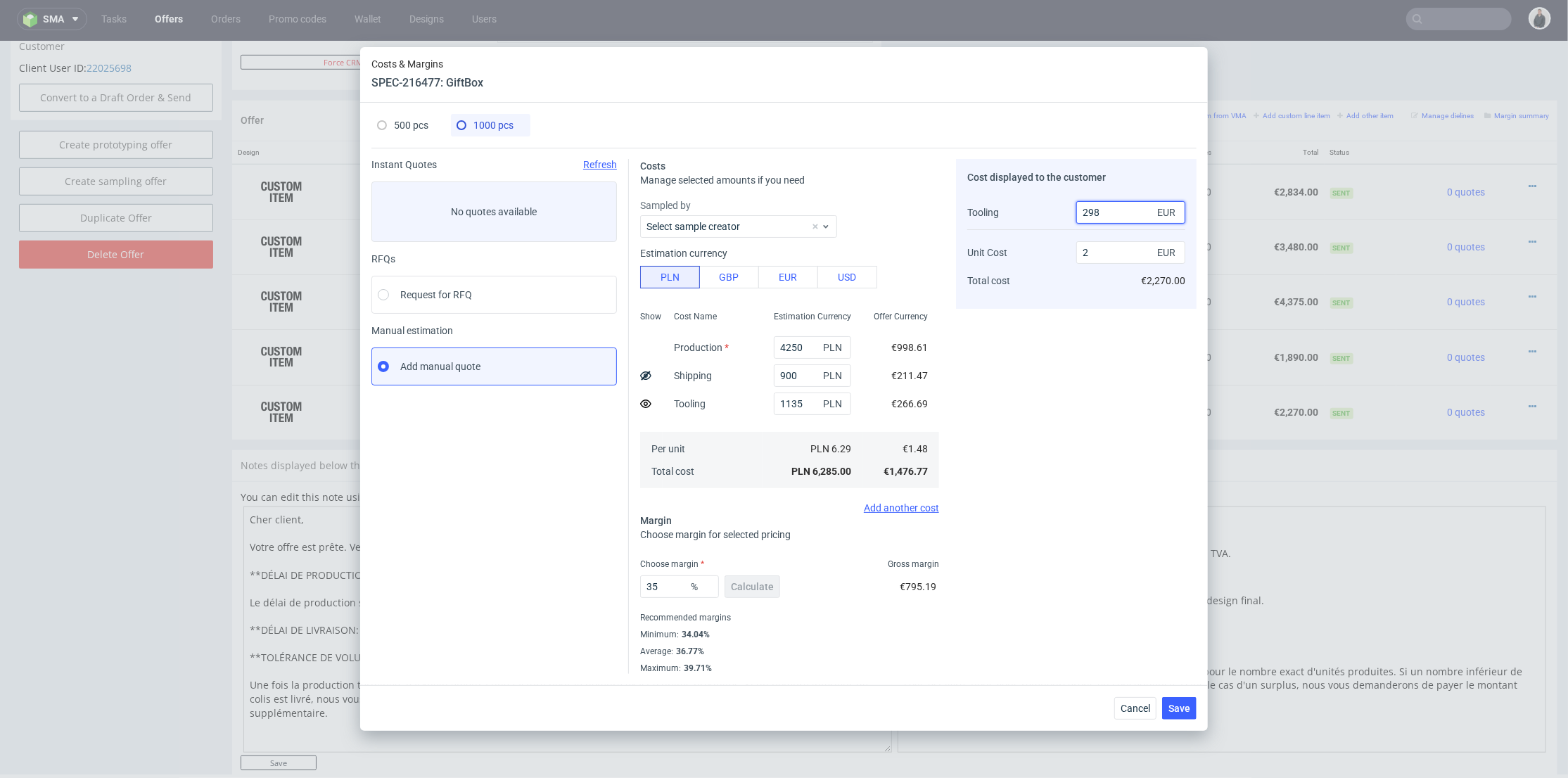
type input "1.97"
drag, startPoint x: 1089, startPoint y: 210, endPoint x: 1114, endPoint y: 215, distance: 25.5
click at [1106, 210] on input "298" at bounding box center [1131, 213] width 109 height 22
type input "265"
type input "2.01"
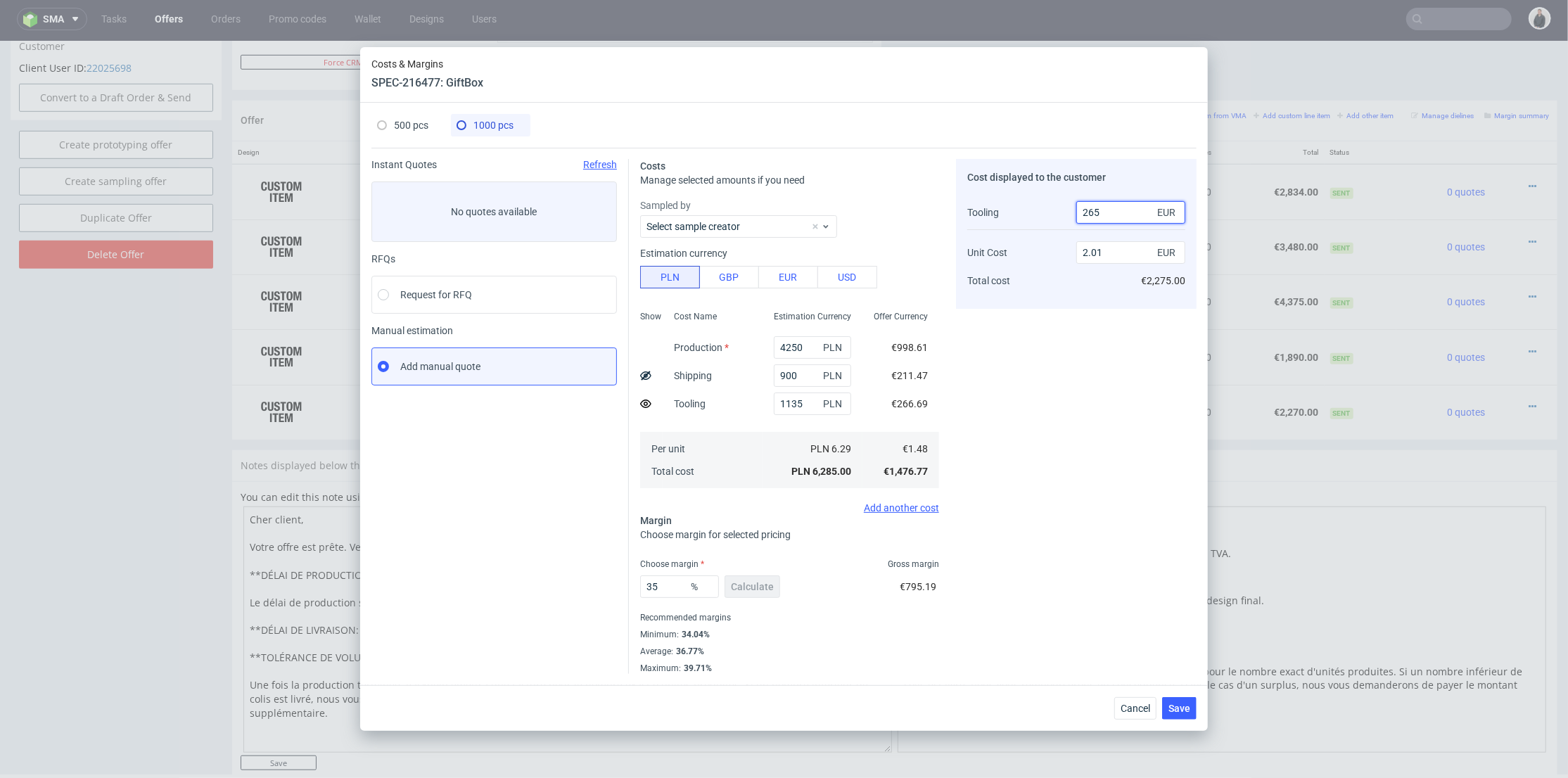
type input "265"
click at [1047, 329] on div "Cost displayed to the customer Tooling Unit Cost Total cost 265 EUR 2.01 EUR €2…" at bounding box center [1076, 416] width 240 height 515
click at [1185, 697] on button "Save" at bounding box center [1179, 708] width 34 height 22
click at [1189, 703] on span "Save" at bounding box center [1179, 708] width 22 height 10
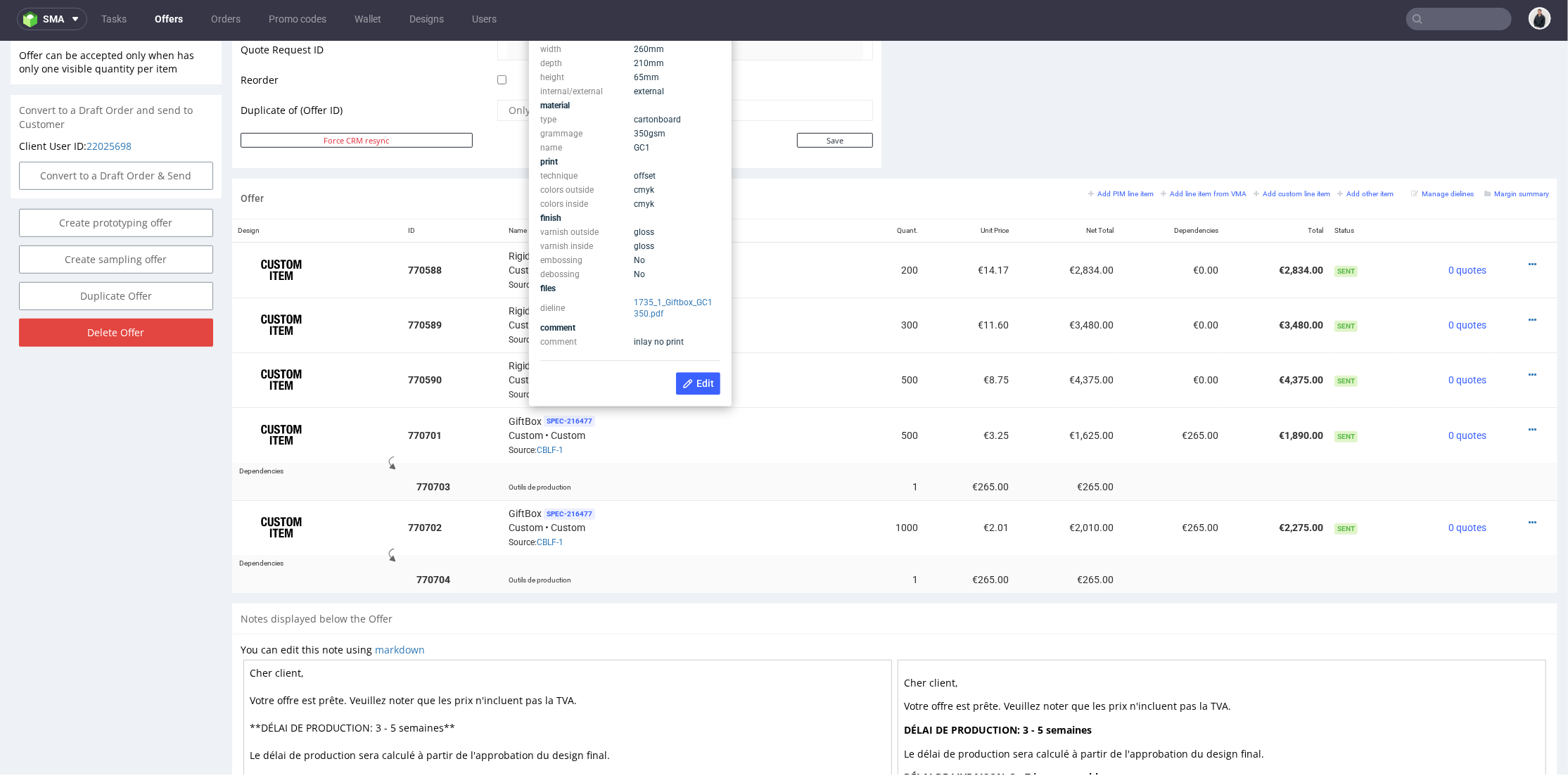
scroll to position [624, 0]
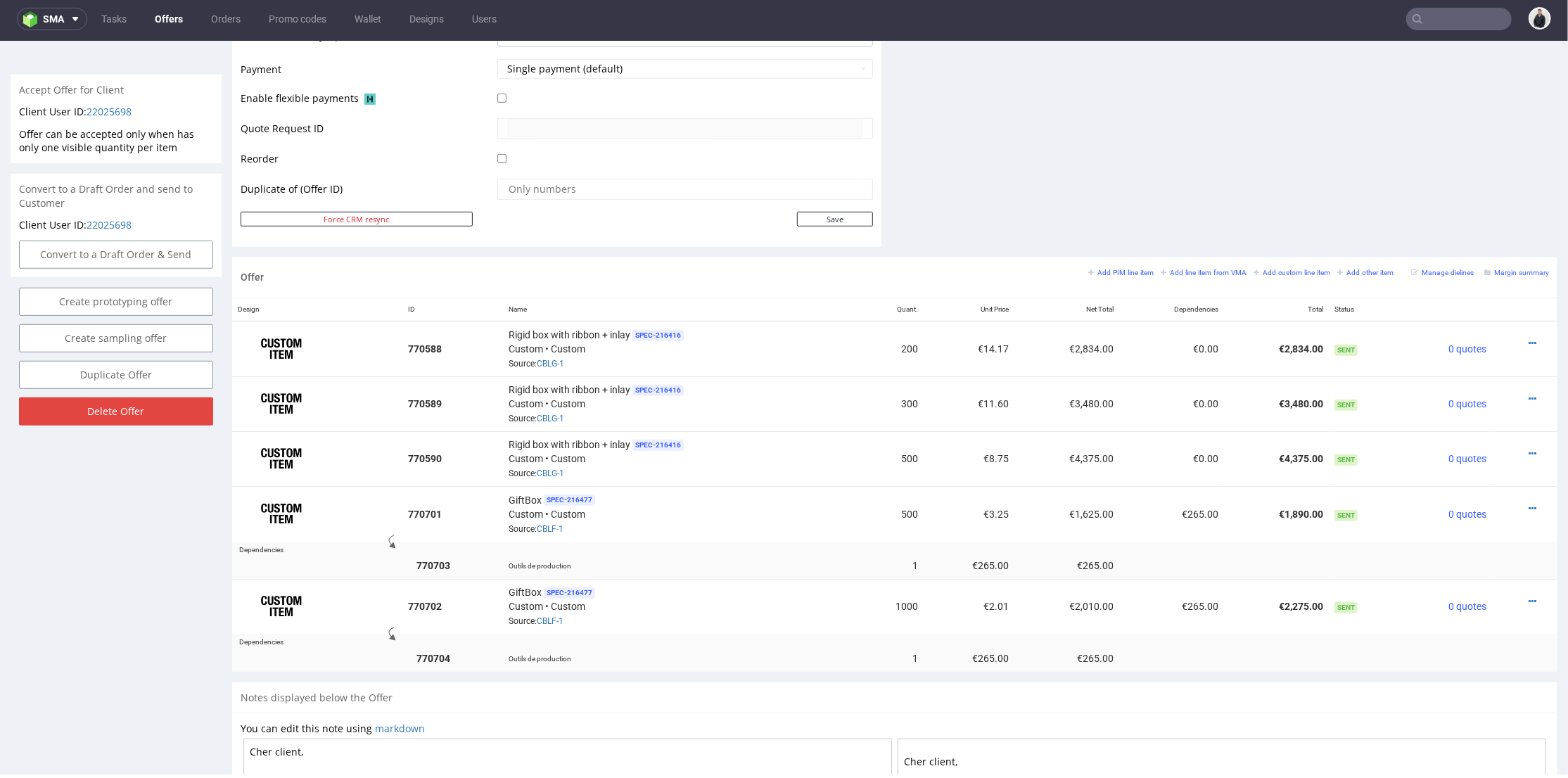
click at [1446, 11] on input "text" at bounding box center [1458, 19] width 105 height 22
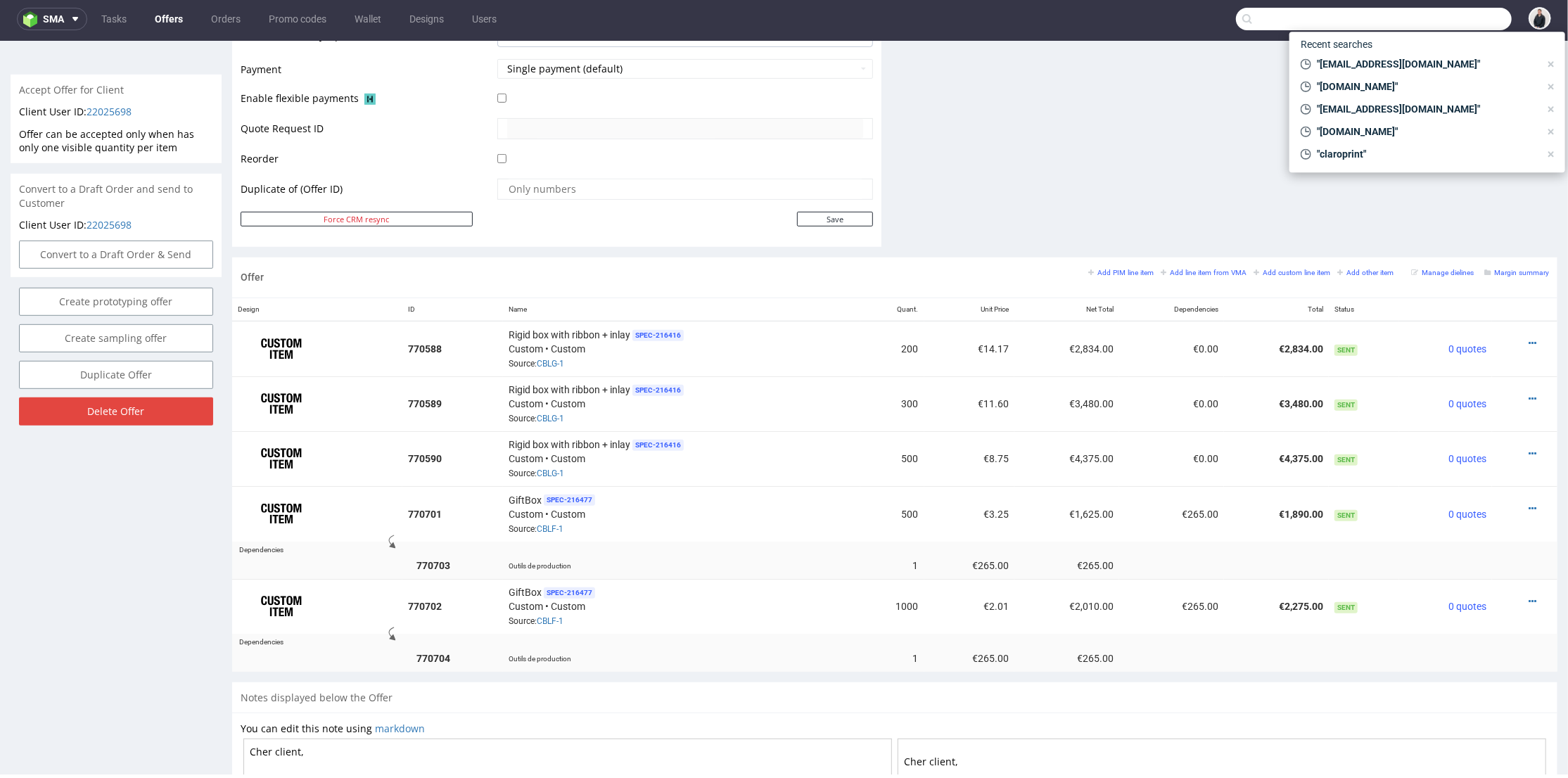
paste input "samotics.com"
type input "samotics.com"
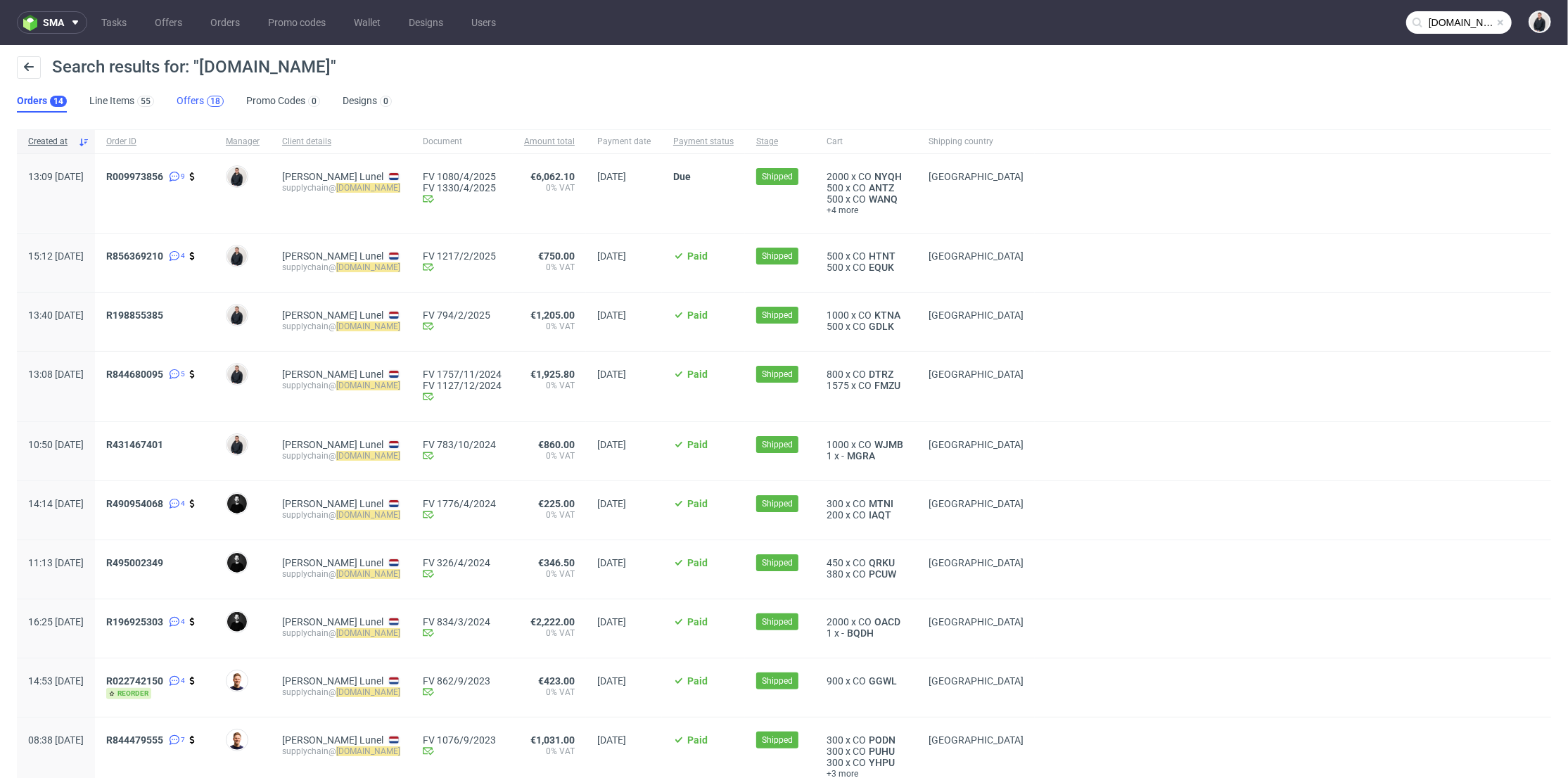
click at [207, 102] on div "18" at bounding box center [215, 101] width 17 height 11
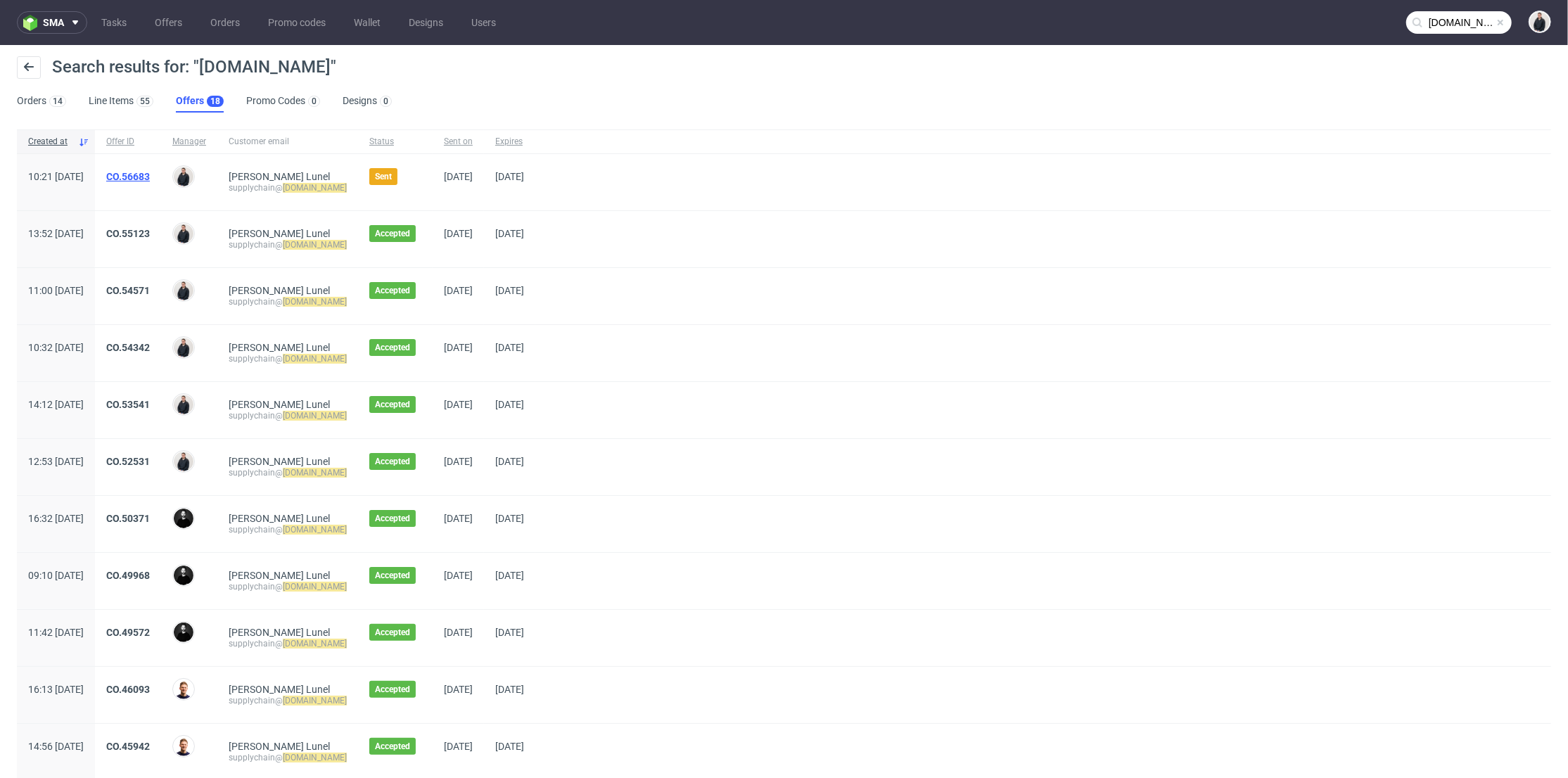
click at [150, 171] on link "CO.56683" at bounding box center [128, 176] width 43 height 11
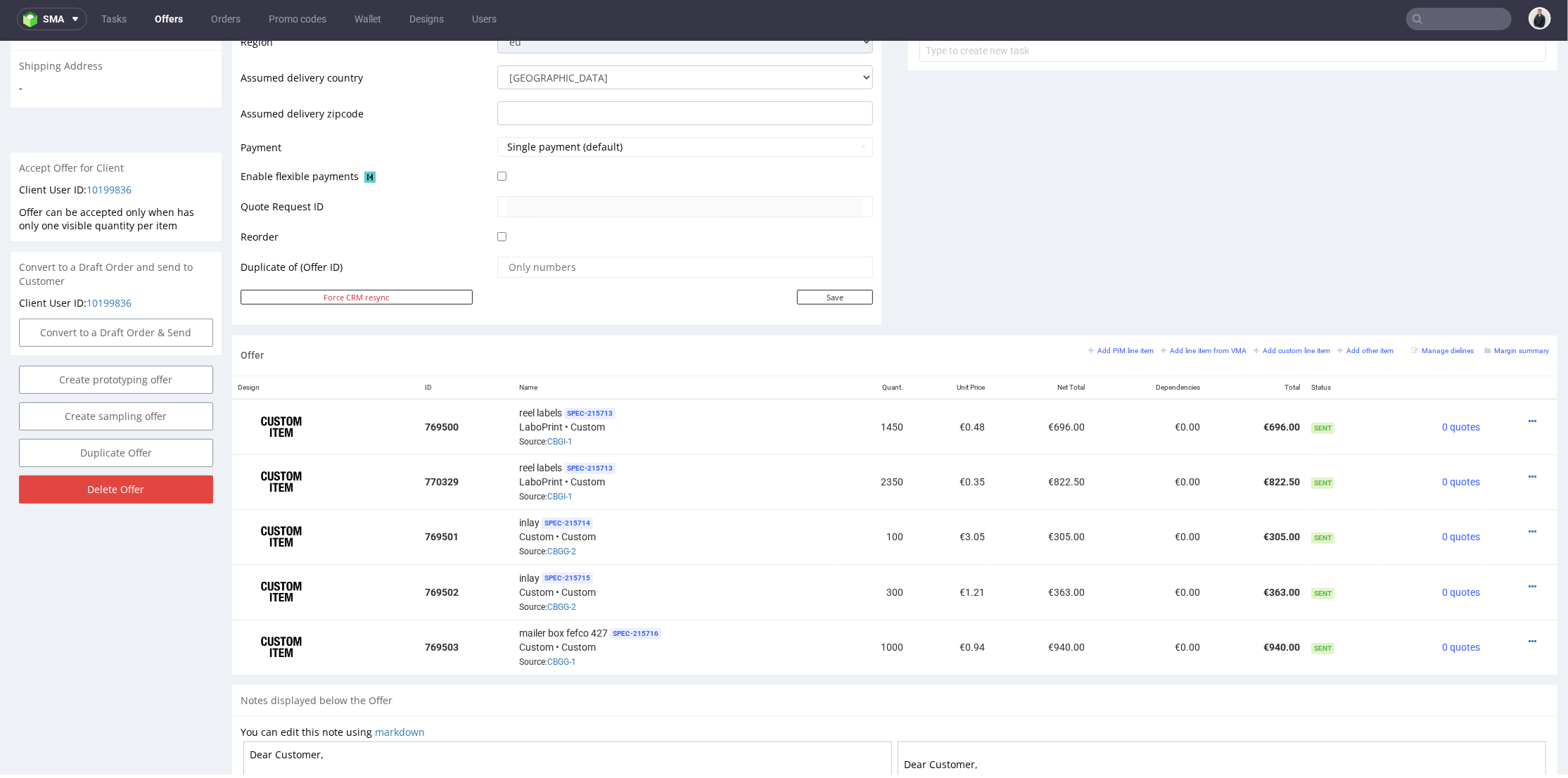
scroll to position [390, 0]
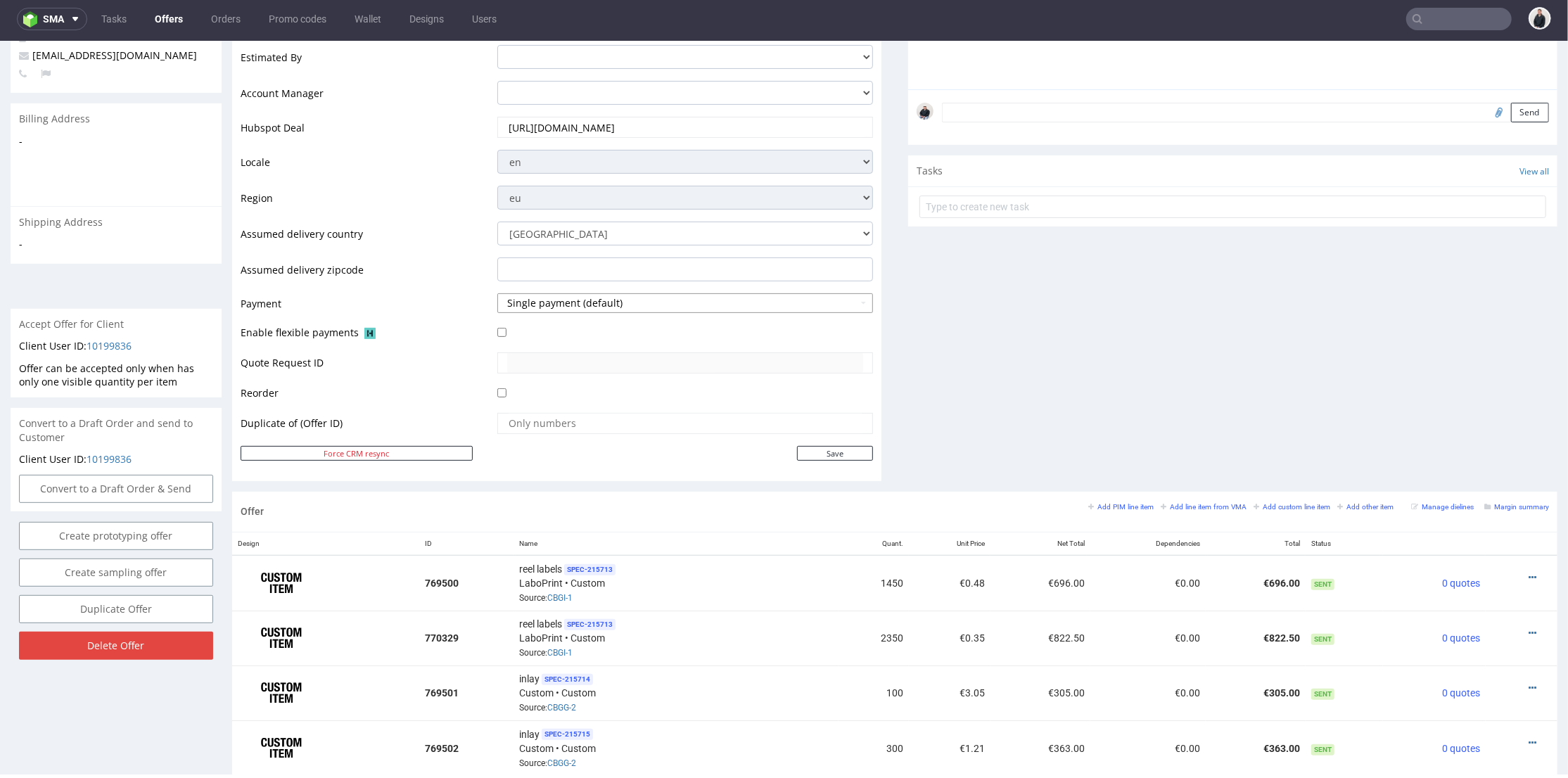
click at [621, 298] on button "Single payment (default)" at bounding box center [686, 302] width 376 height 19
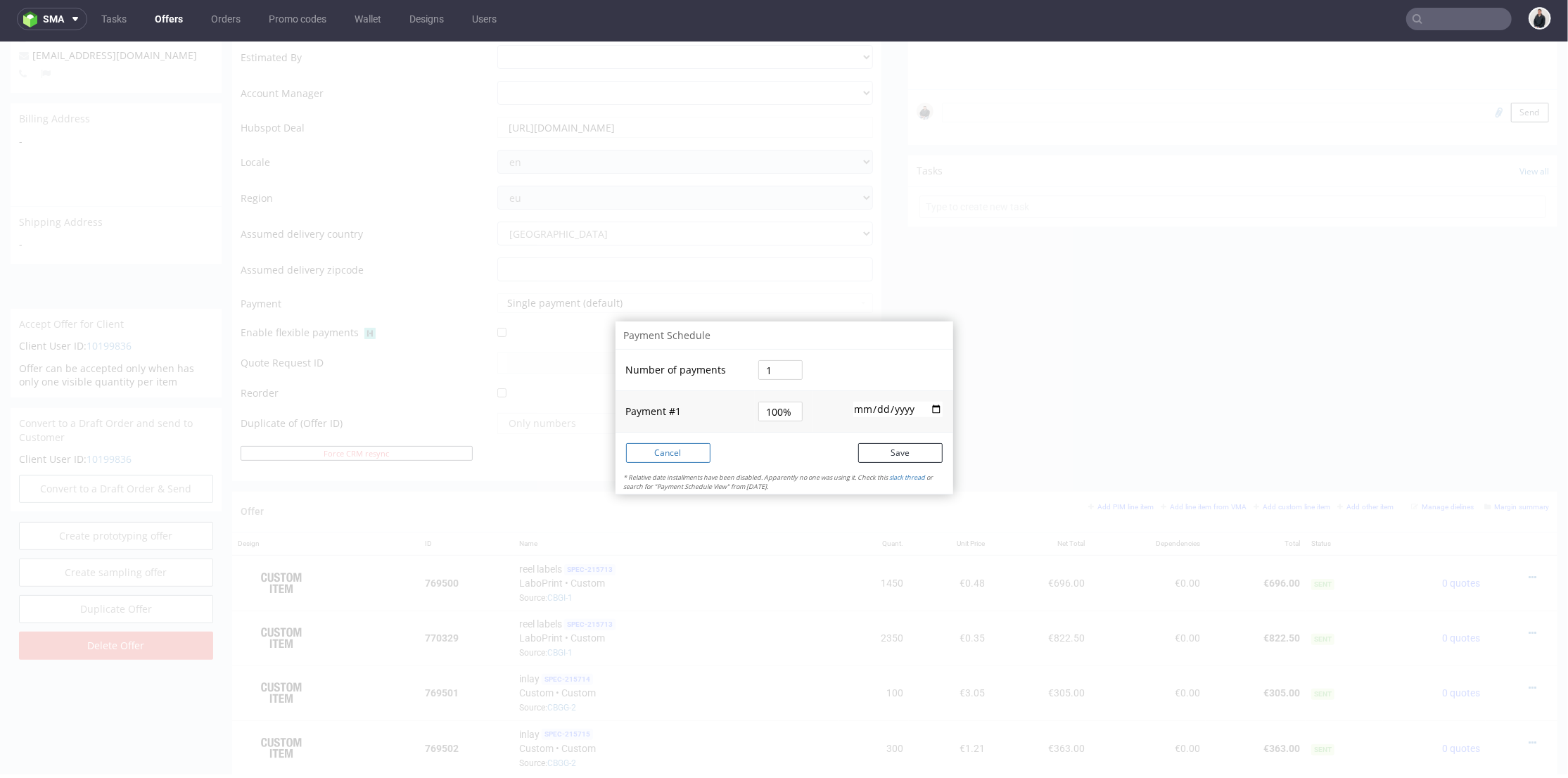
click at [675, 451] on button "Cancel" at bounding box center [668, 452] width 84 height 19
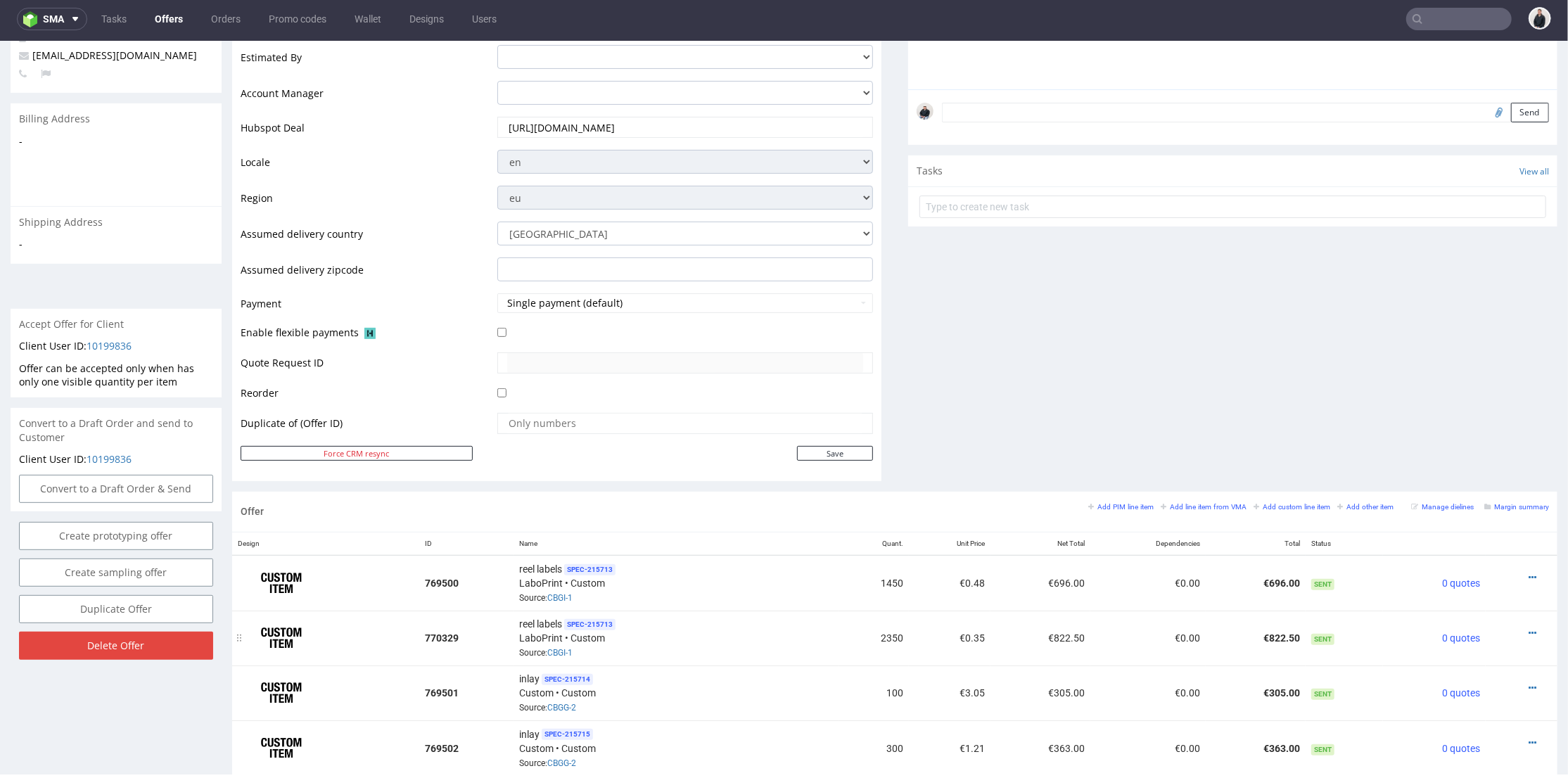
scroll to position [547, 0]
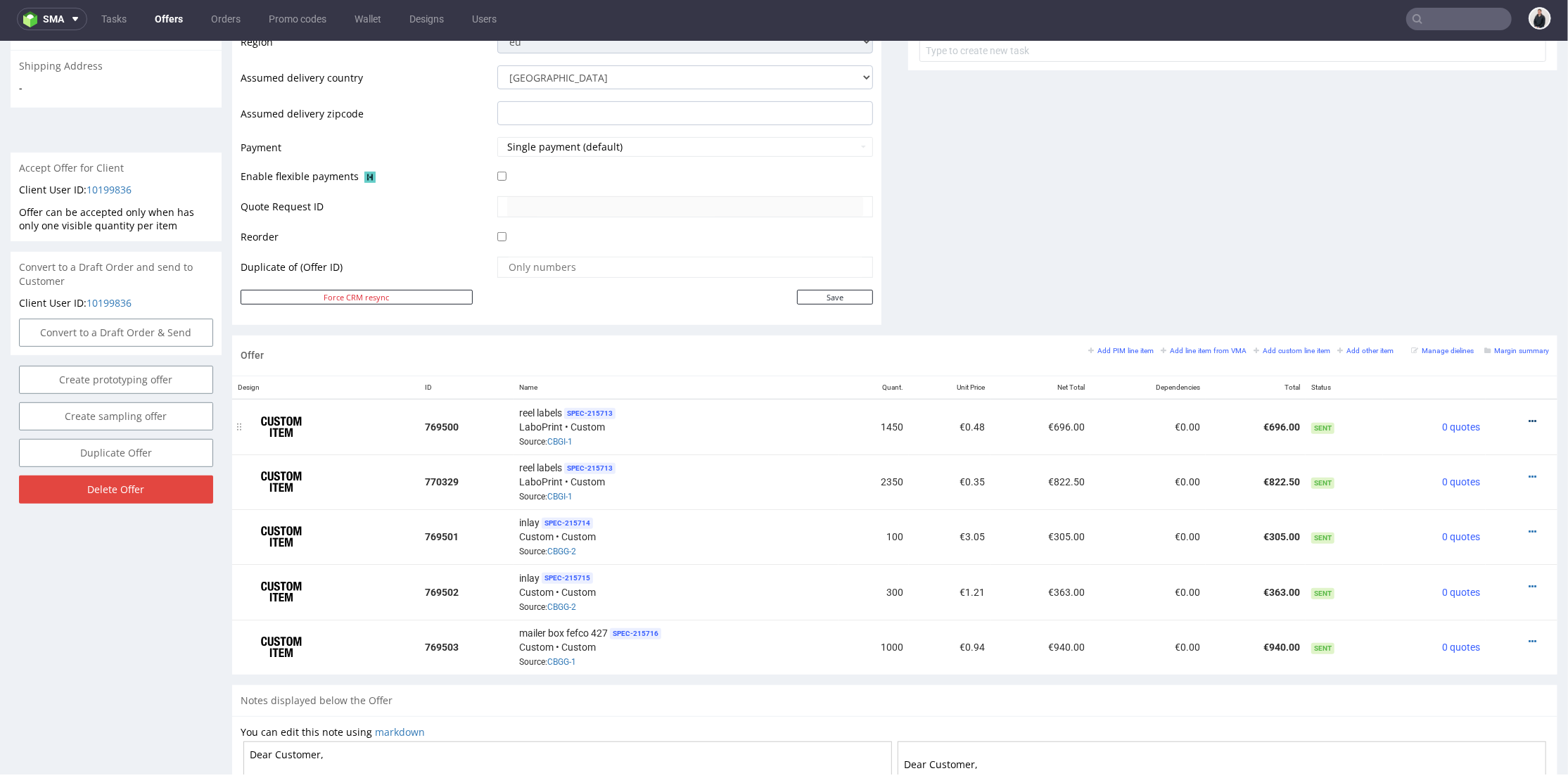
click at [1528, 415] on icon at bounding box center [1532, 420] width 7 height 10
click at [1473, 371] on span "Hide item from customer" at bounding box center [1467, 366] width 117 height 14
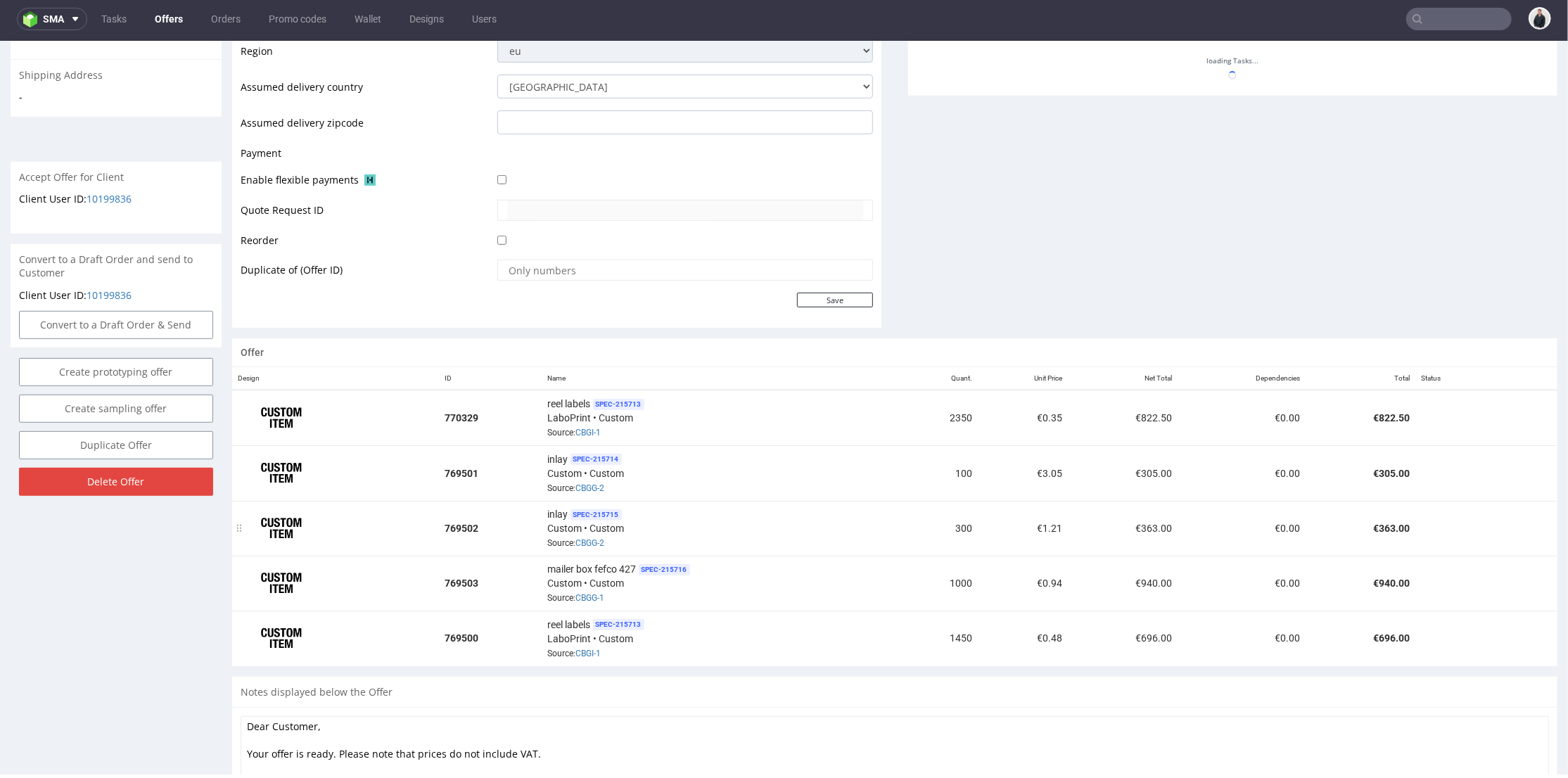
scroll to position [672, 0]
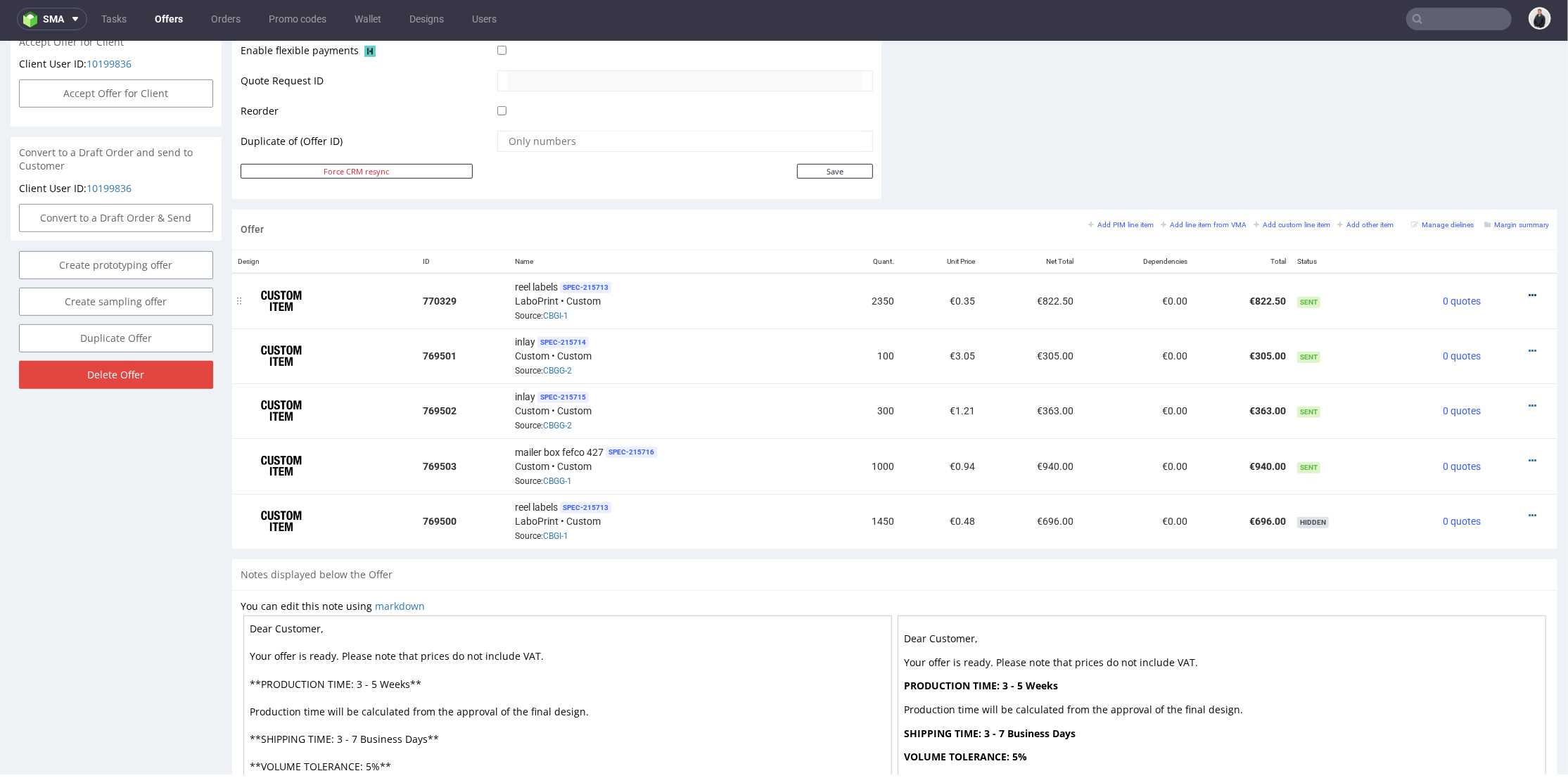
click at [1528, 290] on icon at bounding box center [1532, 294] width 7 height 10
click at [1466, 242] on span "Hide item from customer" at bounding box center [1467, 239] width 117 height 14
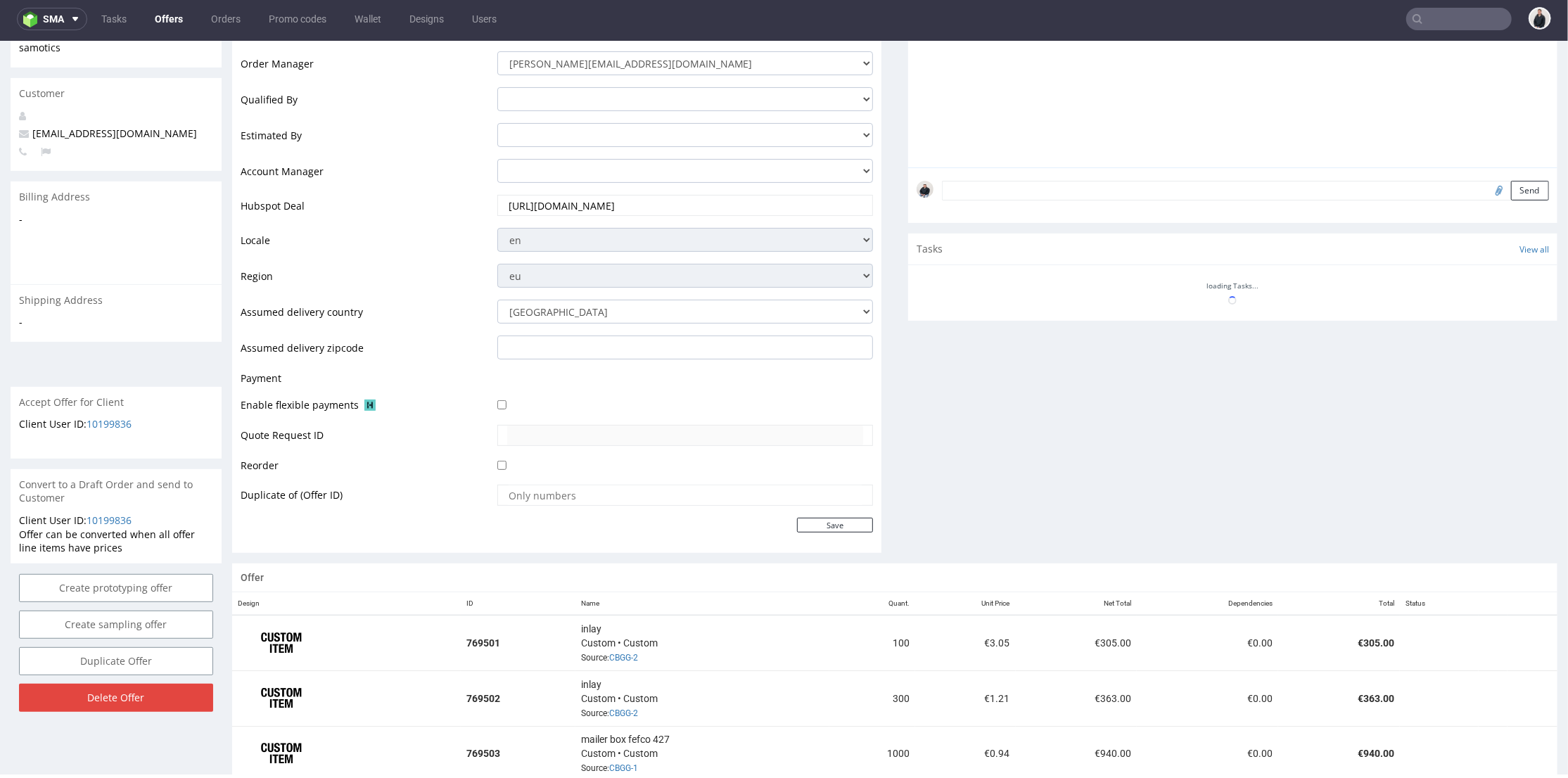
scroll to position [390, 0]
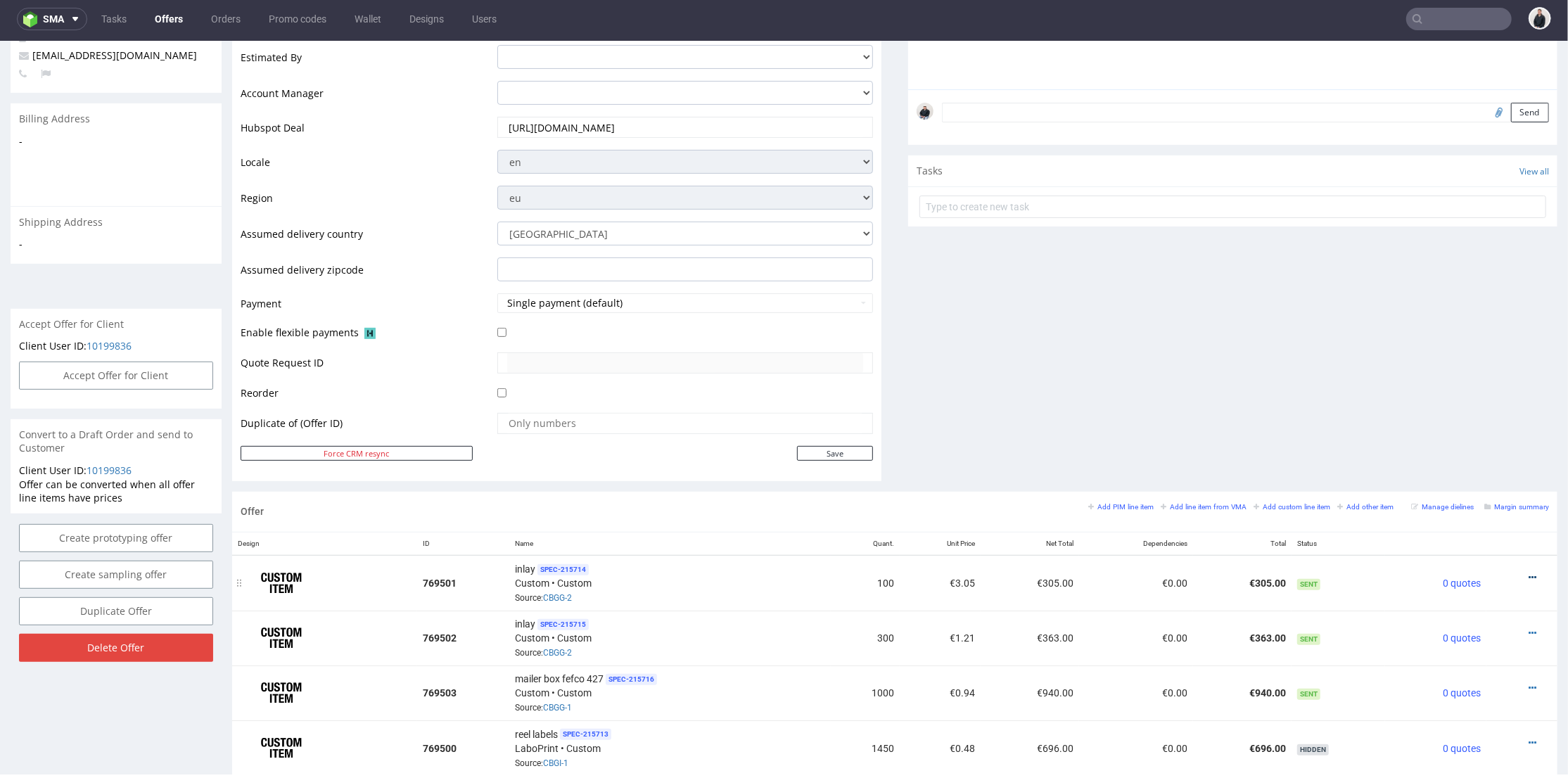
drag, startPoint x: 1512, startPoint y: 574, endPoint x: 1507, endPoint y: 566, distance: 9.4
click at [1528, 574] on icon at bounding box center [1532, 577] width 7 height 10
click at [1488, 525] on span "Hide item from customer" at bounding box center [1467, 521] width 117 height 14
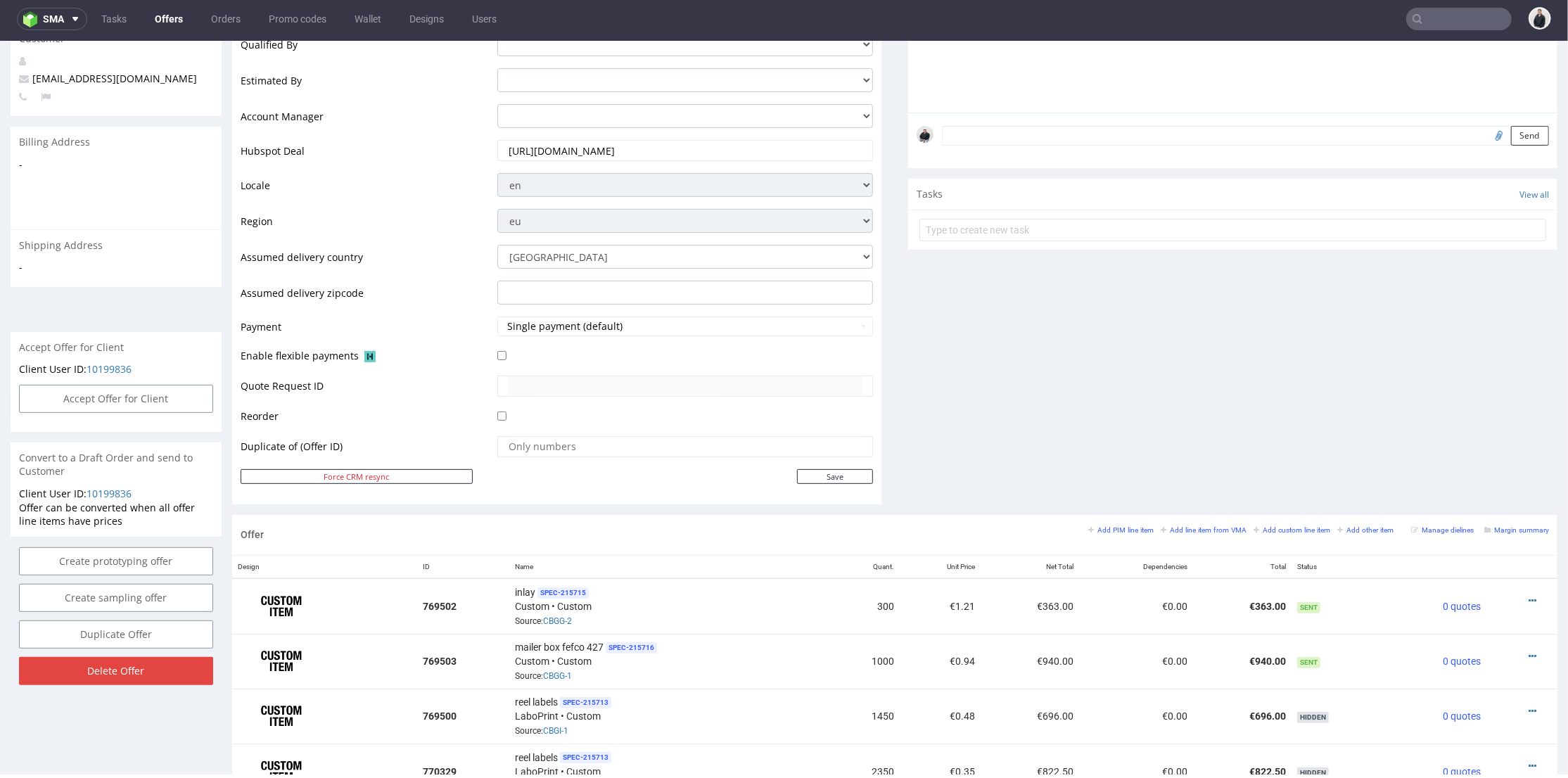
scroll to position [289, 0]
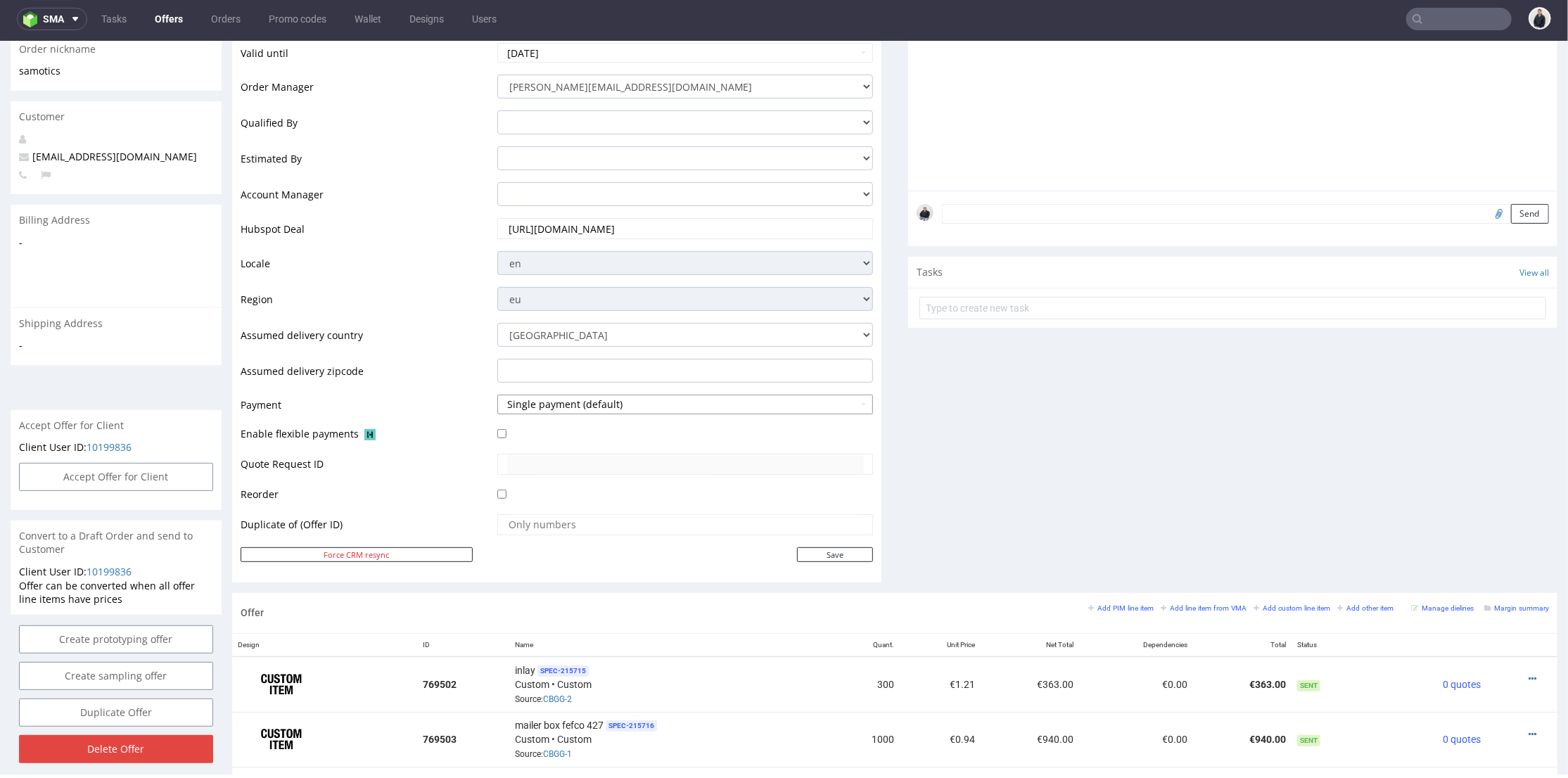
click at [615, 400] on button "Single payment (default)" at bounding box center [686, 404] width 376 height 19
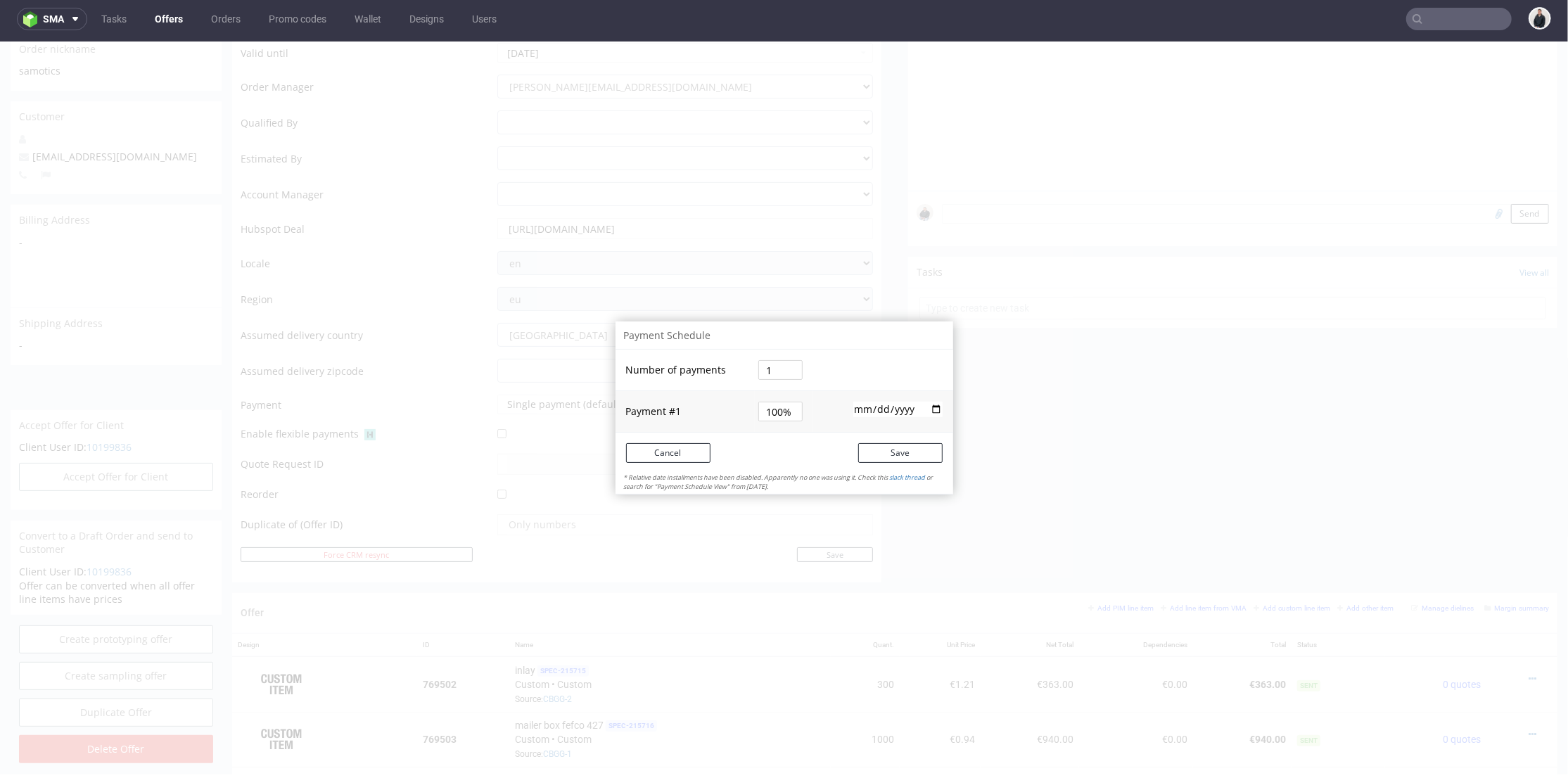
drag, startPoint x: 771, startPoint y: 370, endPoint x: 743, endPoint y: 371, distance: 28.0
click at [743, 371] on tr "Number of payments 1" at bounding box center [784, 370] width 338 height 42
type input "2"
type input "50%"
click at [775, 405] on tbody "Number of payments 2 Payment # 1 50% 2025-09-19" at bounding box center [784, 390] width 338 height 82
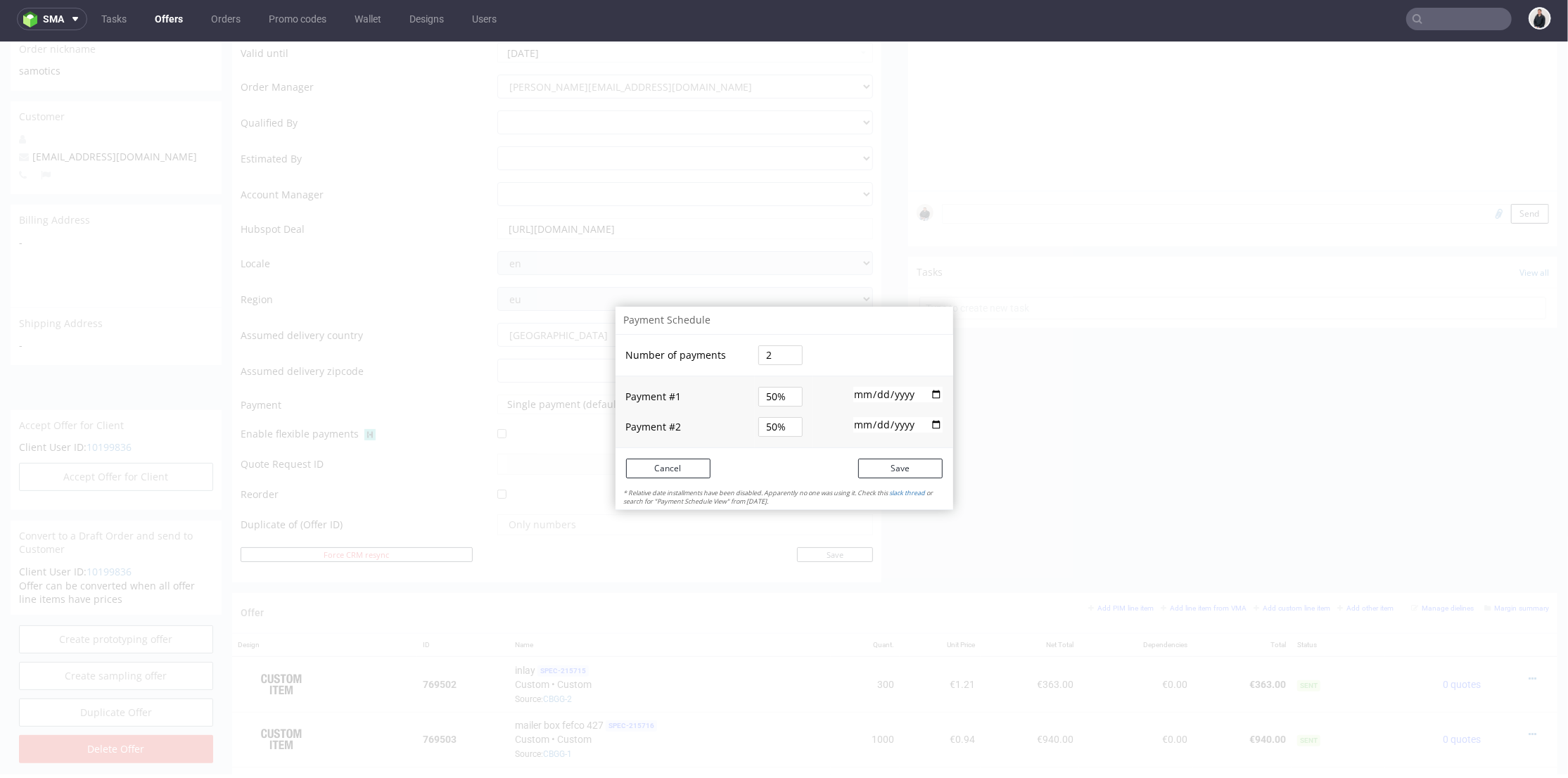
click at [927, 393] on input "2025-09-19" at bounding box center [898, 394] width 90 height 16
type input "2025-09-22"
click at [856, 421] on input "date" at bounding box center [898, 424] width 90 height 16
click at [872, 425] on input "date" at bounding box center [898, 424] width 90 height 16
type input "2025-10-24"
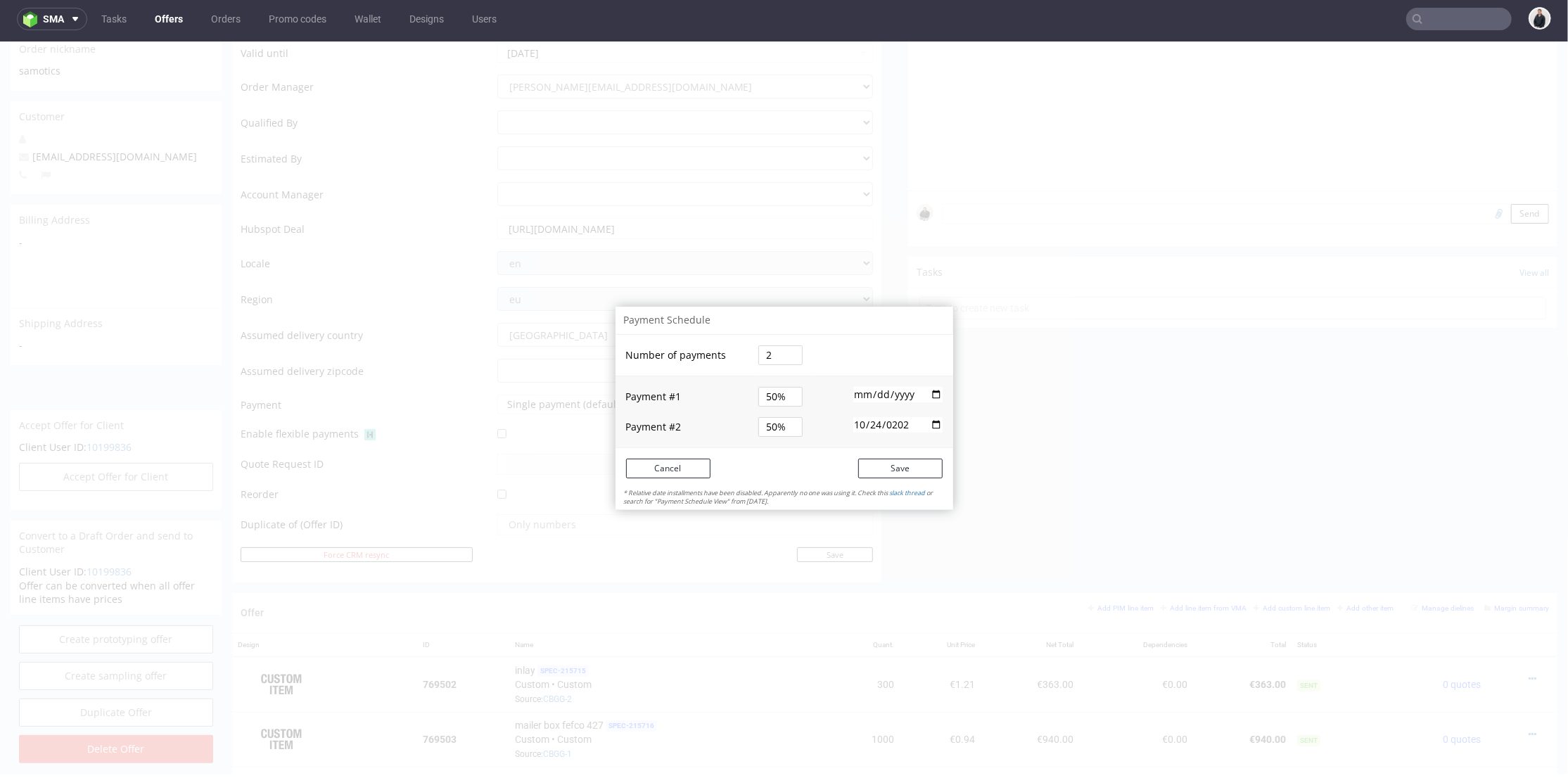
click at [897, 451] on td "Save" at bounding box center [868, 468] width 169 height 41
click at [895, 464] on button "Save" at bounding box center [900, 468] width 84 height 19
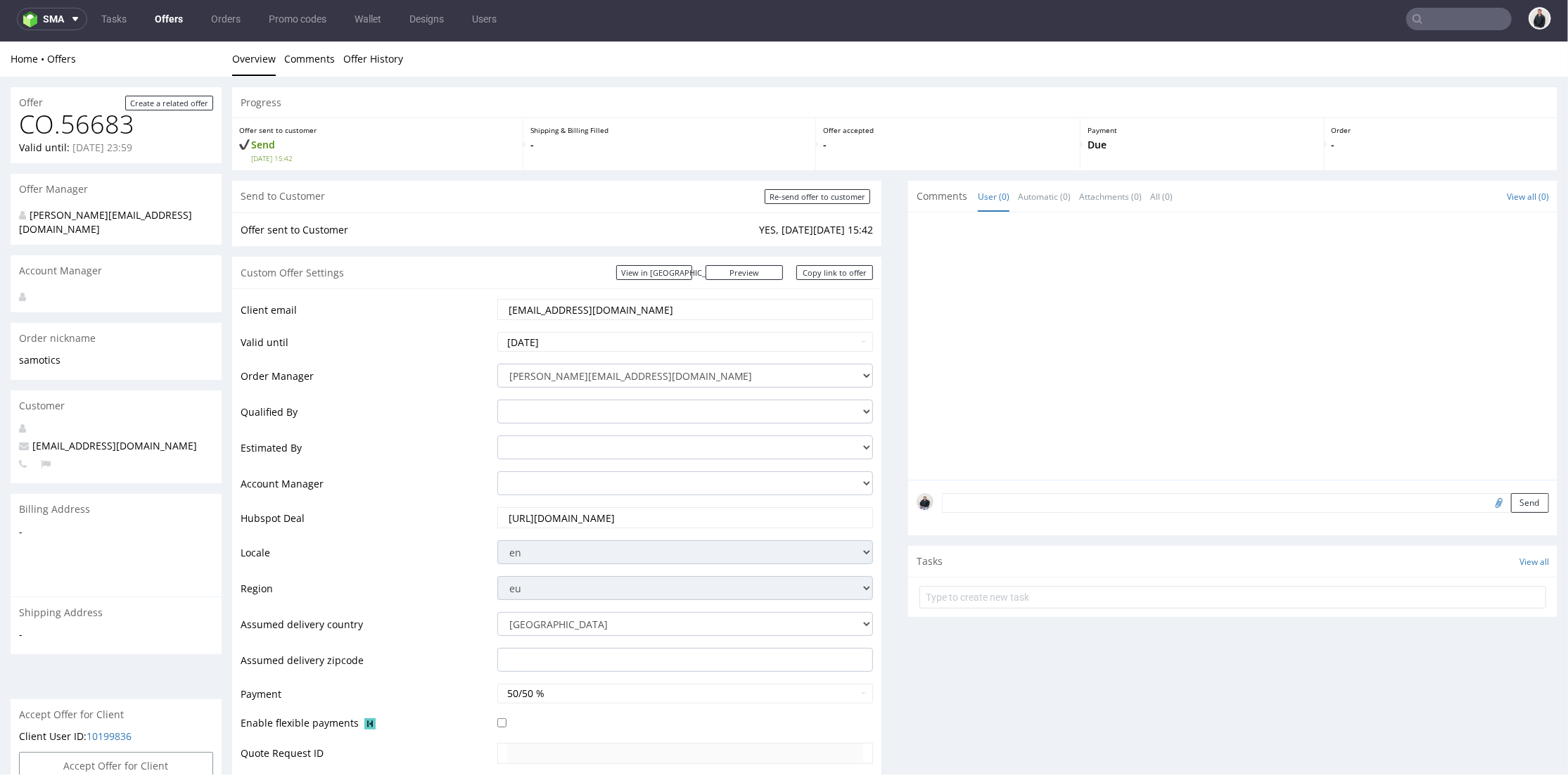
scroll to position [390, 0]
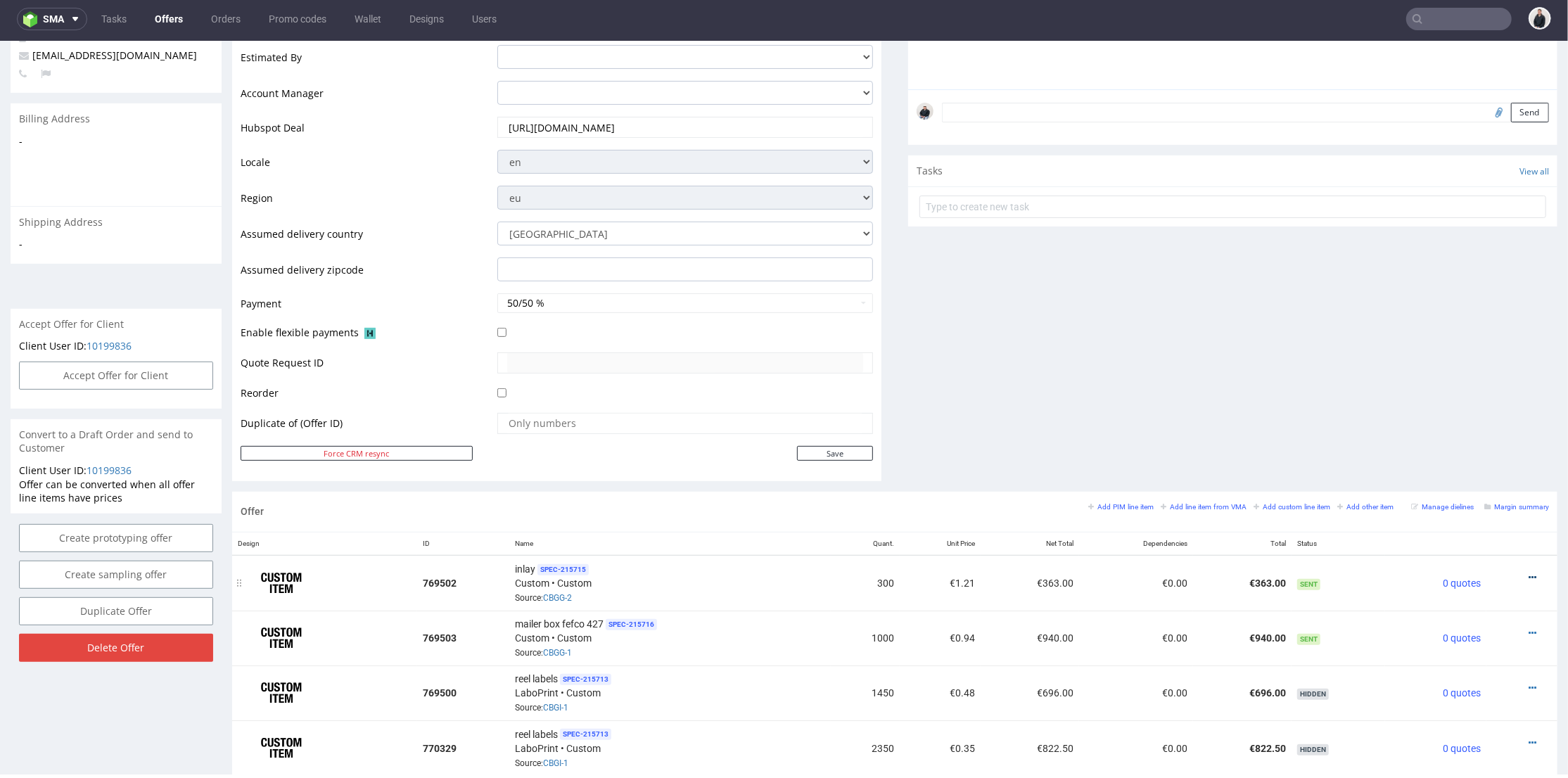
click at [1528, 574] on icon at bounding box center [1532, 577] width 7 height 10
click at [1464, 422] on span "Edit item price" at bounding box center [1469, 420] width 113 height 14
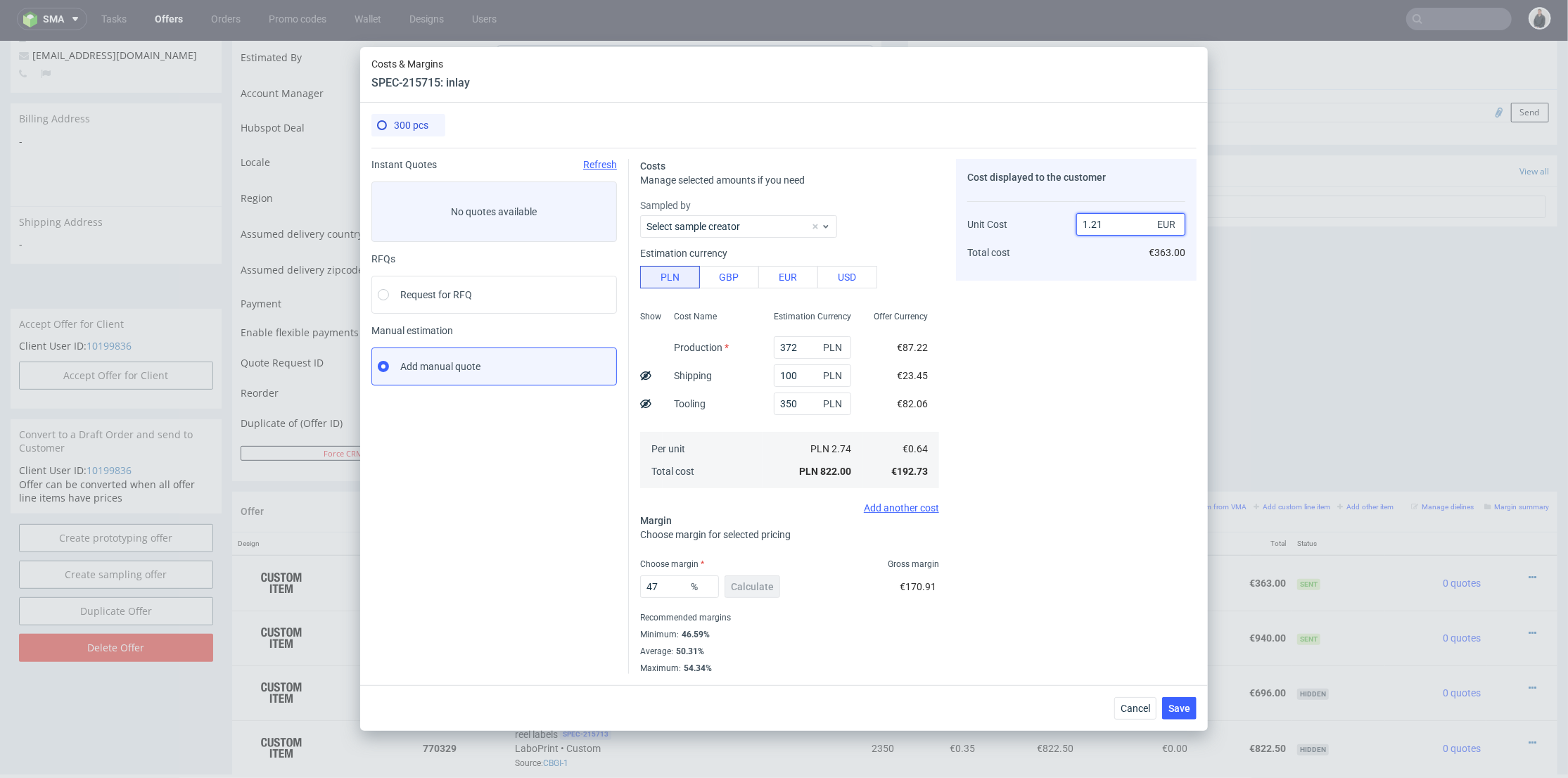
drag, startPoint x: 1089, startPoint y: 228, endPoint x: 1109, endPoint y: 229, distance: 20.0
click at [1110, 228] on input "1.21" at bounding box center [1131, 225] width 109 height 22
type input "1.15"
click at [1077, 324] on div "Cost displayed to the customer Unit Cost Total cost 1.15 EUR €363.00" at bounding box center [1076, 416] width 240 height 515
type input "44.34782608695652"
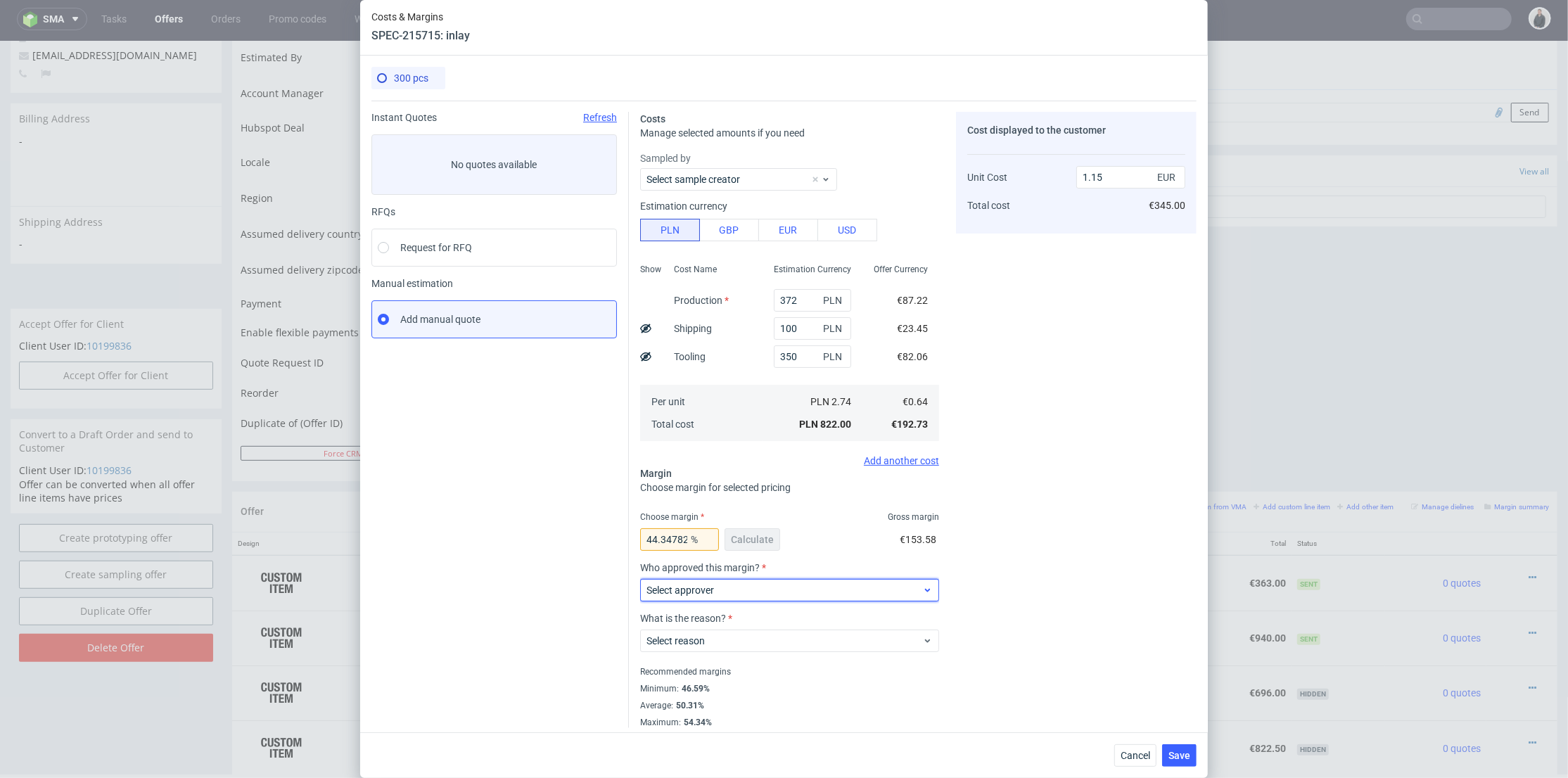
click at [722, 592] on span "Select approver" at bounding box center [785, 590] width 276 height 14
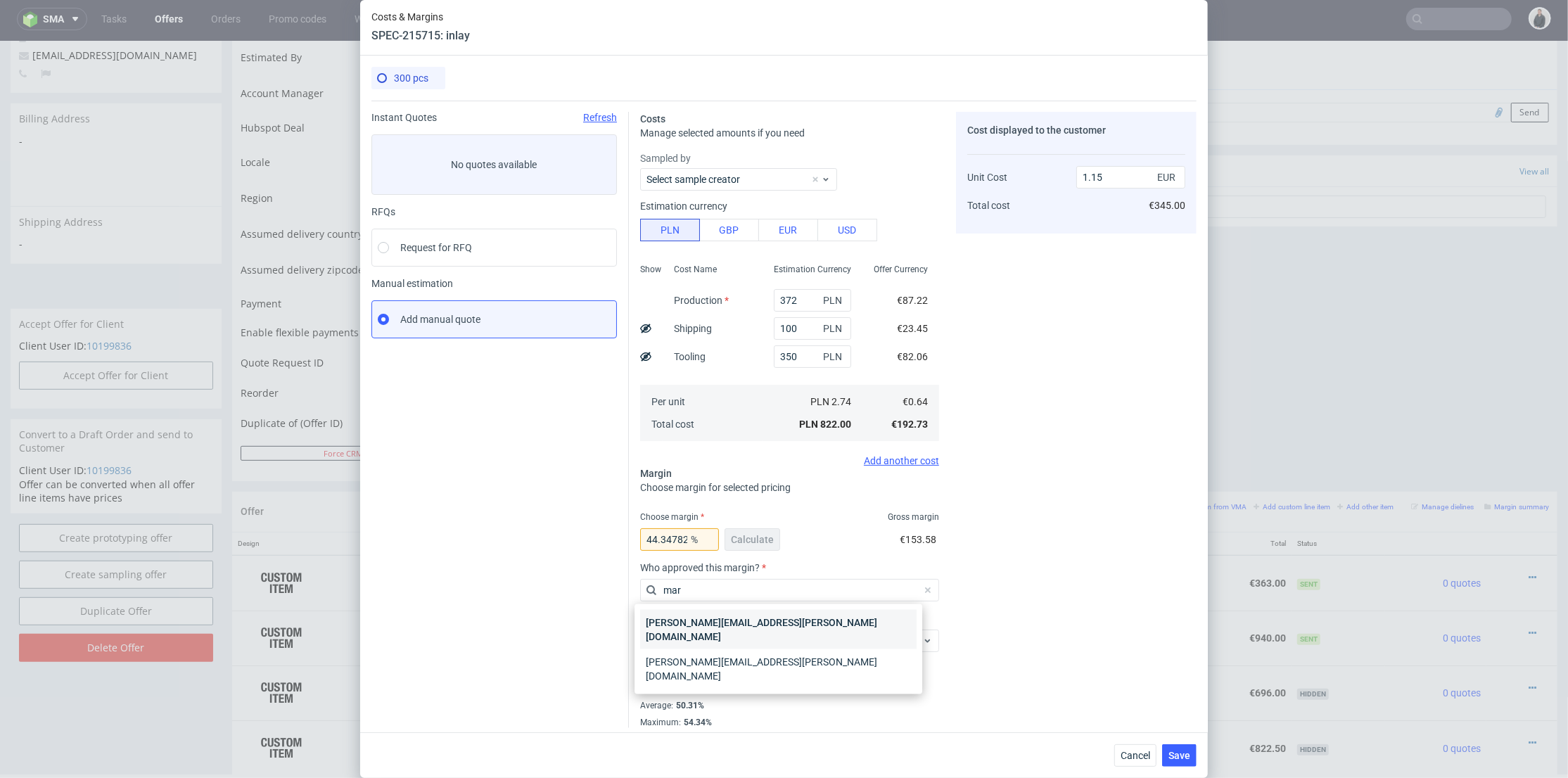
type input "mar"
click at [740, 613] on div "marcin.pasko@packhelp.com" at bounding box center [778, 630] width 277 height 40
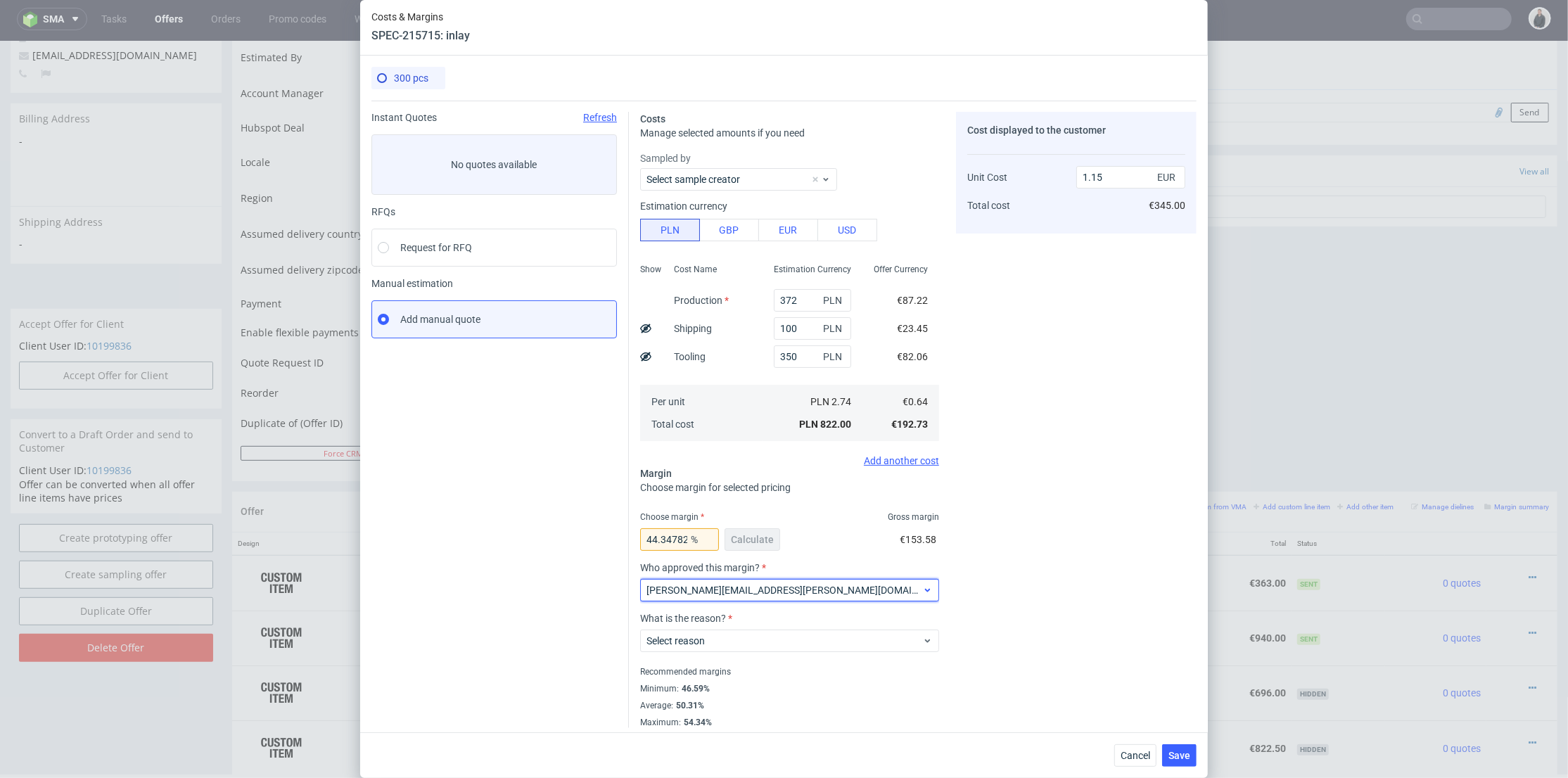
click at [746, 586] on span "marcin.pasko@packhelp.com" at bounding box center [785, 590] width 276 height 14
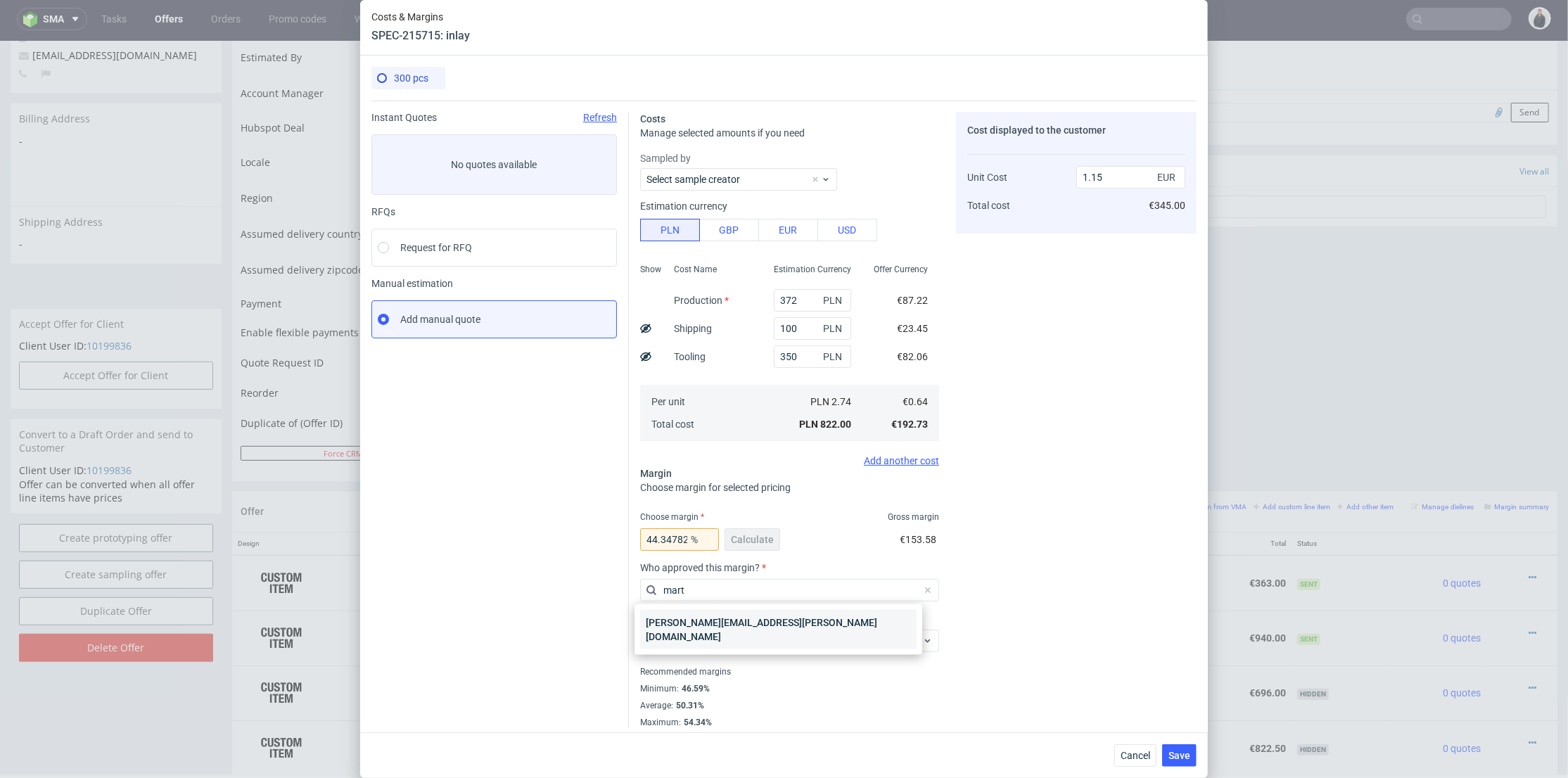
type input "mart"
click at [739, 618] on div "marta.kozlowska@packhelp.com" at bounding box center [778, 630] width 277 height 40
click at [738, 636] on span "Select reason" at bounding box center [785, 641] width 276 height 14
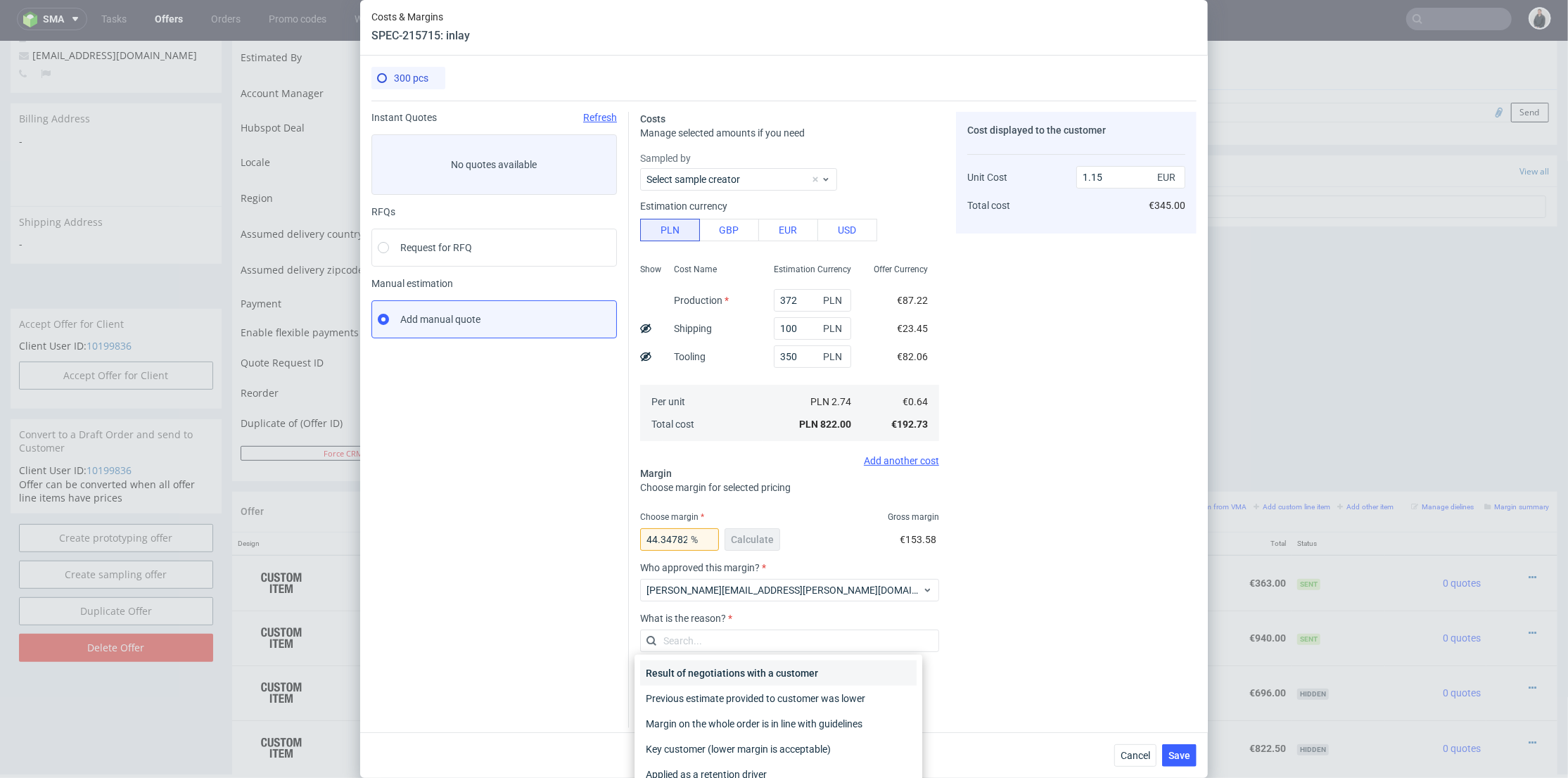
click at [733, 671] on div "Result of negotiations with a customer" at bounding box center [778, 673] width 277 height 25
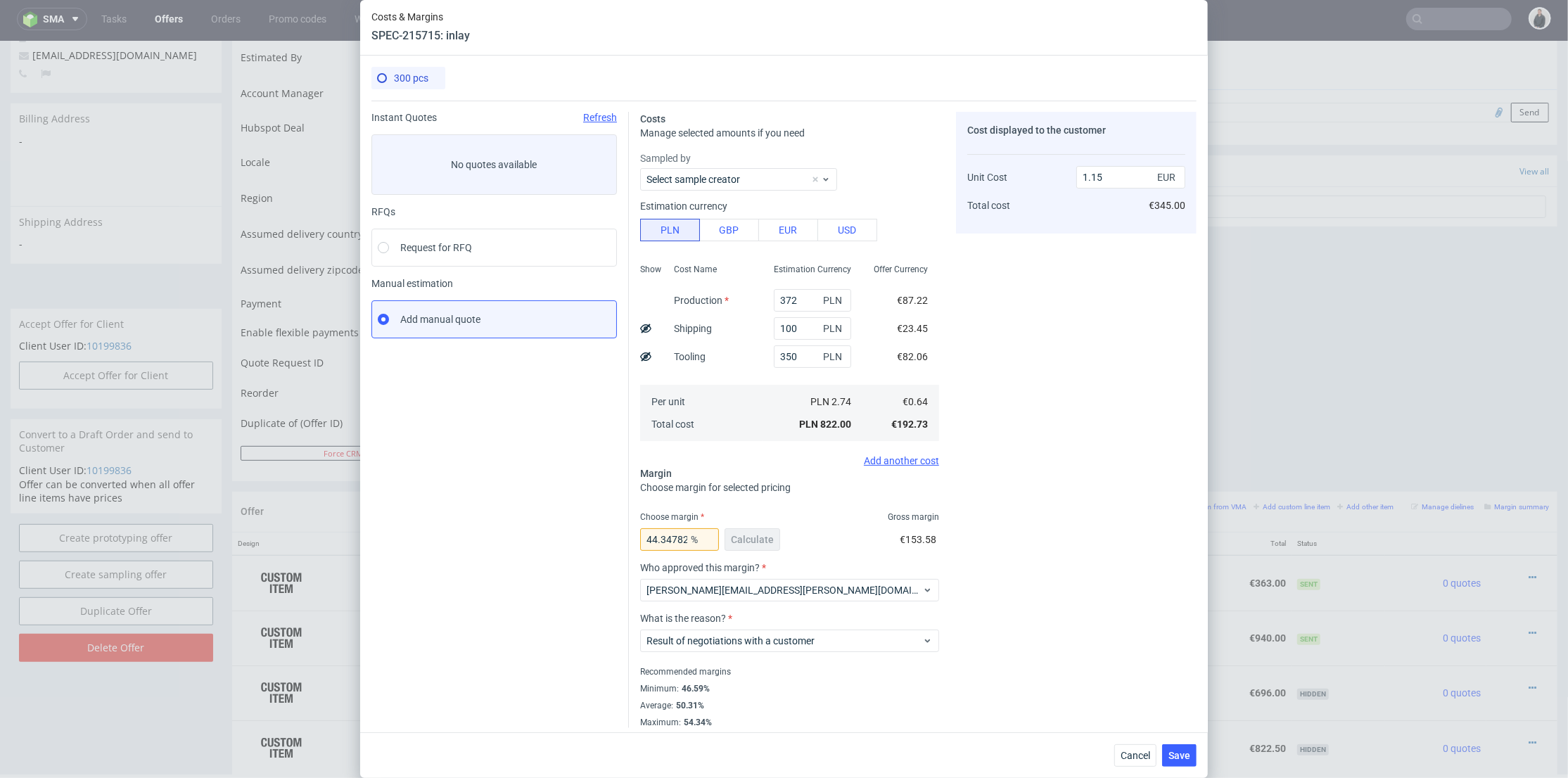
scroll to position [6, 0]
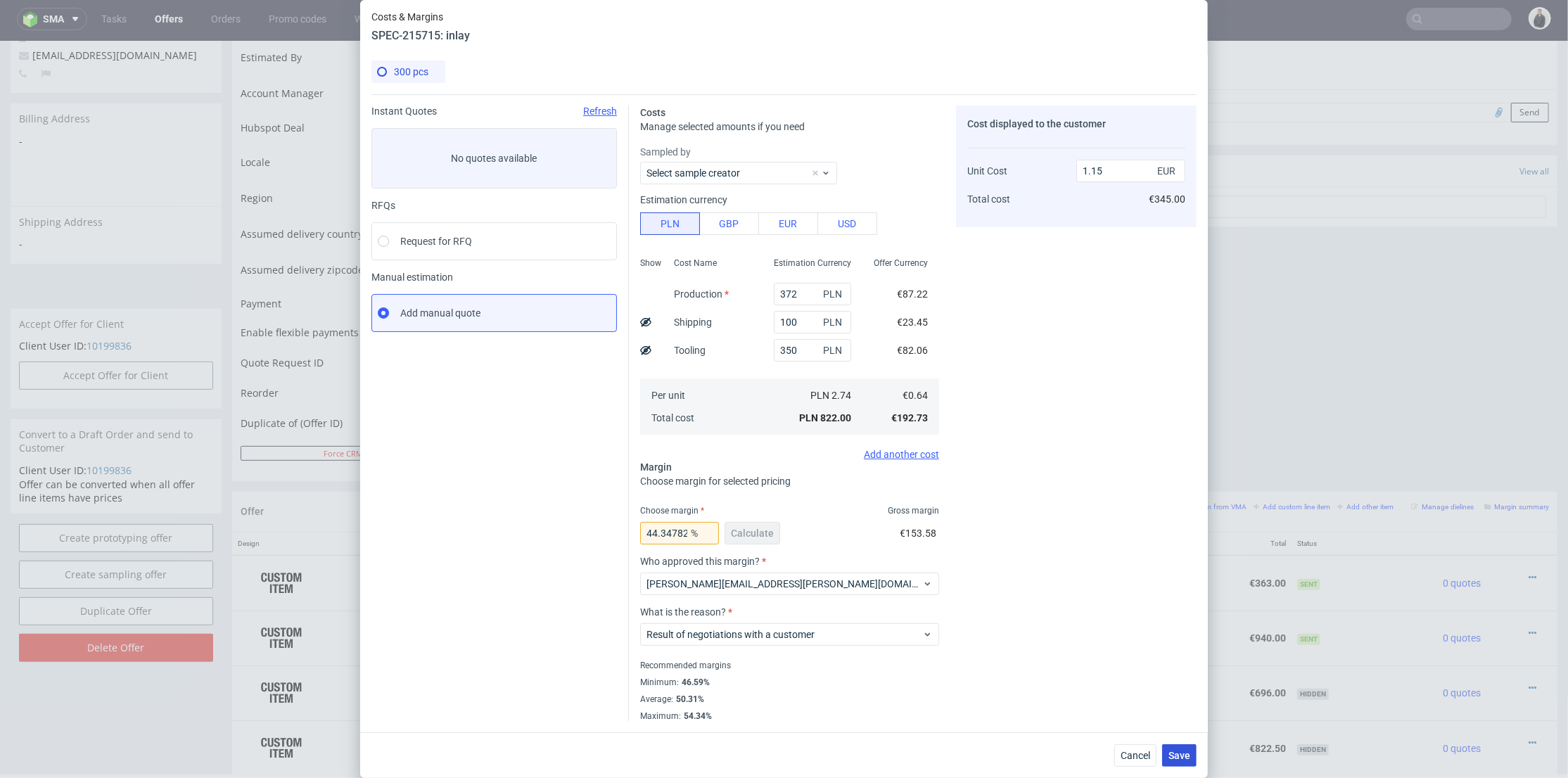
click at [1182, 747] on button "Save" at bounding box center [1179, 756] width 34 height 22
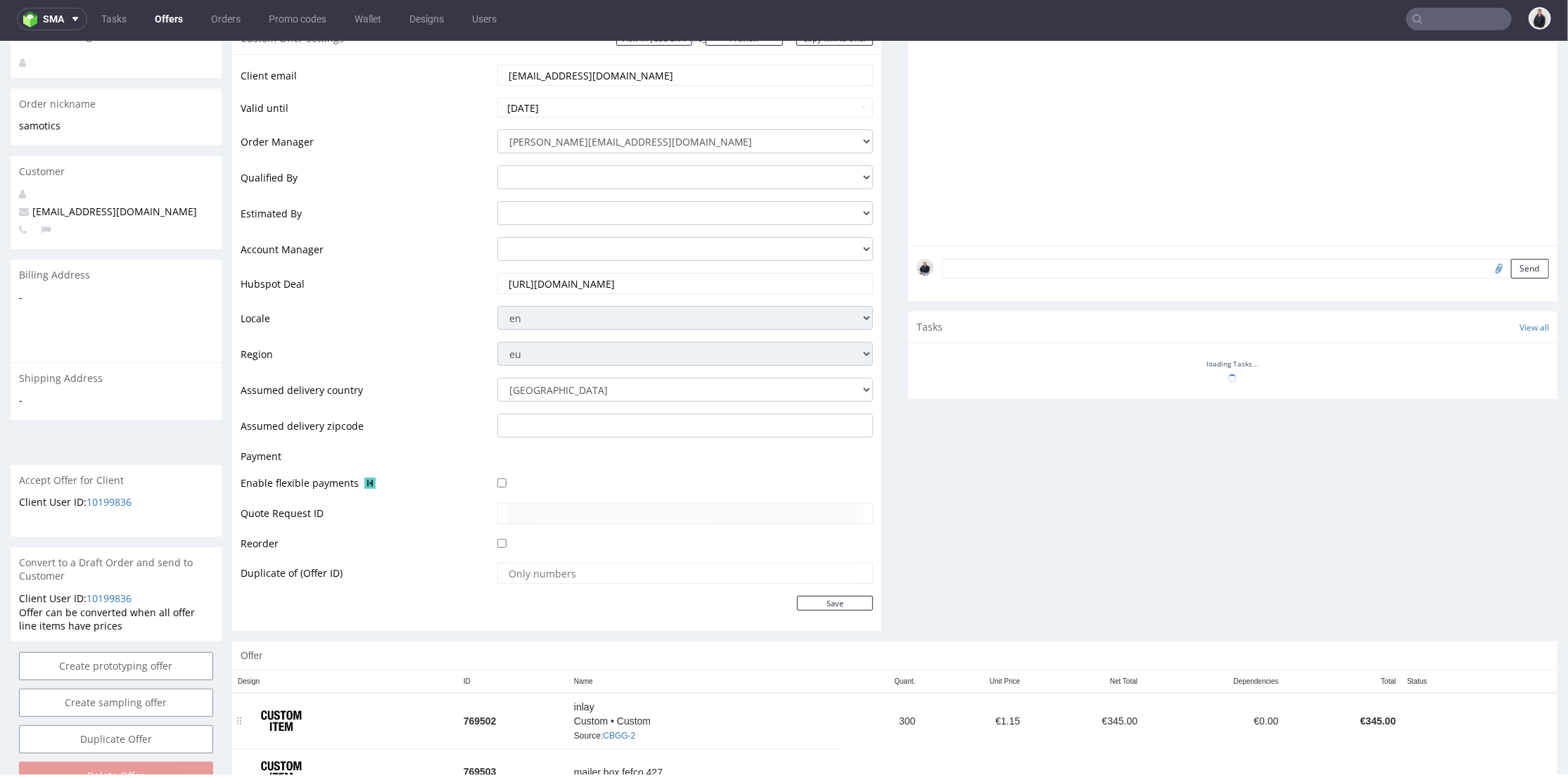
scroll to position [337, 0]
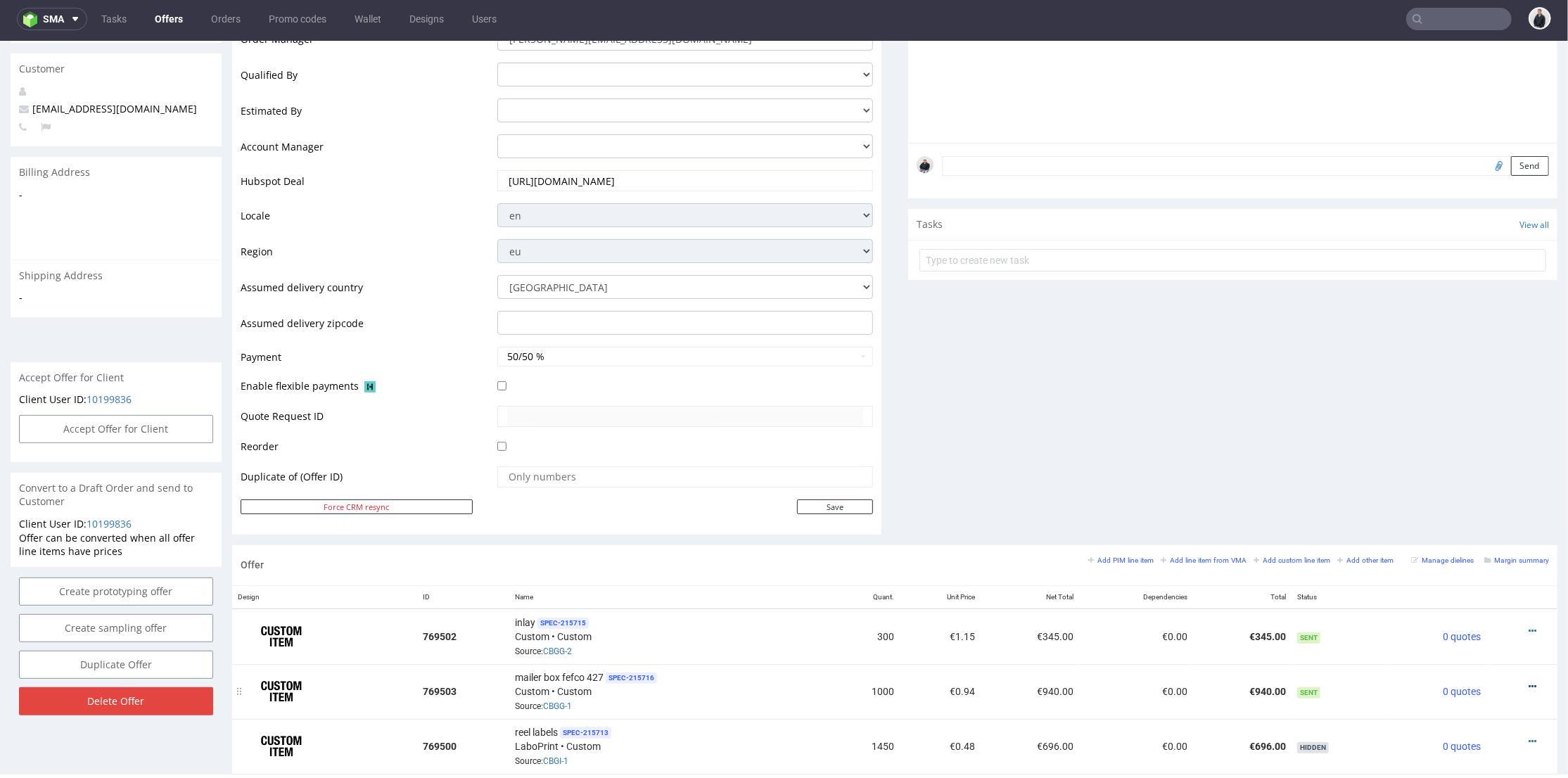
click at [1528, 681] on icon at bounding box center [1532, 686] width 7 height 10
click at [1469, 525] on span "Edit item price" at bounding box center [1469, 528] width 113 height 14
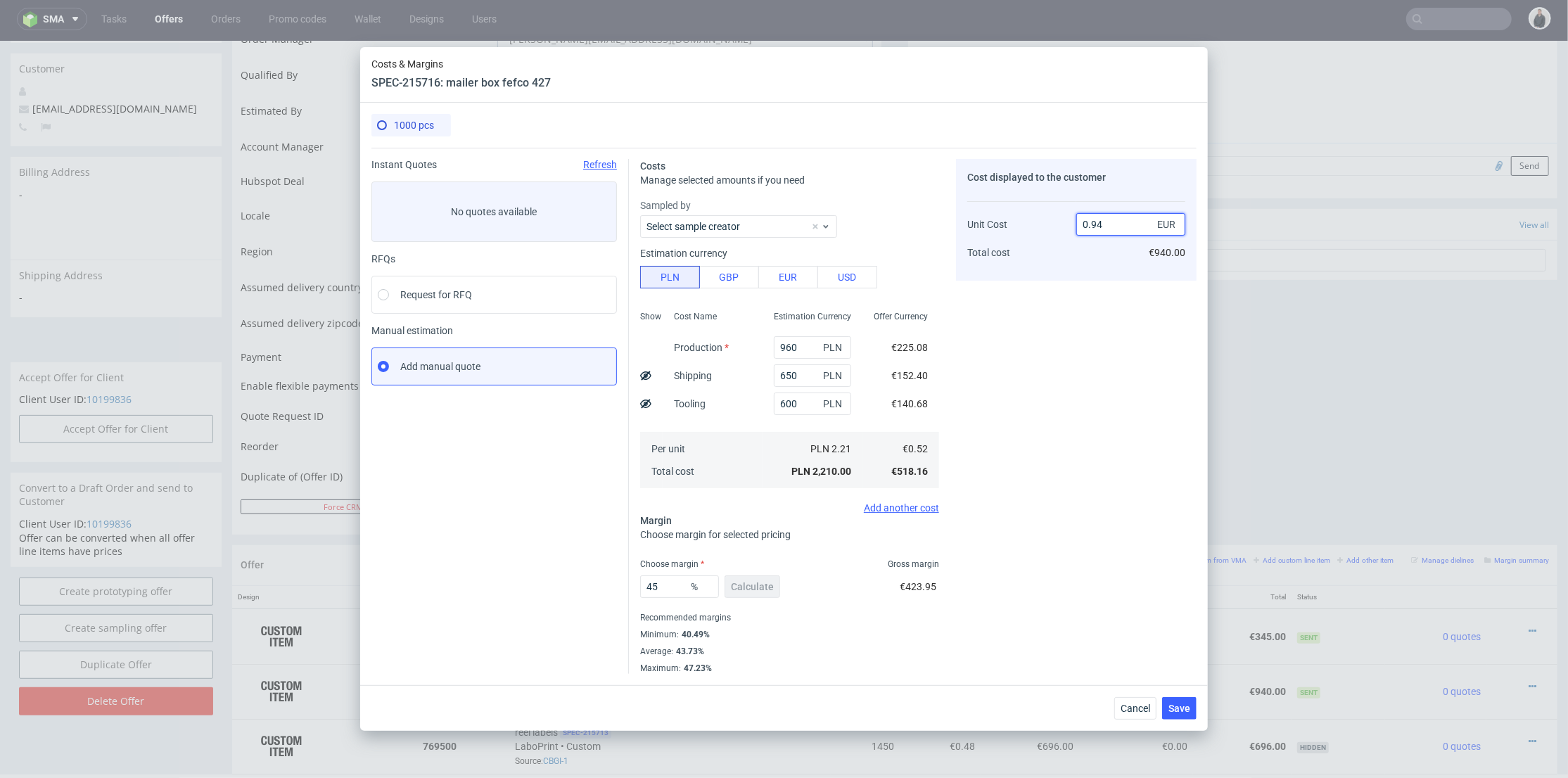
drag, startPoint x: 1094, startPoint y: 219, endPoint x: 1106, endPoint y: 219, distance: 12.0
click at [1106, 219] on input "0.94" at bounding box center [1131, 225] width 109 height 22
drag, startPoint x: 1093, startPoint y: 223, endPoint x: 1106, endPoint y: 222, distance: 13.0
click at [1106, 222] on input "0.94" at bounding box center [1131, 225] width 109 height 22
type input "0.89"
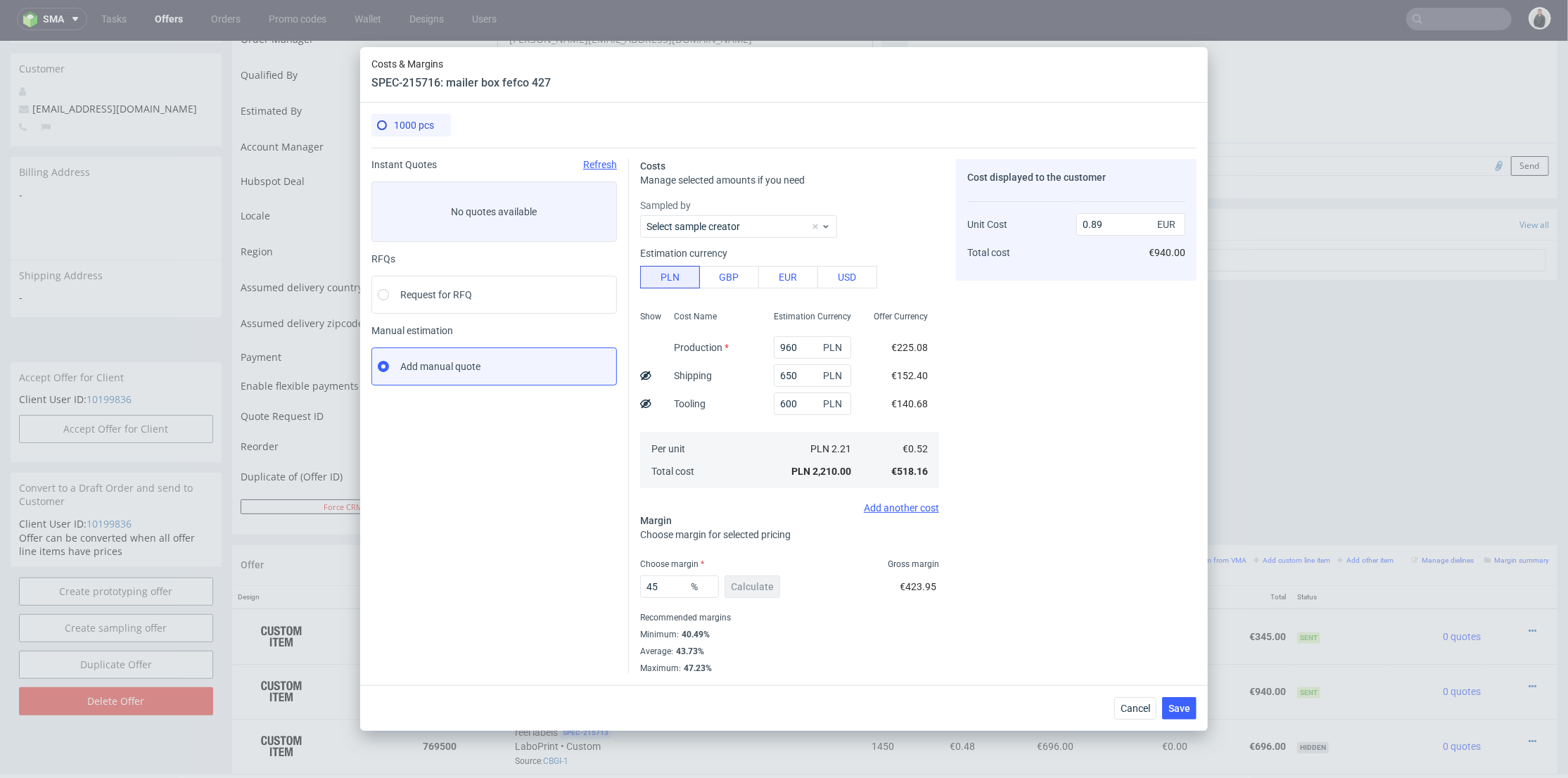
type input "41.57303370786517"
click at [1071, 304] on div "Cost displayed to the customer Unit Cost Total cost 0.88 EUR €940.00" at bounding box center [1076, 416] width 240 height 515
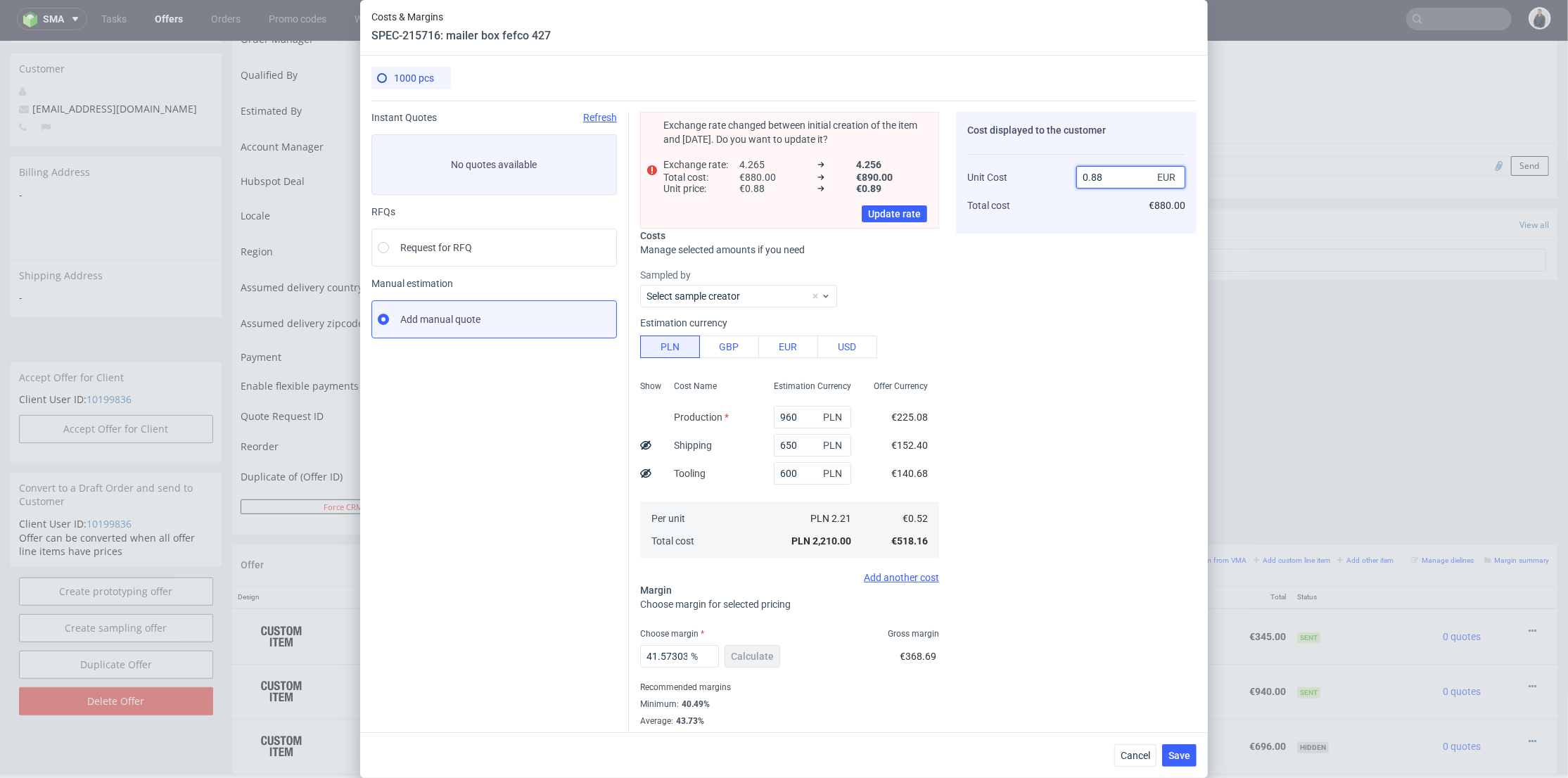
click at [1097, 175] on input "0.88" at bounding box center [1131, 178] width 109 height 22
drag, startPoint x: 1088, startPoint y: 175, endPoint x: 1100, endPoint y: 175, distance: 12.0
click at [1100, 175] on input "0.89" at bounding box center [1131, 178] width 109 height 22
type input "0.9"
type input "42.22222222222222"
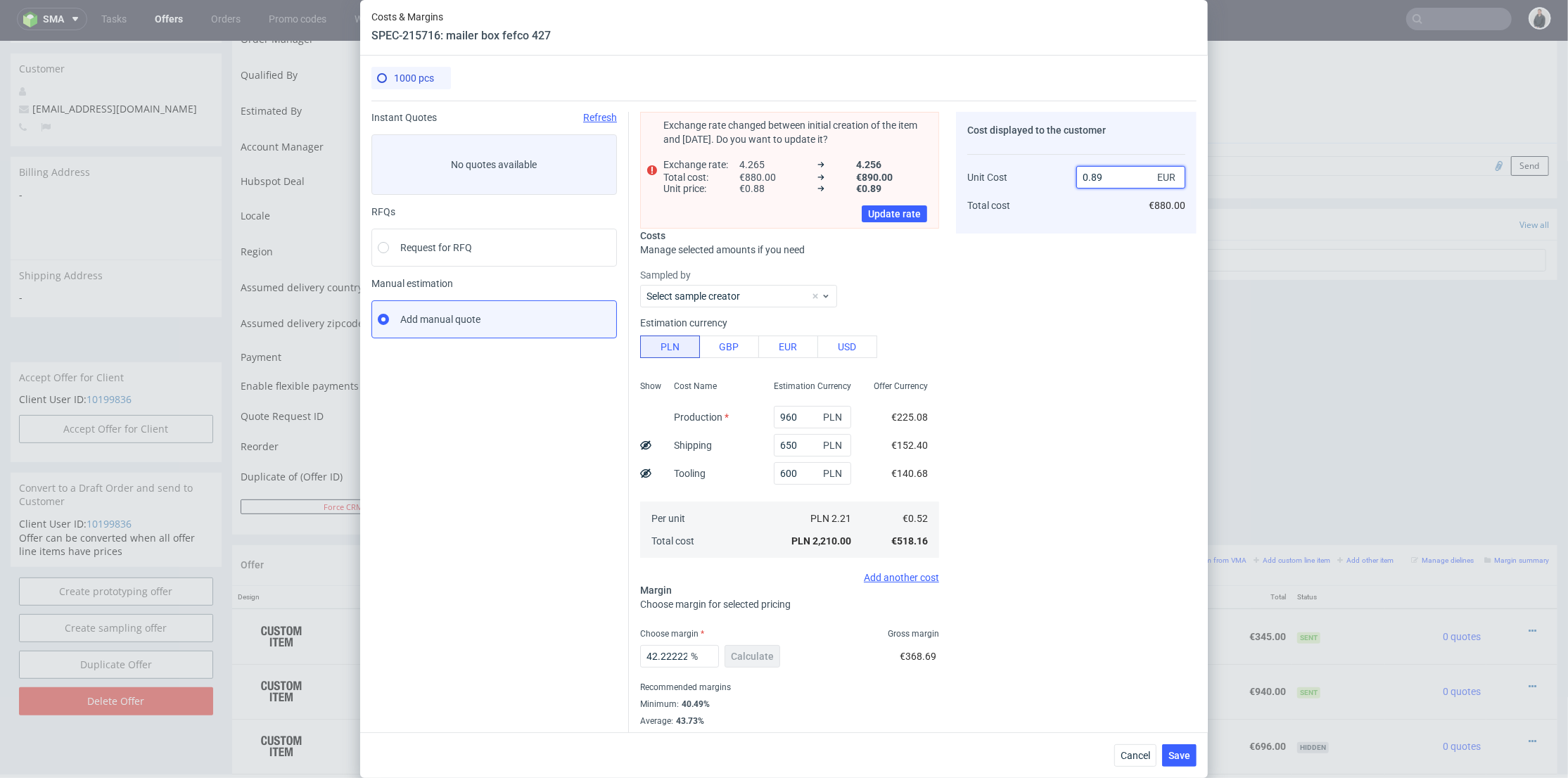
type input "0.89"
click at [1064, 288] on div "Cost displayed to the customer Unit Cost Total cost 0.89 EUR €890.00" at bounding box center [1076, 427] width 240 height 632
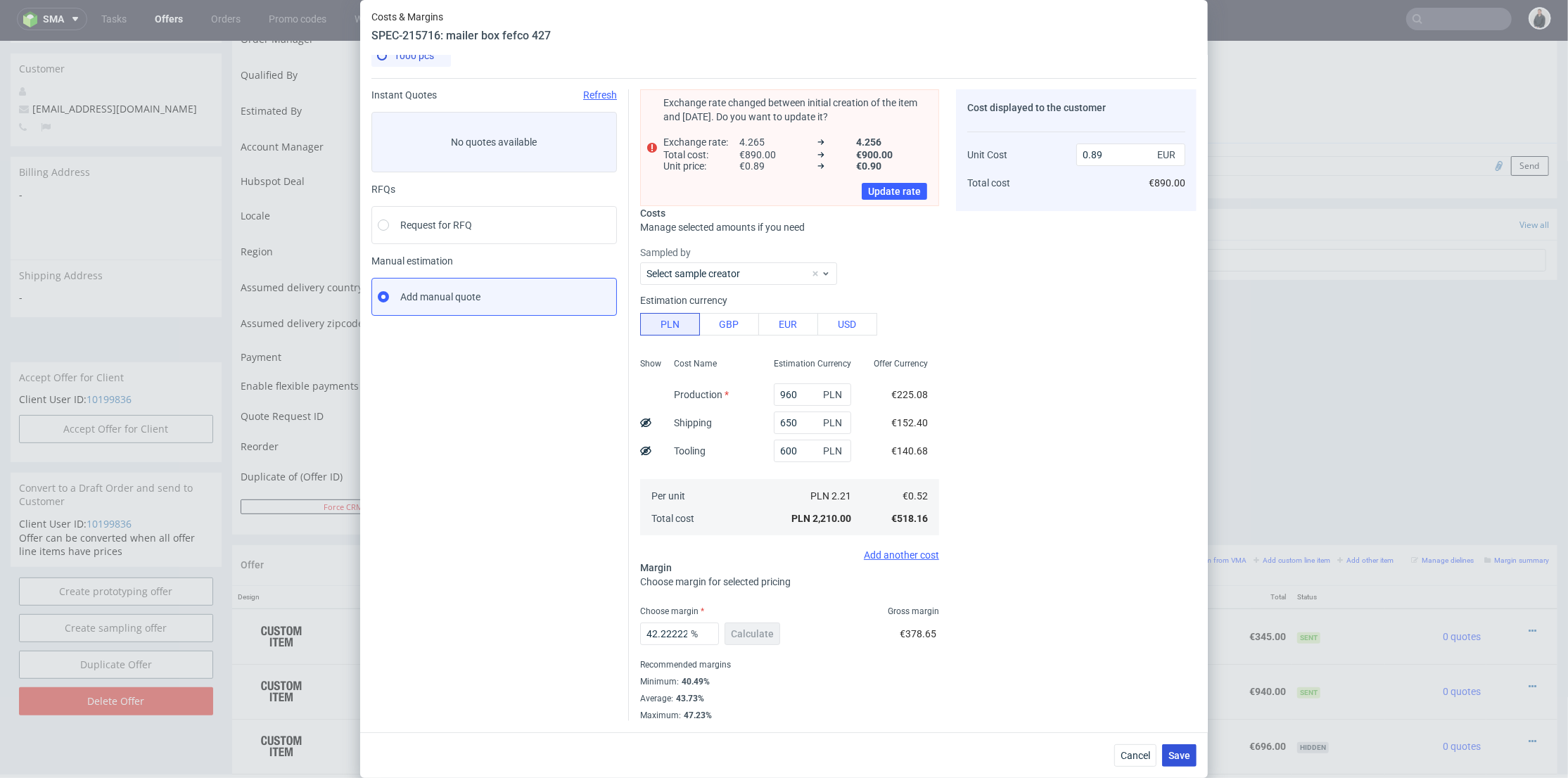
click at [1190, 750] on span "Save" at bounding box center [1179, 755] width 22 height 10
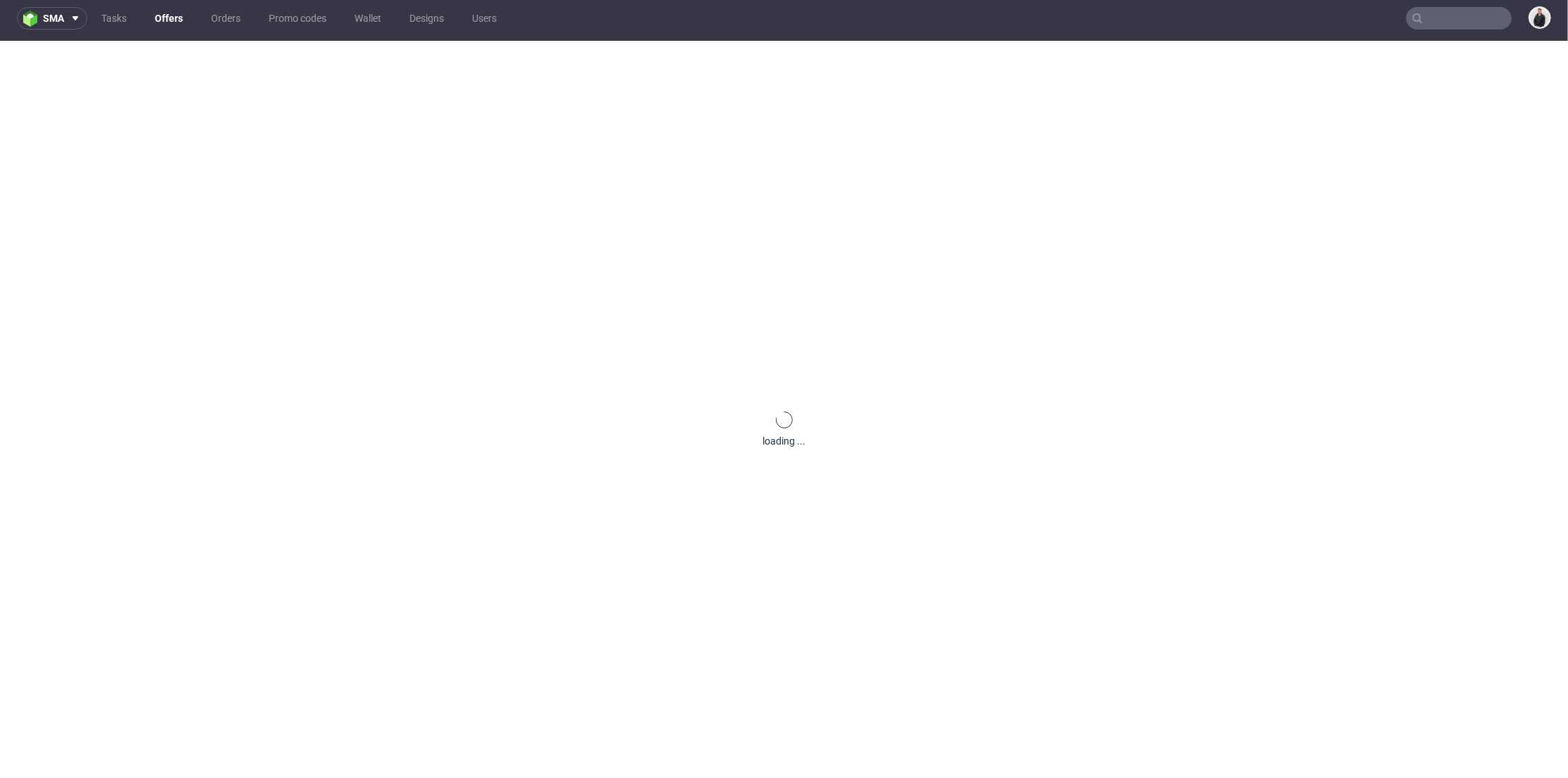
scroll to position [0, 0]
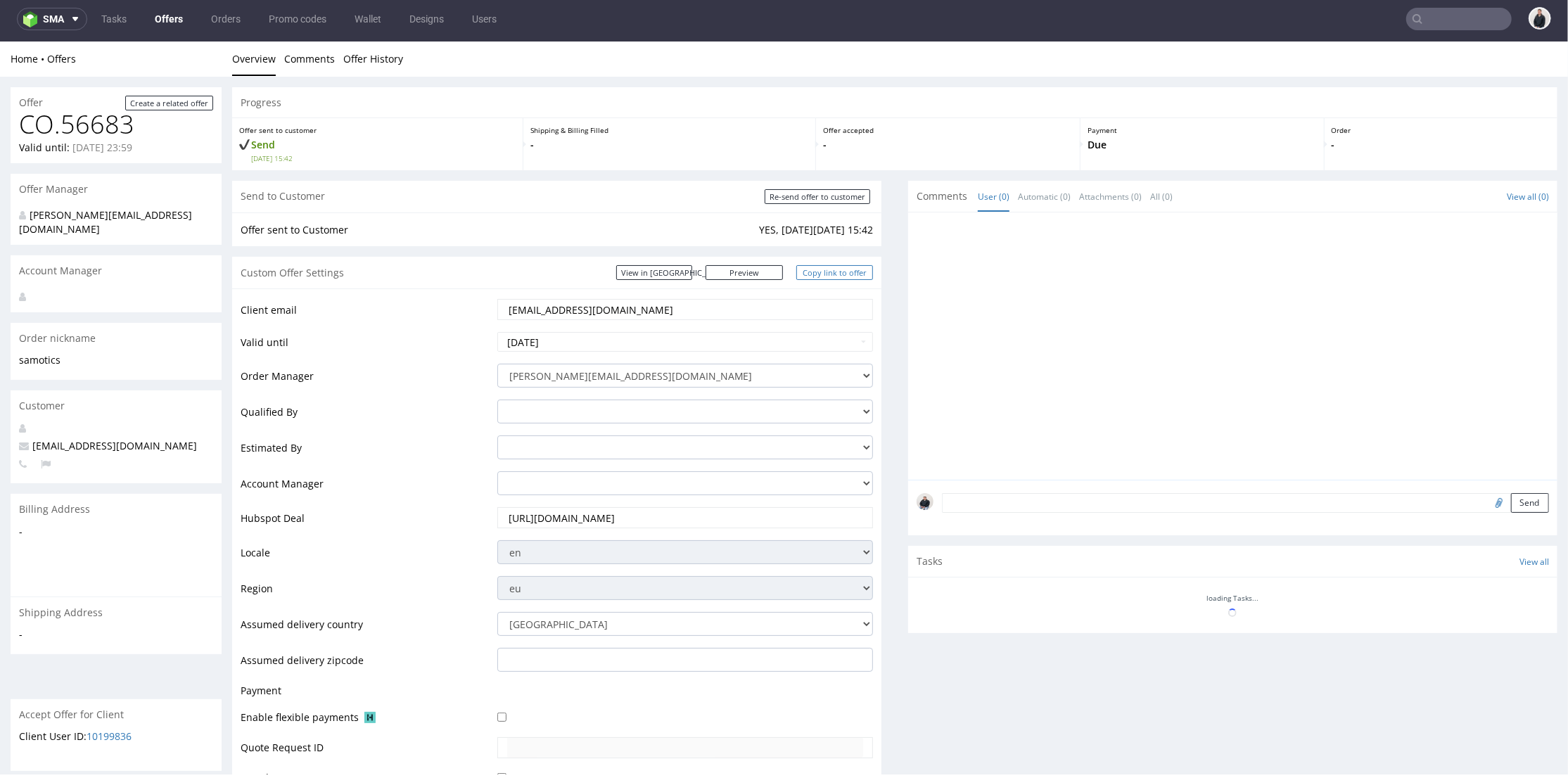
click at [819, 275] on link "Copy link to offer" at bounding box center [835, 272] width 78 height 15
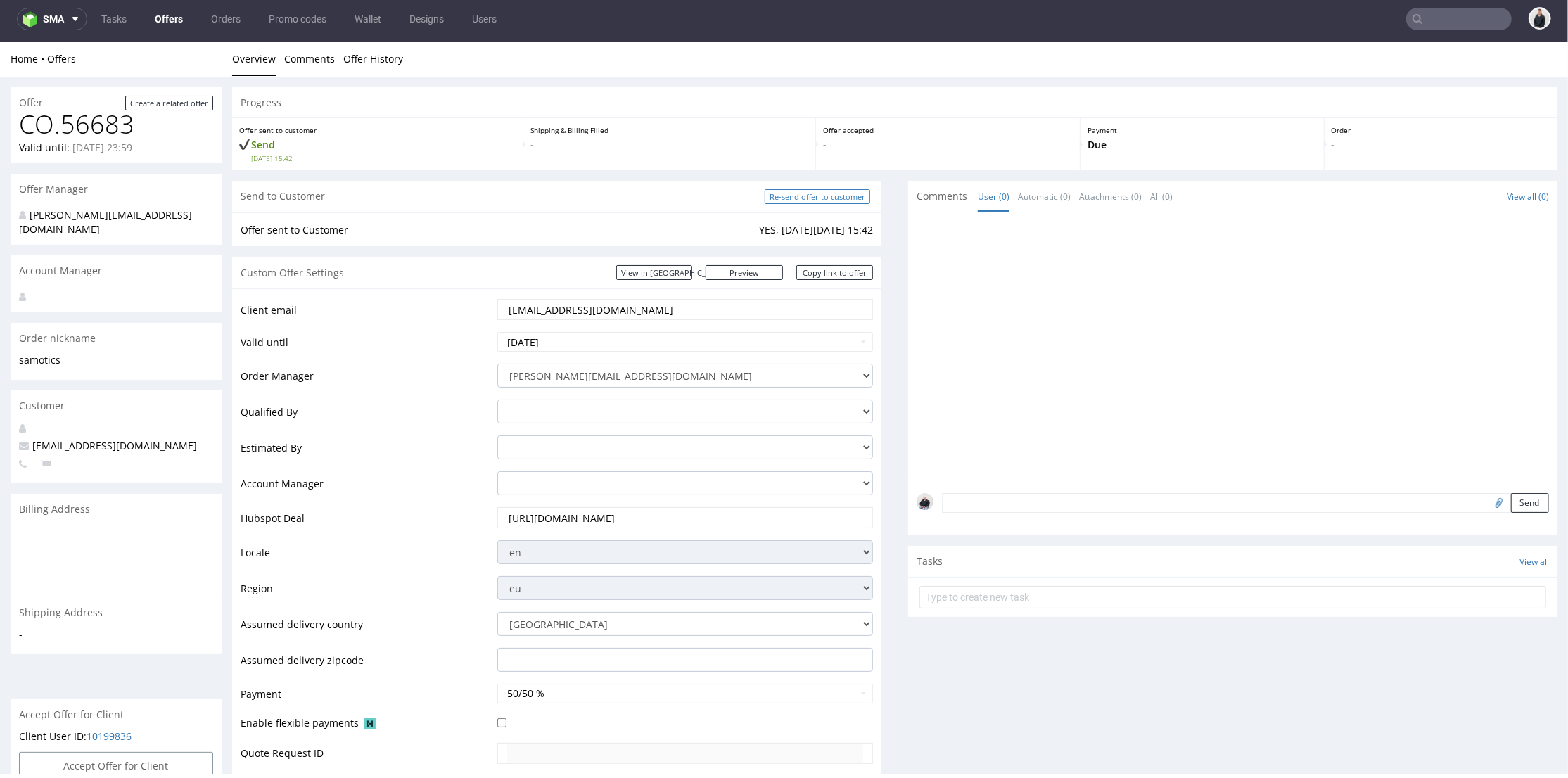
drag, startPoint x: 821, startPoint y: 195, endPoint x: 1054, endPoint y: 50, distance: 274.4
click at [821, 195] on input "Re-send offer to customer" at bounding box center [817, 196] width 105 height 15
type input "In progress..."
click at [841, 276] on link "Copy link to offer" at bounding box center [835, 272] width 78 height 15
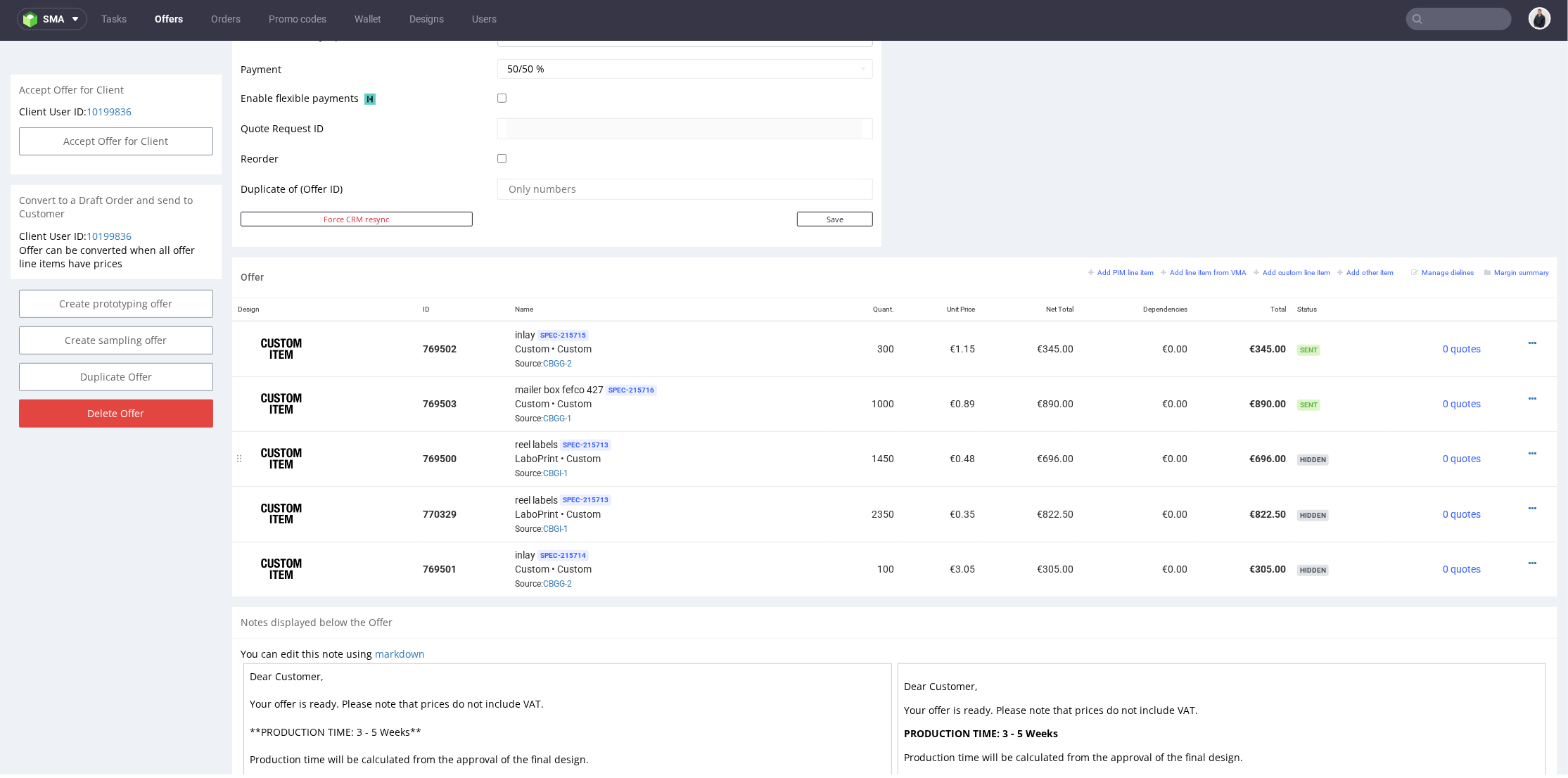
scroll to position [547, 0]
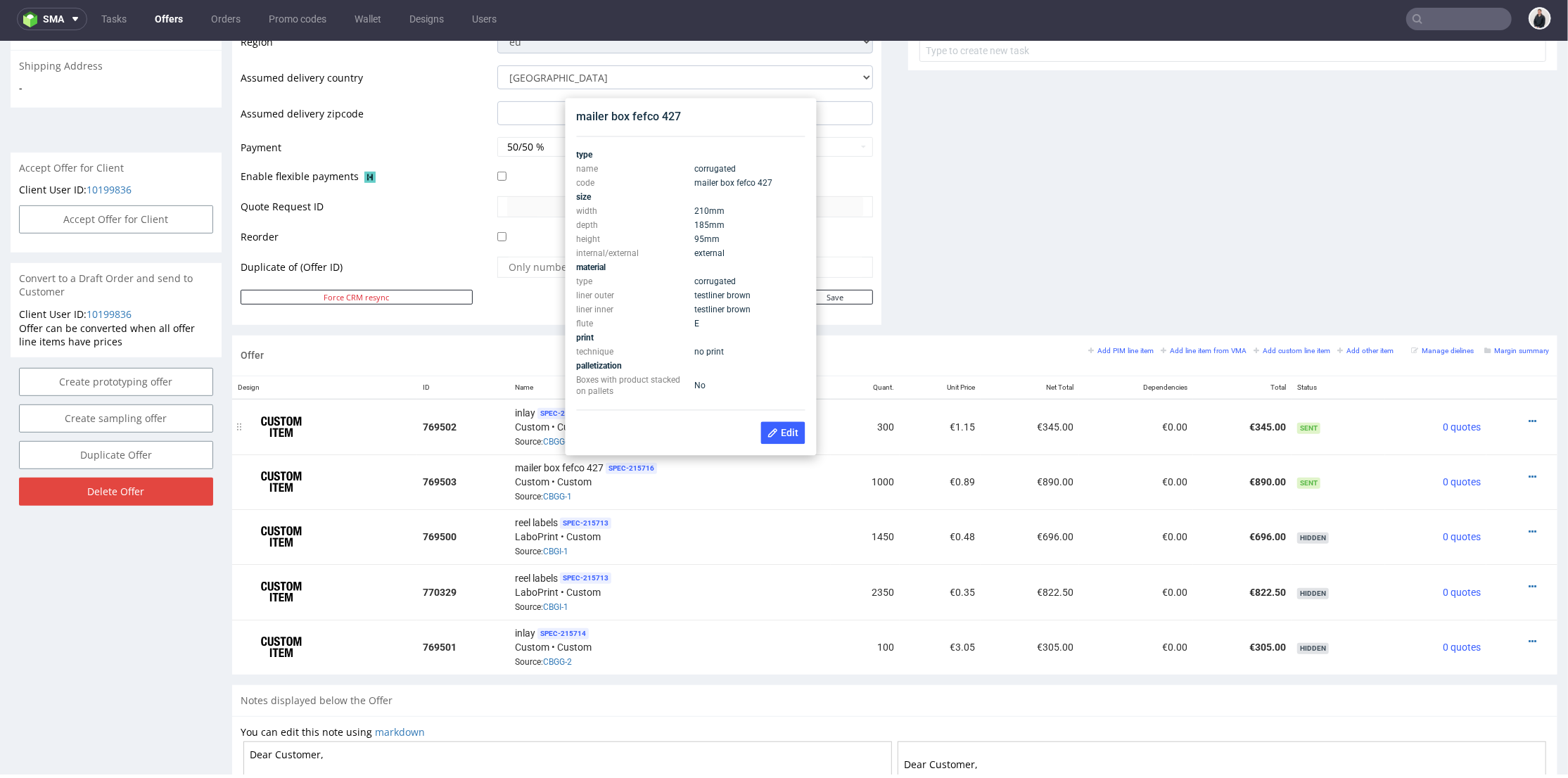
click at [499, 426] on td "769502" at bounding box center [463, 426] width 92 height 55
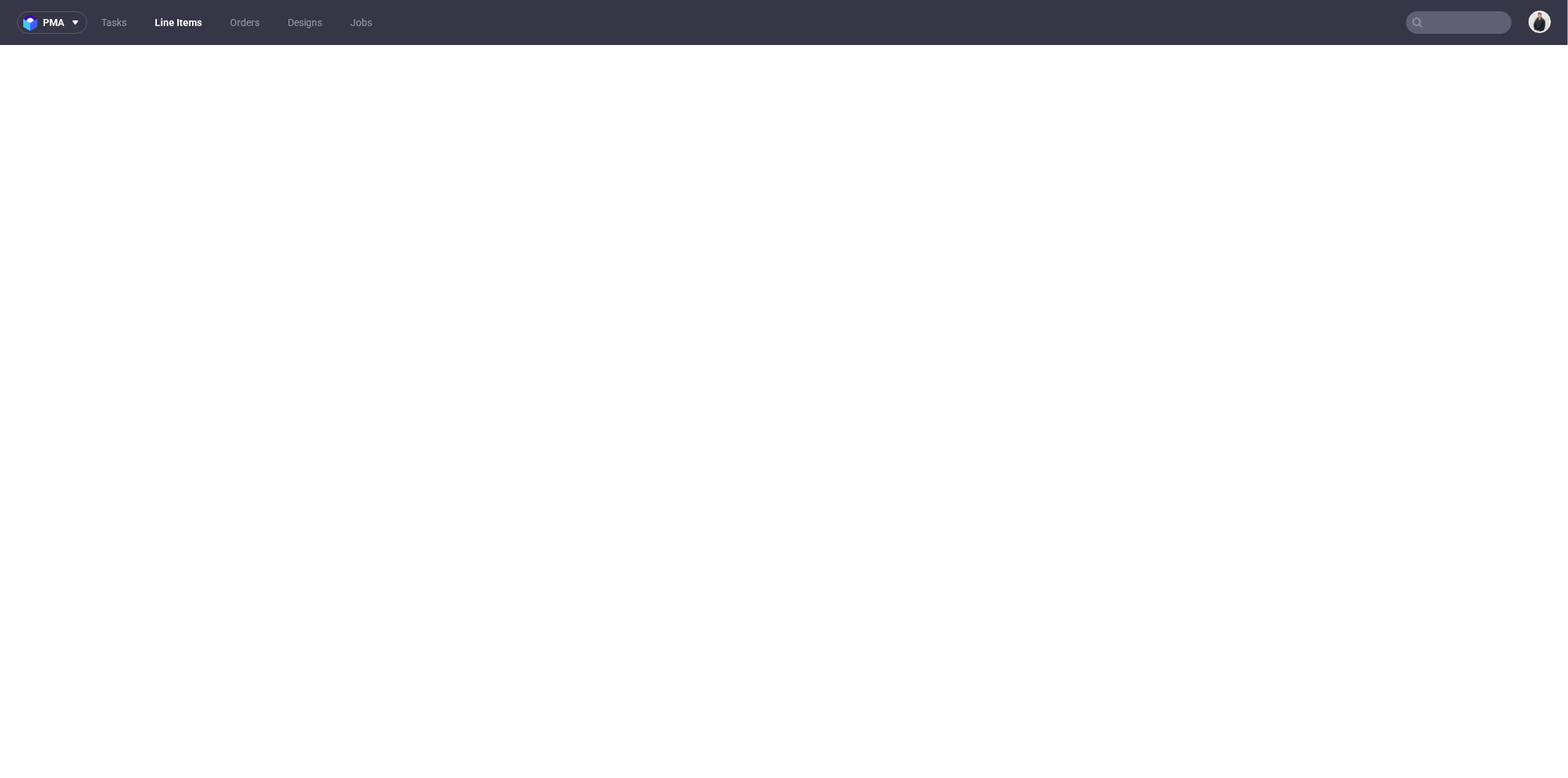
select select "in_progress"
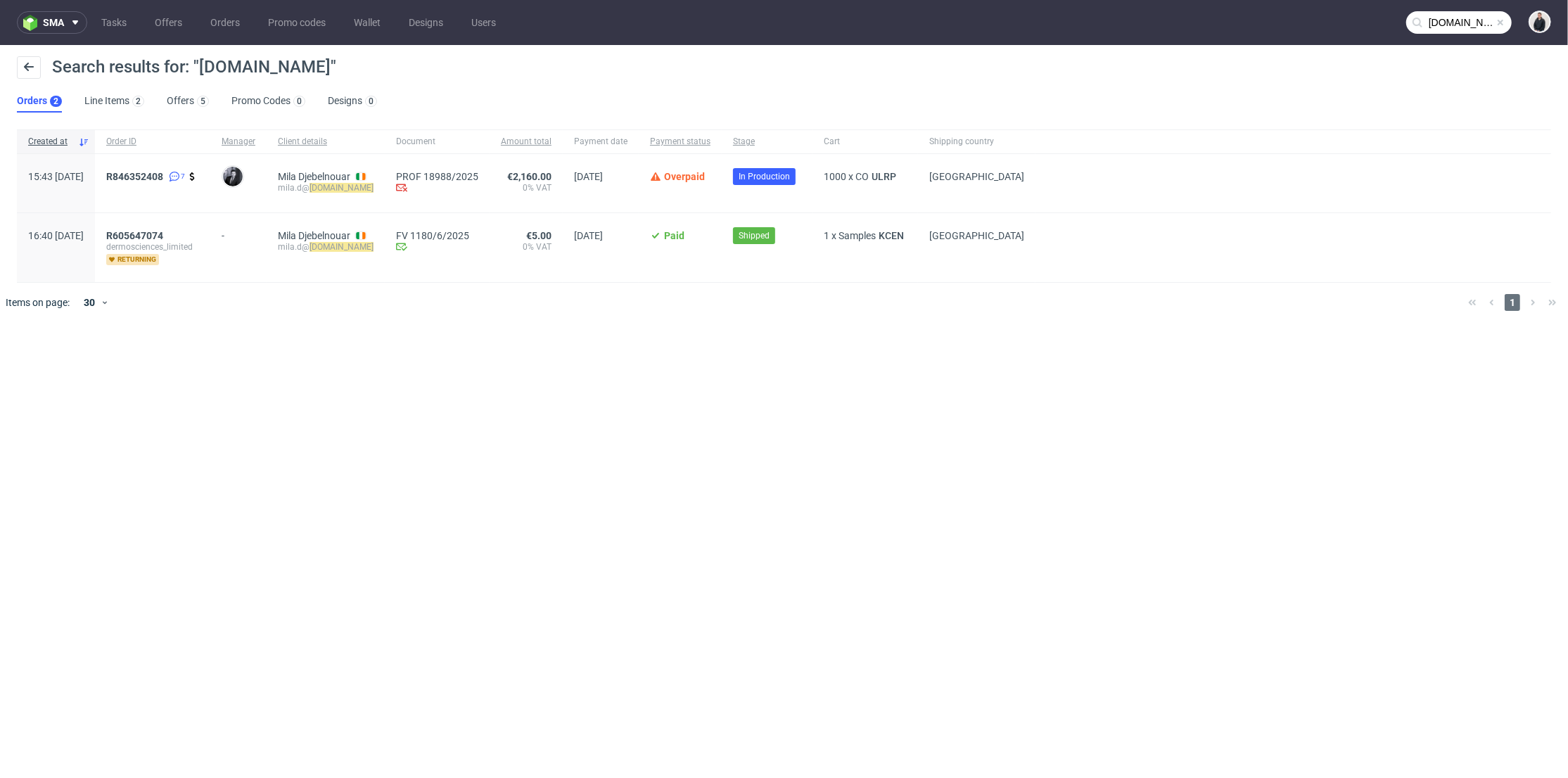
click at [335, 304] on div at bounding box center [804, 302] width 1305 height 40
click at [192, 102] on link "Offers 5" at bounding box center [187, 101] width 43 height 22
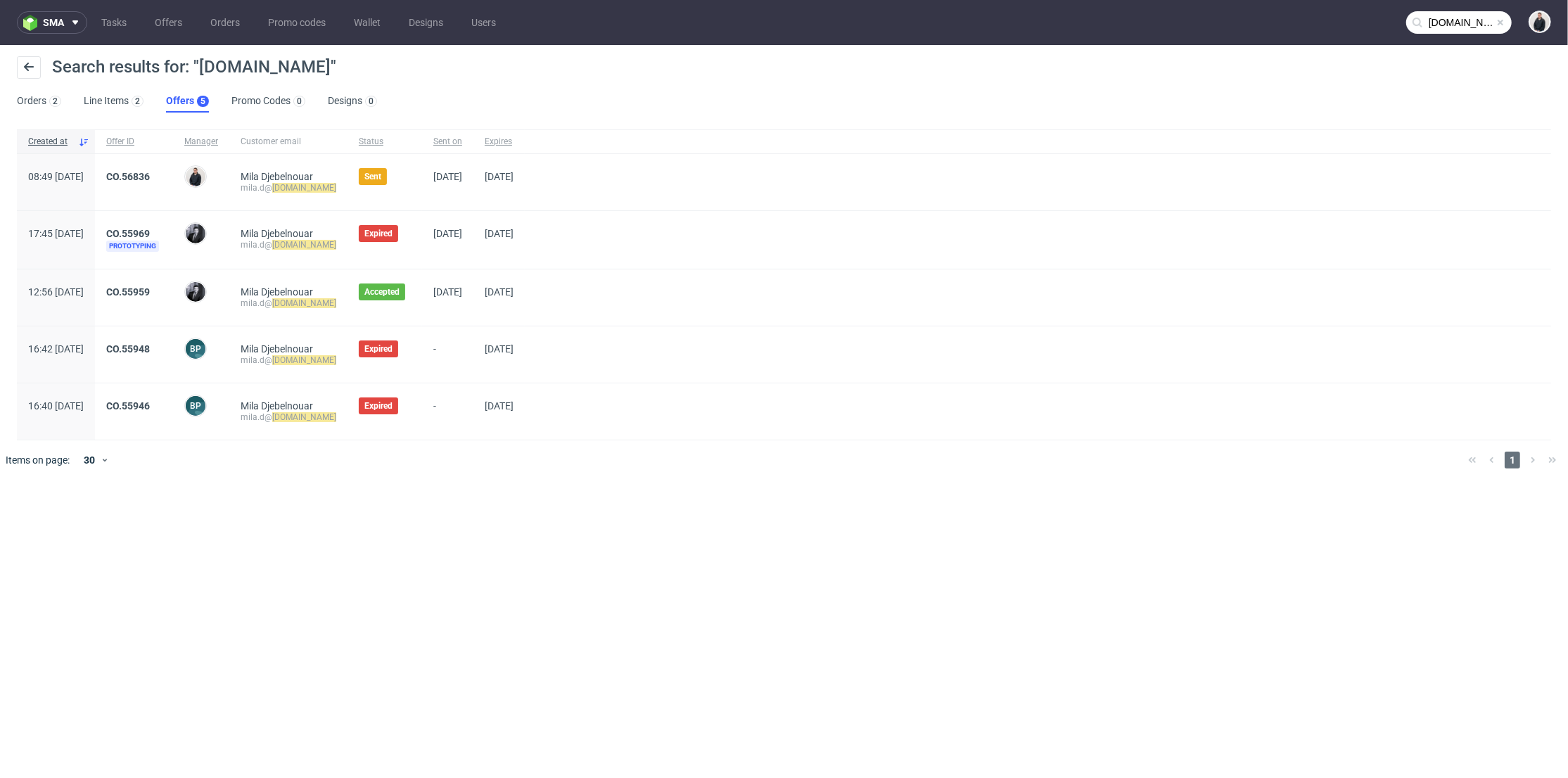
click at [173, 168] on div "CO.56836" at bounding box center [134, 182] width 78 height 56
click at [150, 173] on link "CO.56836" at bounding box center [128, 176] width 43 height 11
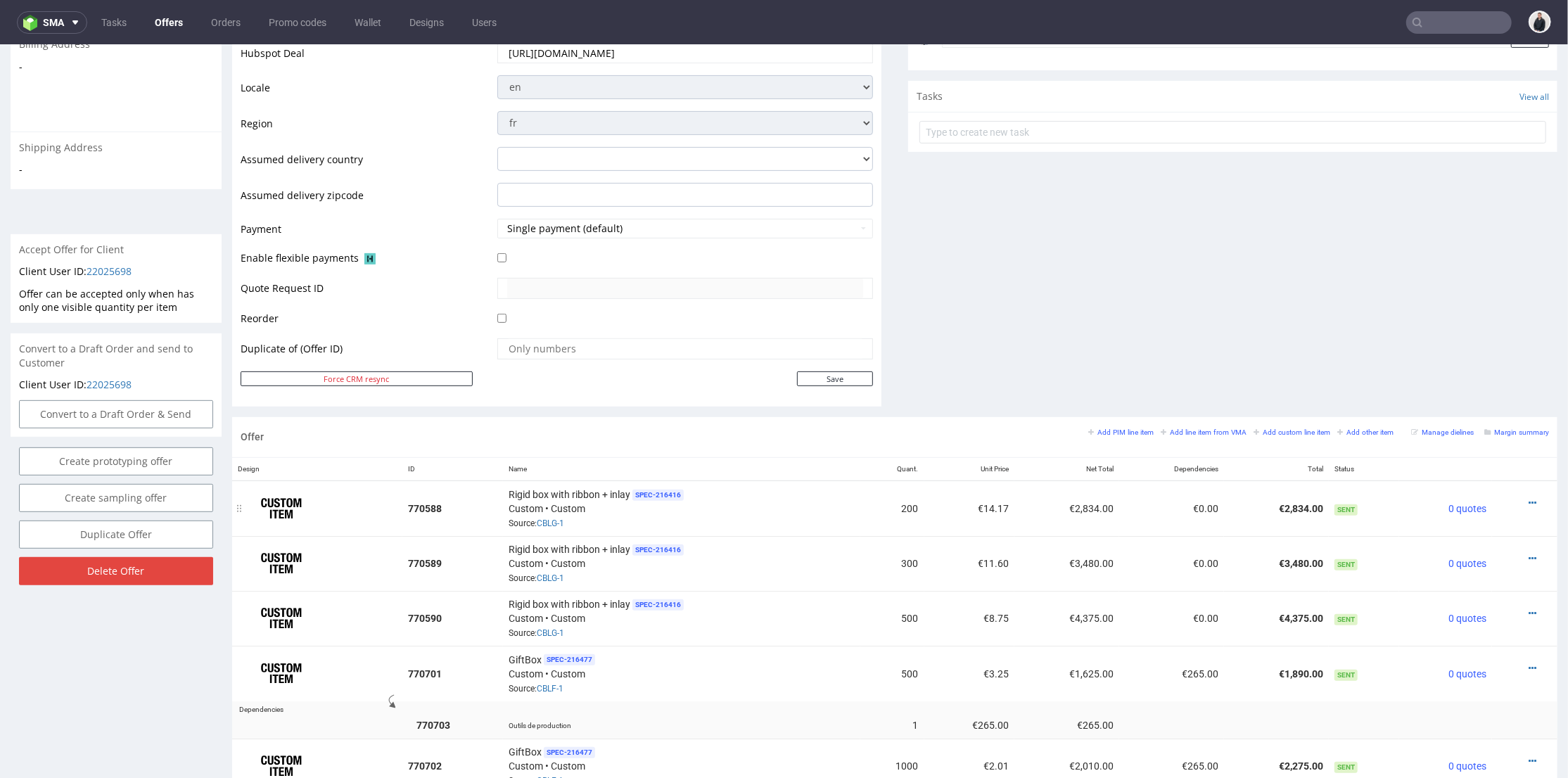
scroll to position [624, 0]
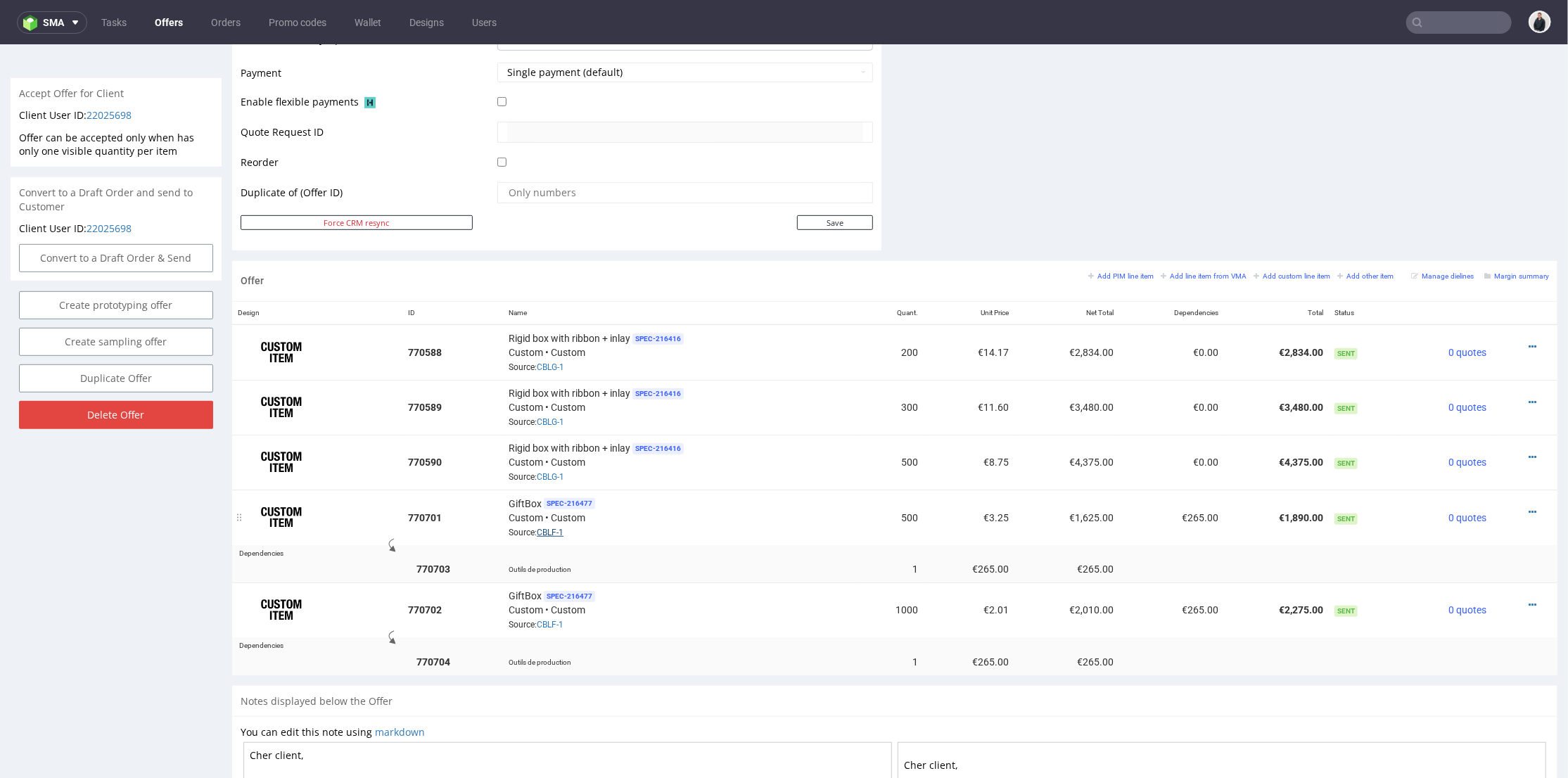
click at [560, 527] on link "CBLF-1" at bounding box center [550, 531] width 27 height 10
click at [590, 509] on div "GiftBox SPEC- 216477 Custom • Custom Source: CBLF-1" at bounding box center [682, 516] width 346 height 43
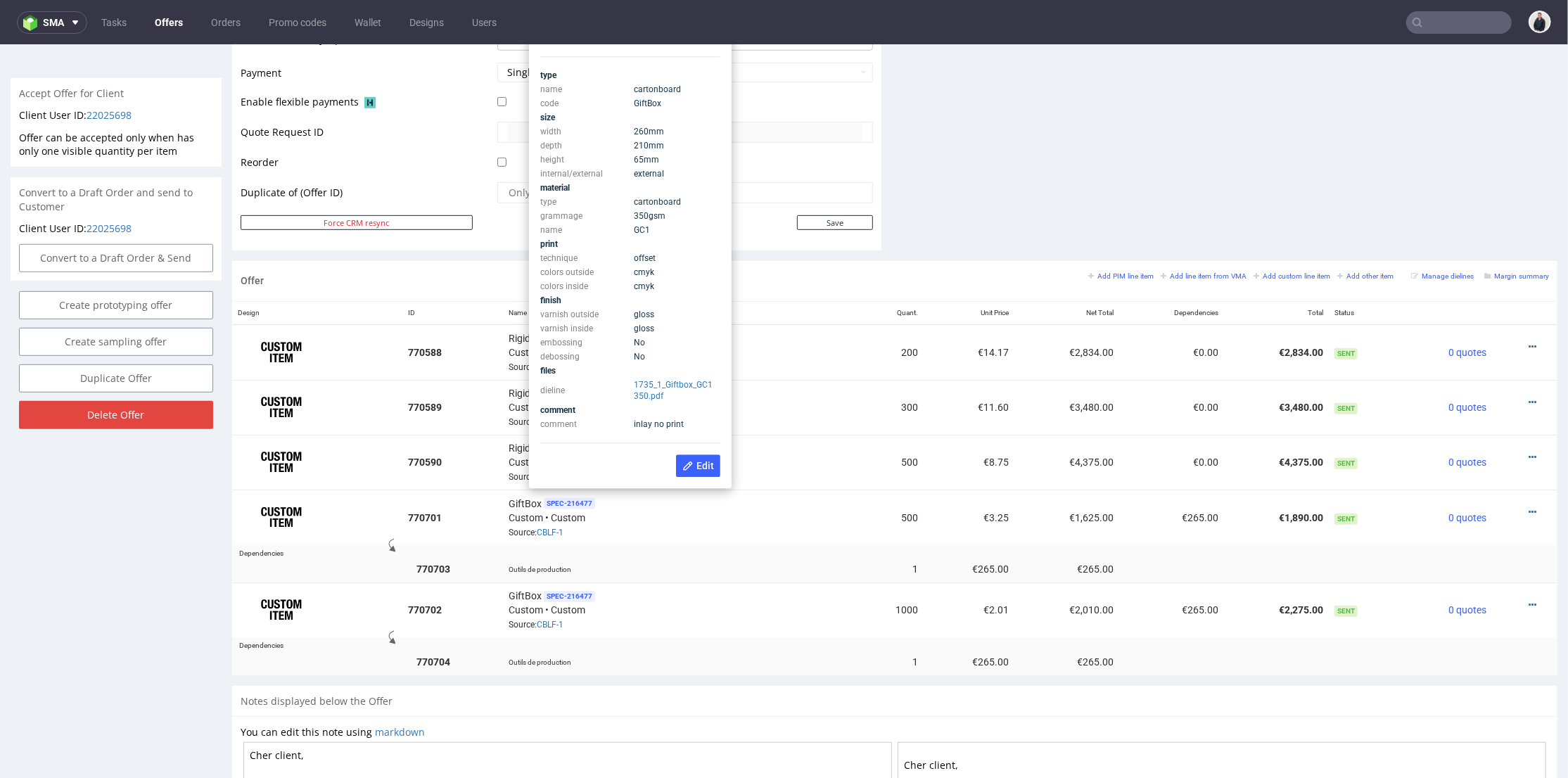
click at [686, 417] on td "inlay no print" at bounding box center [675, 423] width 90 height 14
drag, startPoint x: 679, startPoint y: 425, endPoint x: 630, endPoint y: 425, distance: 49.0
click at [677, 425] on span "inlay no print" at bounding box center [659, 423] width 50 height 10
drag, startPoint x: 618, startPoint y: 425, endPoint x: 672, endPoint y: 424, distance: 54.0
click at [672, 424] on tr "comment inlay no print" at bounding box center [630, 423] width 180 height 14
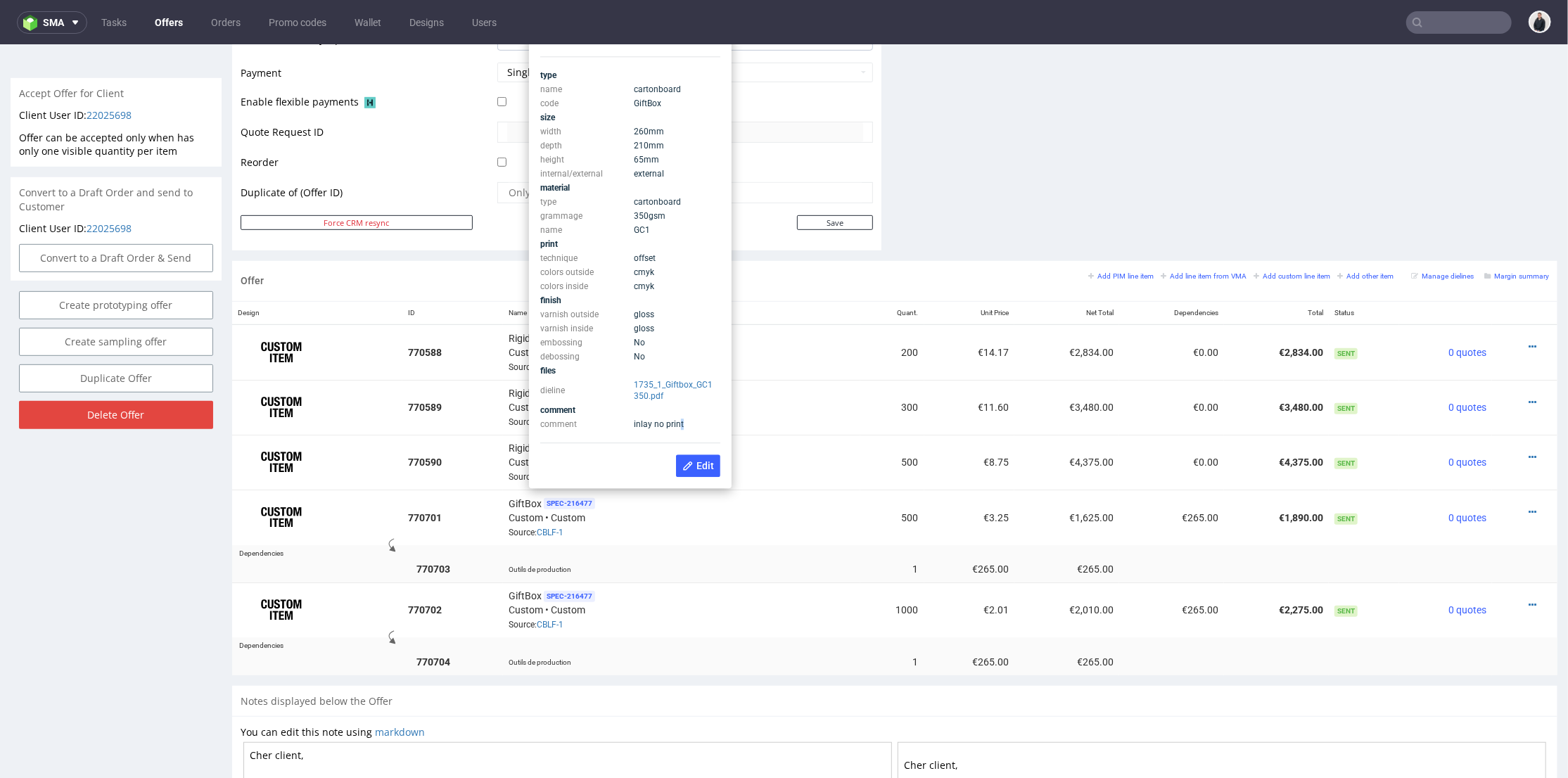
click at [680, 422] on span "inlay no print" at bounding box center [659, 423] width 50 height 10
click at [623, 425] on td "comment" at bounding box center [585, 423] width 90 height 14
drag, startPoint x: 627, startPoint y: 424, endPoint x: 685, endPoint y: 427, distance: 58.1
click at [685, 427] on tr "comment inlay no print" at bounding box center [630, 423] width 180 height 14
drag, startPoint x: 684, startPoint y: 427, endPoint x: 650, endPoint y: 424, distance: 34.1
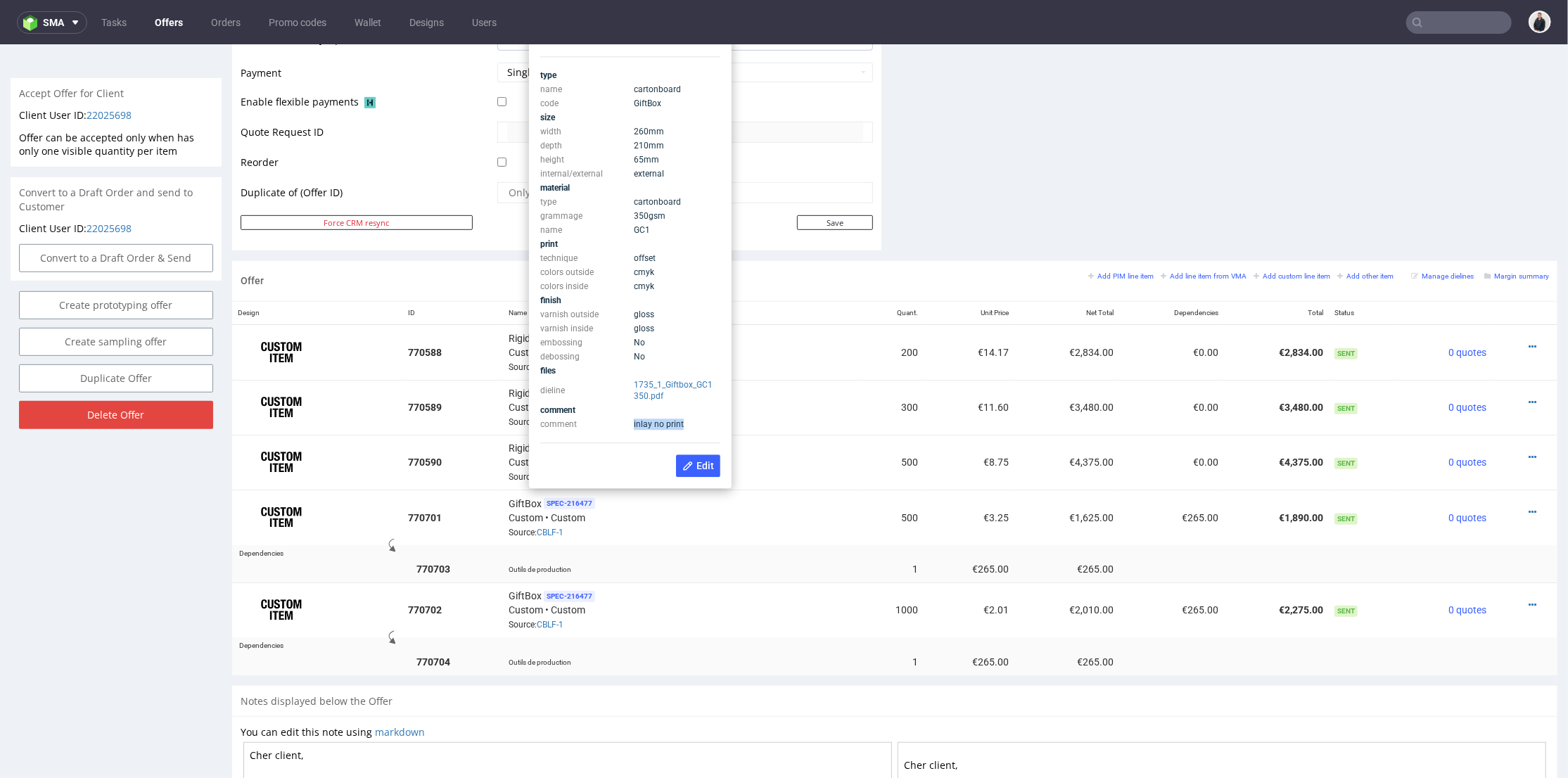
click at [683, 427] on td "inlay no print" at bounding box center [675, 423] width 90 height 14
click at [1120, 521] on td "€265.00" at bounding box center [1171, 516] width 104 height 55
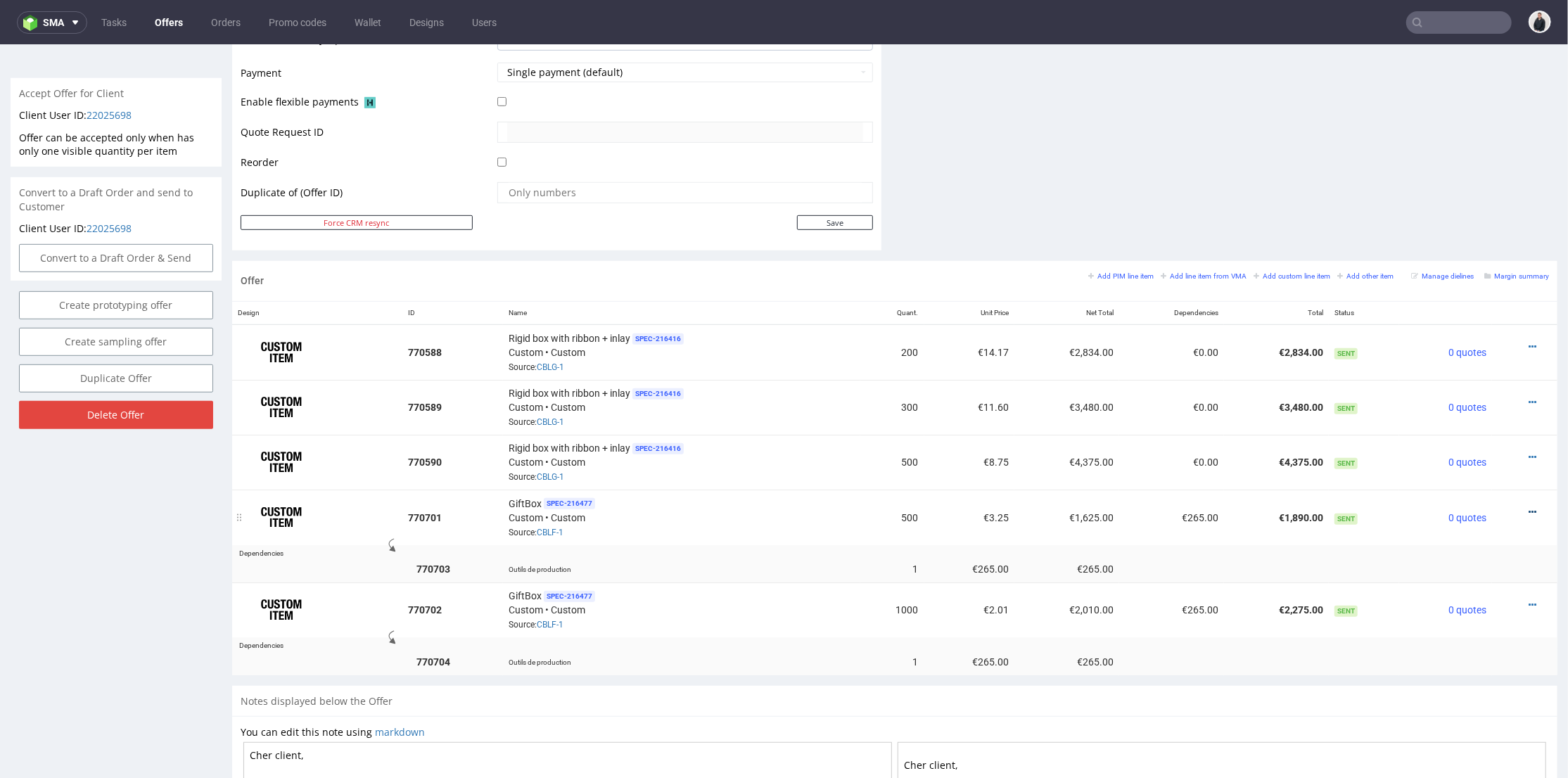
click at [1528, 506] on icon at bounding box center [1532, 511] width 7 height 10
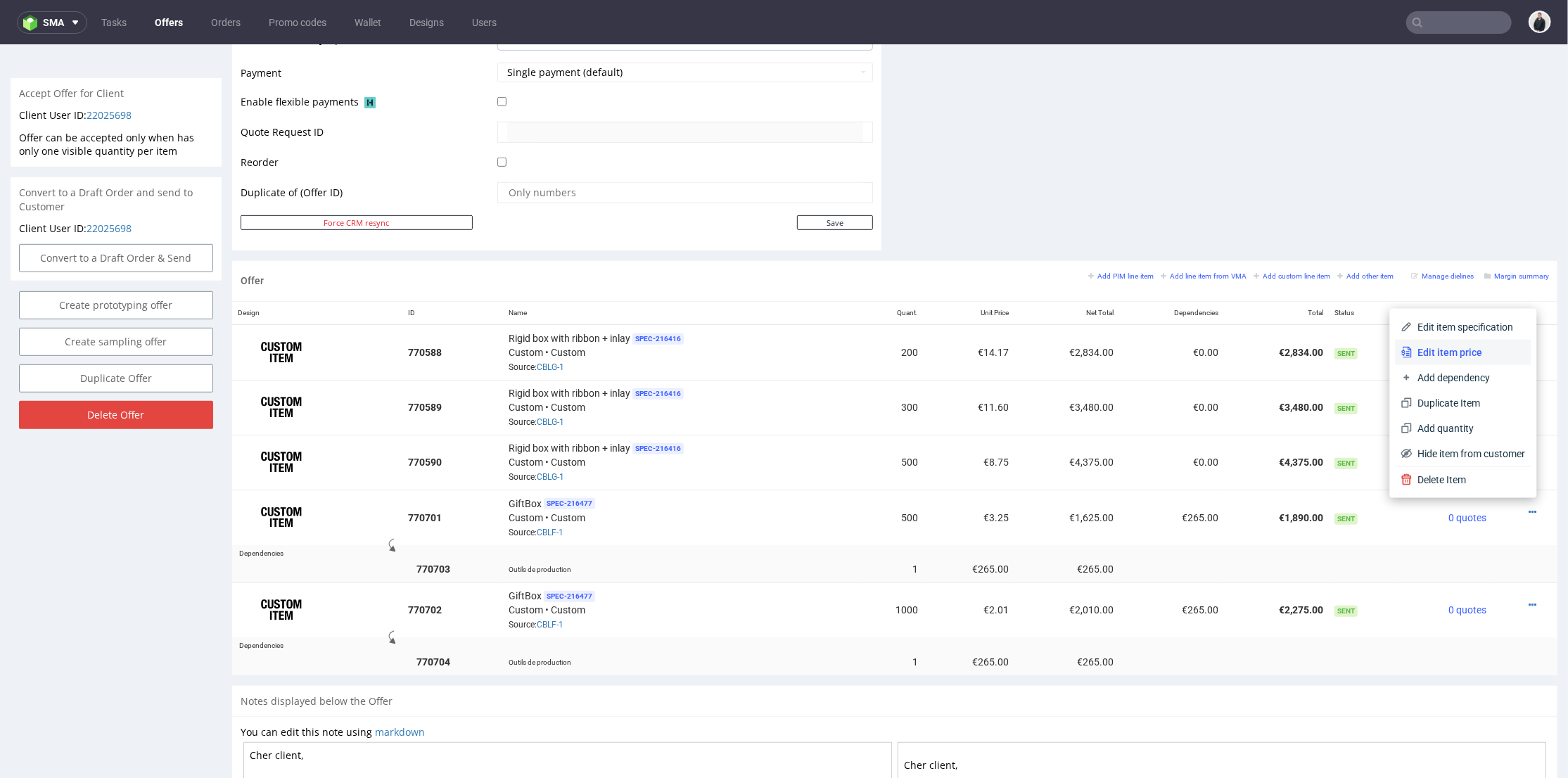
click at [1452, 348] on span "Edit item price" at bounding box center [1469, 351] width 113 height 14
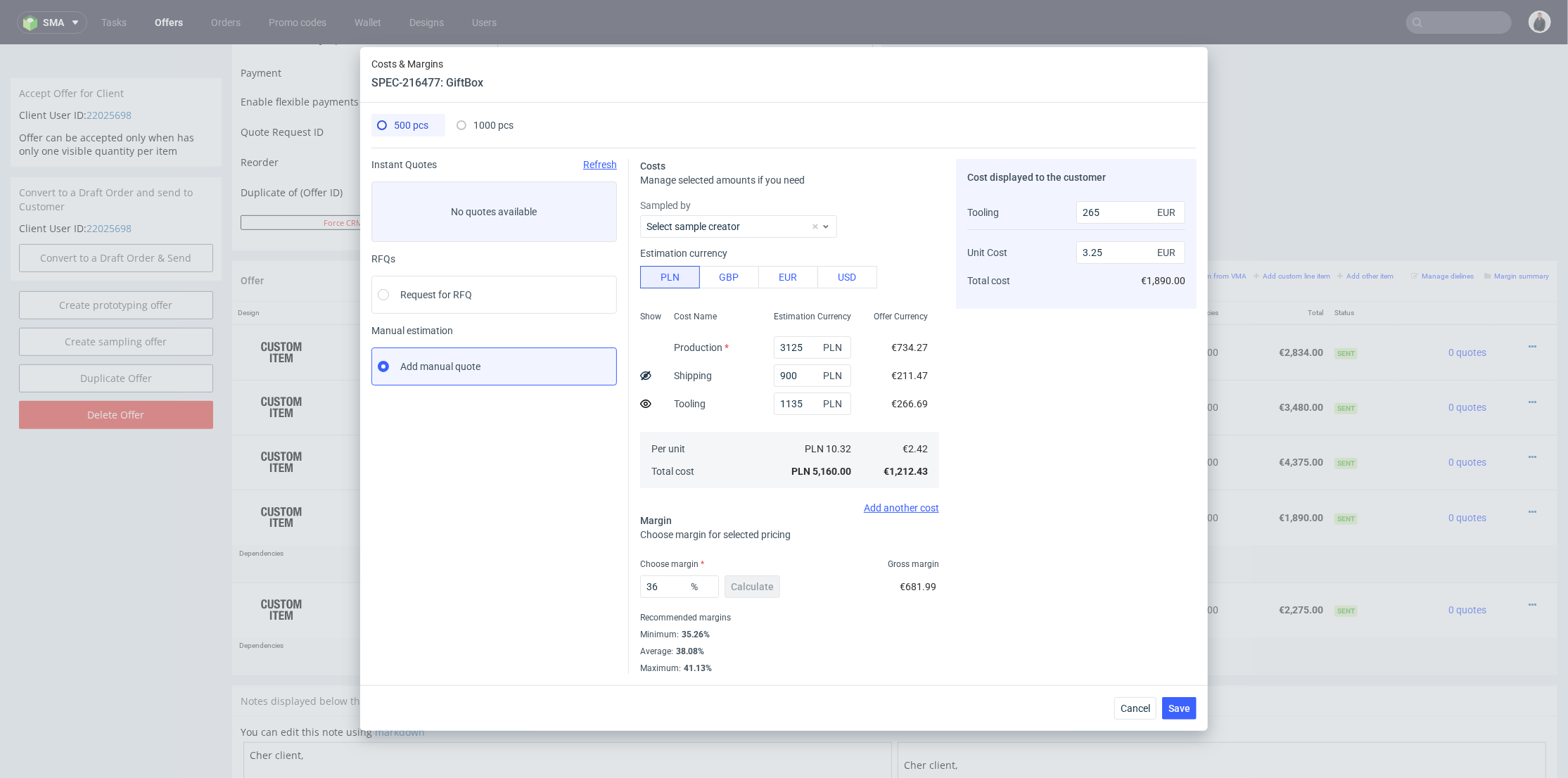
drag, startPoint x: 872, startPoint y: 630, endPoint x: 1136, endPoint y: 668, distance: 266.7
click at [875, 630] on div "Minimum : 35.26%" at bounding box center [789, 634] width 299 height 17
drag, startPoint x: 1117, startPoint y: 697, endPoint x: 1123, endPoint y: 701, distance: 7.2
click at [1123, 701] on button "Cancel" at bounding box center [1135, 708] width 43 height 22
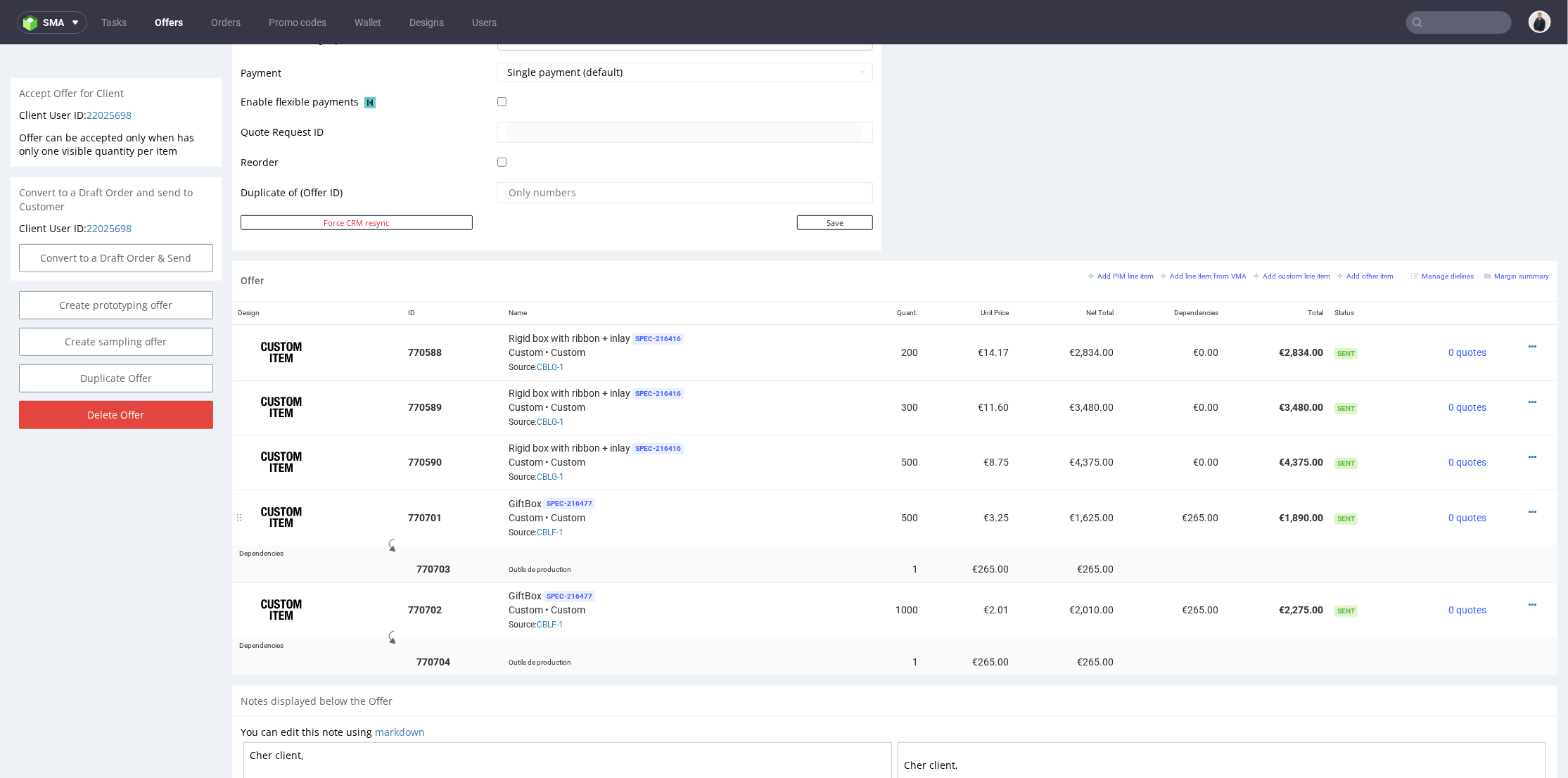
drag, startPoint x: 982, startPoint y: 539, endPoint x: 935, endPoint y: 527, distance: 48.5
click at [978, 545] on td at bounding box center [979, 550] width 1155 height 11
click at [905, 517] on td "500" at bounding box center [892, 516] width 64 height 55
drag, startPoint x: 693, startPoint y: 508, endPoint x: 562, endPoint y: 552, distance: 138.2
click at [689, 509] on div "GiftBox SPEC- 216477 Custom • Custom Source: CBLF-1" at bounding box center [682, 516] width 346 height 43
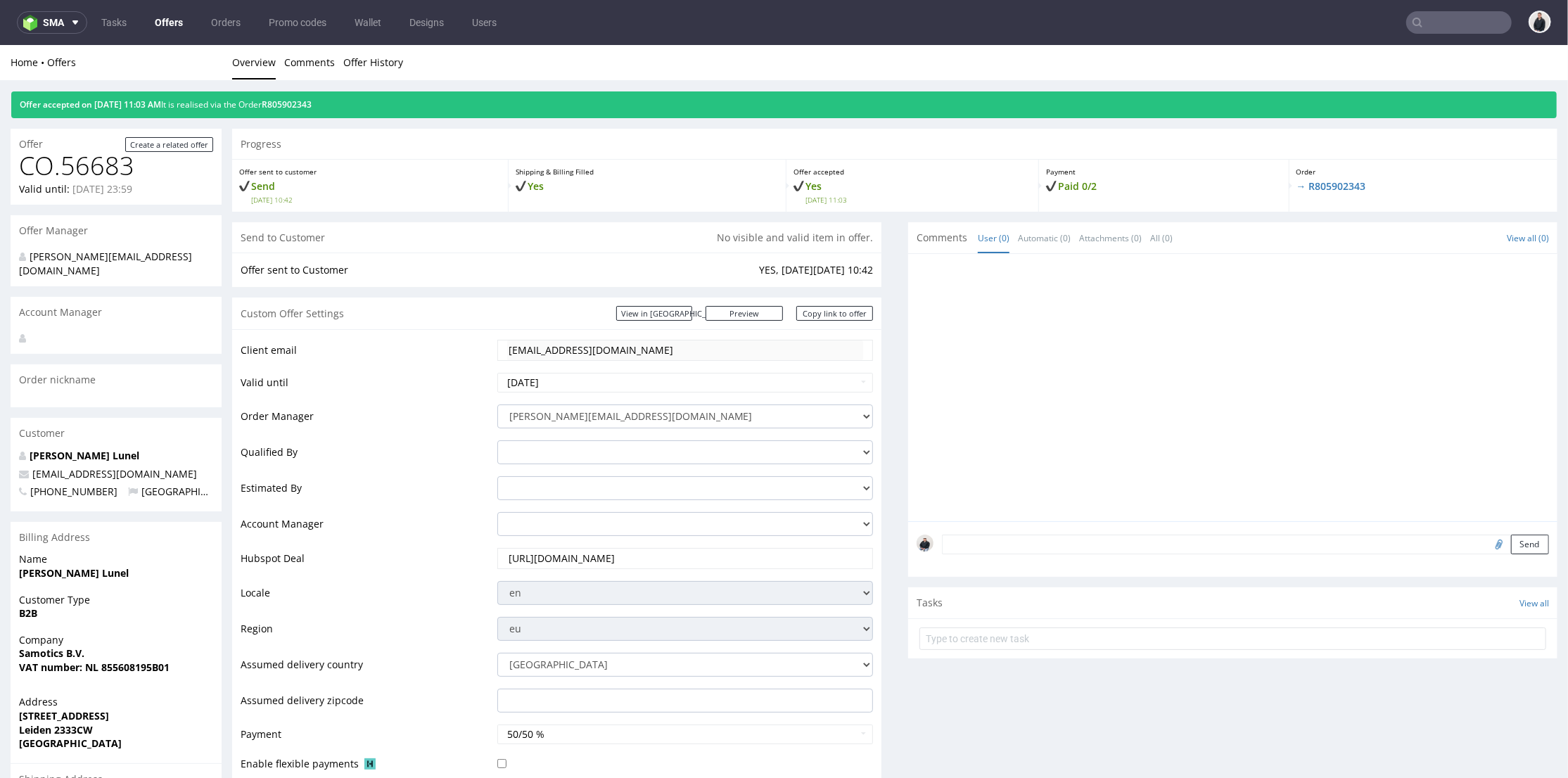
scroll to position [547, 0]
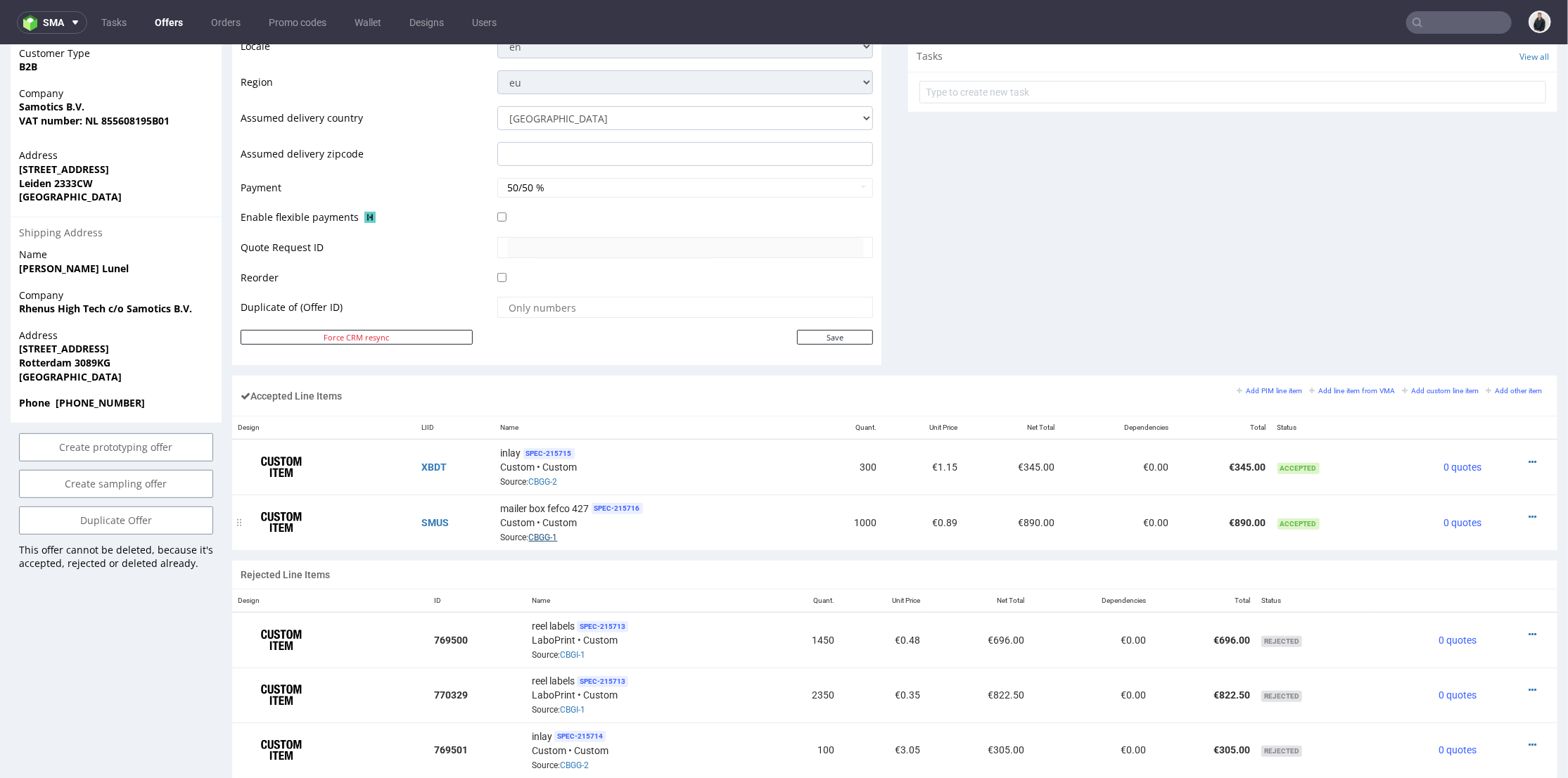
click at [551, 535] on link "CBGG-1" at bounding box center [543, 536] width 29 height 10
click at [551, 476] on link "CBGG-2" at bounding box center [543, 480] width 29 height 10
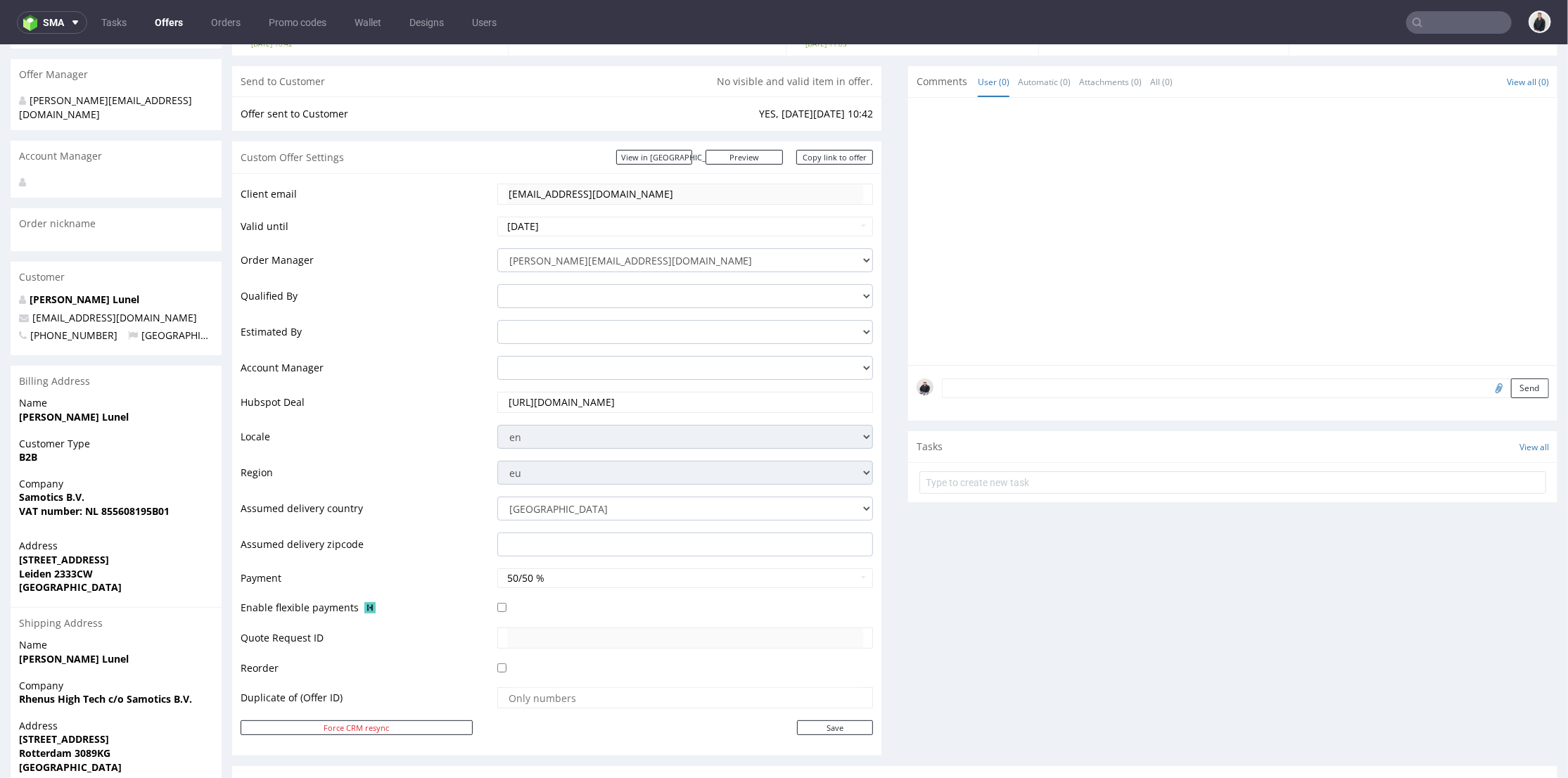
scroll to position [624, 0]
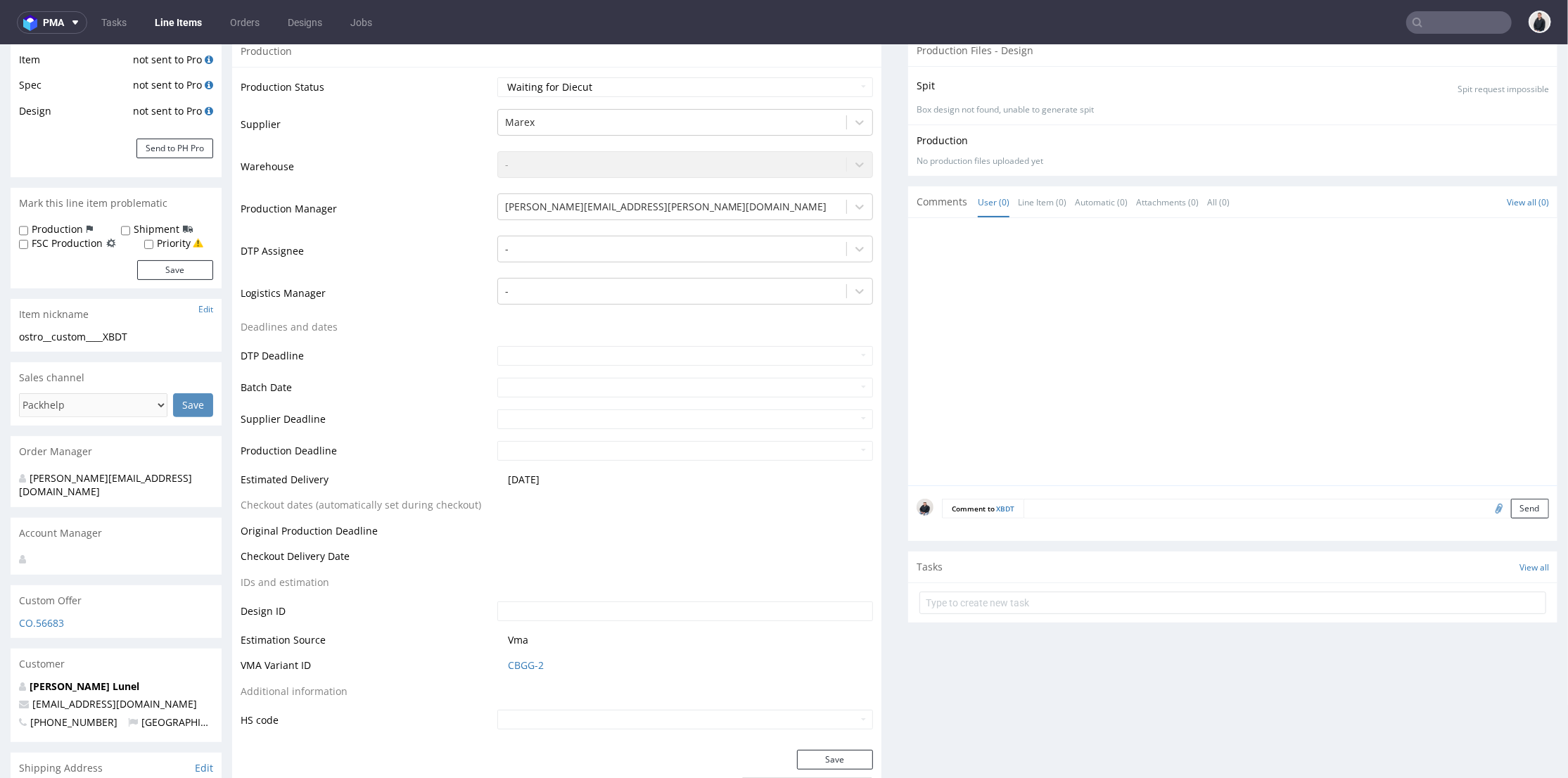
scroll to position [313, 0]
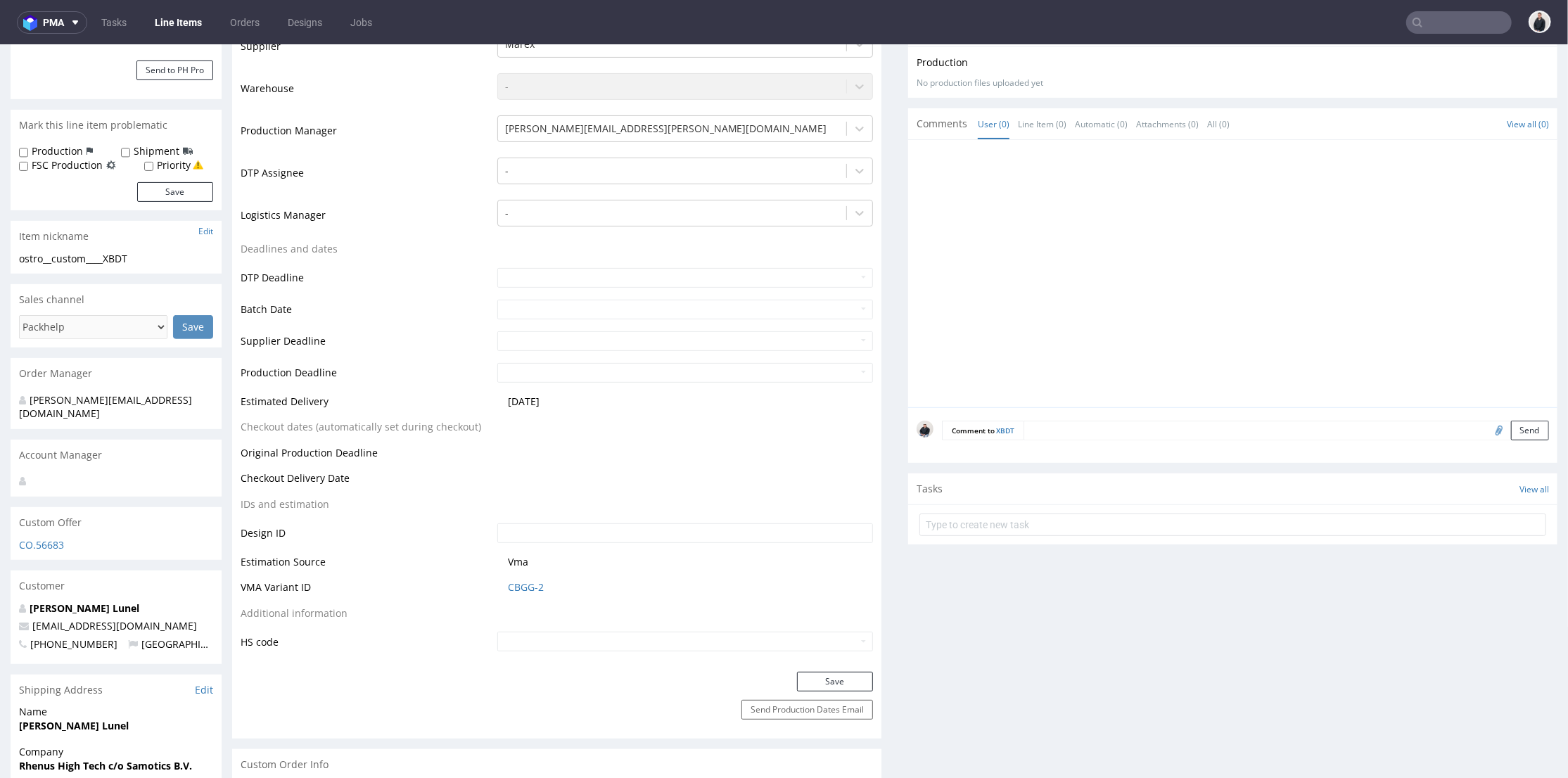
click at [1487, 428] on input "file" at bounding box center [1496, 429] width 19 height 19
type input "C:\fakepath\bhJ3fK2JTKFuTqgg678vg641bZ3g4DOP7wocLI4B.pdf"
click at [1094, 420] on textarea at bounding box center [1286, 430] width 525 height 19
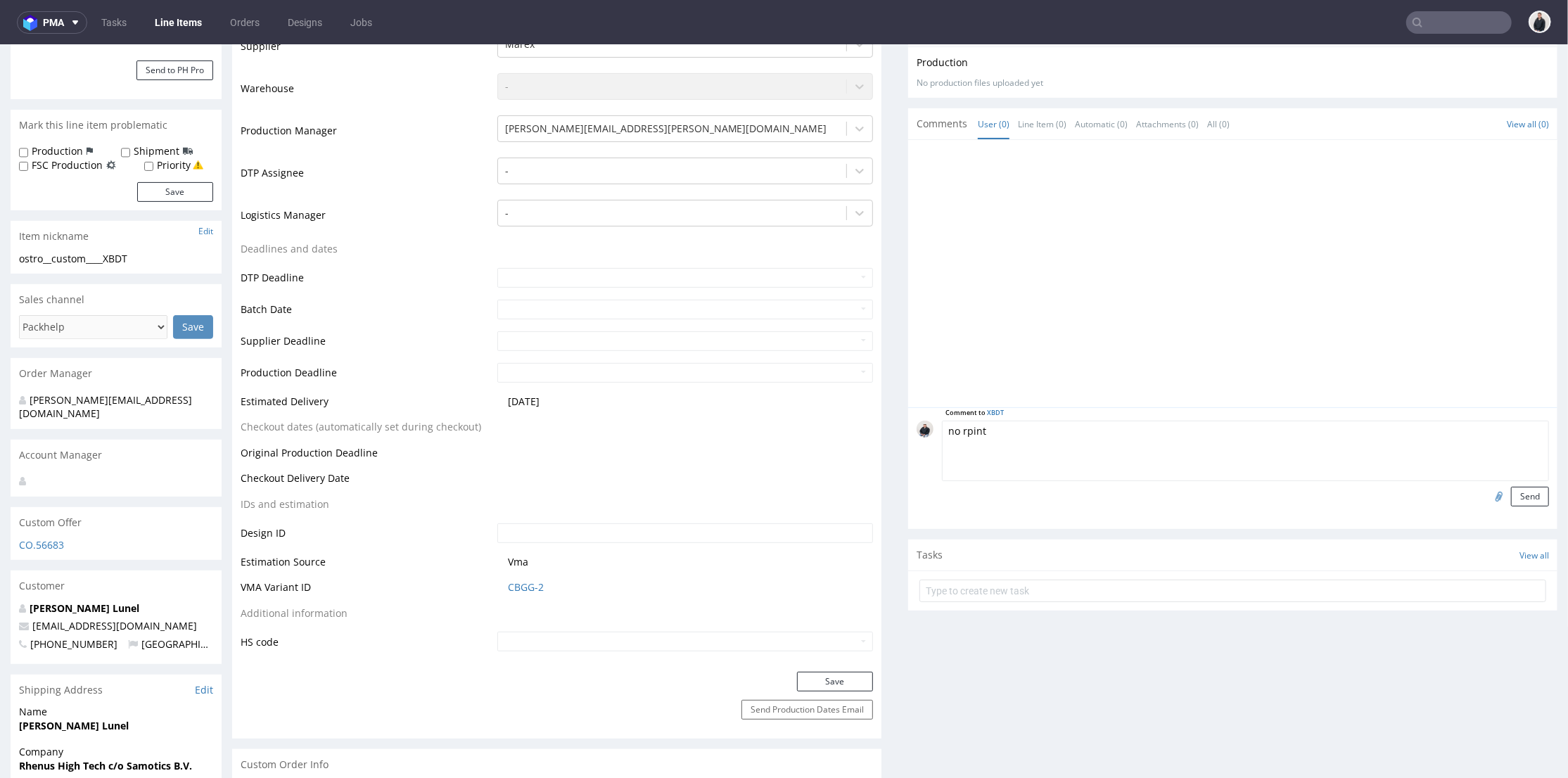
drag, startPoint x: 1038, startPoint y: 425, endPoint x: 953, endPoint y: 431, distance: 85.2
click at [953, 431] on textarea "no rpint" at bounding box center [1246, 450] width 607 height 60
type textarea "no print"
click at [1511, 501] on button "Send" at bounding box center [1529, 496] width 38 height 19
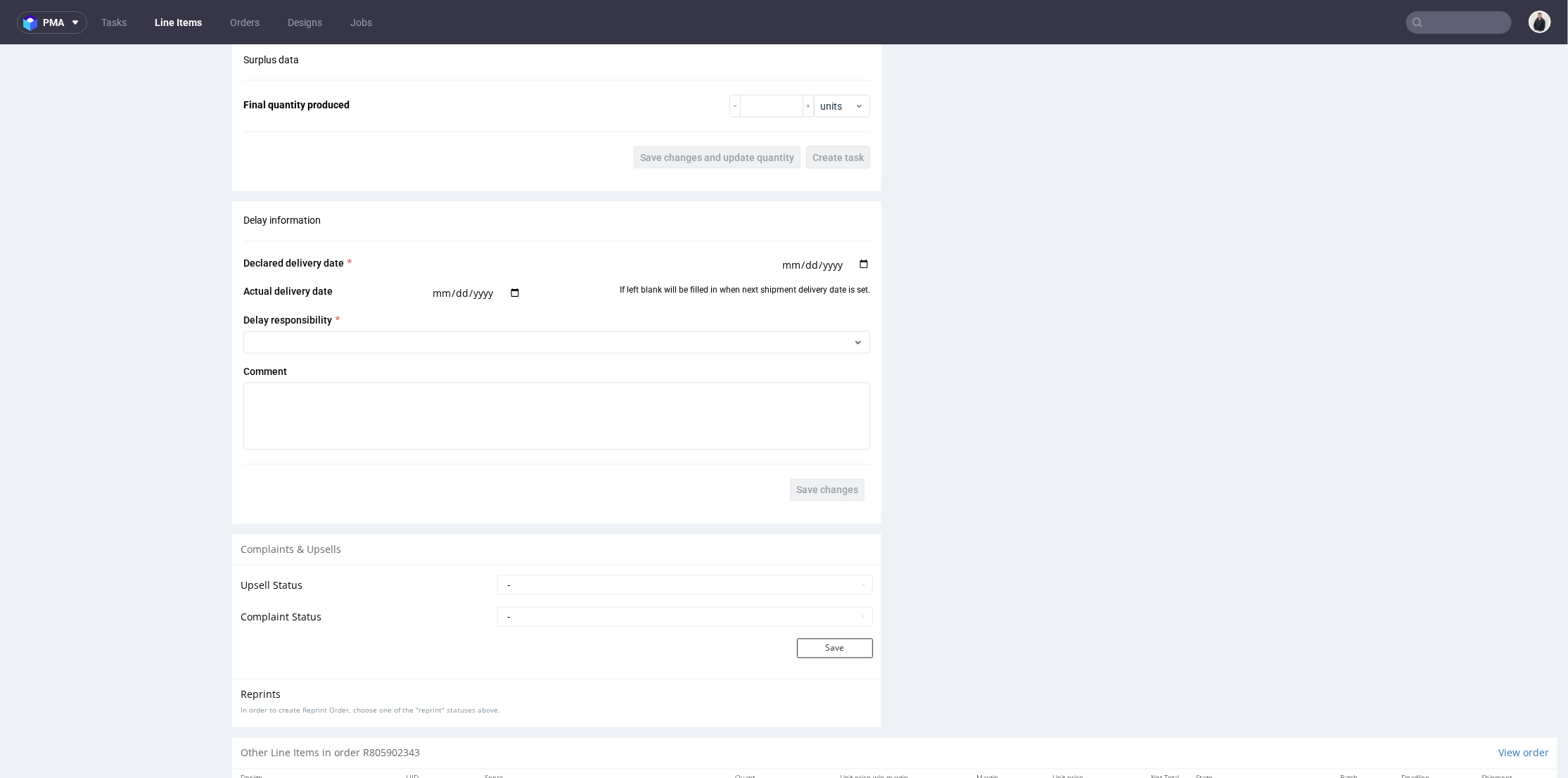
scroll to position [2185, 0]
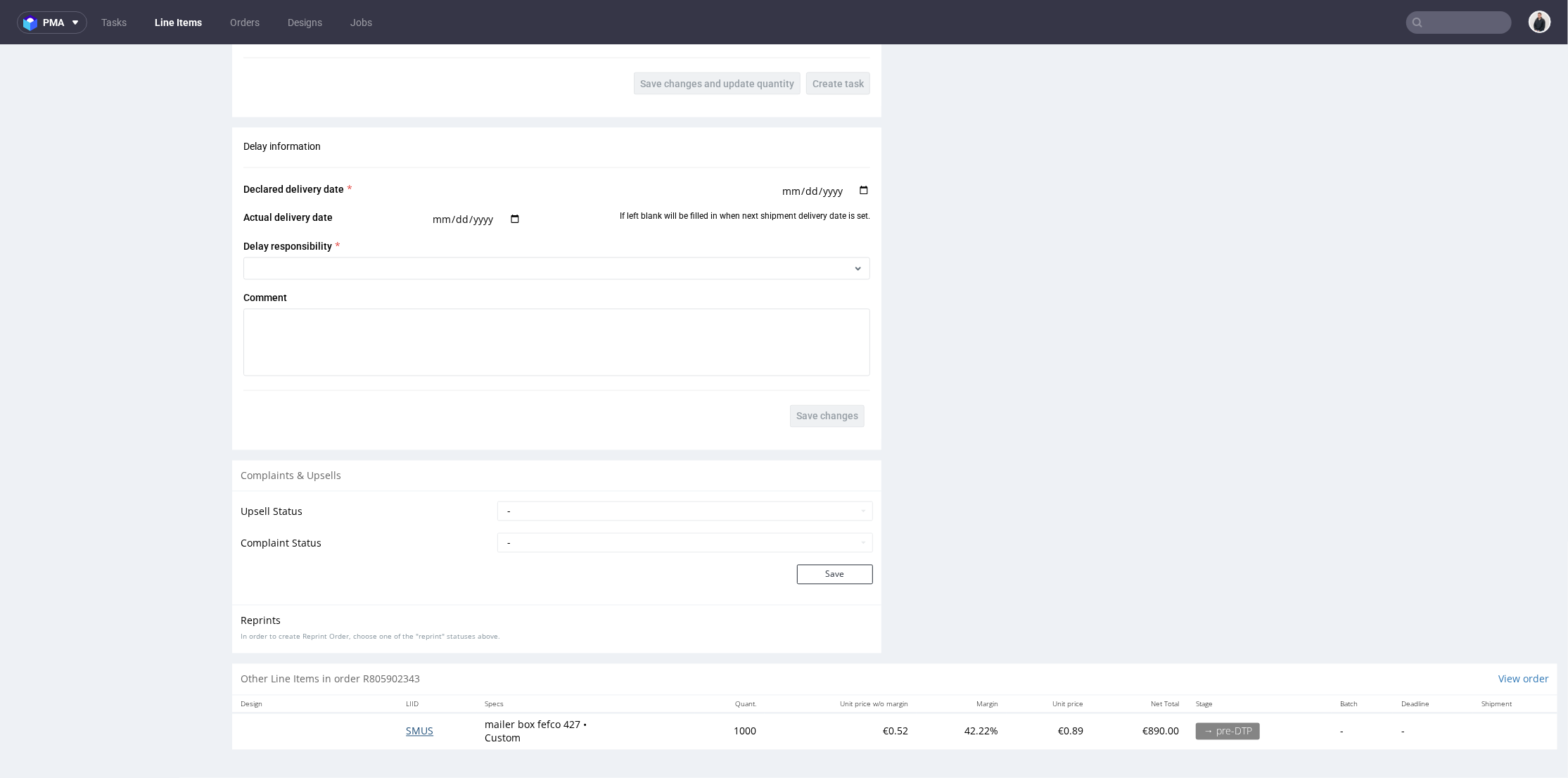
click at [418, 730] on span "SMUS" at bounding box center [419, 730] width 28 height 13
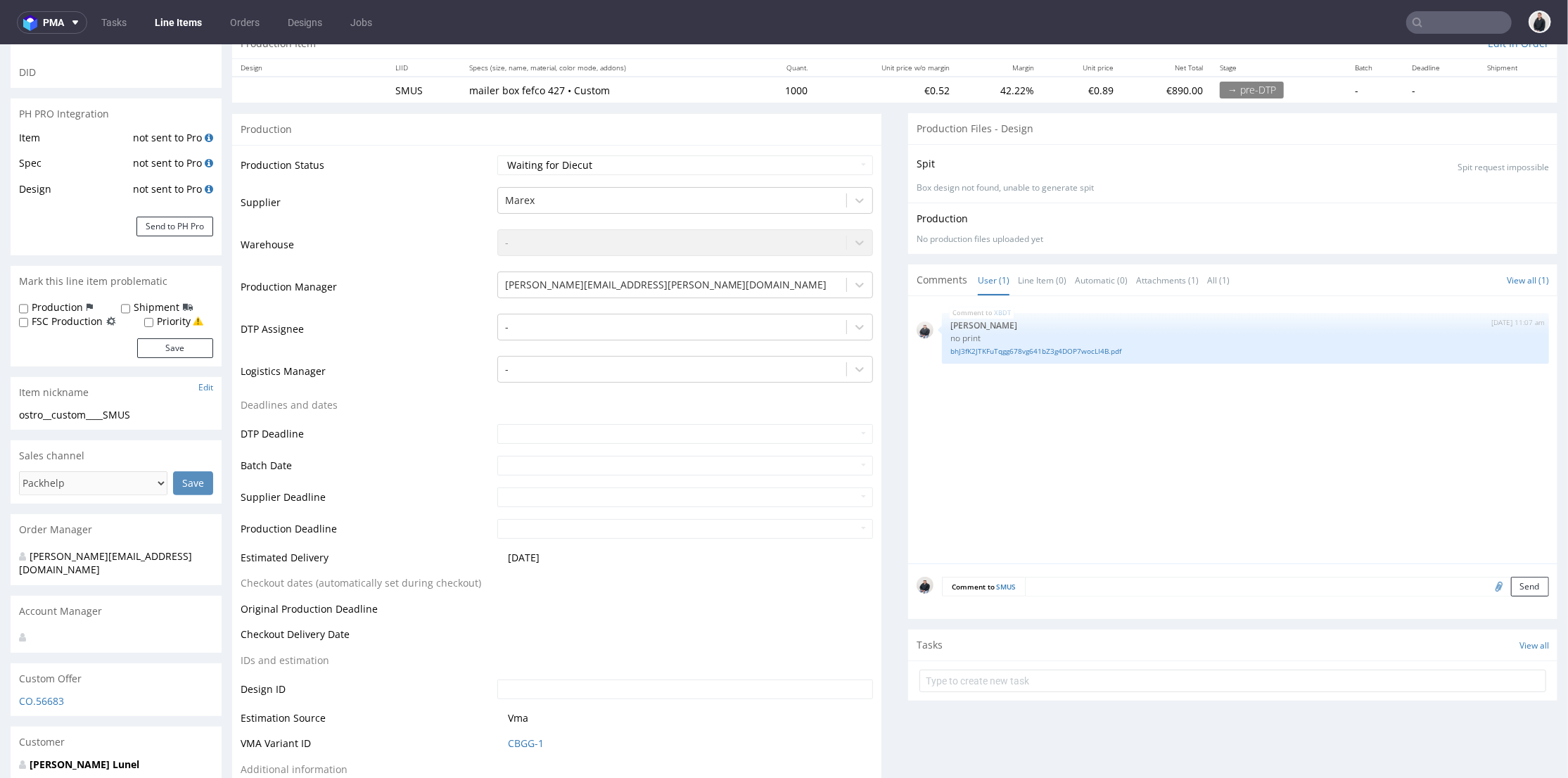
scroll to position [234, 0]
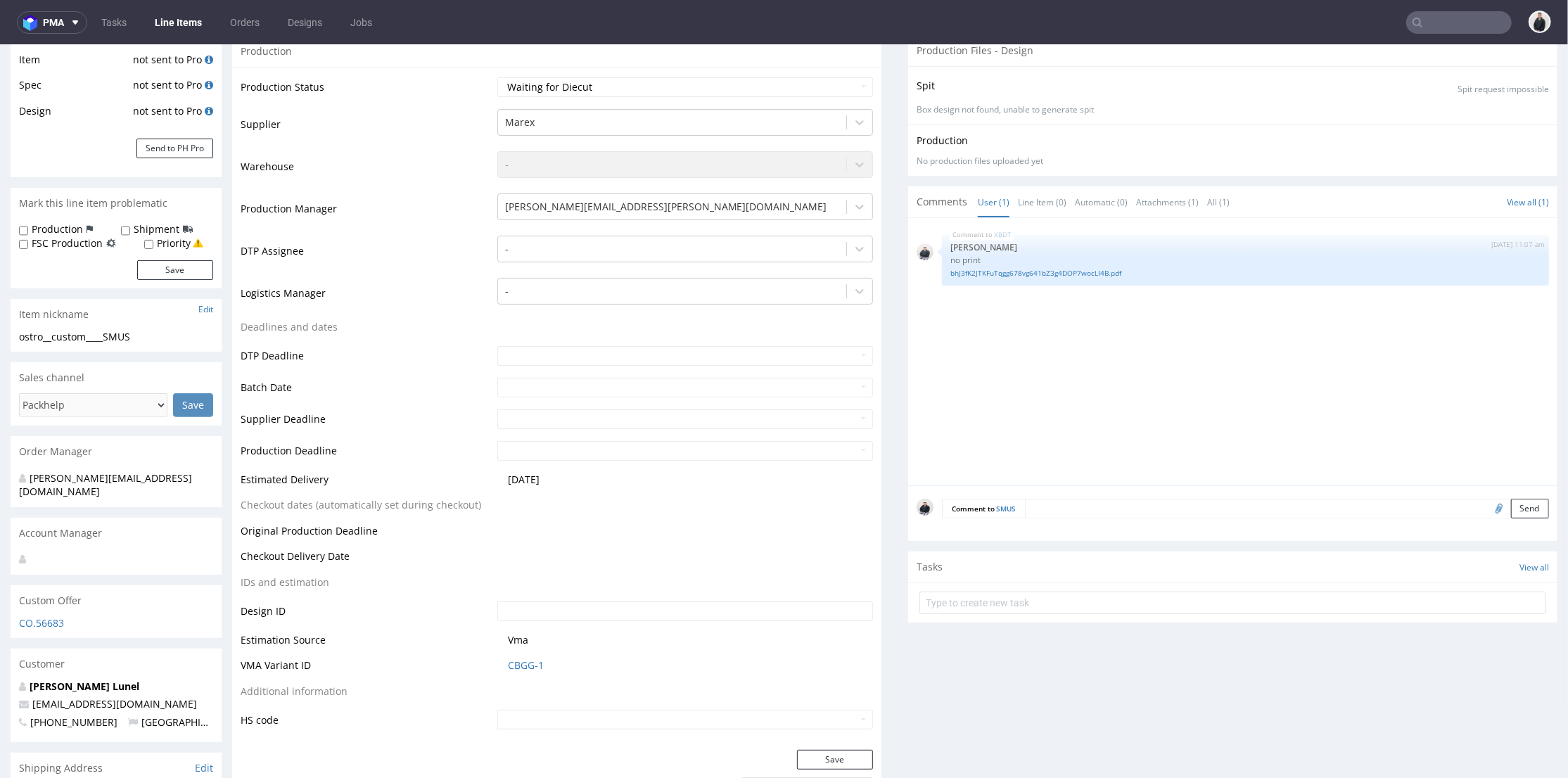
click at [1141, 515] on textarea at bounding box center [1287, 508] width 524 height 19
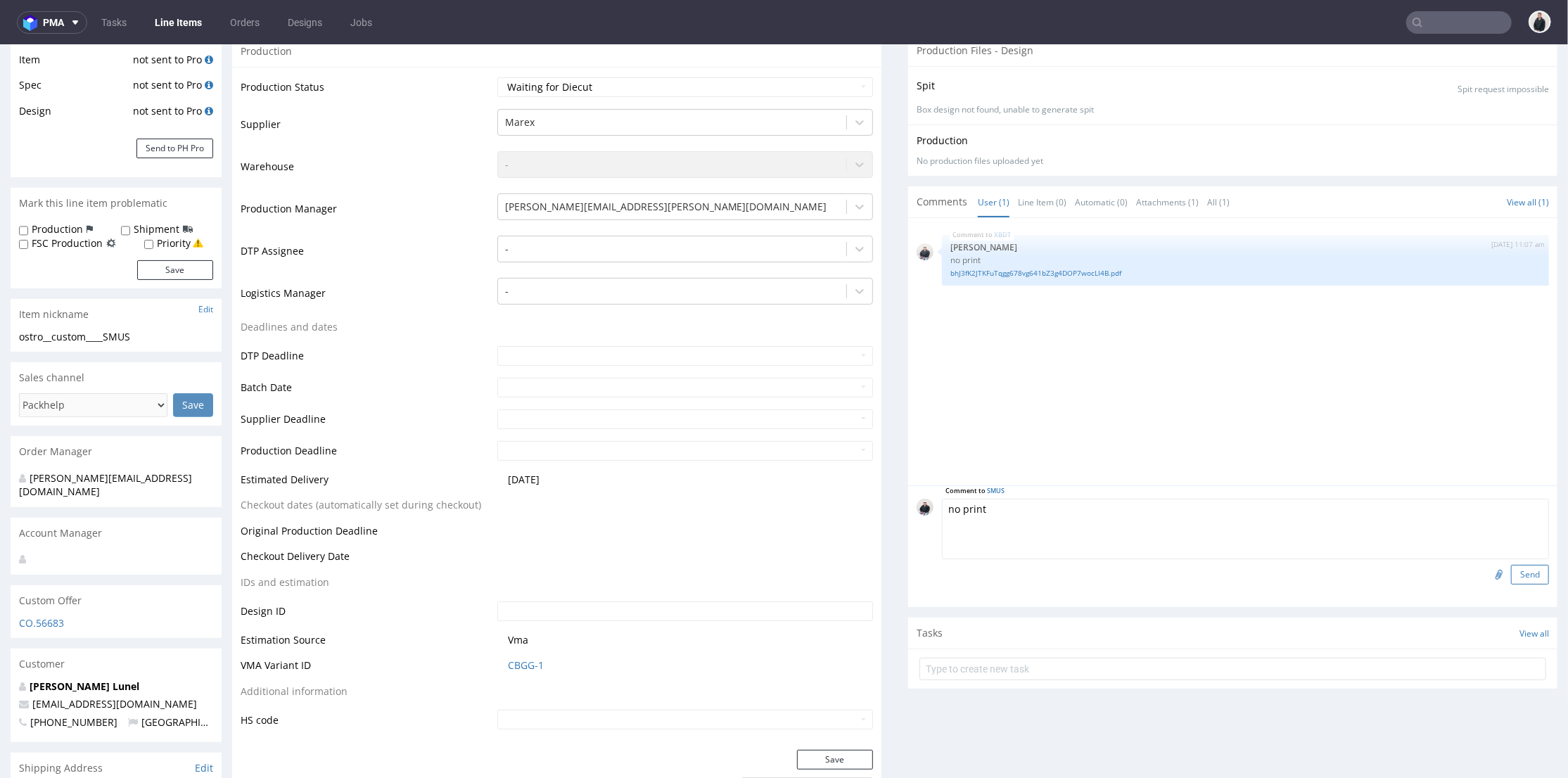
type textarea "no print"
click at [1516, 572] on button "Send" at bounding box center [1529, 574] width 38 height 19
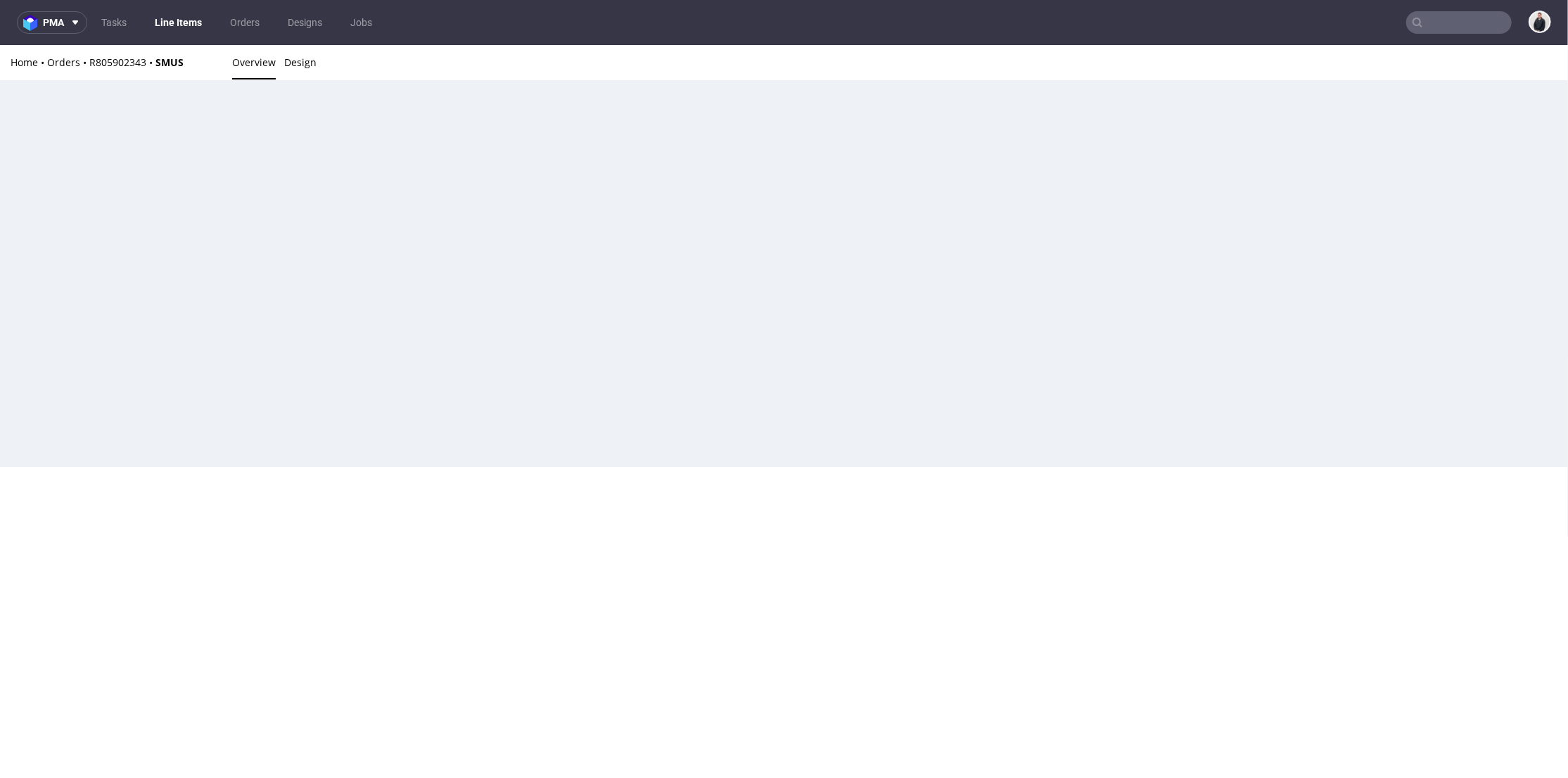
scroll to position [0, 0]
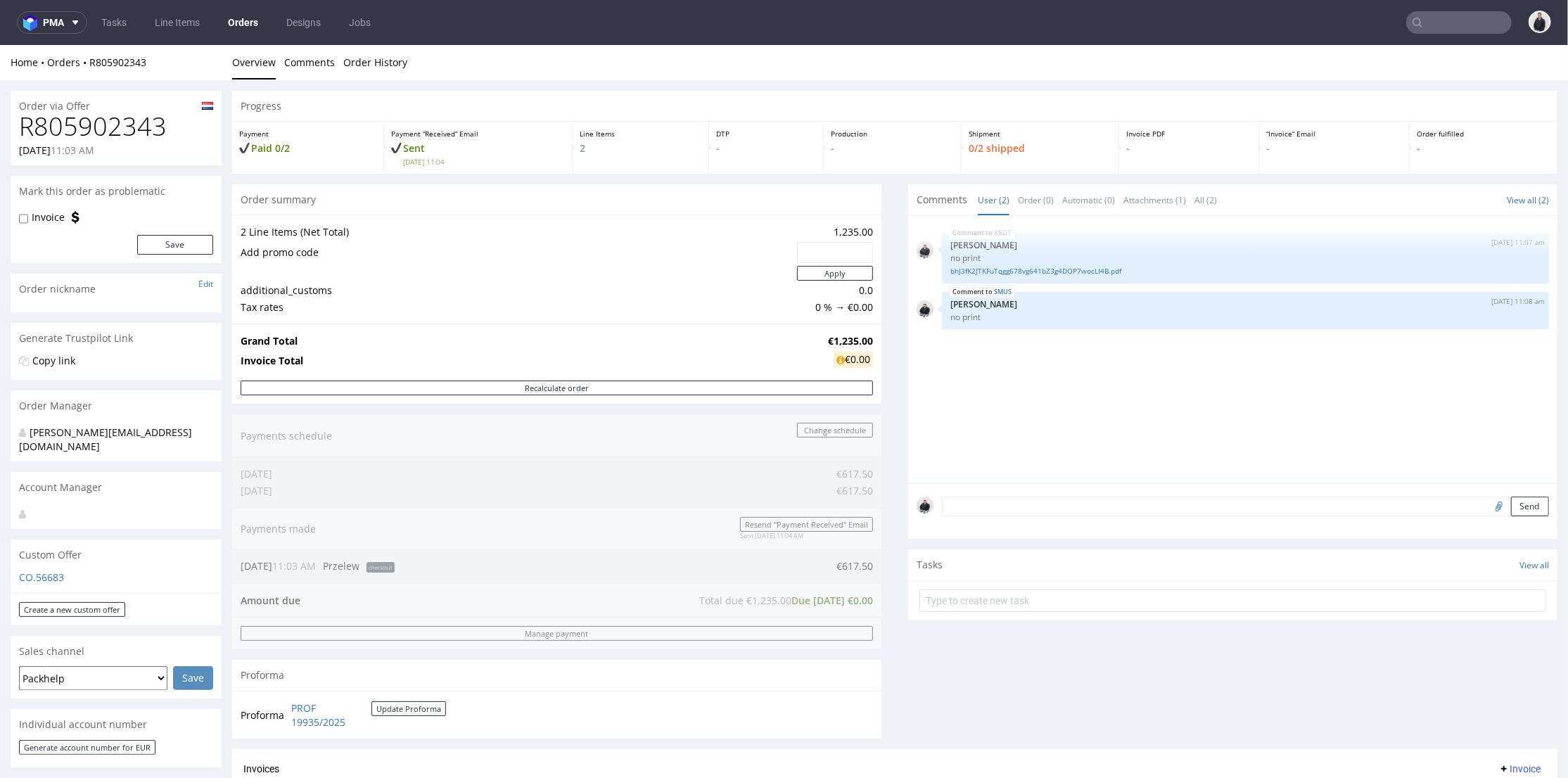
click at [130, 129] on h1 "R805902343" at bounding box center [116, 126] width 194 height 28
copy h1 "R805902343"
drag, startPoint x: 812, startPoint y: 337, endPoint x: 859, endPoint y: 339, distance: 47.0
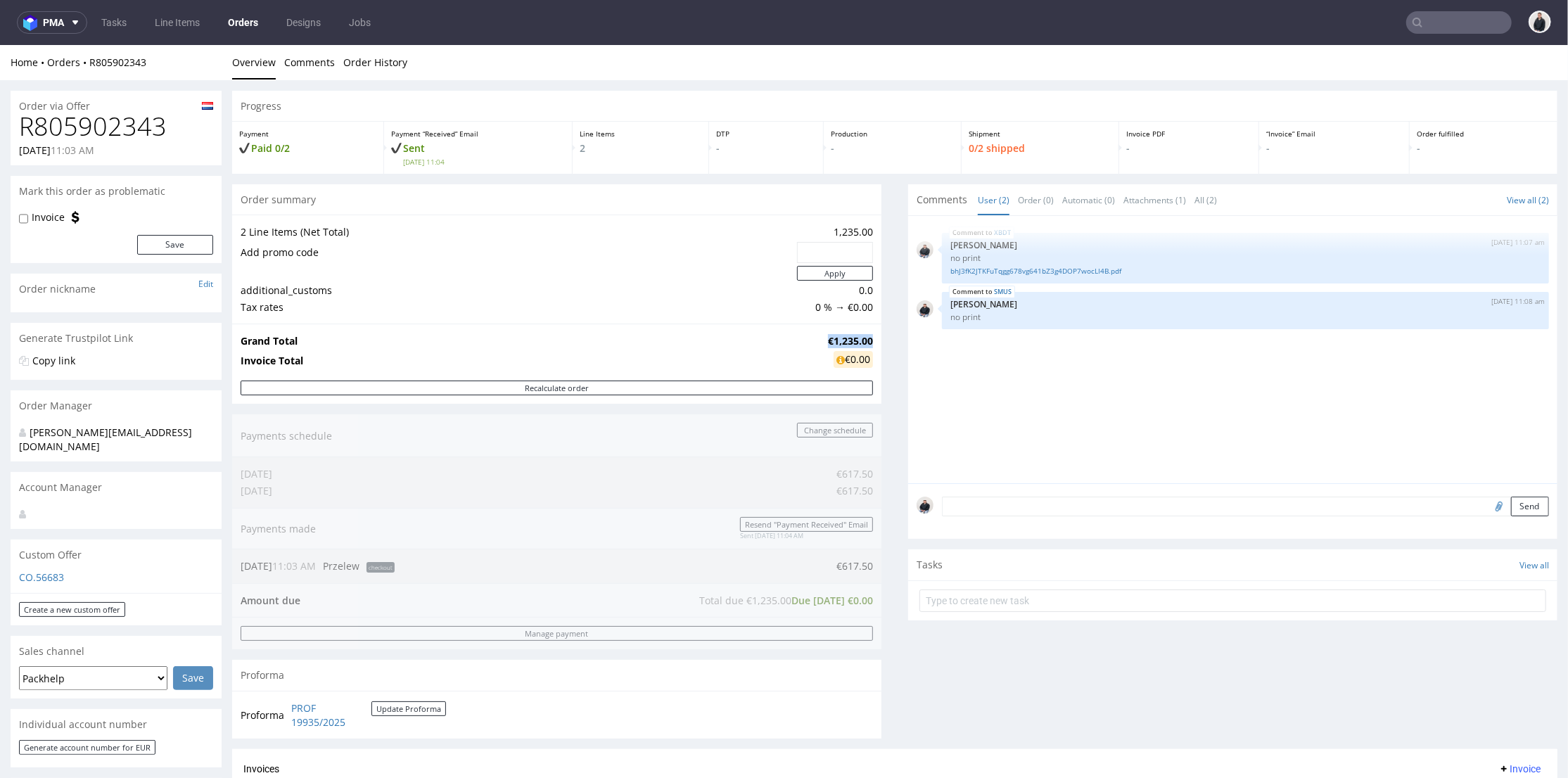
click at [859, 339] on tr "Grand Total €1,235.00" at bounding box center [556, 340] width 633 height 17
copy tr "€1,235.00"
